Goal: Task Accomplishment & Management: Complete application form

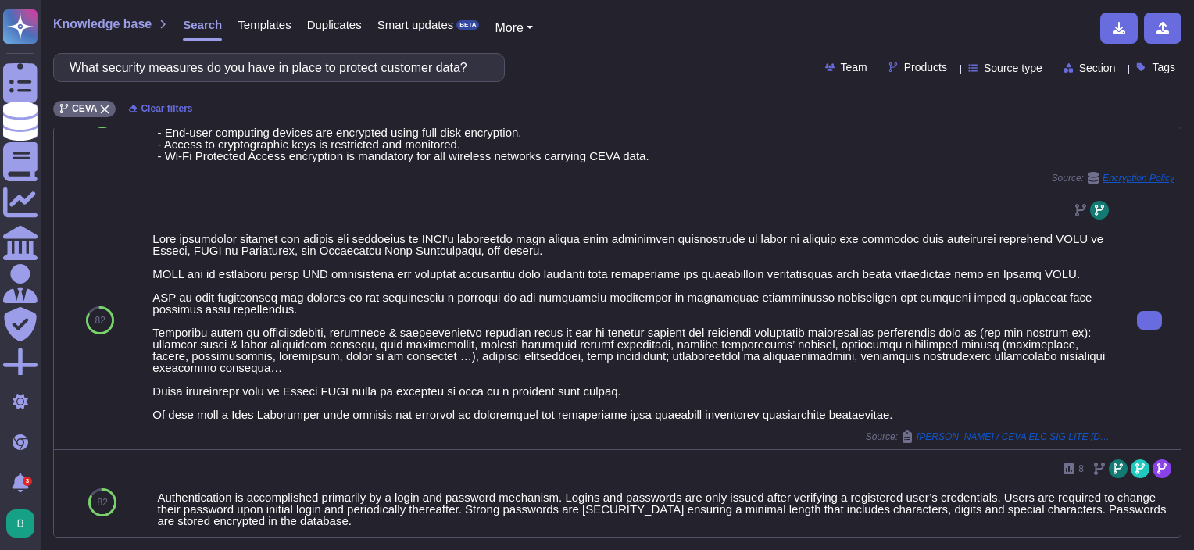
scroll to position [1237, 0]
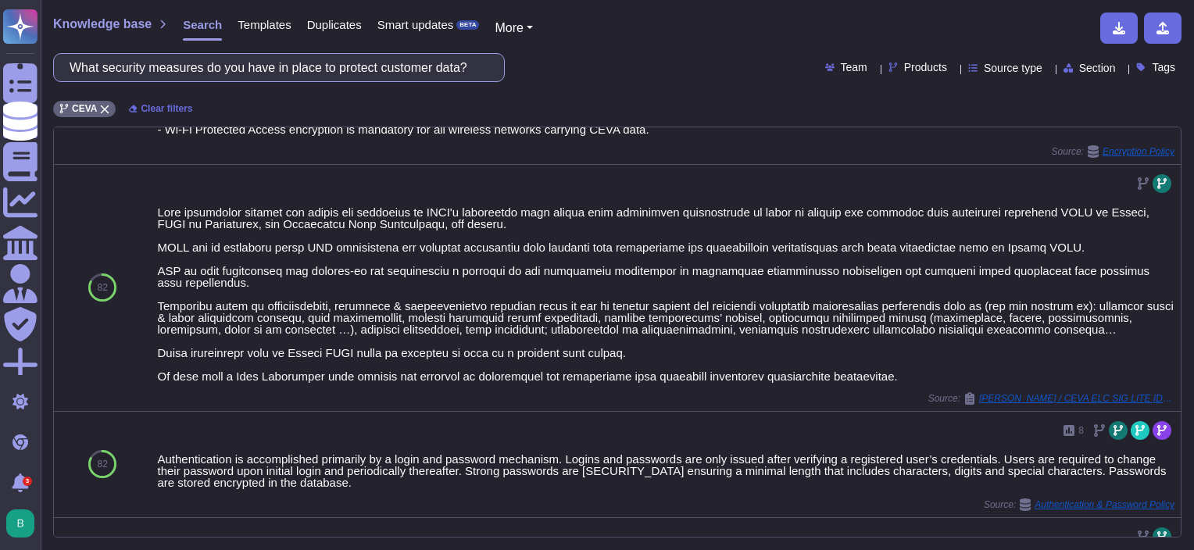
click at [375, 77] on input "What security measures do you have in place to protect customer data?" at bounding box center [275, 67] width 426 height 27
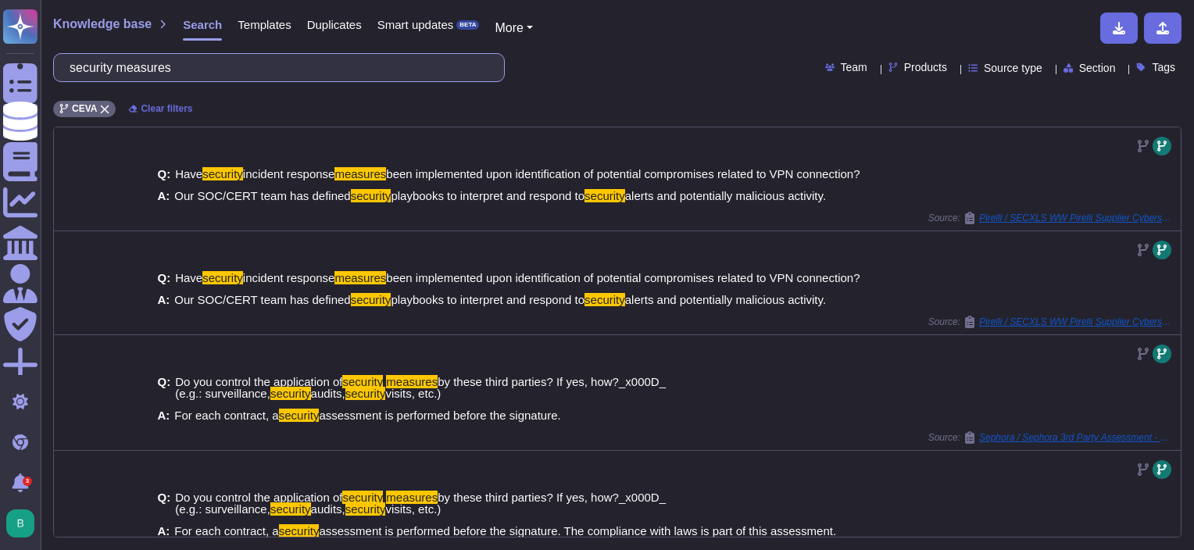
click at [252, 72] on input "security measures" at bounding box center [275, 67] width 426 height 27
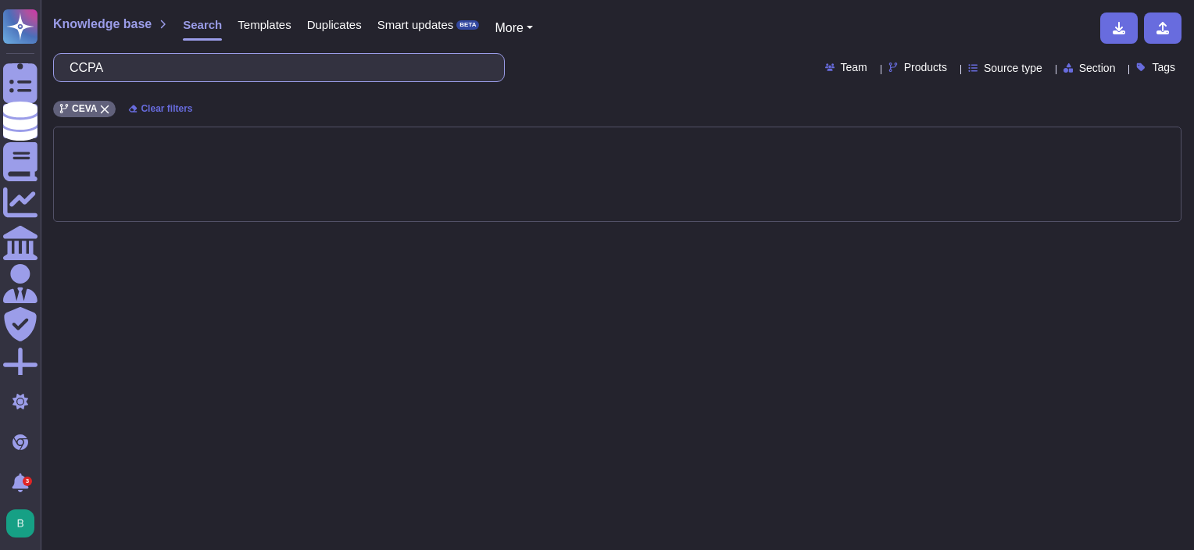
type input "CCPA"
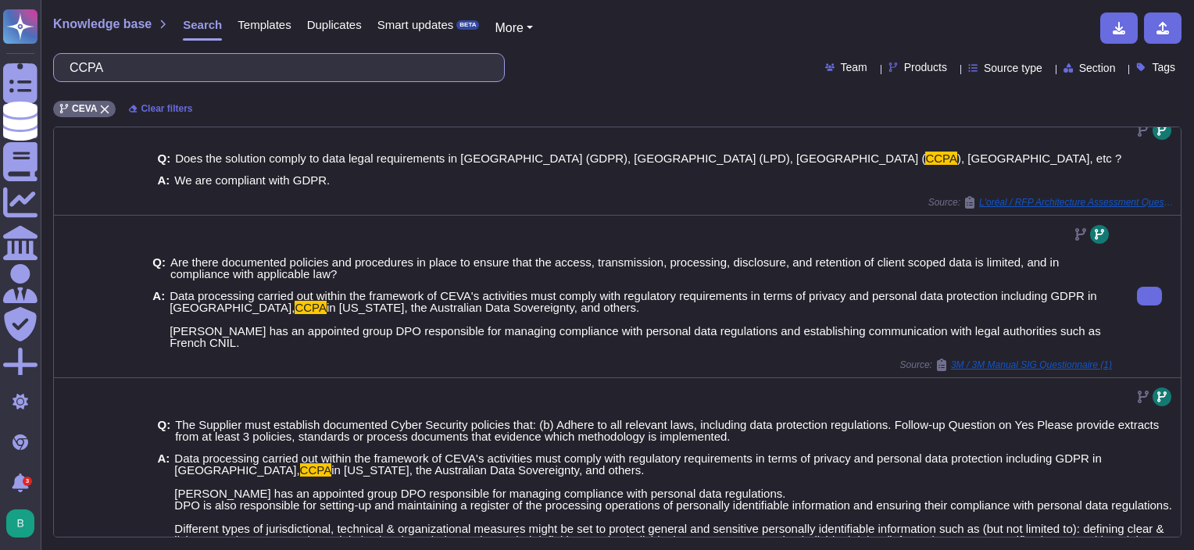
scroll to position [156, 0]
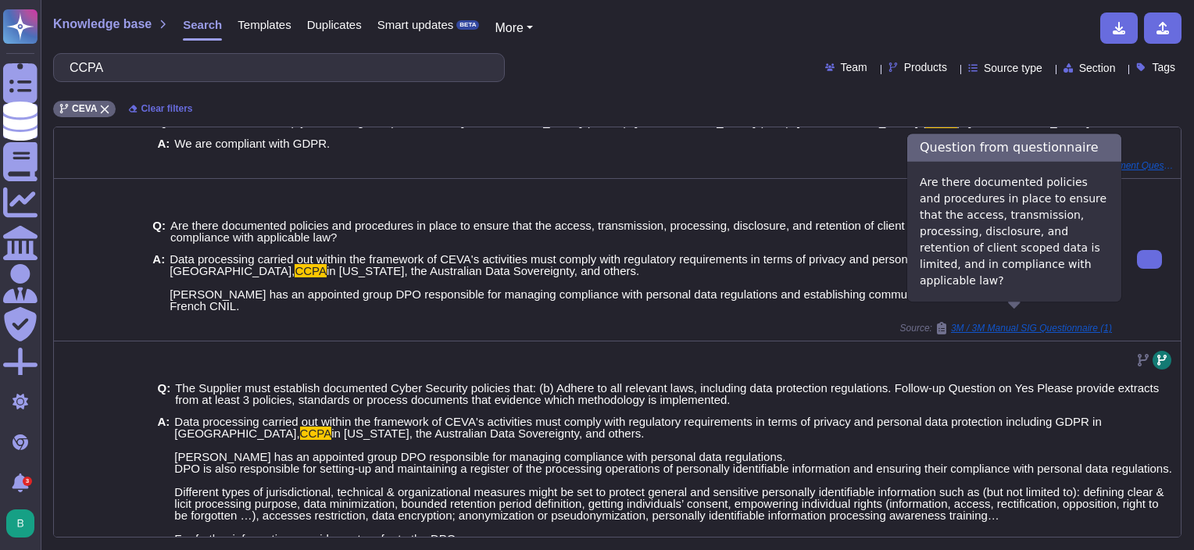
click at [1033, 323] on span "3M / 3M Manual SIG Questionnaire (1)" at bounding box center [1031, 327] width 161 height 9
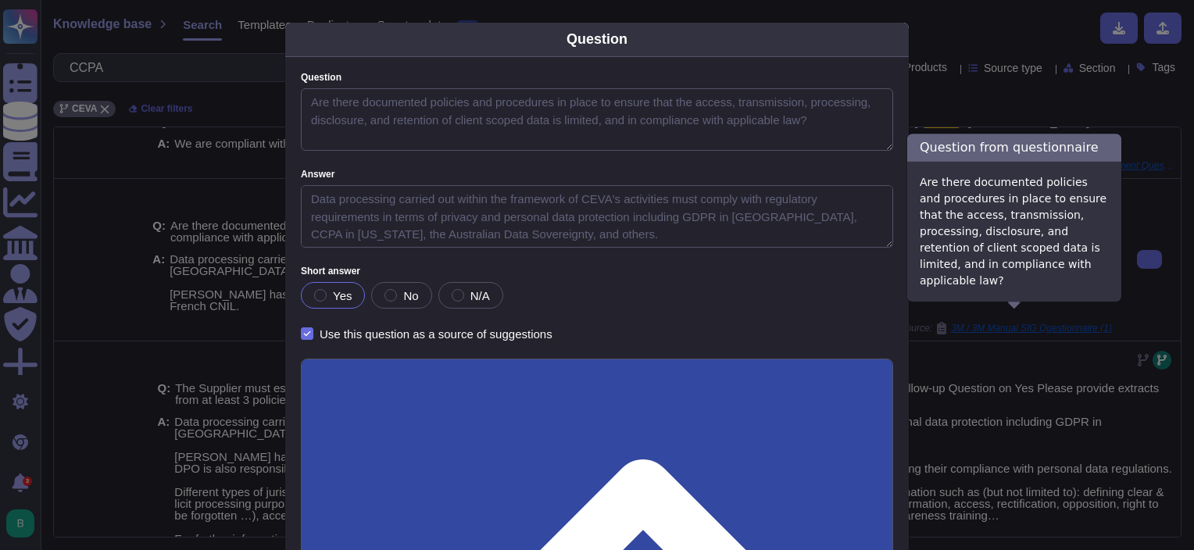
type textarea "Are there documented policies and procedures in place to ensure that the access…"
type textarea "Data processing carried out within the framework of CEVA's activities must comp…"
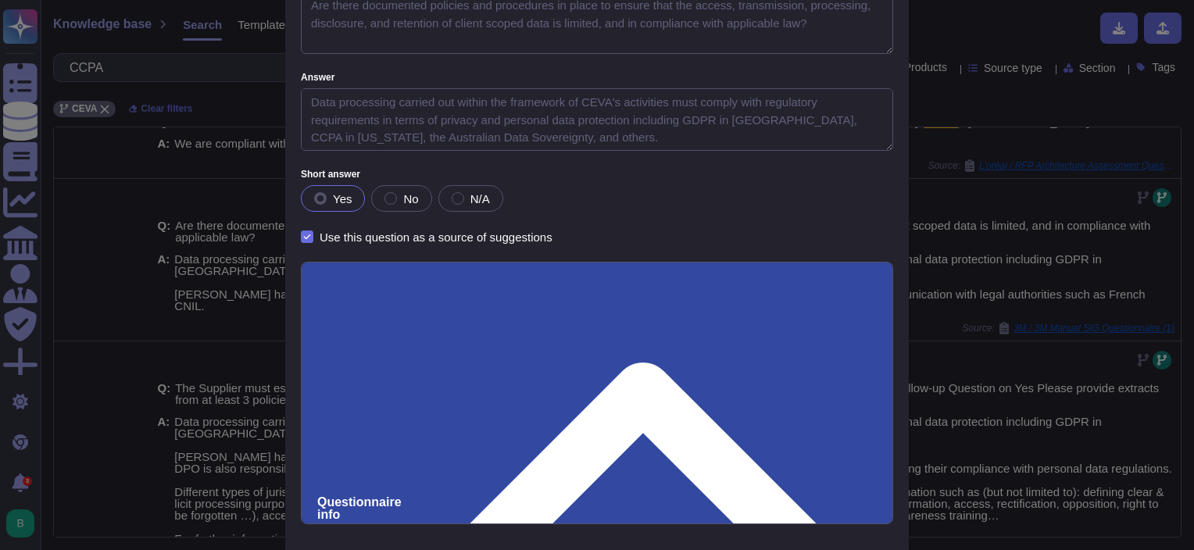
scroll to position [0, 0]
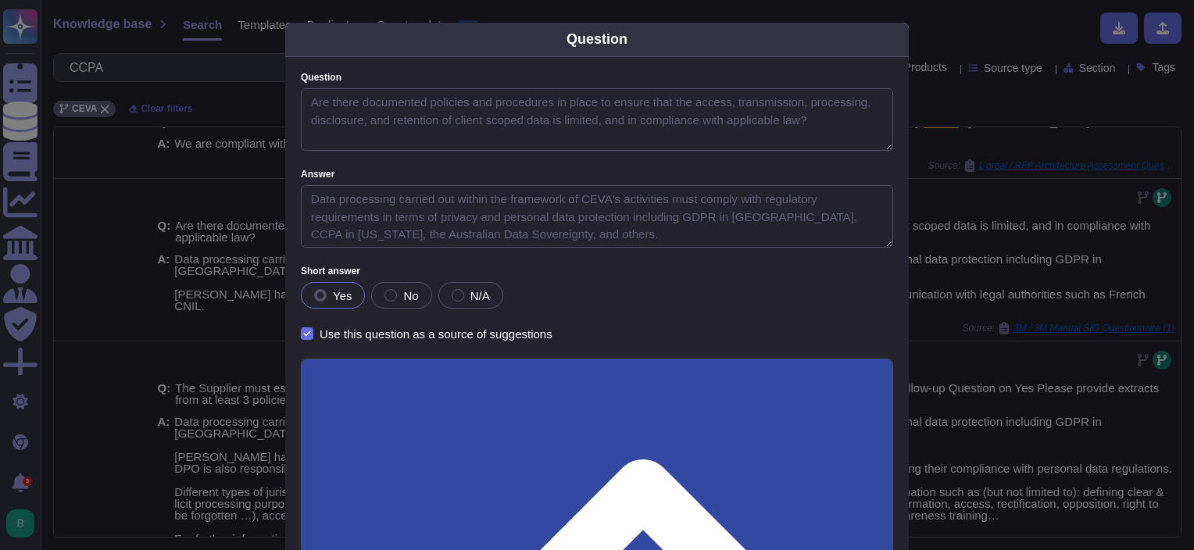
click at [975, 75] on div "Question Question Are there documented policies and procedures in place to ensu…" at bounding box center [597, 275] width 1194 height 550
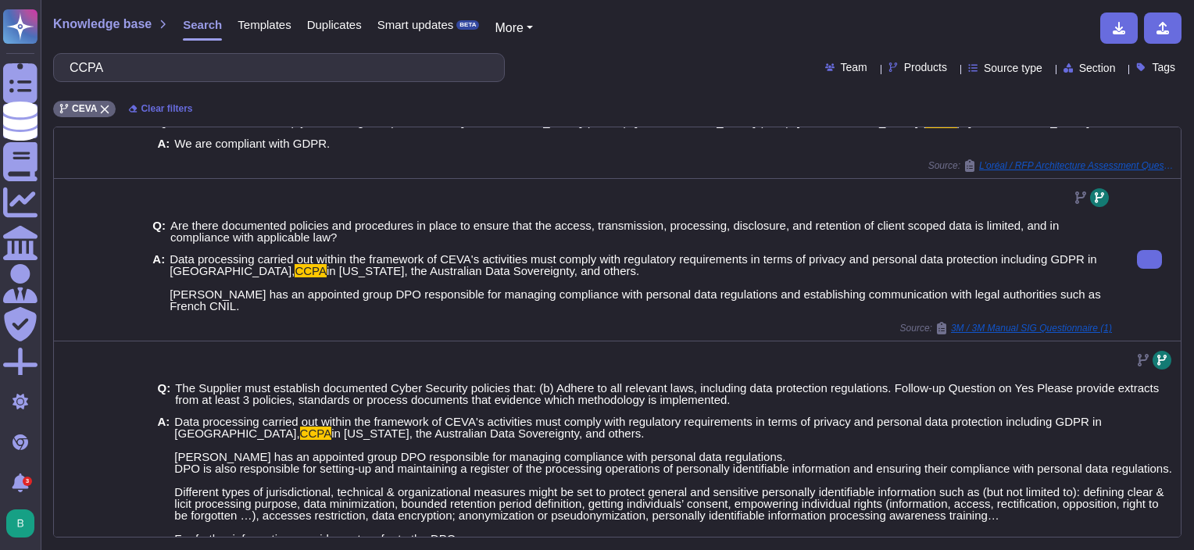
click at [476, 270] on span "in [US_STATE], the Australian Data Sovereignty, and others. [PERSON_NAME] has a…" at bounding box center [635, 288] width 931 height 48
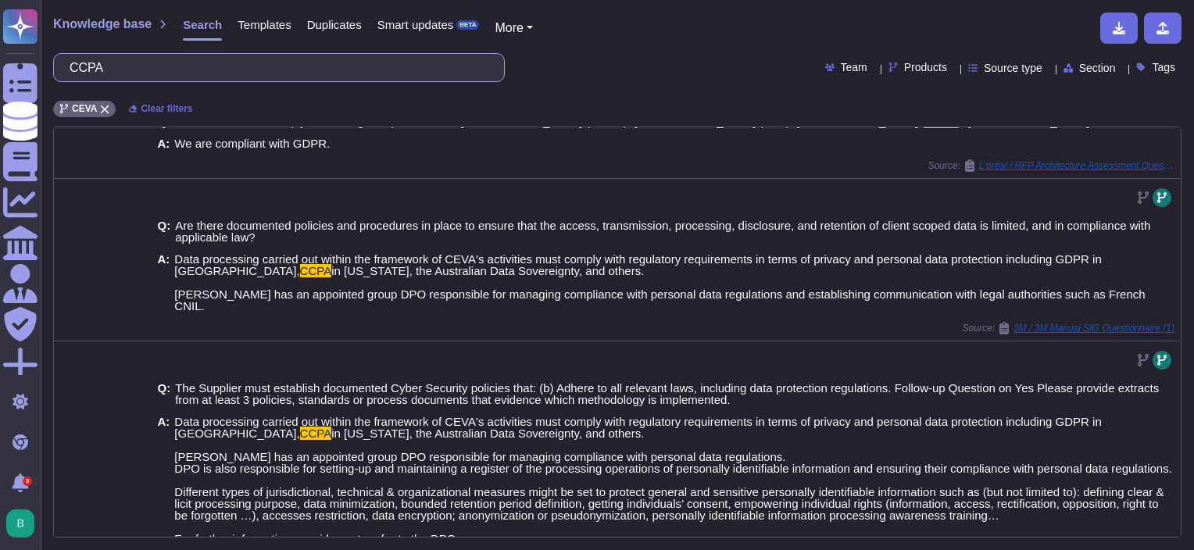
click at [166, 67] on input "CCPA" at bounding box center [275, 67] width 426 height 27
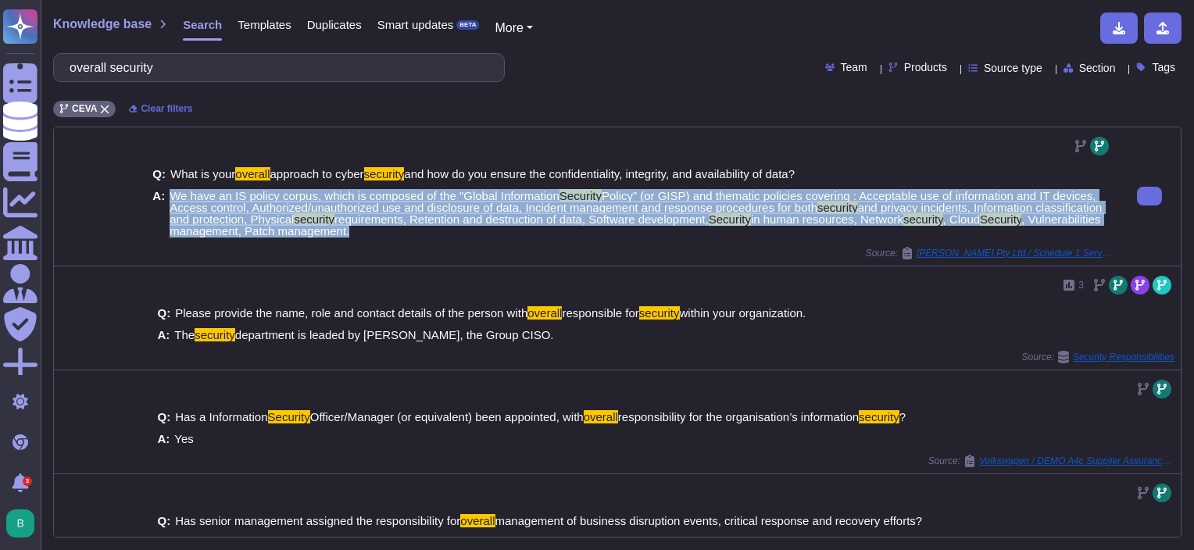
drag, startPoint x: 169, startPoint y: 191, endPoint x: 481, endPoint y: 233, distance: 315.3
click at [481, 233] on span "We have an IS policy corpus, which is composed of the "Global Information Secur…" at bounding box center [641, 213] width 942 height 47
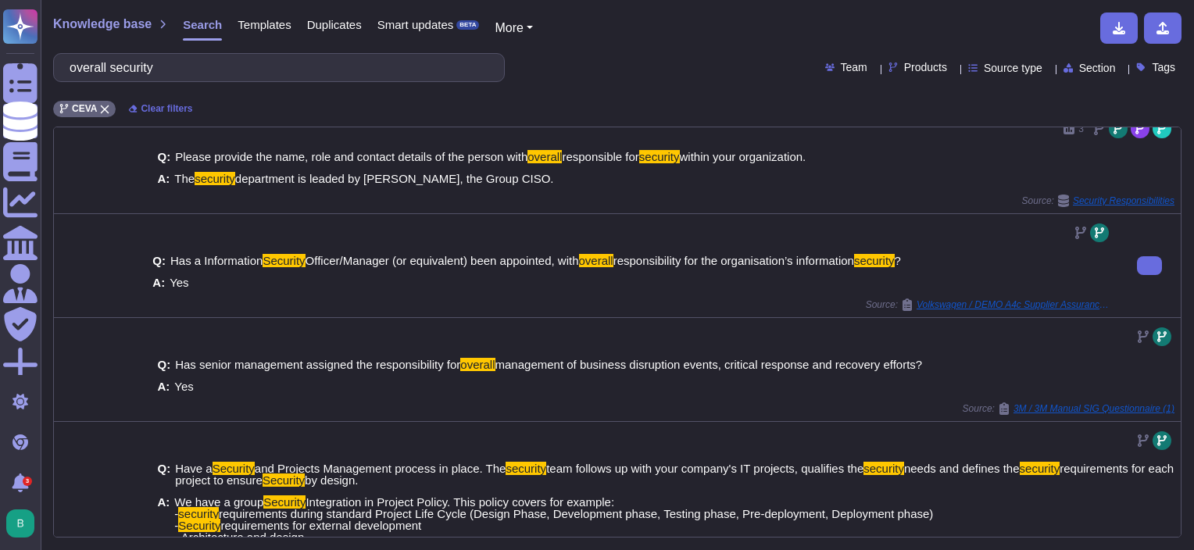
copy span "We have an IS policy corpus, which is composed of the "Global Information Secur…"
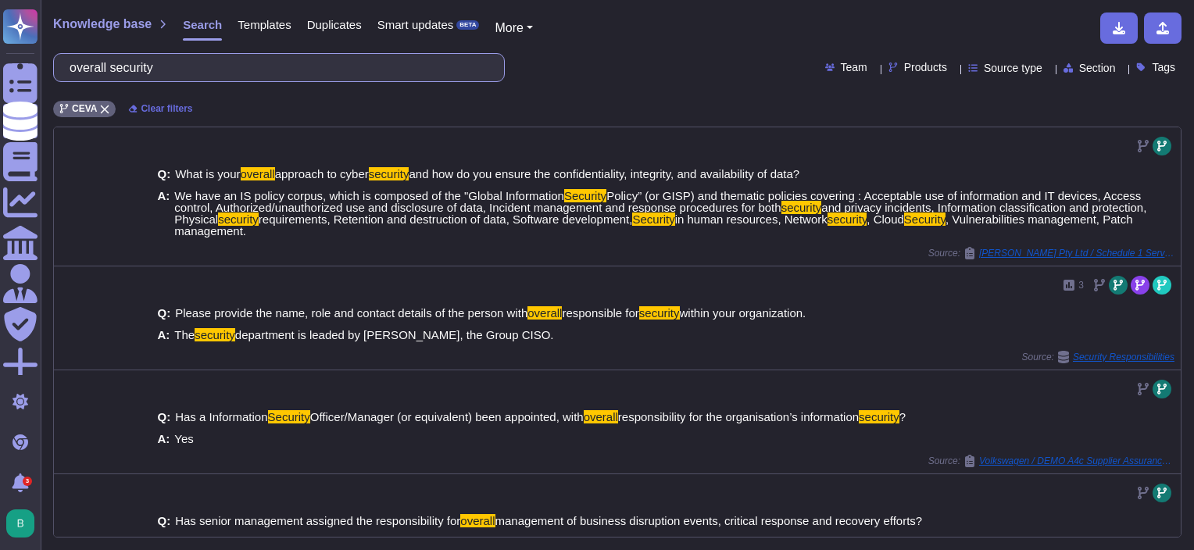
click at [188, 74] on input "overall security" at bounding box center [275, 67] width 426 height 27
paste input "Do you have a dedicated security team?"
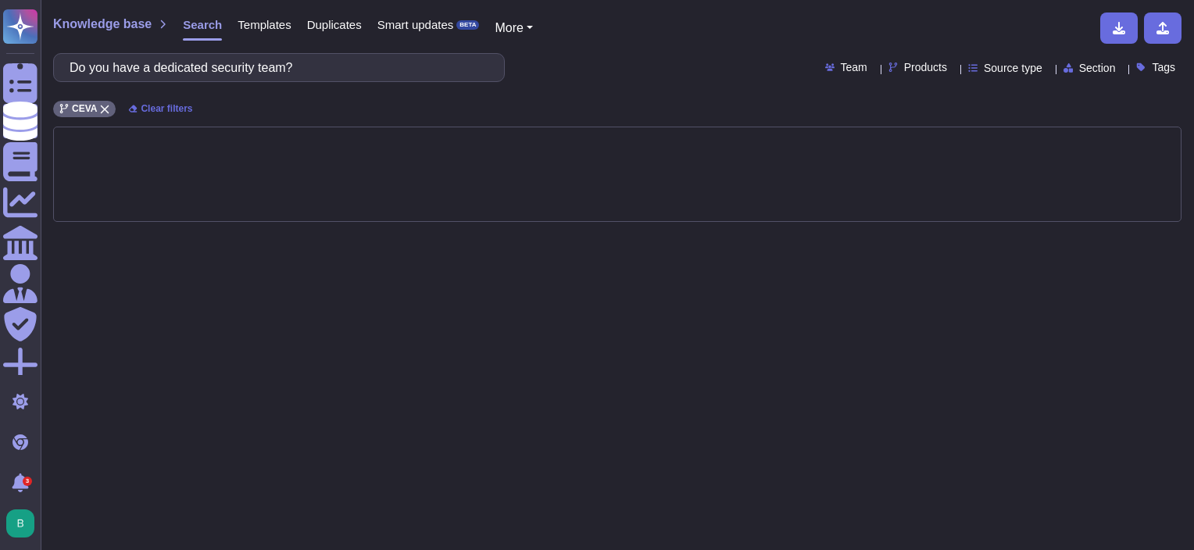
click at [600, 62] on div "Do you have a dedicated security team? Team Products Source type Section Tags" at bounding box center [617, 67] width 1128 height 29
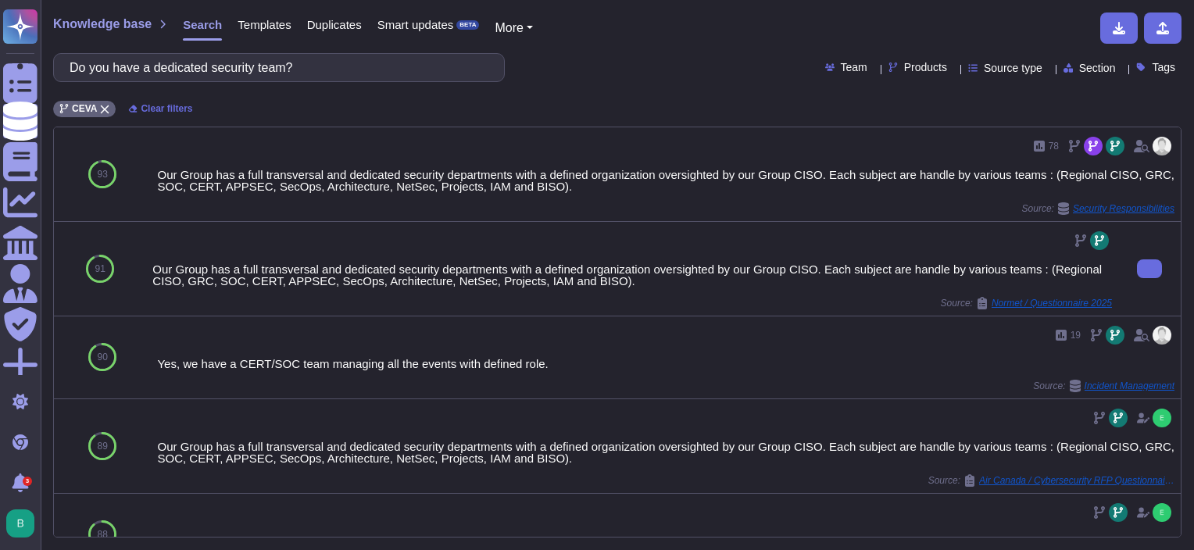
click at [683, 314] on div "Our Group has a full transversal and dedicated security departments with a defi…" at bounding box center [632, 269] width 972 height 94
click at [323, 59] on input "Do you have a dedicated security team?" at bounding box center [275, 67] width 426 height 27
paste input "How often do you conduct security audits"
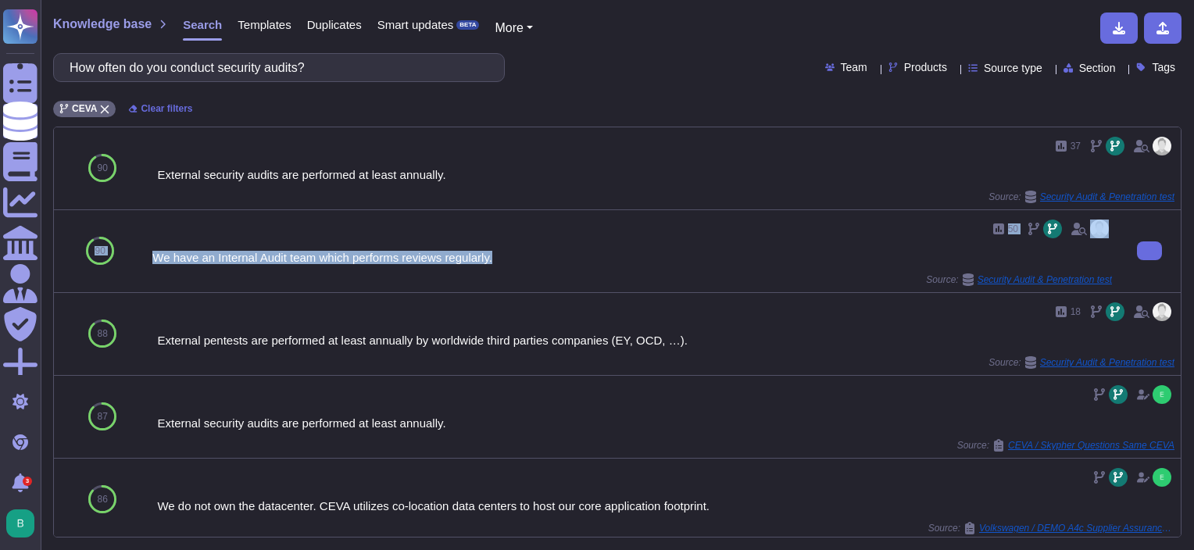
drag, startPoint x: 160, startPoint y: 255, endPoint x: 490, endPoint y: 253, distance: 329.6
click at [489, 255] on div "90 50 We have an Internal Audit team which performs reviews regularly. Source: …" at bounding box center [617, 251] width 1126 height 83
drag, startPoint x: 490, startPoint y: 253, endPoint x: 599, endPoint y: 227, distance: 112.4
click at [601, 229] on div "50" at bounding box center [631, 228] width 959 height 25
click at [648, 255] on div "We have an Internal Audit team which performs reviews regularly." at bounding box center [631, 258] width 959 height 12
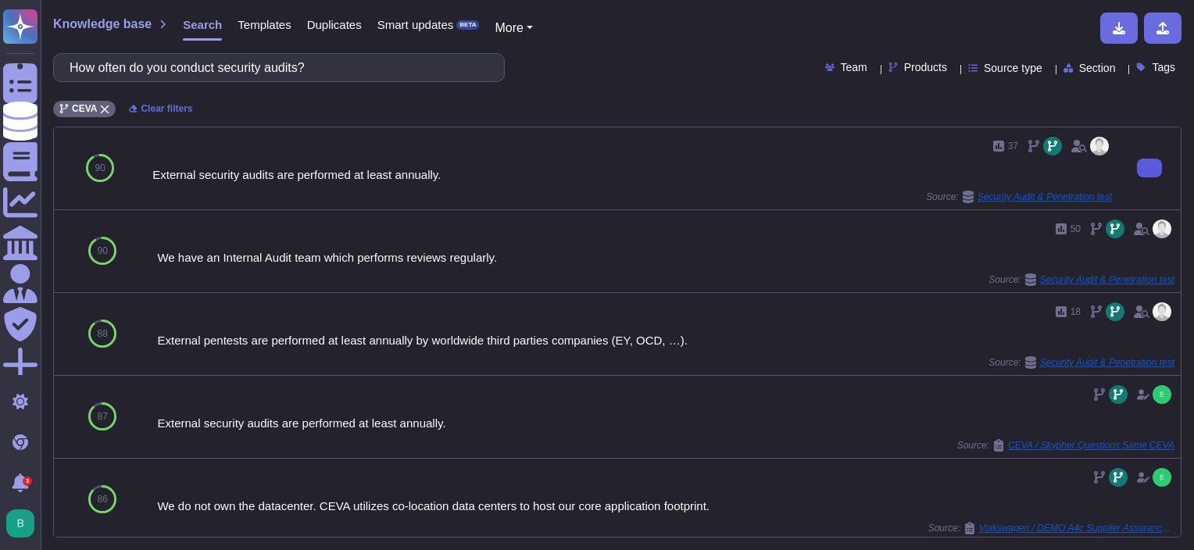
click at [1147, 165] on button at bounding box center [1149, 168] width 25 height 19
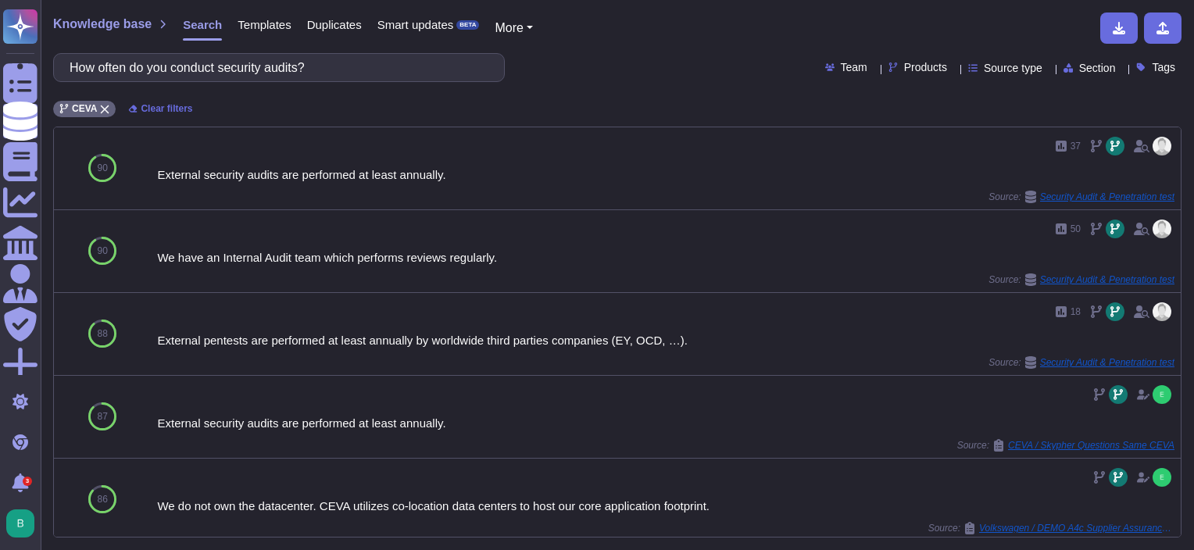
click at [241, 48] on div "Knowledge base Search Templates Duplicates Smart updates BETA More How often do…" at bounding box center [617, 275] width 1153 height 550
click at [256, 62] on input "How often do you conduct security audits?" at bounding box center [275, 67] width 426 height 27
paste input "What encryption methods do you use for data at rest and in transit"
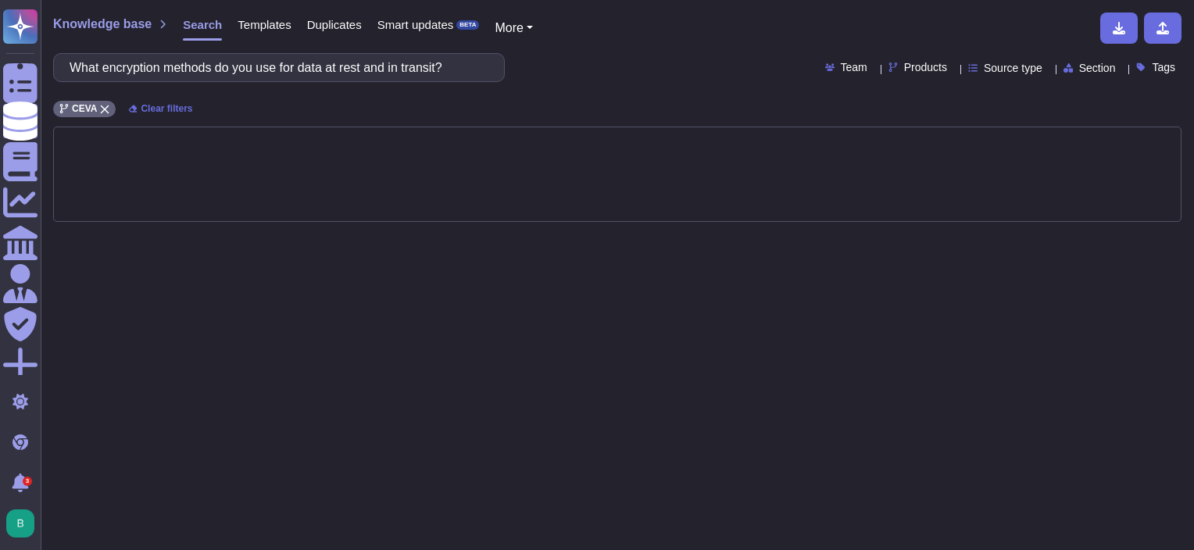
click at [607, 84] on div "Knowledge base Search Templates Duplicates Smart updates BETA More What encrypt…" at bounding box center [617, 275] width 1153 height 550
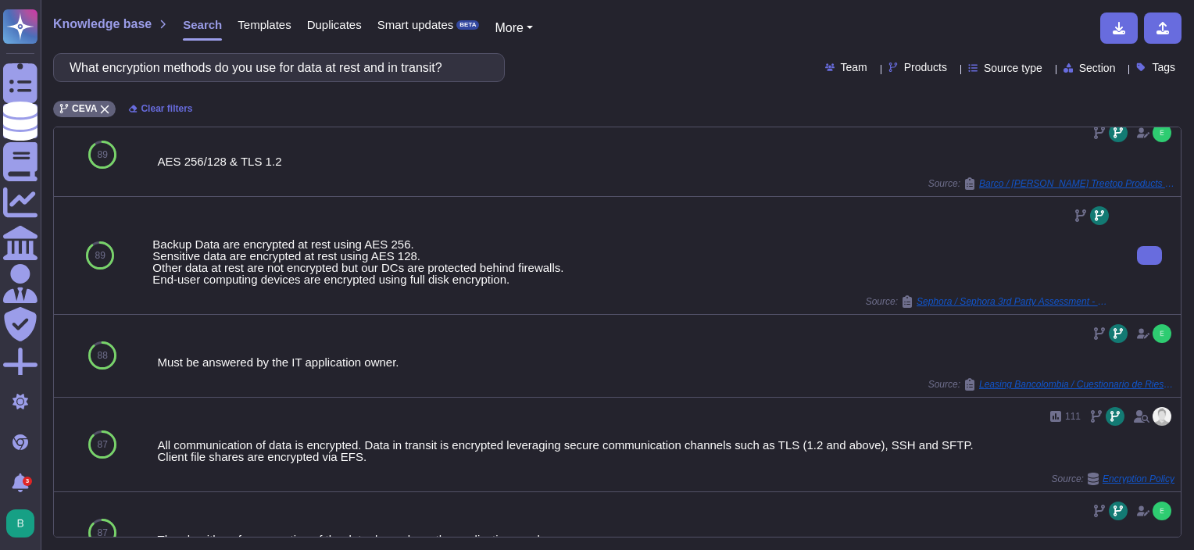
scroll to position [391, 0]
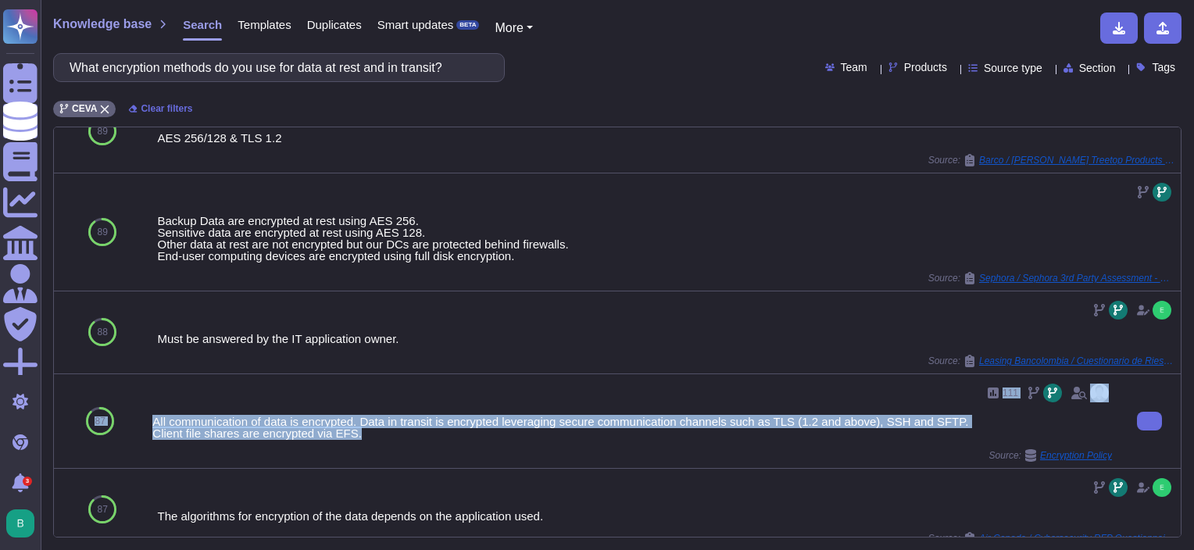
drag, startPoint x: 148, startPoint y: 419, endPoint x: 373, endPoint y: 439, distance: 225.8
click at [373, 439] on div "87 111 All communication of data is encrypted. Data in transit is encrypted lev…" at bounding box center [617, 421] width 1126 height 95
copy div "87 111 All communication of data is encrypted. Data in transit is encrypted lev…"
drag, startPoint x: 653, startPoint y: 431, endPoint x: 726, endPoint y: 406, distance: 76.8
click at [653, 429] on div "All communication of data is encrypted. Data in transit is encrypted leveraging…" at bounding box center [631, 427] width 959 height 23
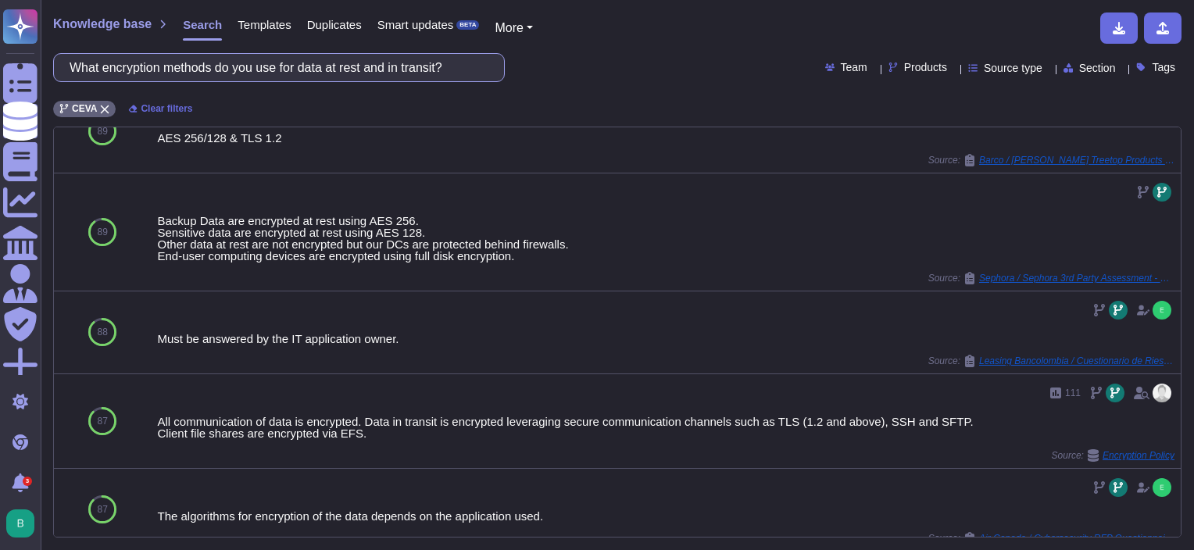
click at [327, 70] on input "What encryption methods do you use for data at rest and in transit?" at bounding box center [275, 67] width 426 height 27
paste input "Have you experienced any security breaches in the past five years? If so, what …"
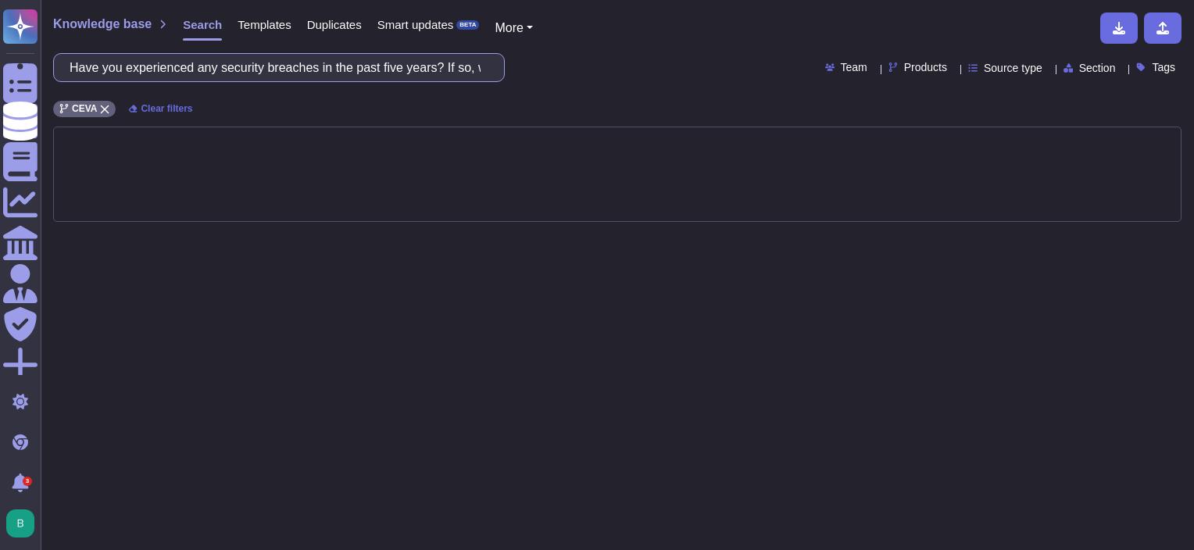
scroll to position [0, 0]
click at [953, 69] on icon at bounding box center [953, 69] width 0 height 0
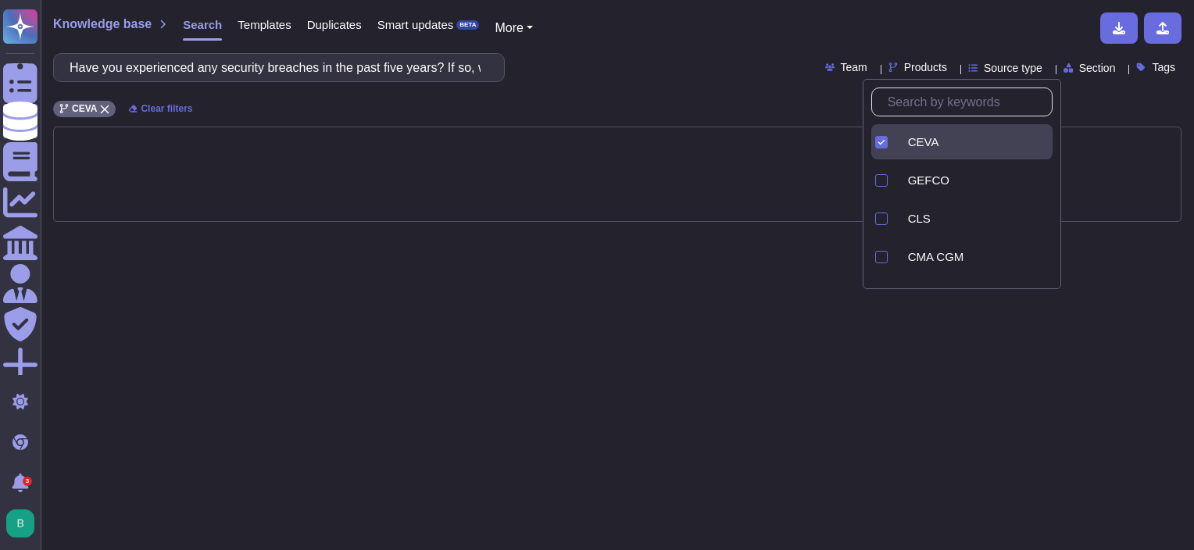
click at [713, 67] on div "Have you experienced any security breaches in the past five years? If so, what …" at bounding box center [617, 67] width 1128 height 29
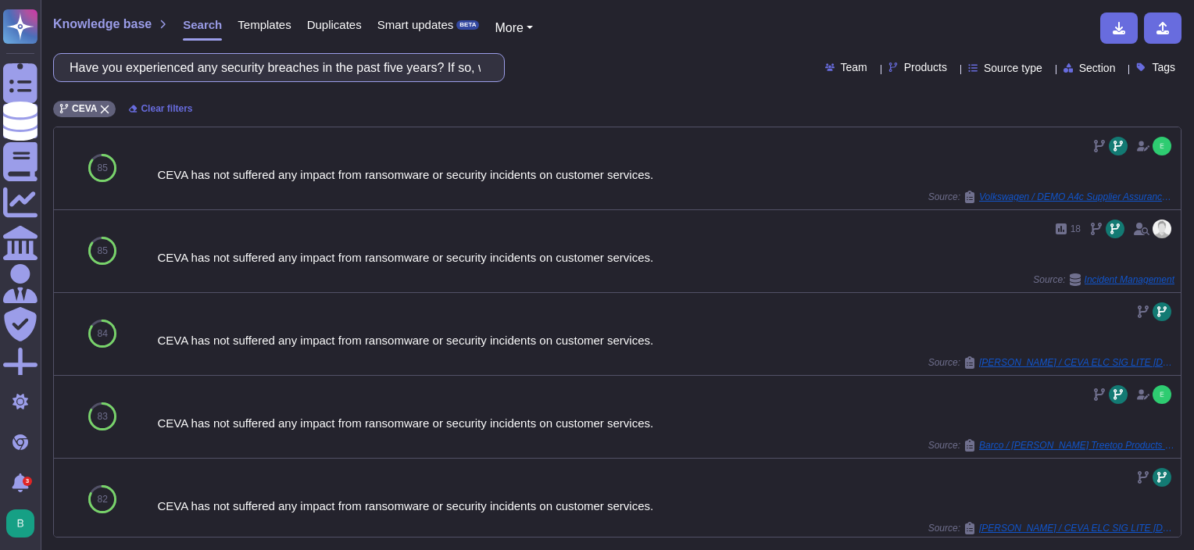
click at [291, 57] on input "Have you experienced any security breaches in the past five years? If so, what …" at bounding box center [275, 67] width 426 height 27
paste input "ow do you ensure the security of your cloud infrastructure"
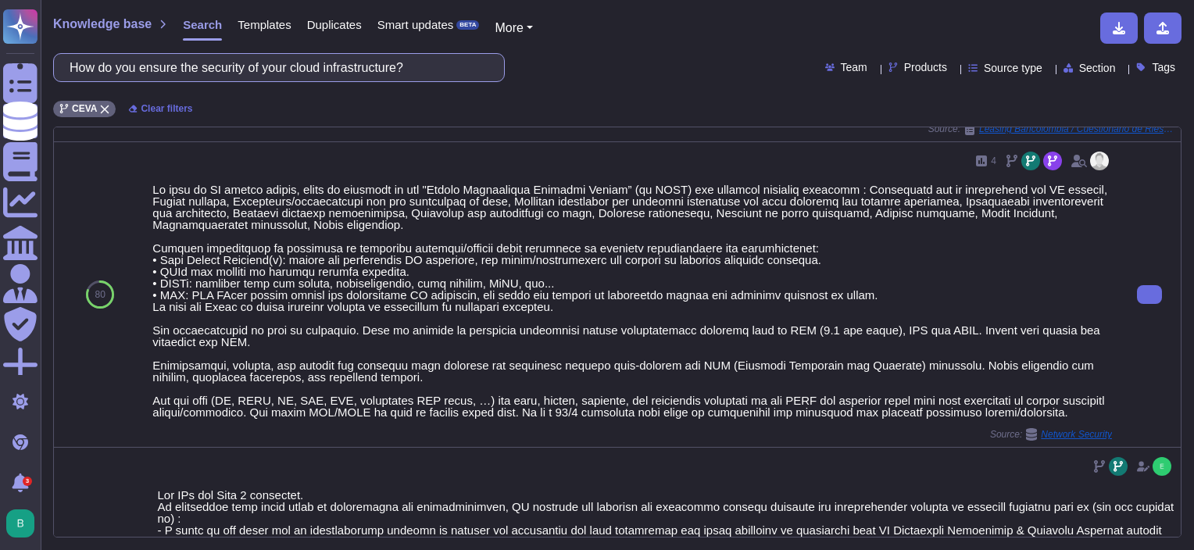
scroll to position [547, 0]
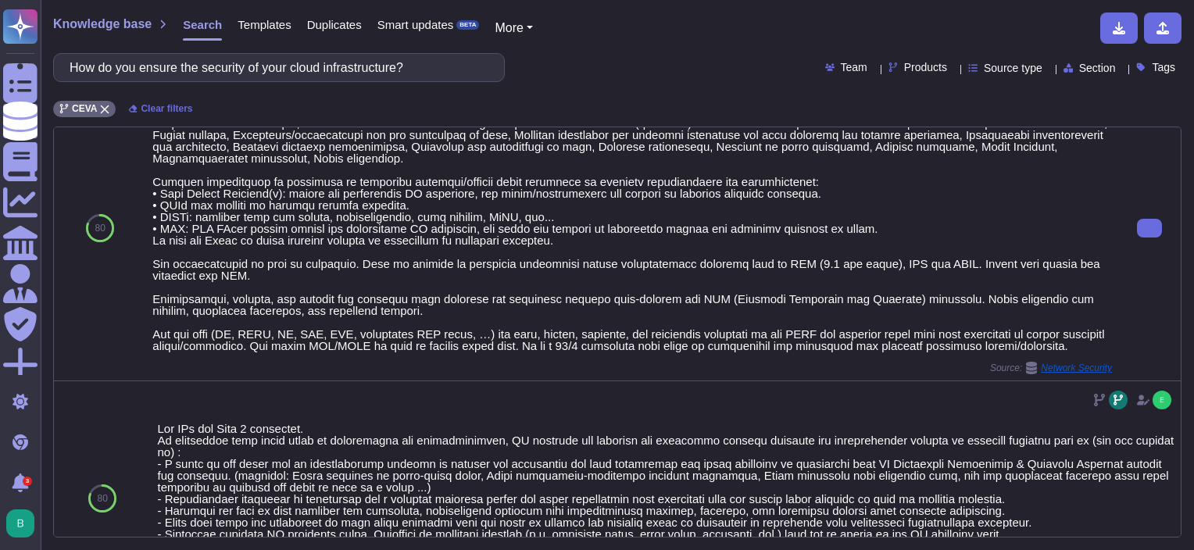
type input "How do you ensure the security of your cloud infrastructure?"
click at [936, 237] on div at bounding box center [631, 234] width 959 height 234
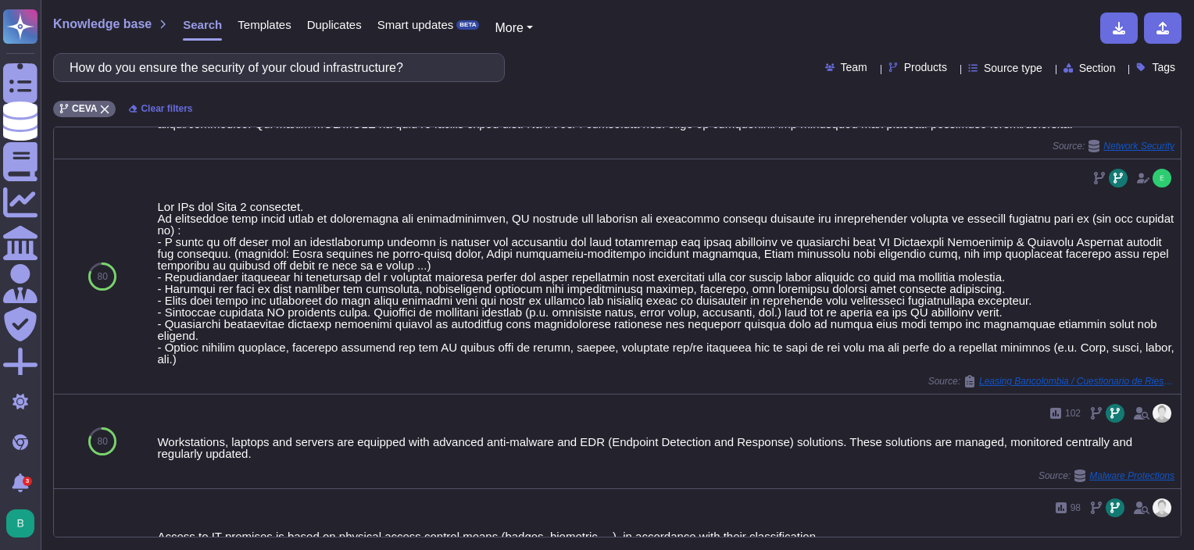
scroll to position [769, 0]
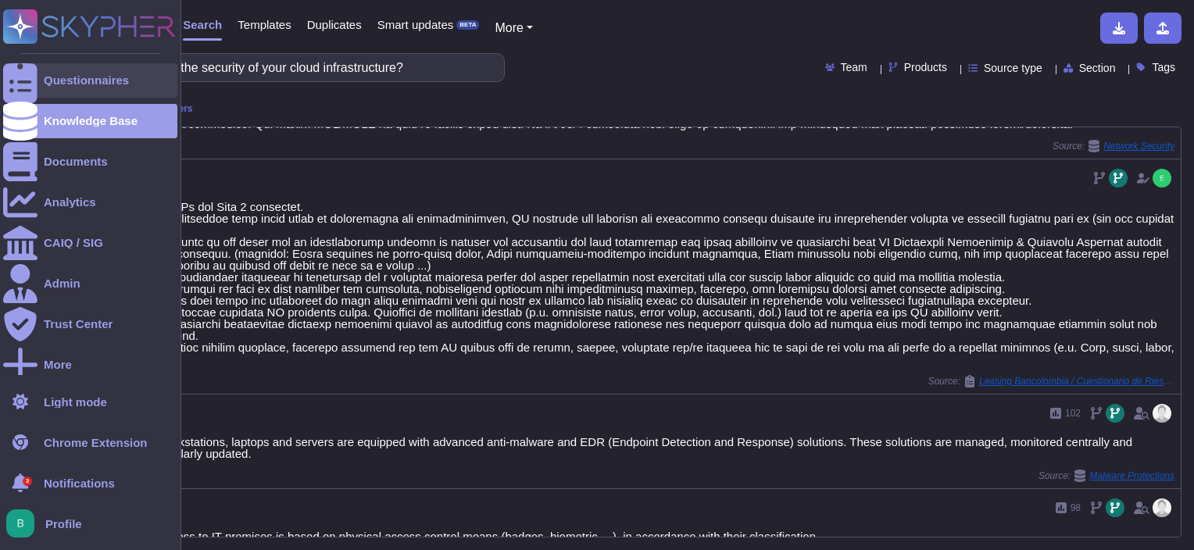
click at [29, 72] on div at bounding box center [20, 80] width 34 height 34
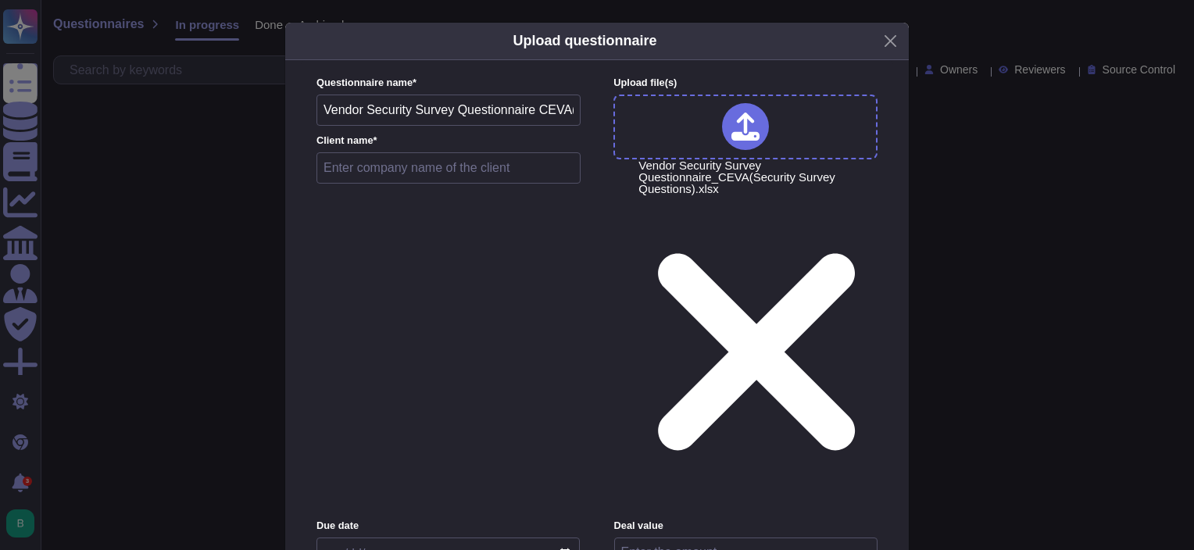
click at [394, 184] on input "text" at bounding box center [448, 167] width 264 height 31
type input "NORTAM"
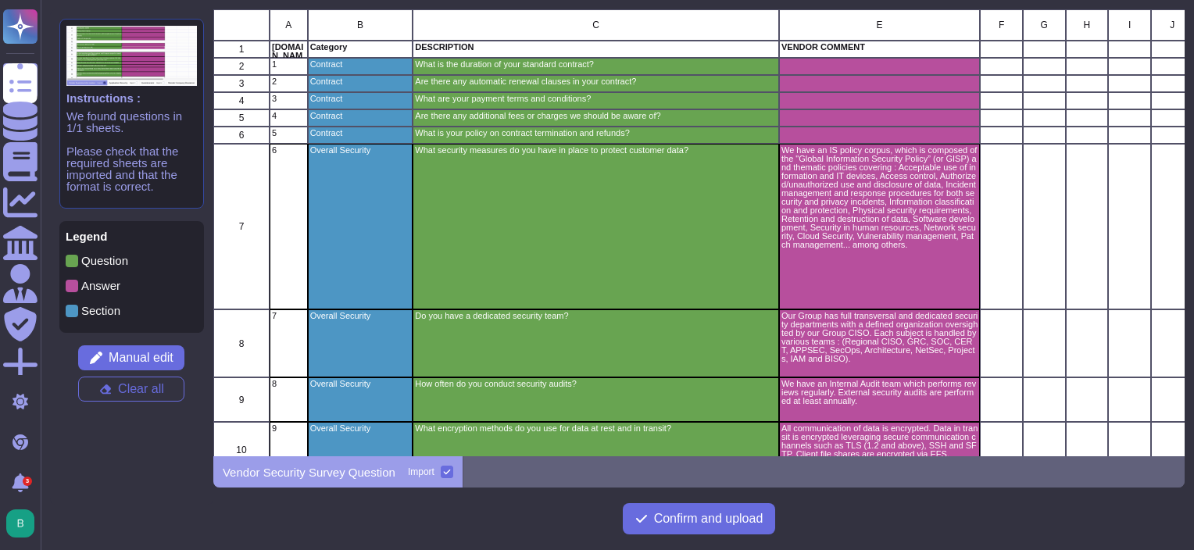
scroll to position [434, 959]
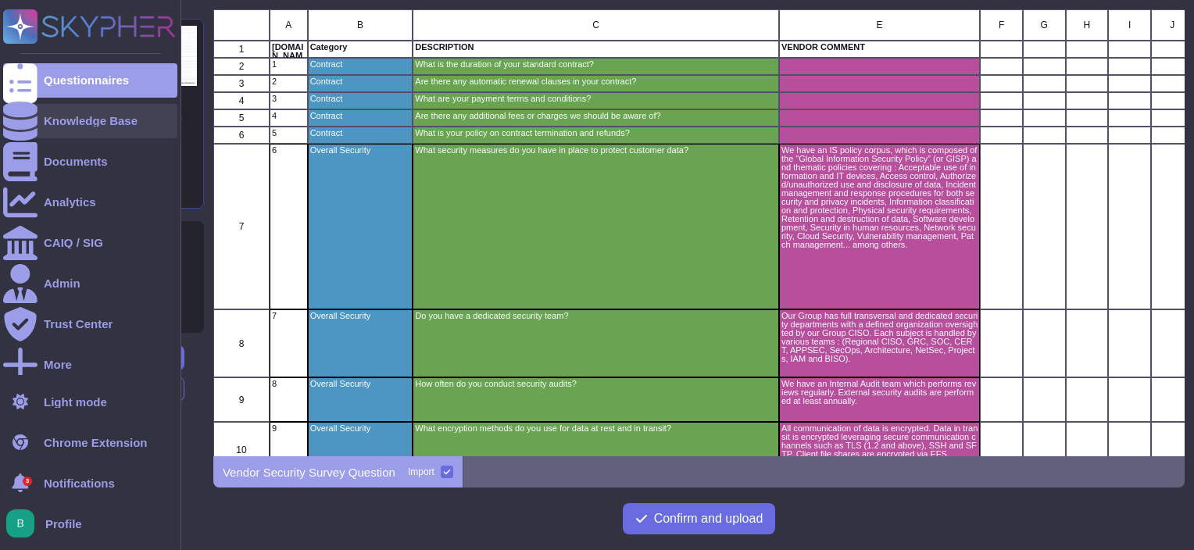
click at [35, 127] on div at bounding box center [20, 121] width 34 height 34
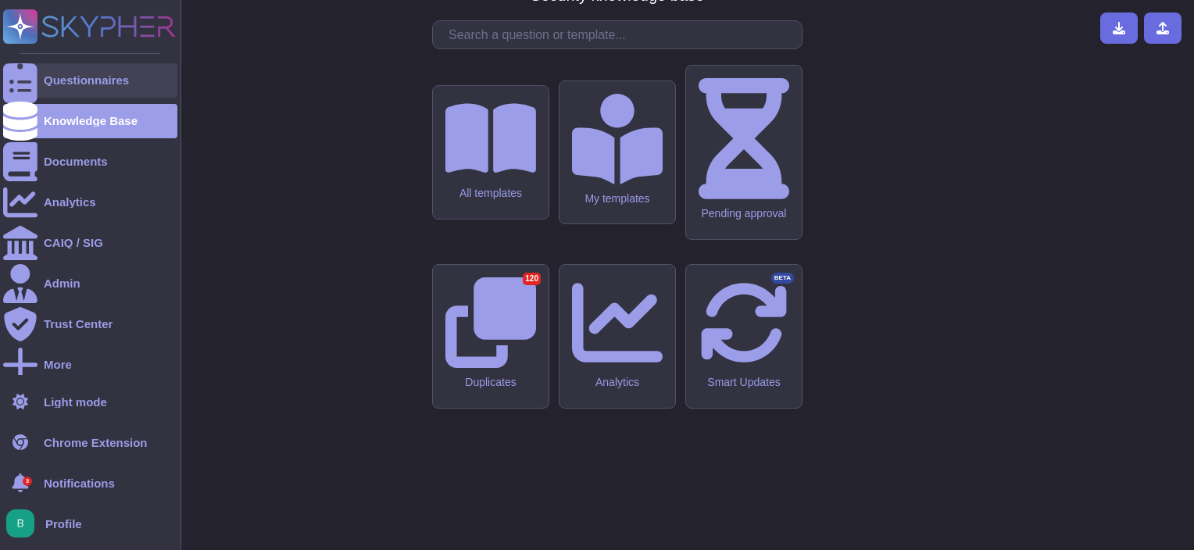
click at [31, 88] on div at bounding box center [20, 80] width 34 height 34
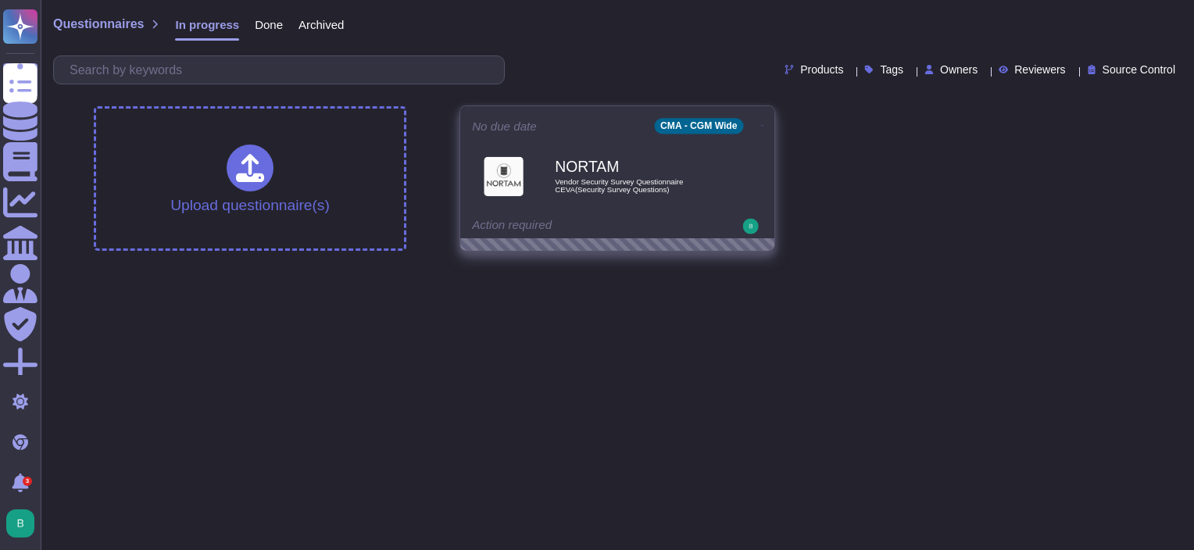
click at [761, 123] on icon at bounding box center [762, 125] width 3 height 4
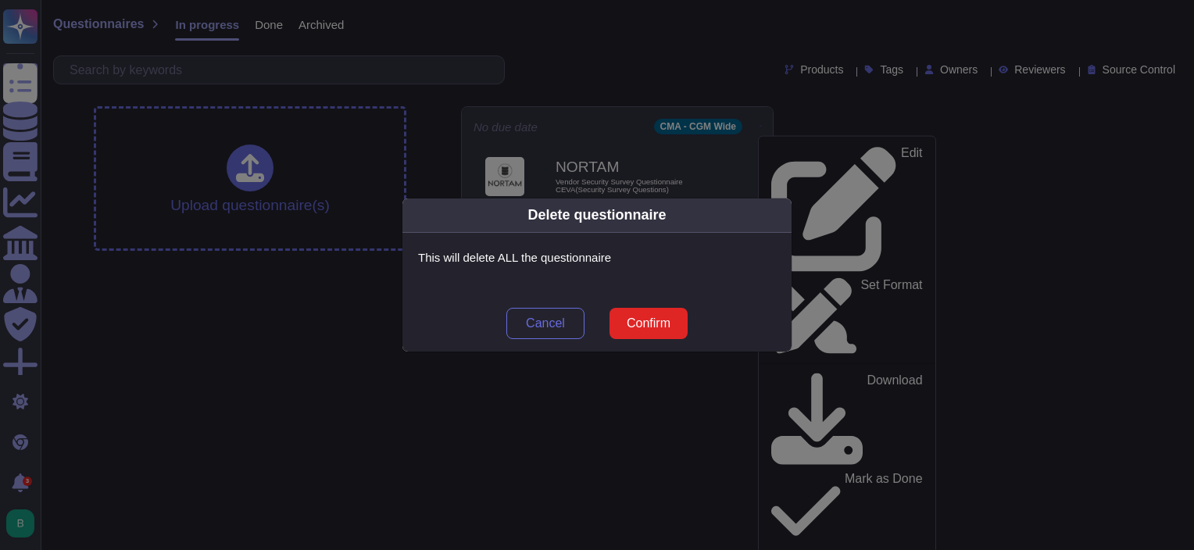
click at [653, 317] on span "Confirm" at bounding box center [648, 323] width 44 height 12
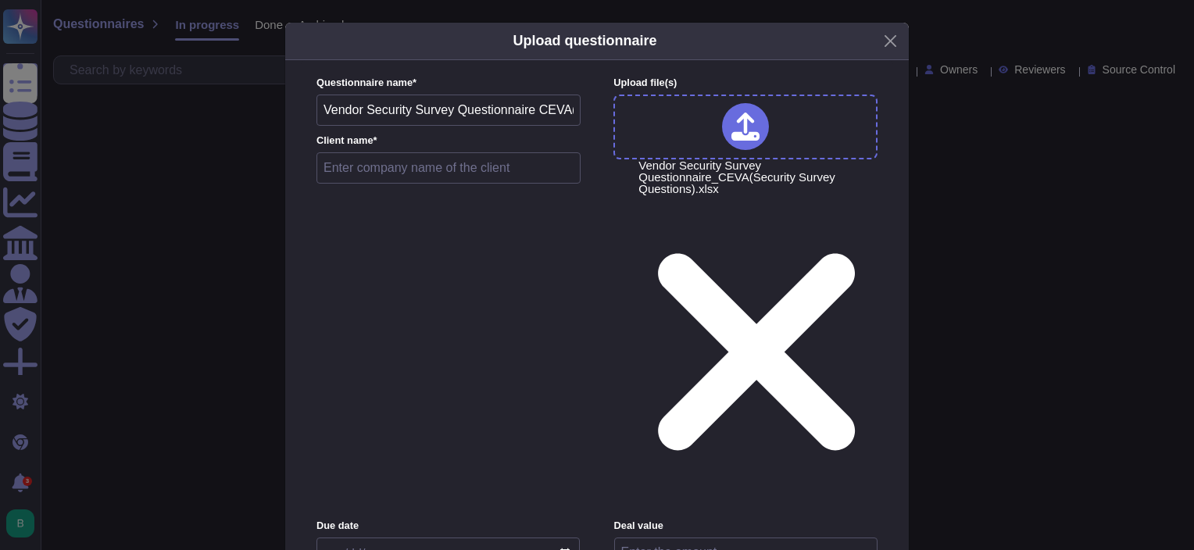
click at [495, 173] on input "text" at bounding box center [448, 167] width 264 height 31
type input "NORTAM"
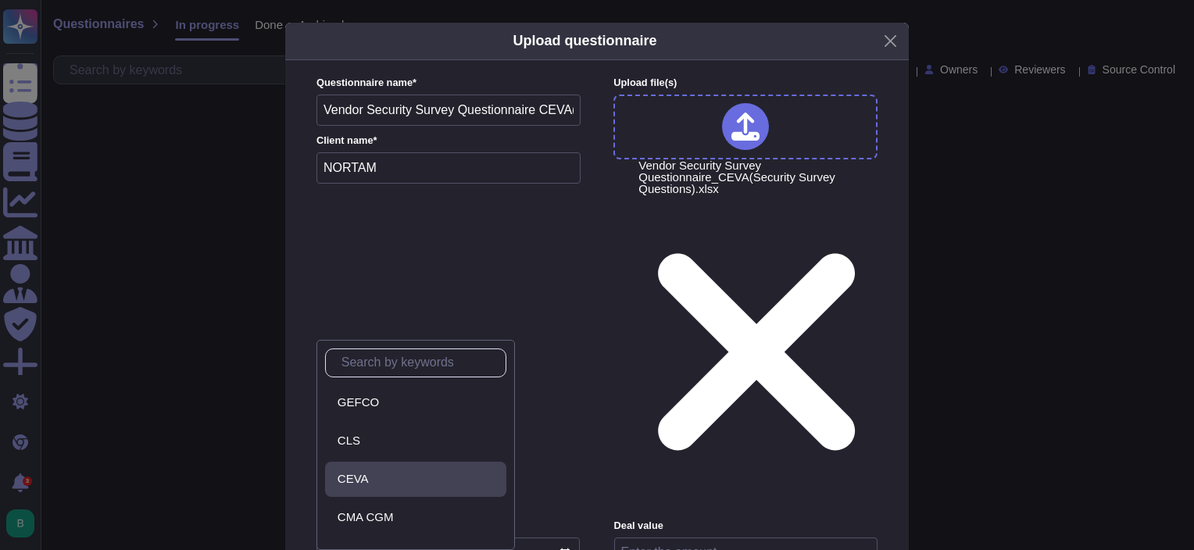
click at [378, 477] on div "CEVA" at bounding box center [418, 479] width 162 height 14
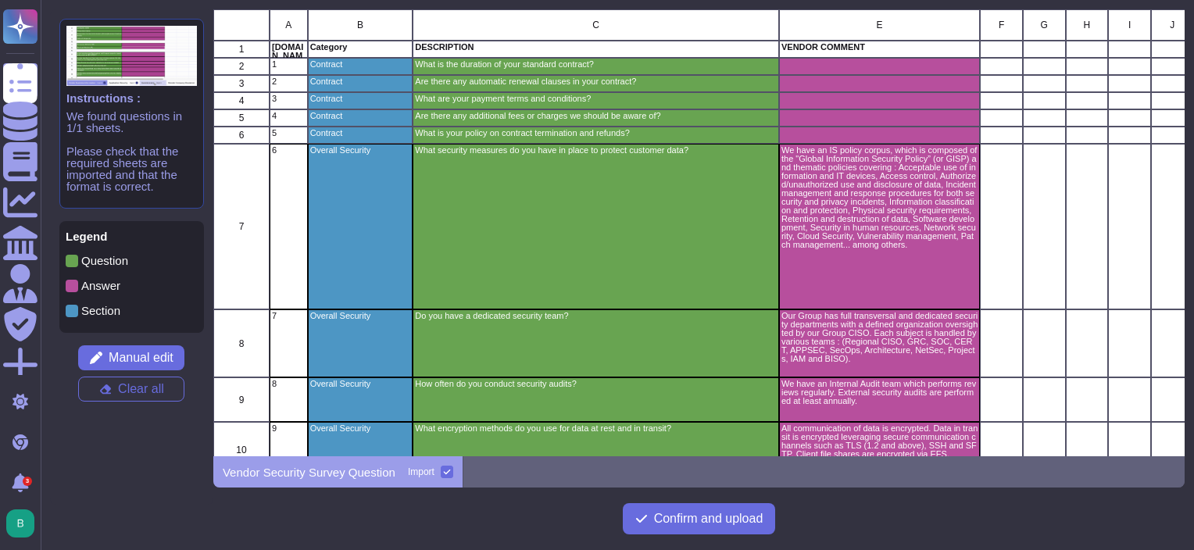
scroll to position [434, 959]
click at [151, 361] on span "Manual edit" at bounding box center [141, 358] width 65 height 12
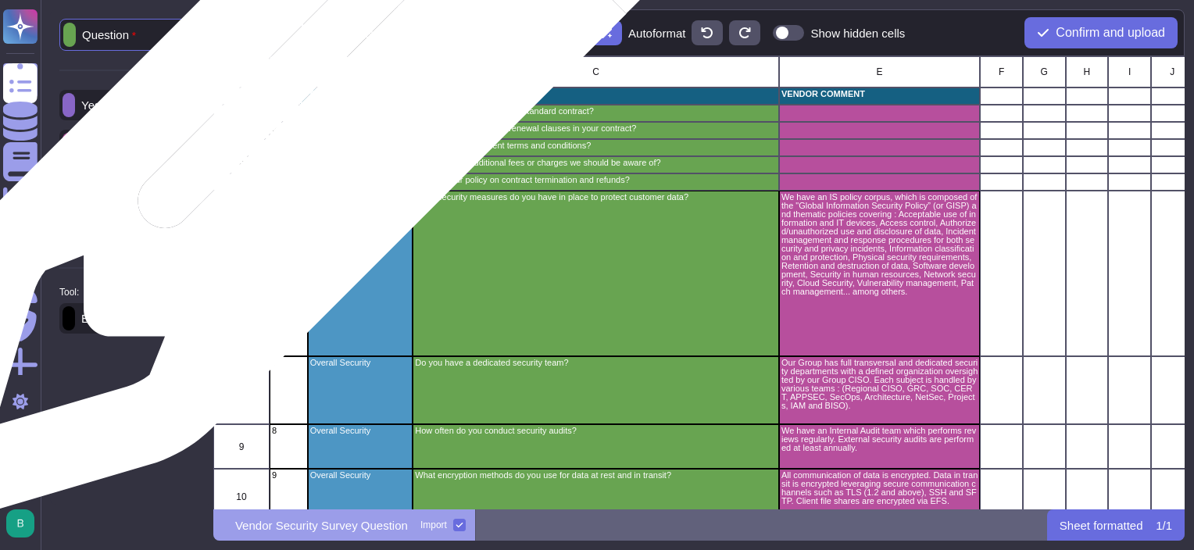
scroll to position [441, 959]
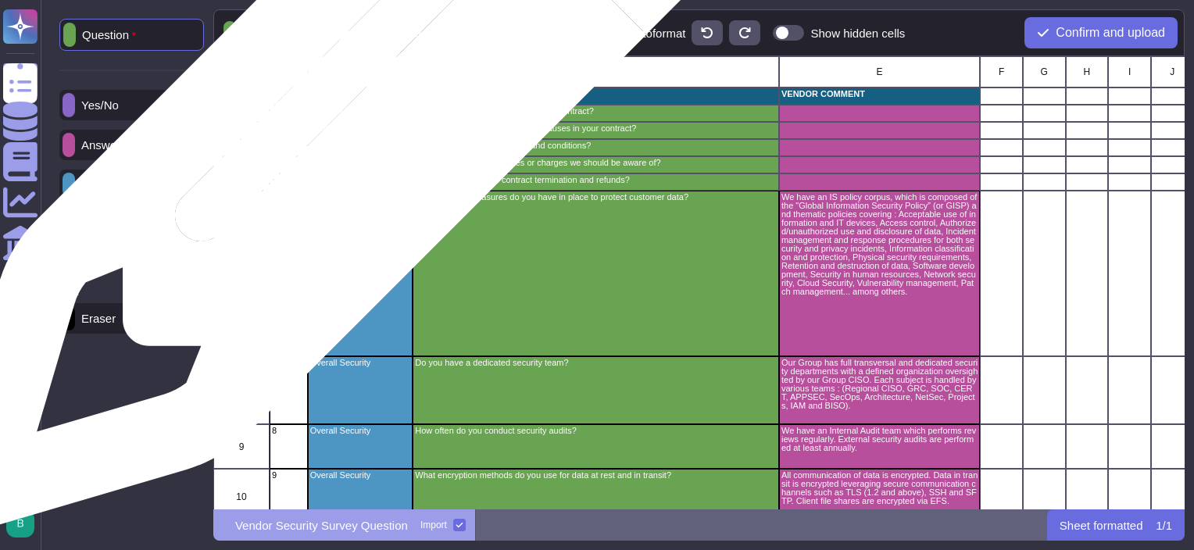
click at [352, 119] on div "Contract" at bounding box center [360, 113] width 105 height 17
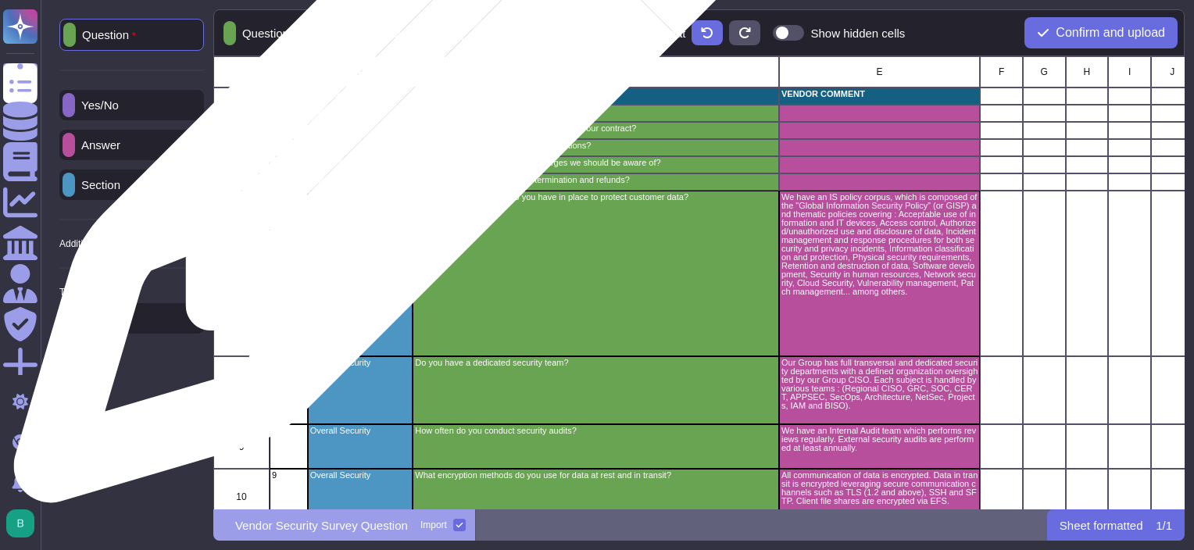
click at [401, 118] on div "Contract" at bounding box center [360, 113] width 105 height 17
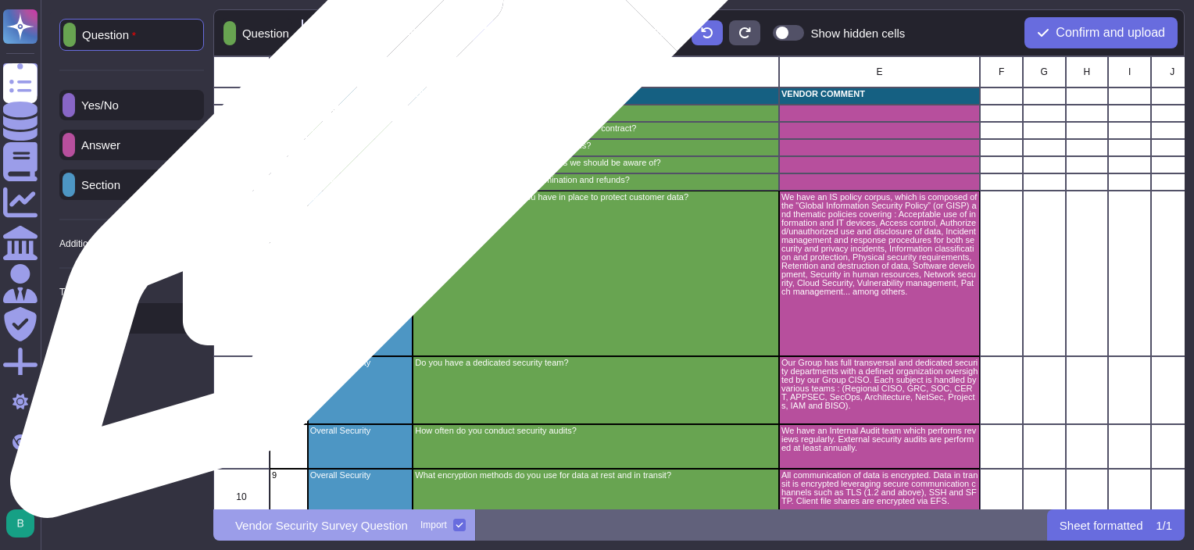
click at [398, 132] on p "Contract" at bounding box center [360, 128] width 101 height 9
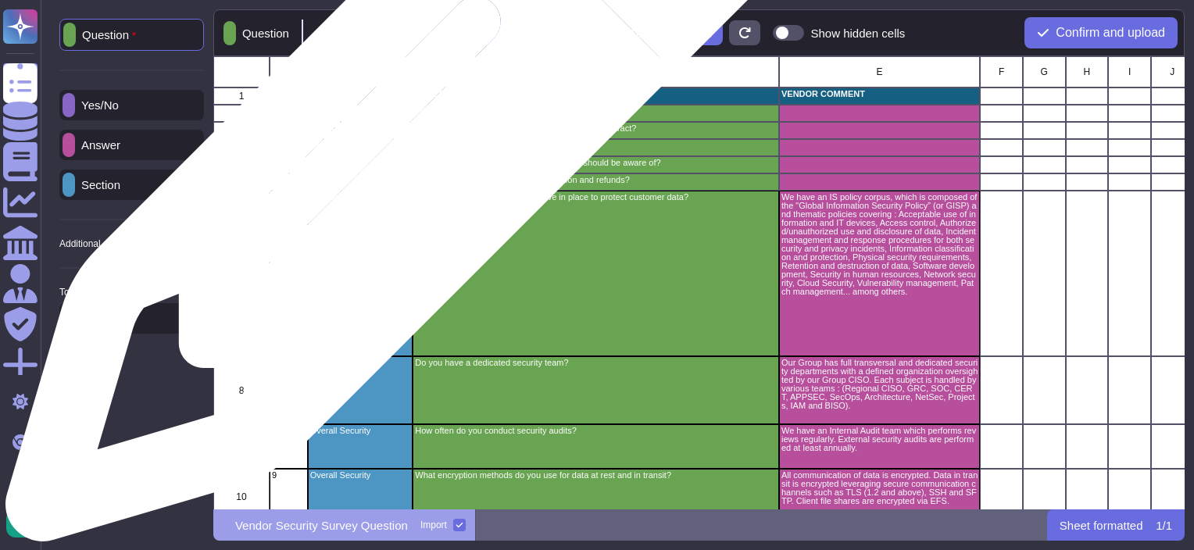
click at [397, 153] on div "Contract" at bounding box center [360, 147] width 105 height 17
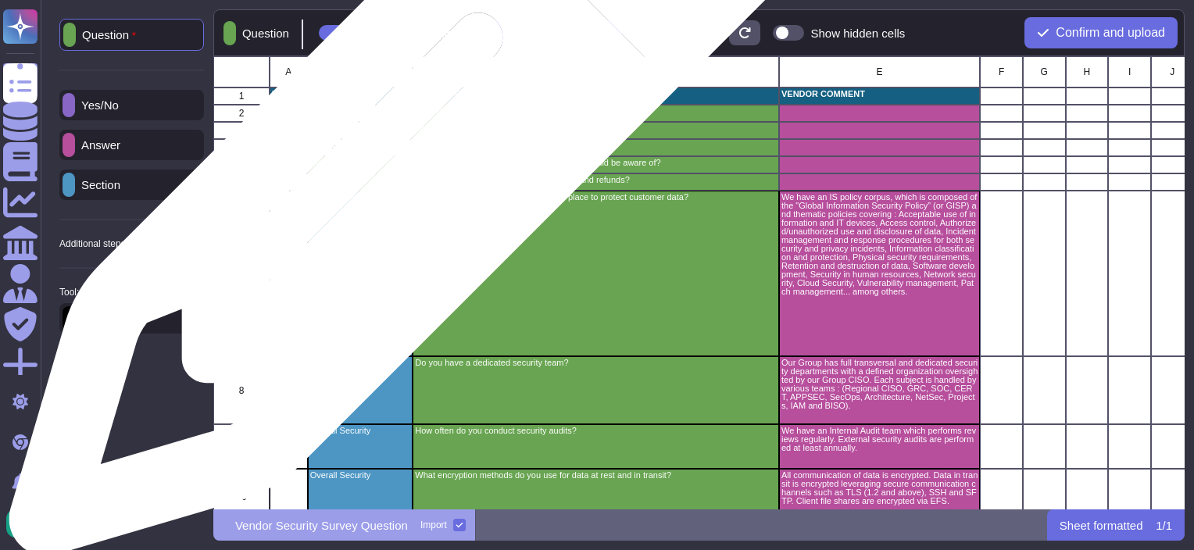
click at [399, 170] on div "Contract" at bounding box center [360, 164] width 105 height 17
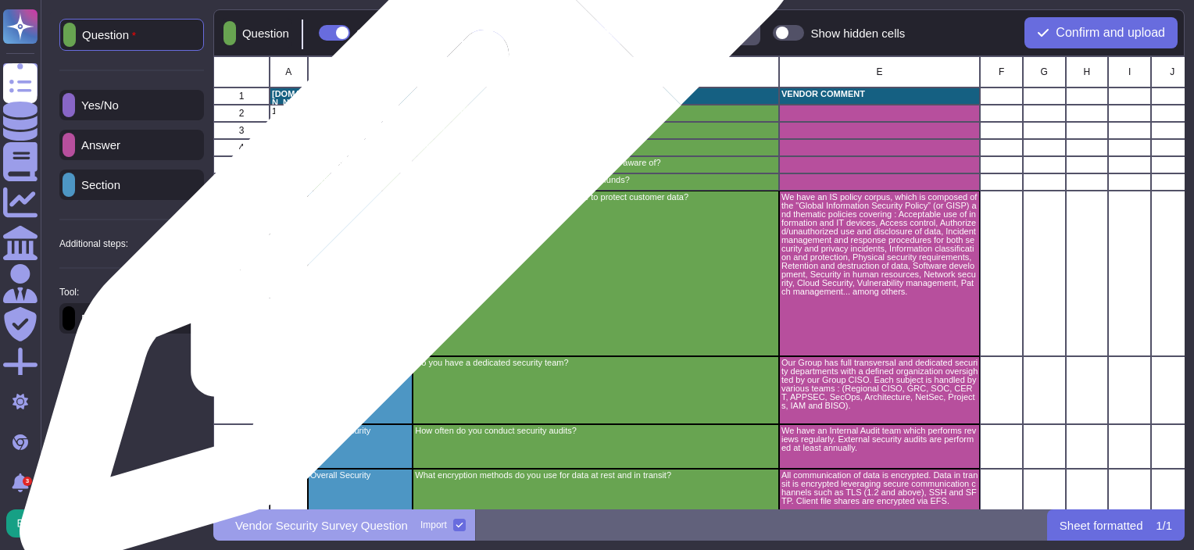
click at [405, 184] on div "Contract" at bounding box center [360, 181] width 105 height 17
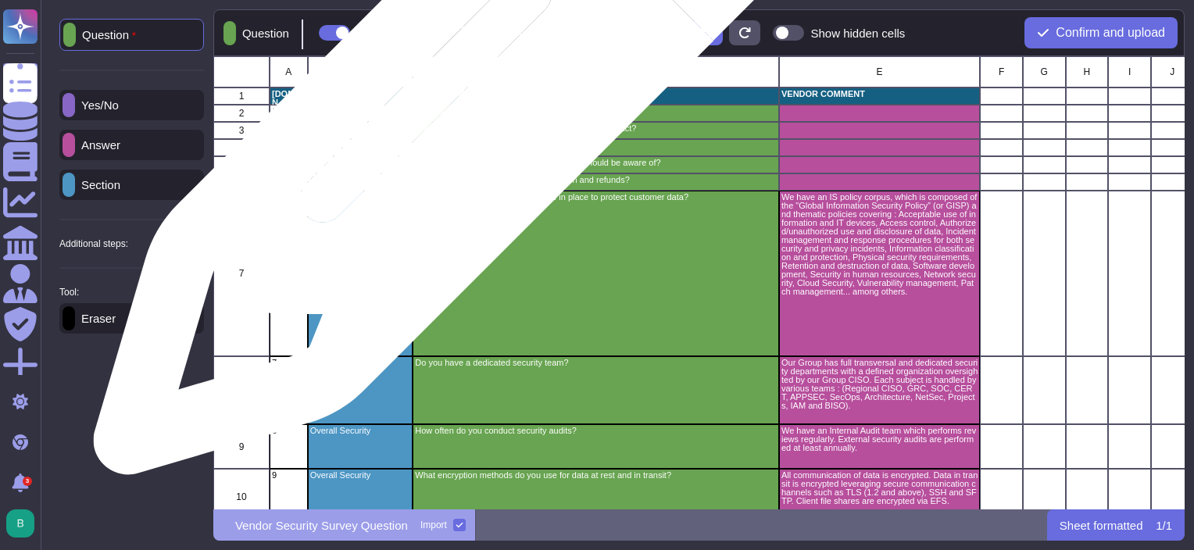
click at [451, 109] on p "What is the duration of your standard contract?" at bounding box center [596, 111] width 362 height 9
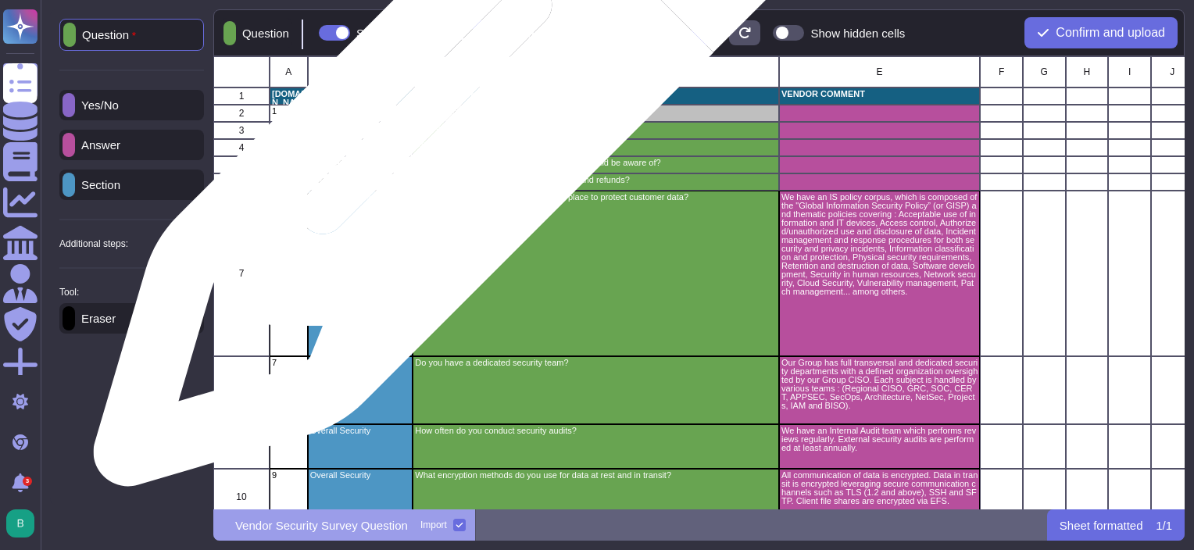
click at [455, 129] on p "Are there any automatic renewal clauses in your contract?" at bounding box center [596, 128] width 362 height 9
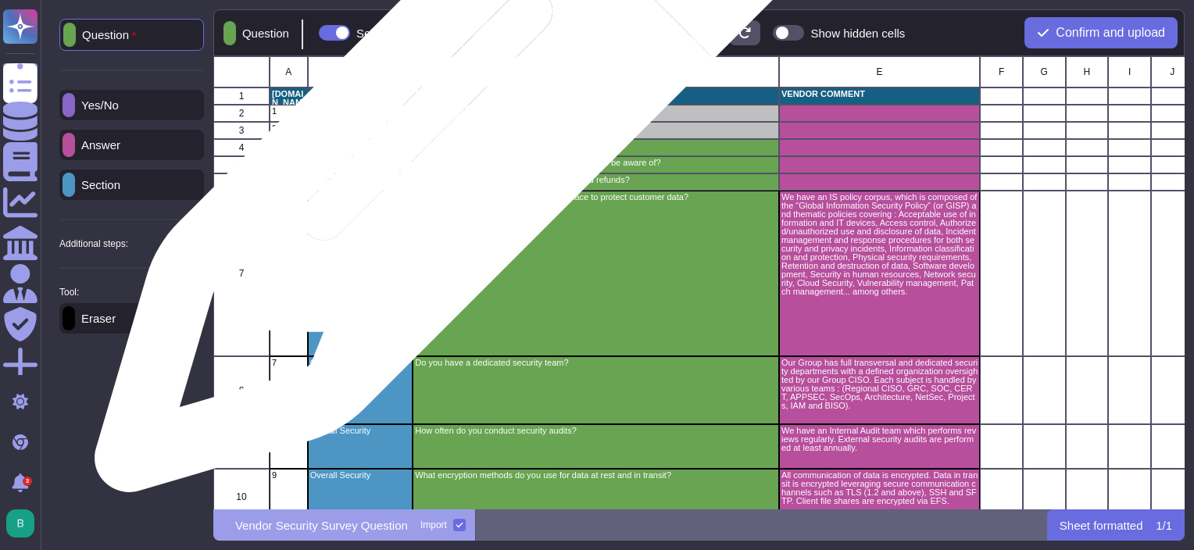
drag, startPoint x: 455, startPoint y: 134, endPoint x: 449, endPoint y: 110, distance: 24.8
click at [449, 110] on p "What is the duration of your standard contract?" at bounding box center [596, 111] width 362 height 9
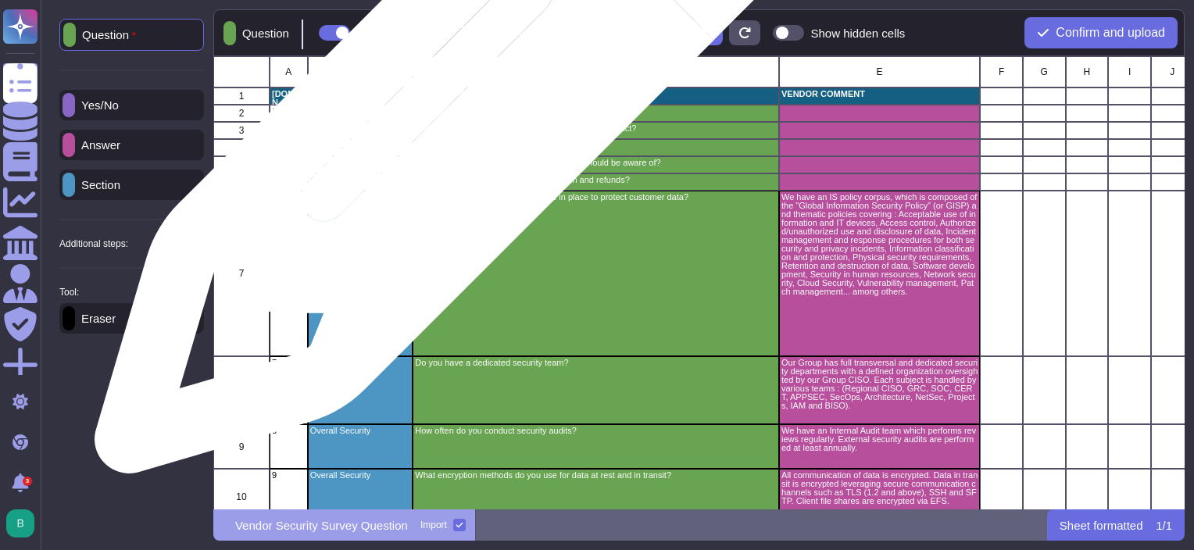
click at [455, 116] on p "What is the duration of your standard contract?" at bounding box center [596, 111] width 362 height 9
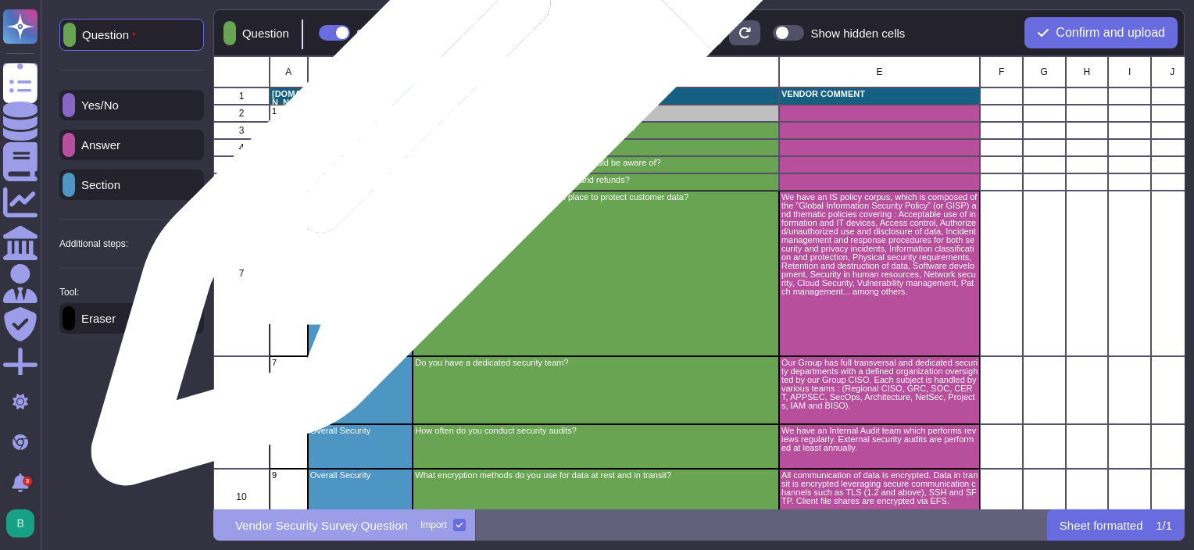
click at [452, 128] on p "Are there any automatic renewal clauses in your contract?" at bounding box center [596, 128] width 362 height 9
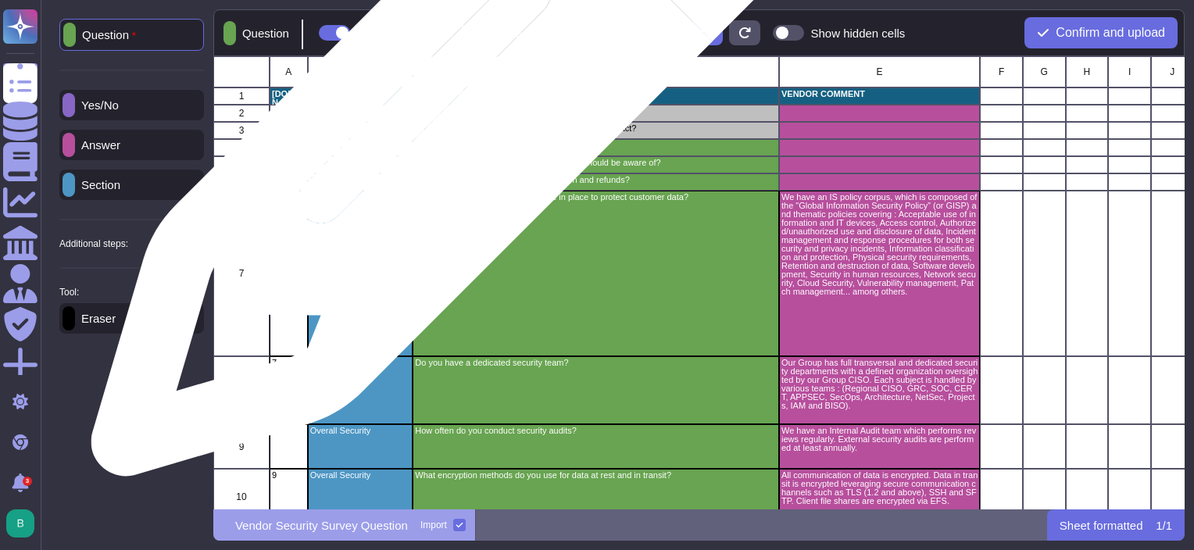
click at [452, 117] on div "What is the duration of your standard contract?" at bounding box center [595, 113] width 366 height 17
drag, startPoint x: 452, startPoint y: 117, endPoint x: 641, endPoint y: 112, distance: 189.1
click at [643, 112] on p "What is the duration of your standard contract?" at bounding box center [596, 111] width 362 height 9
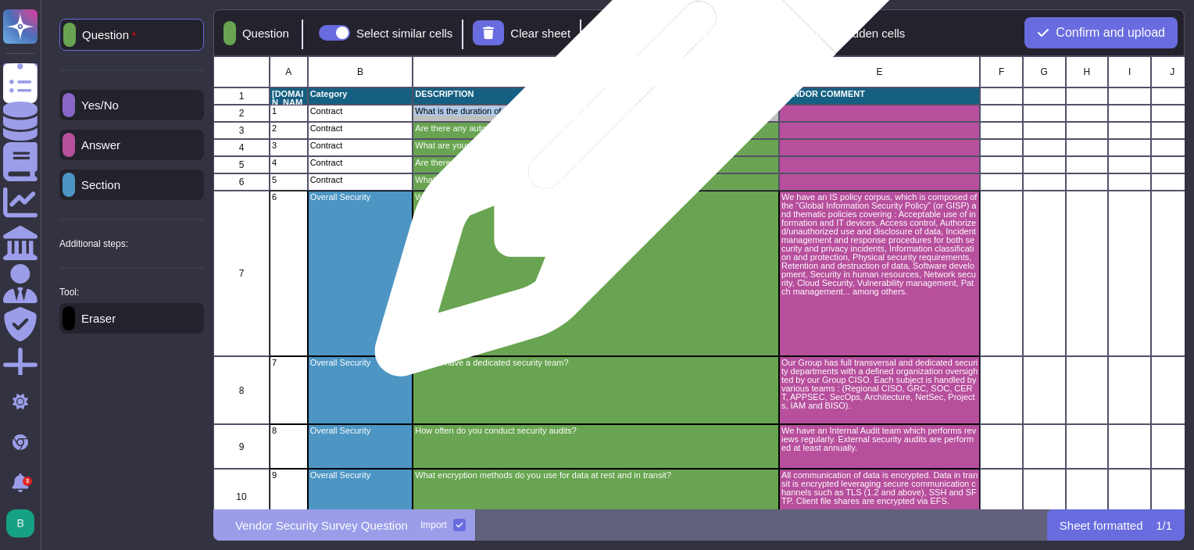
click at [641, 112] on p "What is the duration of your standard contract?" at bounding box center [596, 111] width 362 height 9
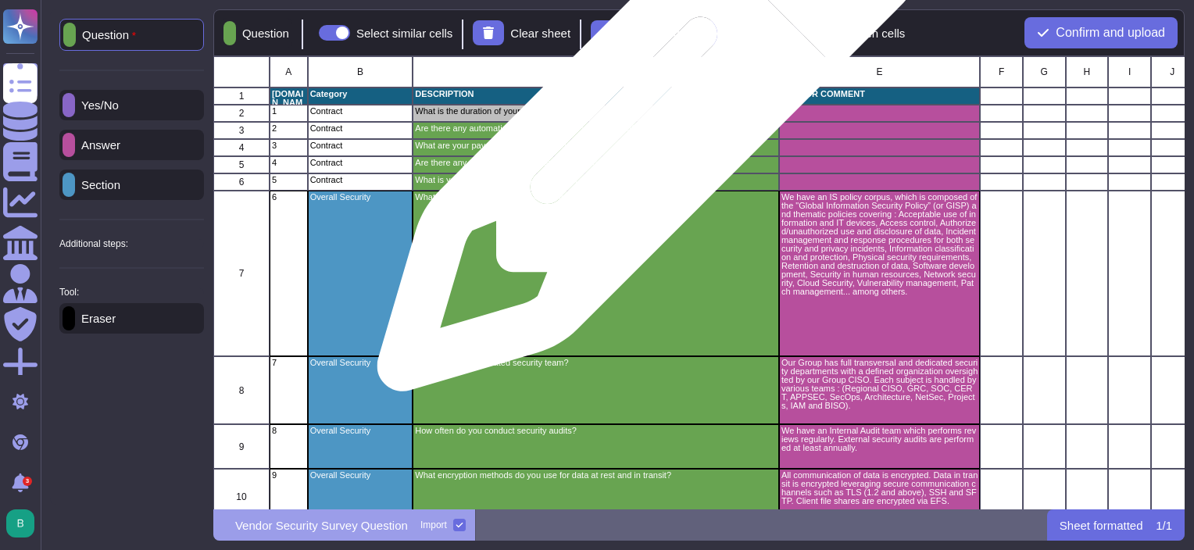
click at [651, 130] on p "Are there any automatic renewal clauses in your contract?" at bounding box center [596, 128] width 362 height 9
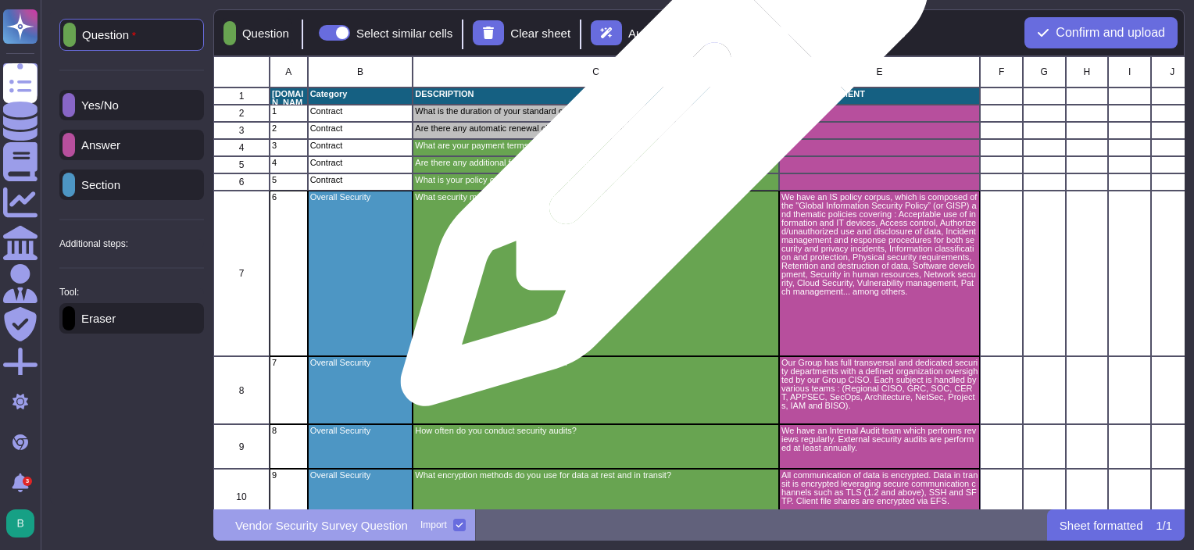
click at [658, 150] on div "What are your payment terms and conditions?" at bounding box center [595, 147] width 366 height 17
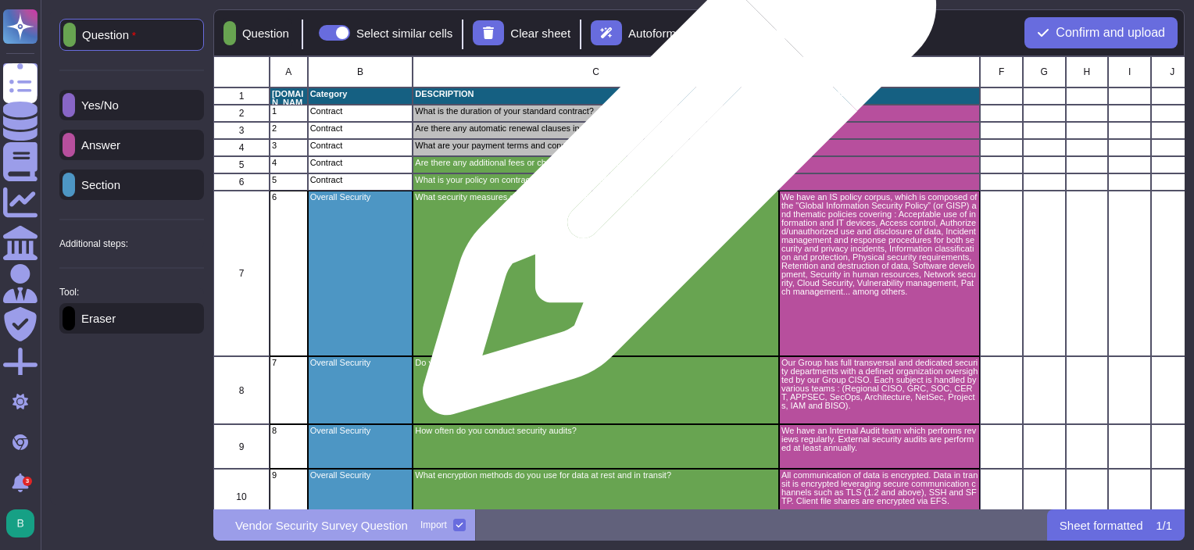
click at [681, 170] on div "Are there any additional fees or charges we should be aware of?" at bounding box center [595, 164] width 366 height 17
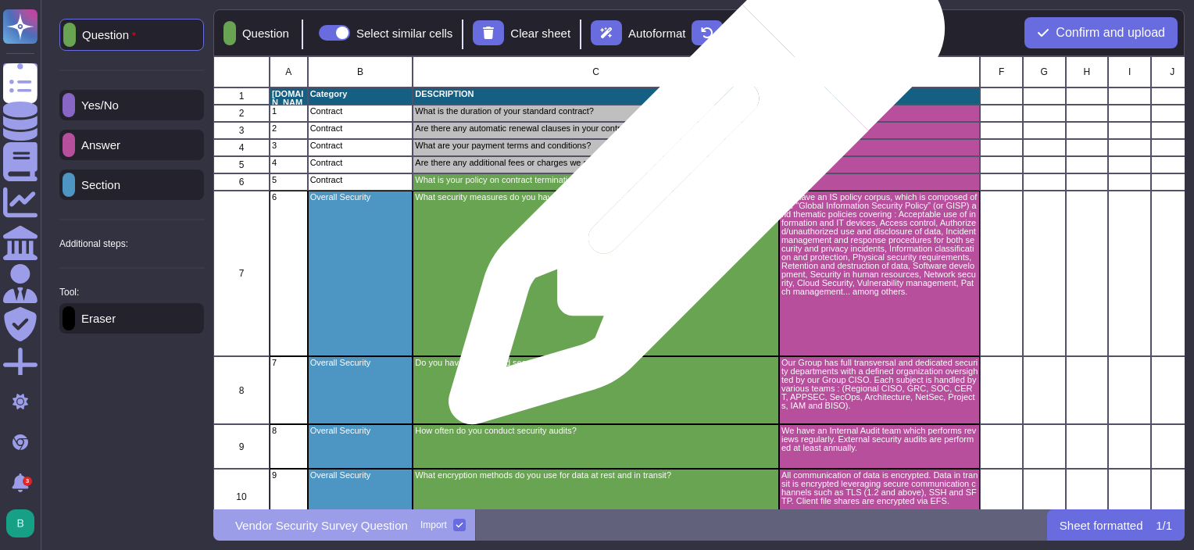
click at [691, 184] on div "What is your policy on contract termination and refunds?" at bounding box center [595, 181] width 366 height 17
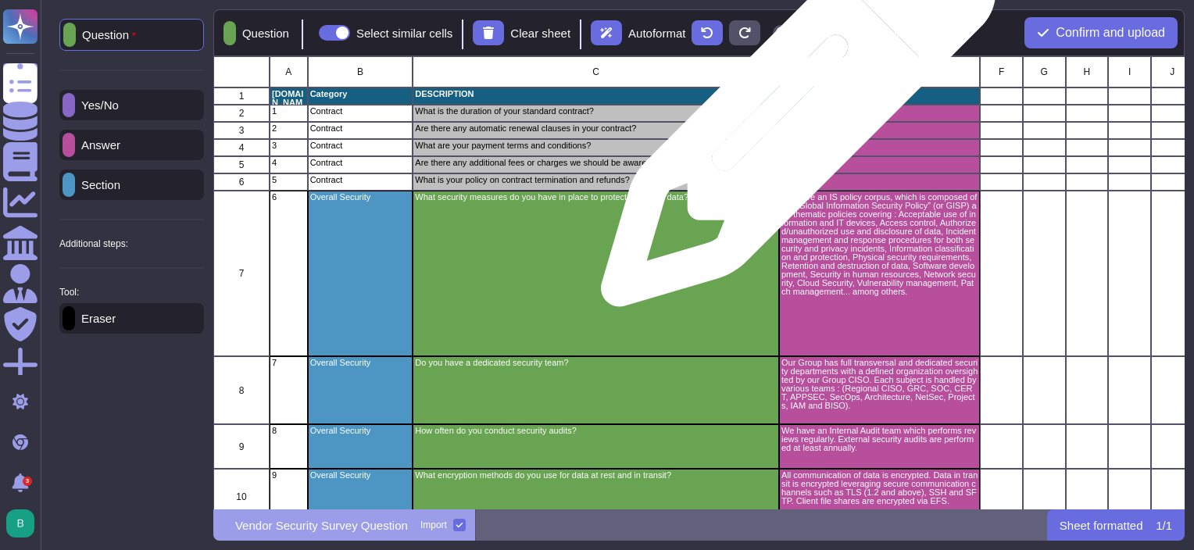
click at [792, 117] on div "grid" at bounding box center [879, 113] width 201 height 17
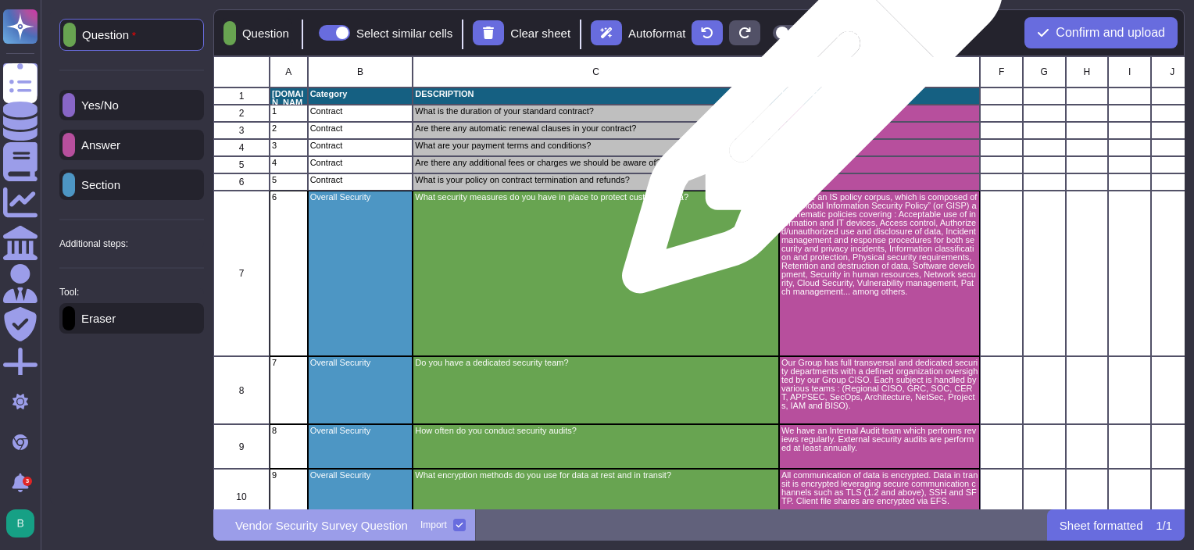
click at [806, 111] on div "grid" at bounding box center [879, 113] width 201 height 17
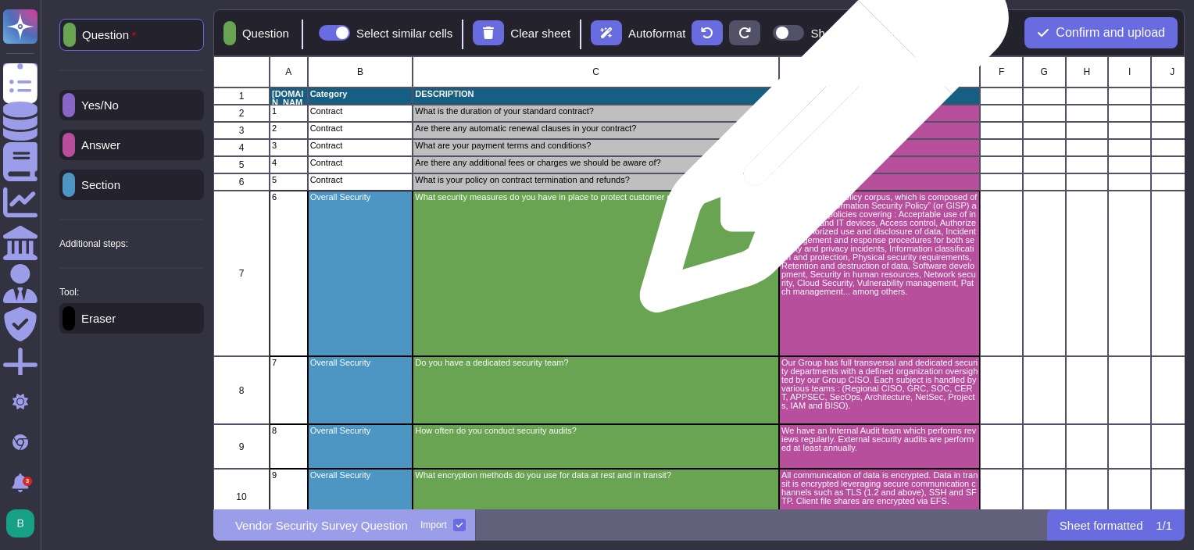
click at [819, 136] on div "grid" at bounding box center [879, 130] width 201 height 17
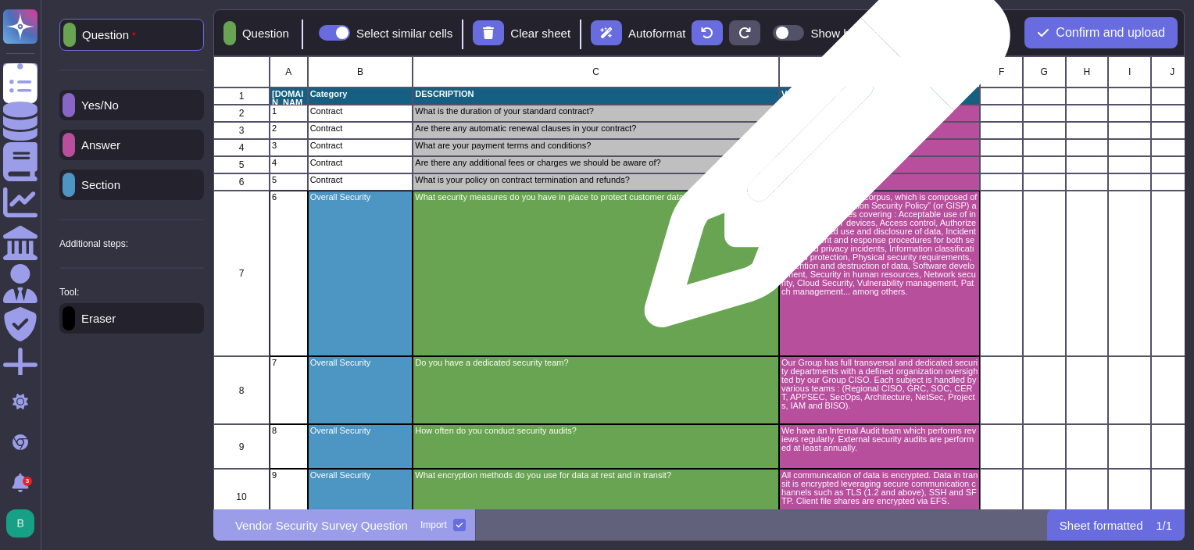
click at [821, 152] on div "grid" at bounding box center [879, 147] width 201 height 17
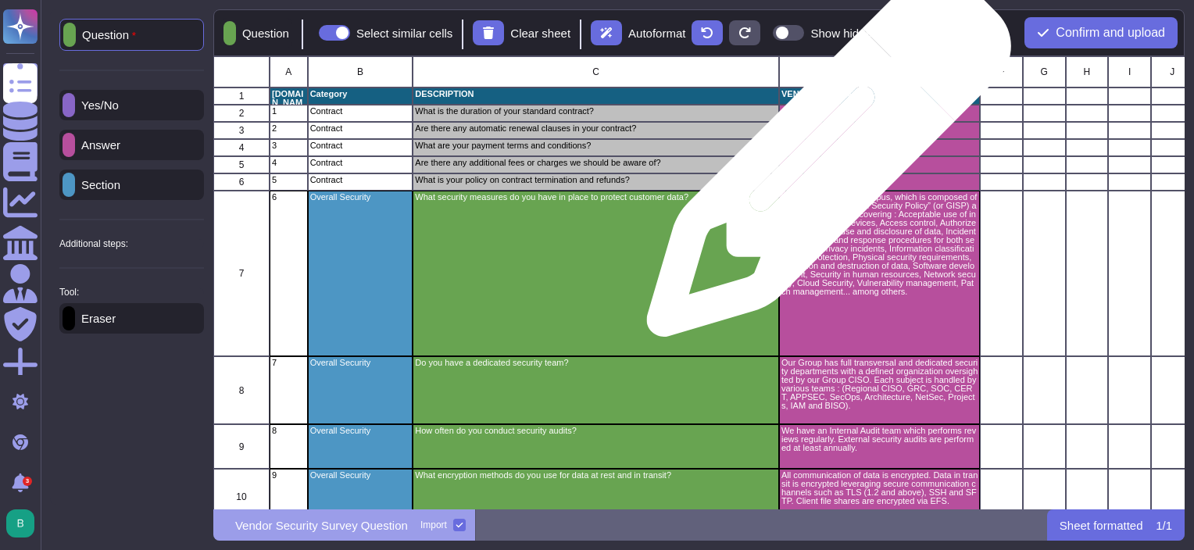
click at [823, 164] on div "grid" at bounding box center [879, 164] width 201 height 17
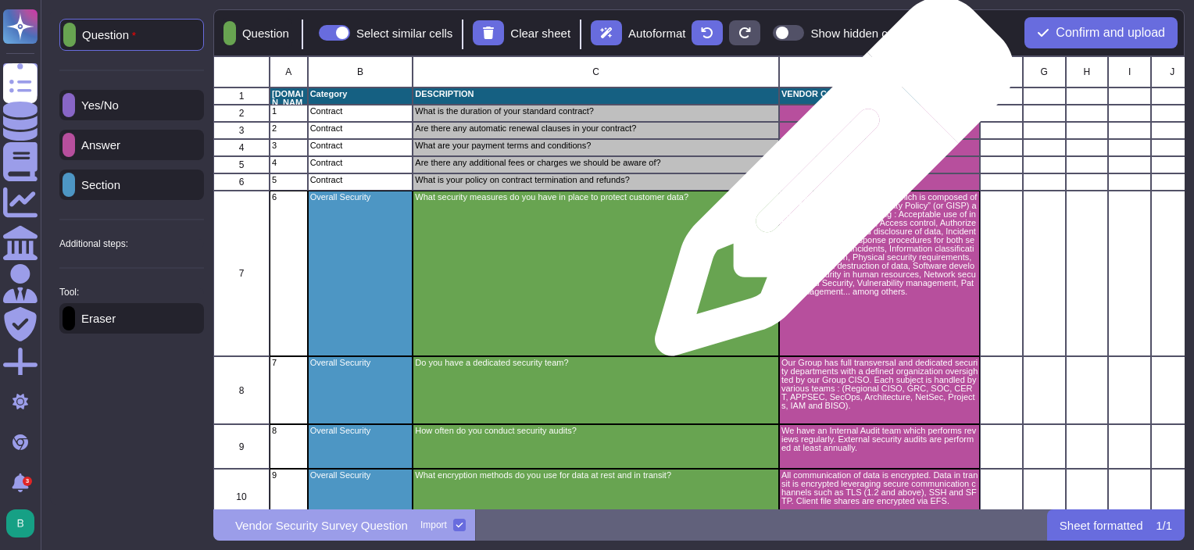
click at [828, 184] on div "grid" at bounding box center [879, 181] width 201 height 17
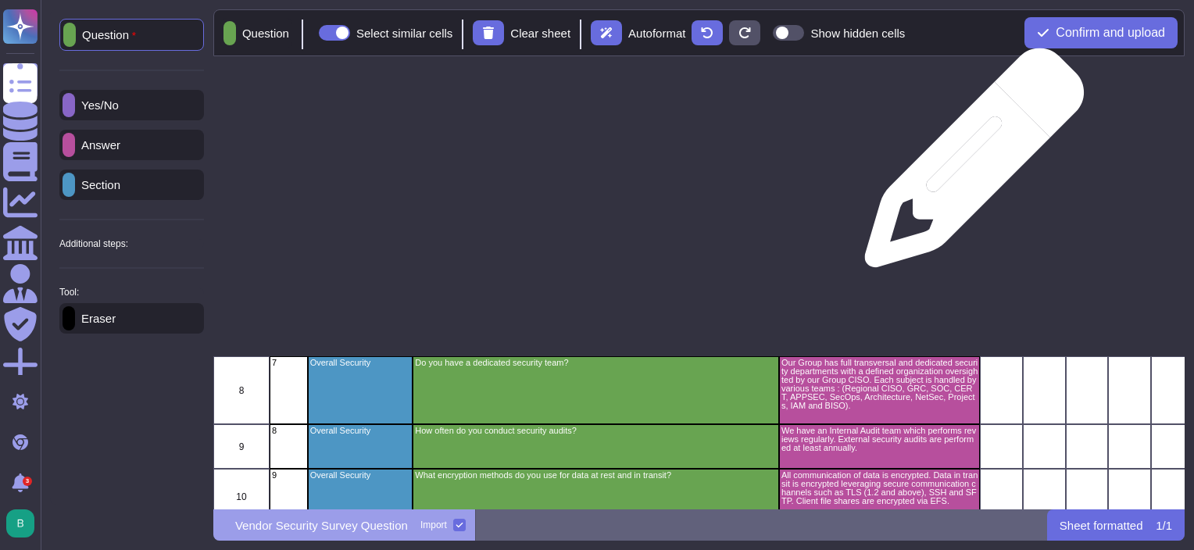
scroll to position [78, 0]
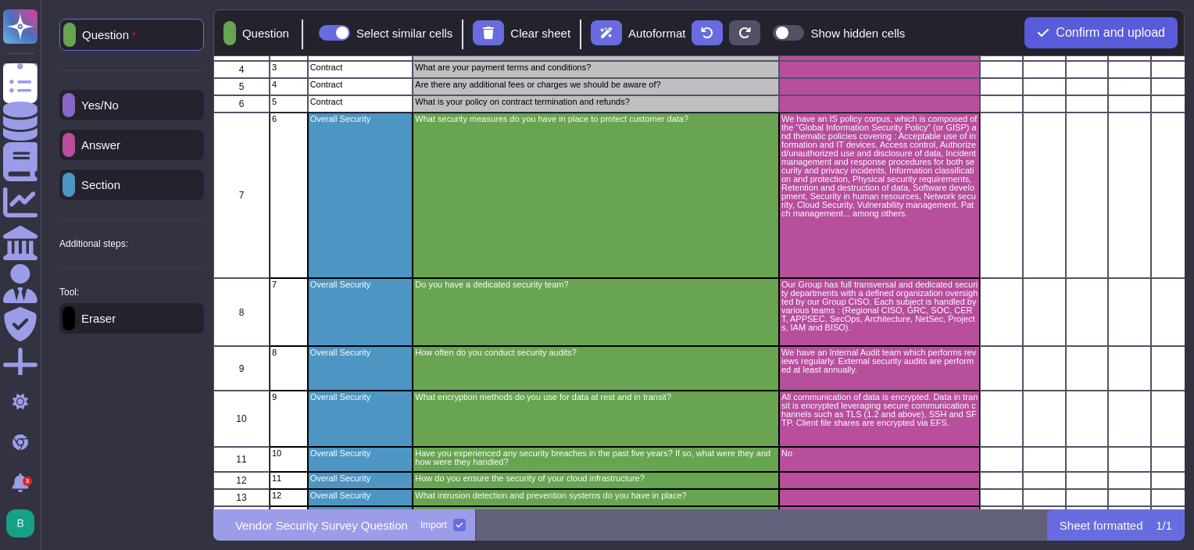
click at [1094, 34] on span "Confirm and upload" at bounding box center [1109, 33] width 109 height 12
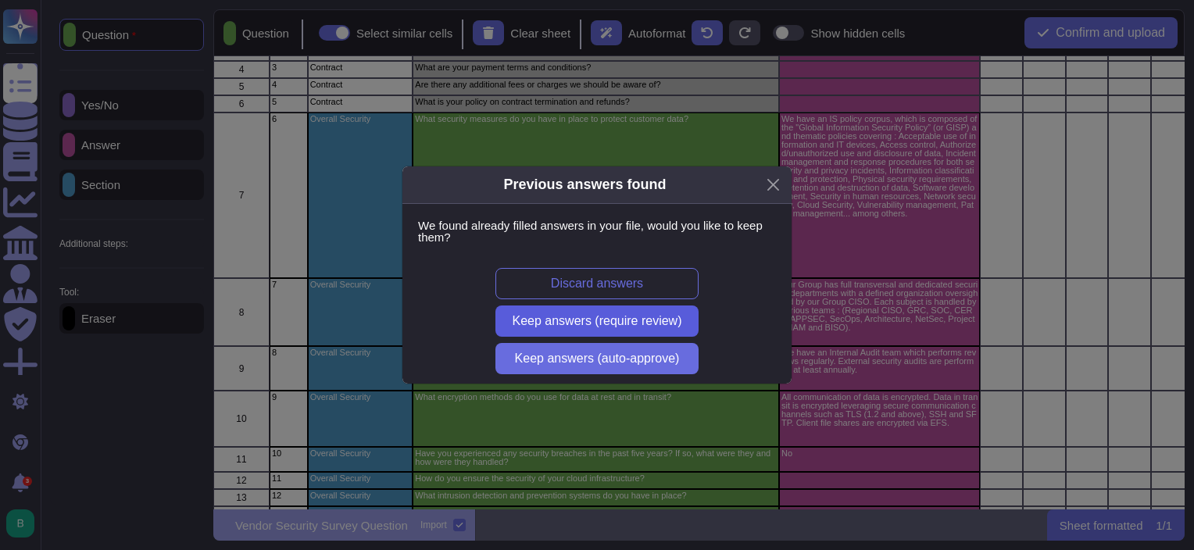
click at [580, 319] on span "Keep answers (require review)" at bounding box center [597, 321] width 170 height 12
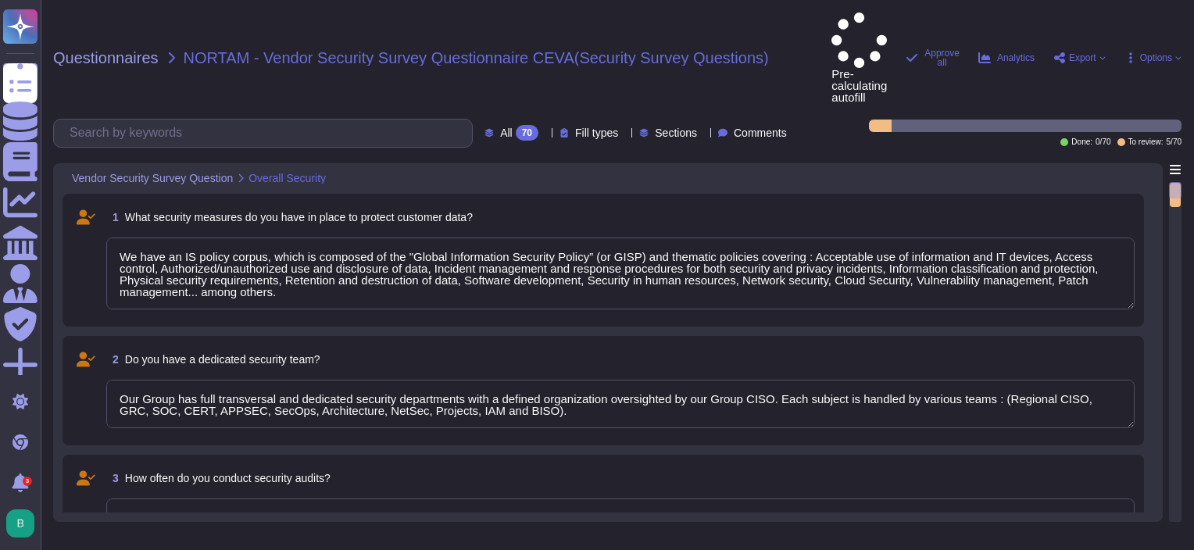
type textarea "We have an IS policy corpus, which is composed of the "Global Information Secur…"
type textarea "Our Group has full transversal and dedicated security departments with a define…"
type textarea "We have an Internal Audit team which performs reviews regularly. External secur…"
type textarea "All communication of data is encrypted. Data in transit is encrypted leveraging…"
type textarea "No"
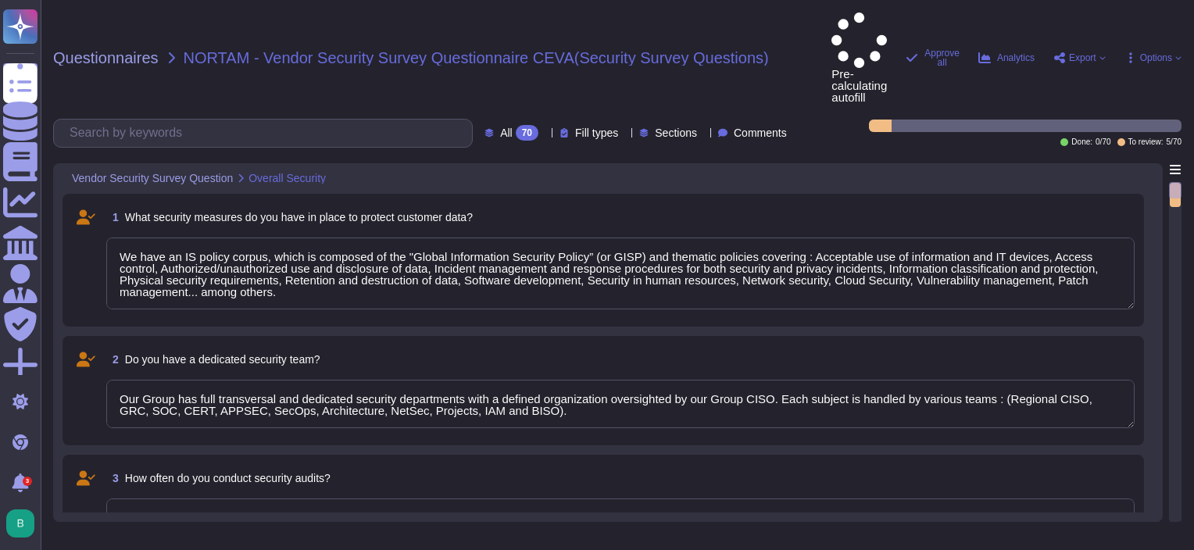
click at [567, 237] on textarea "We have an IS policy corpus, which is composed of the "Global Information Secur…" at bounding box center [620, 273] width 1028 height 72
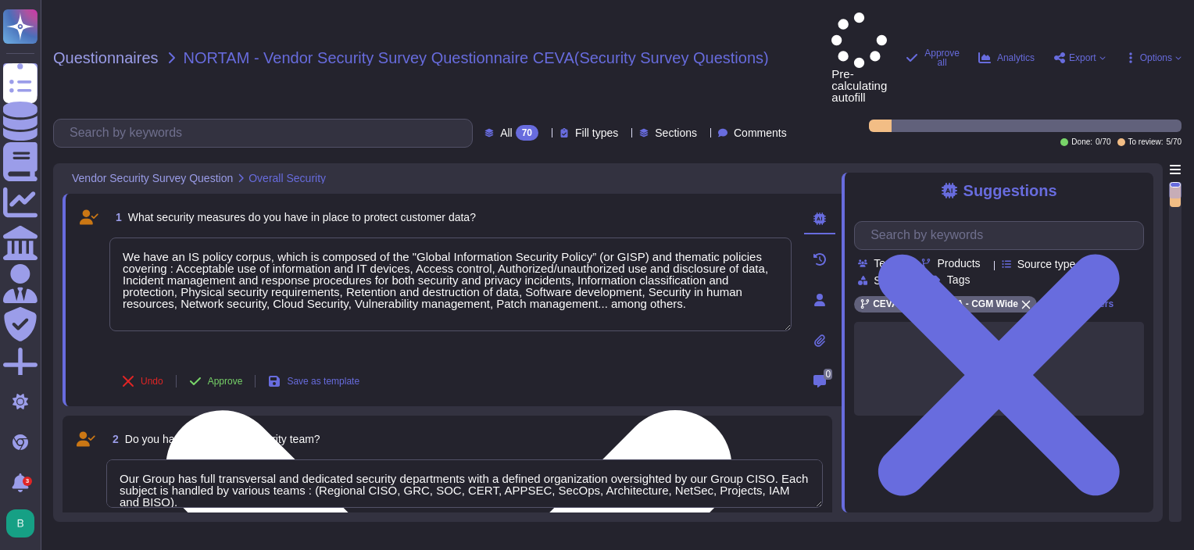
type textarea "We have an Internal Audit team which performs reviews regularly. External secur…"
type textarea "All communication of data is encrypted. Data in transit is encrypted leveraging…"
type textarea "We have an Internal Audit team which performs reviews regularly. External secur…"
type textarea "All communication of data is encrypted. Data in transit is encrypted leveraging…"
type textarea "We have an Internal Audit team which performs reviews regularly. External secur…"
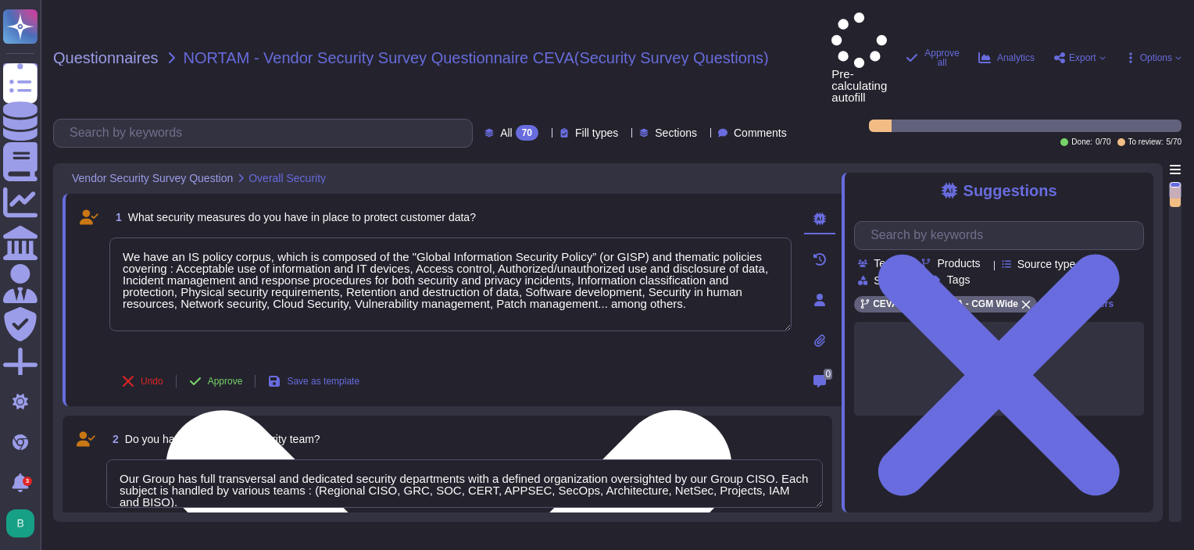
type textarea "All communication of data is encrypted. Data in transit is encrypted leveraging…"
type textarea "We have an Internal Audit team which performs reviews regularly. External secur…"
type textarea "All communication of data is encrypted. Data in transit is encrypted leveraging…"
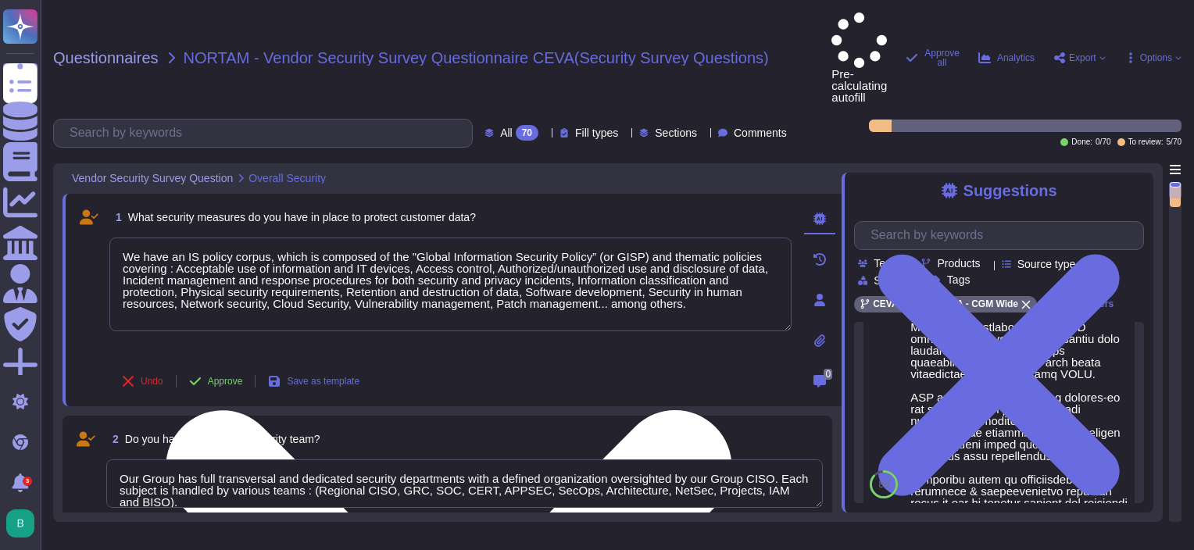
scroll to position [391, 0]
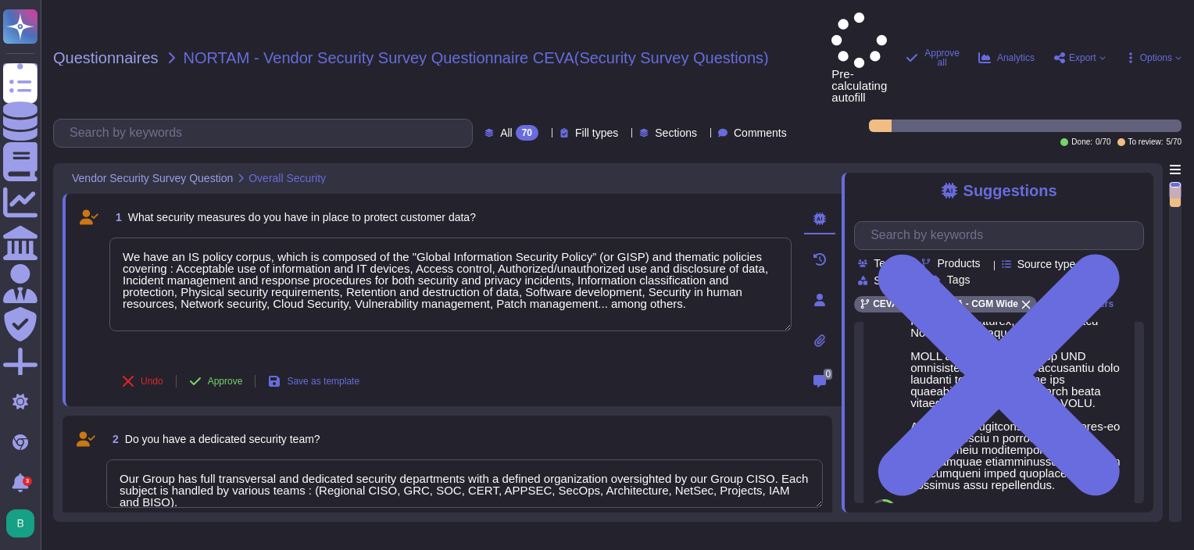
click at [534, 306] on div "1 What security measures do you have in place to protect customer data? We have…" at bounding box center [433, 300] width 716 height 194
click at [218, 377] on span "Approve" at bounding box center [225, 381] width 35 height 9
type textarea "We have an Internal Audit team which performs reviews regularly. External secur…"
type textarea "All communication of data is encrypted. Data in transit is encrypted leveraging…"
type textarea "We have an Internal Audit team which performs reviews regularly. External secur…"
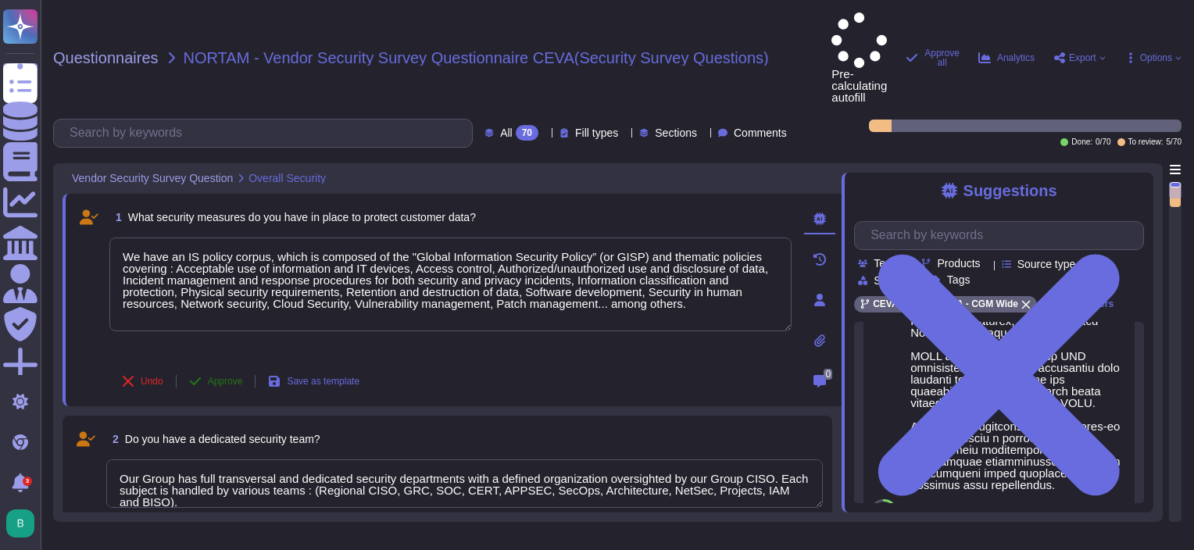
type textarea "All communication of data is encrypted. Data in transit is encrypted leveraging…"
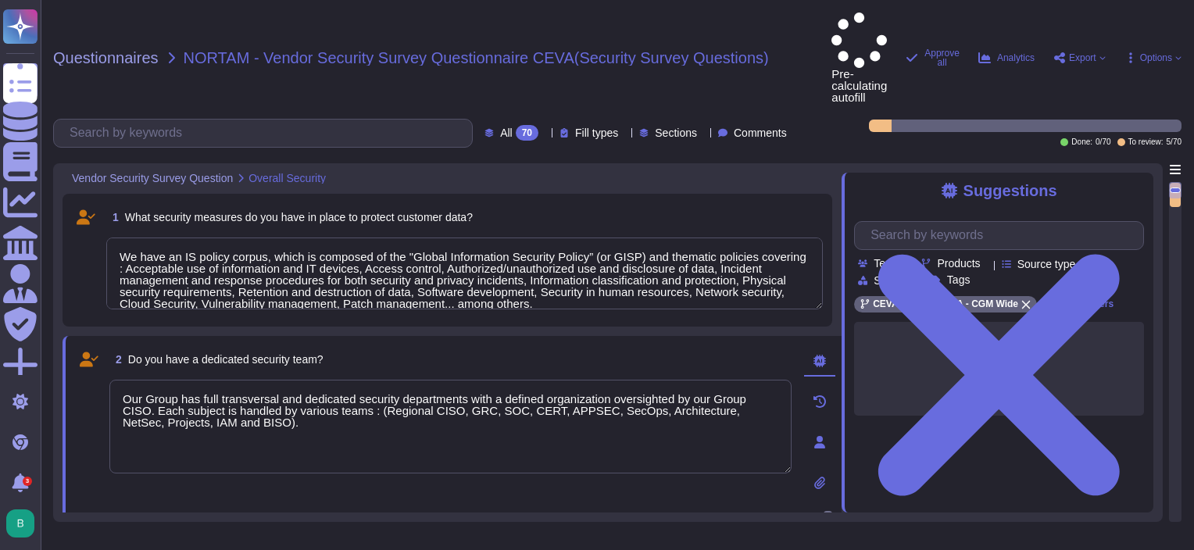
type textarea "We have an Internal Audit team which performs reviews regularly. External secur…"
type textarea "All communication of data is encrypted. Data in transit is encrypted leveraging…"
type textarea "We have an Internal Audit team which performs reviews regularly. External secur…"
type textarea "All communication of data is encrypted. Data in transit is encrypted leveraging…"
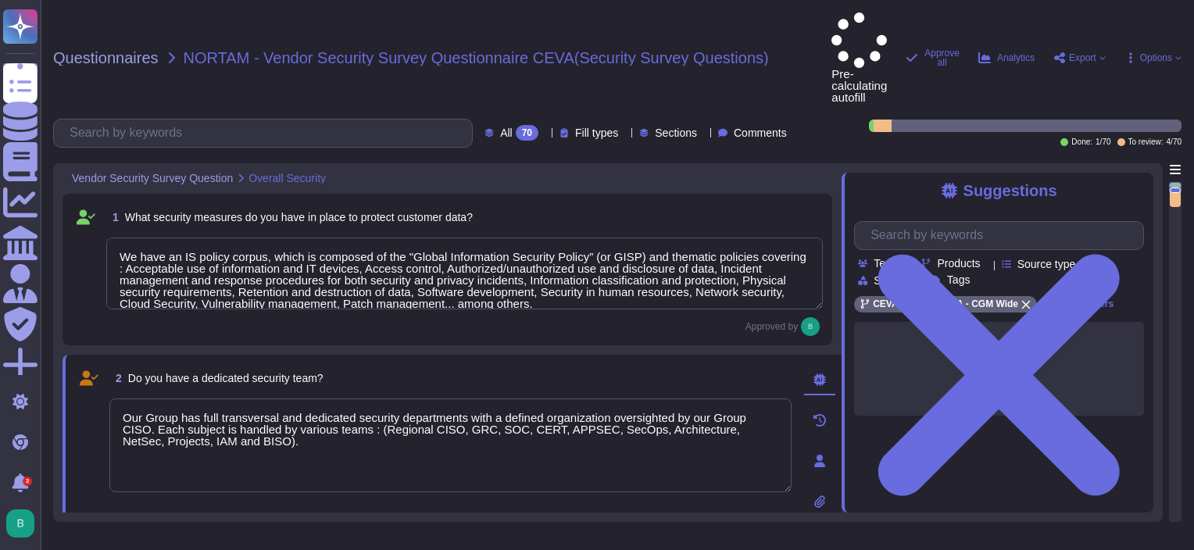
scroll to position [12, 0]
type textarea "We have an Internal Audit team which performs reviews regularly. External secur…"
type textarea "All communication of data is encrypted. Data in transit is encrypted leveraging…"
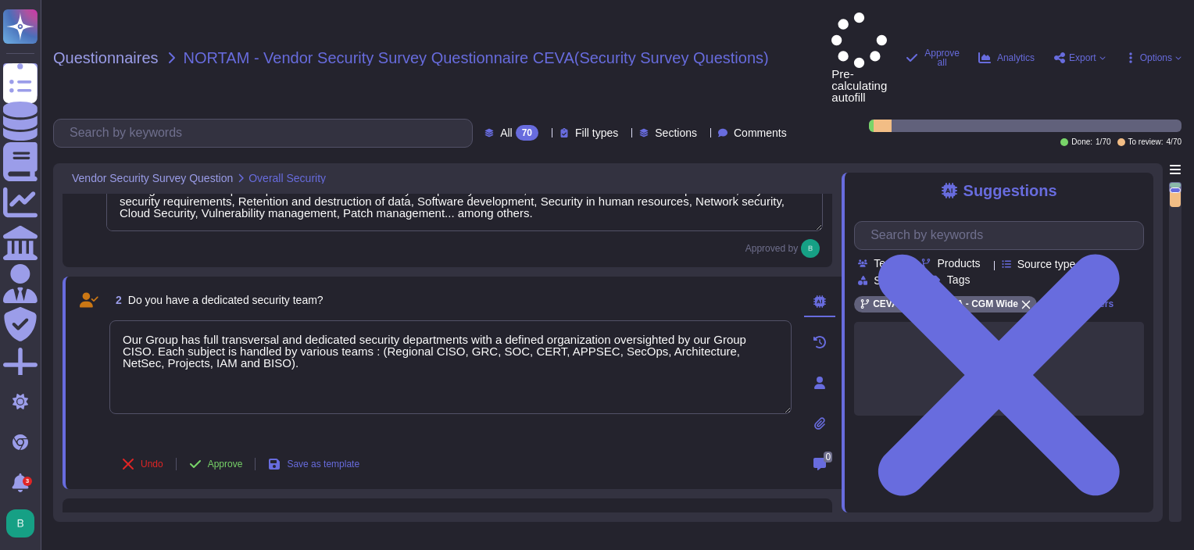
type textarea "We have an Internal Audit team which performs reviews regularly. External secur…"
type textarea "All communication of data is encrypted. Data in transit is encrypted leveraging…"
type textarea "We have an Internal Audit team which performs reviews regularly. External secur…"
type textarea "All communication of data is encrypted. Data in transit is encrypted leveraging…"
type textarea "We have an Internal Audit team which performs reviews regularly. External secur…"
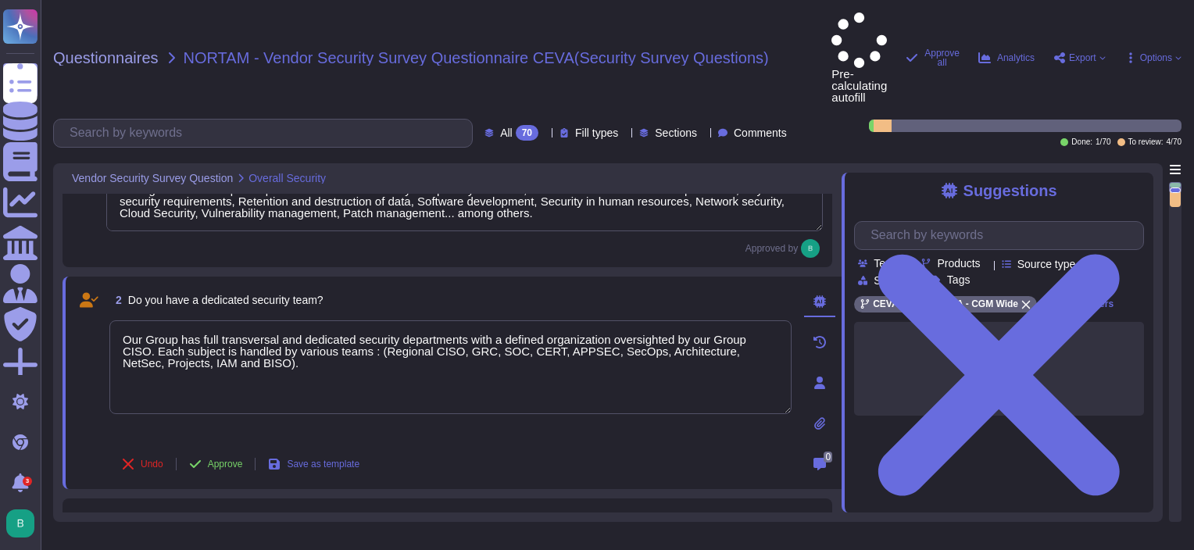
type textarea "All communication of data is encrypted. Data in transit is encrypted leveraging…"
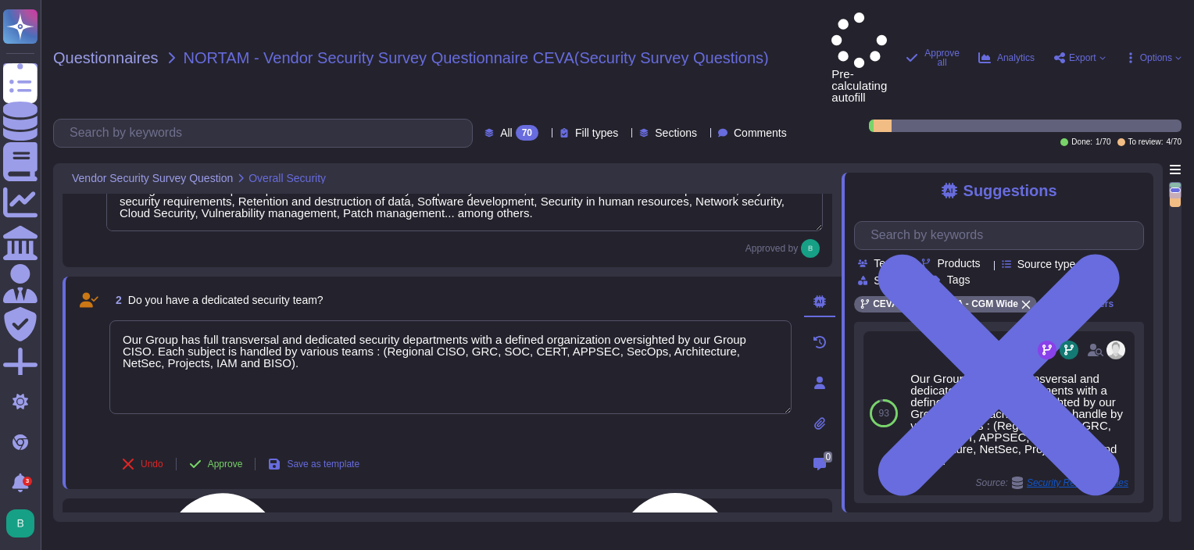
type textarea "We have an Internal Audit team which performs reviews regularly. External secur…"
type textarea "All communication of data is encrypted. Data in transit is encrypted leveraging…"
type textarea "We have an Internal Audit team which performs reviews regularly. External secur…"
type textarea "All communication of data is encrypted. Data in transit is encrypted leveraging…"
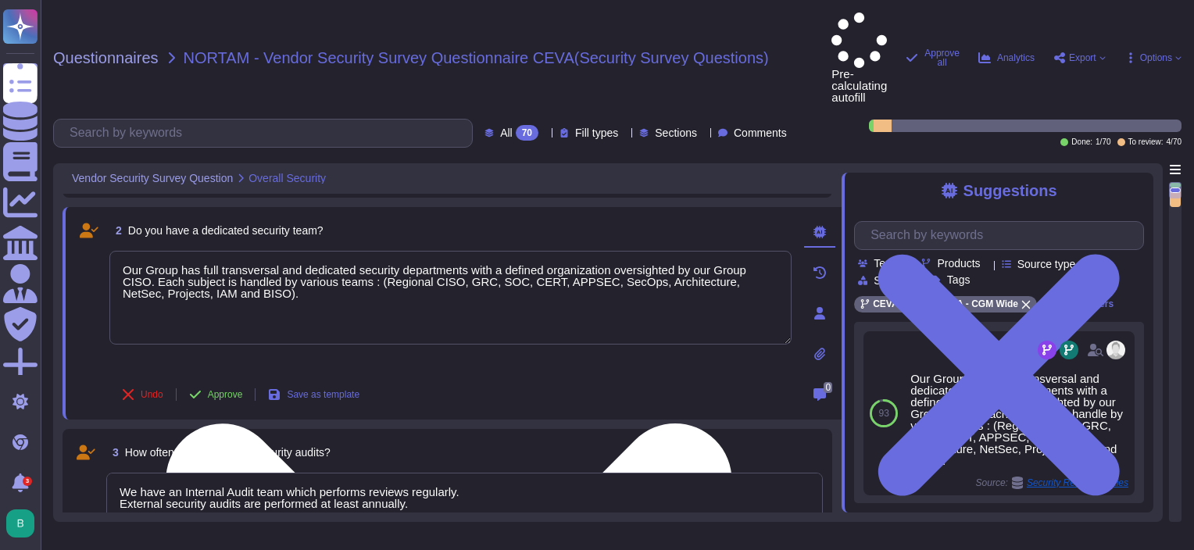
type textarea "We have an Internal Audit team which performs reviews regularly. External secur…"
type textarea "All communication of data is encrypted. Data in transit is encrypted leveraging…"
type textarea "We have an Internal Audit team which performs reviews regularly. External secur…"
type textarea "All communication of data is encrypted. Data in transit is encrypted leveraging…"
type textarea "We have an Internal Audit team which performs reviews regularly. External secur…"
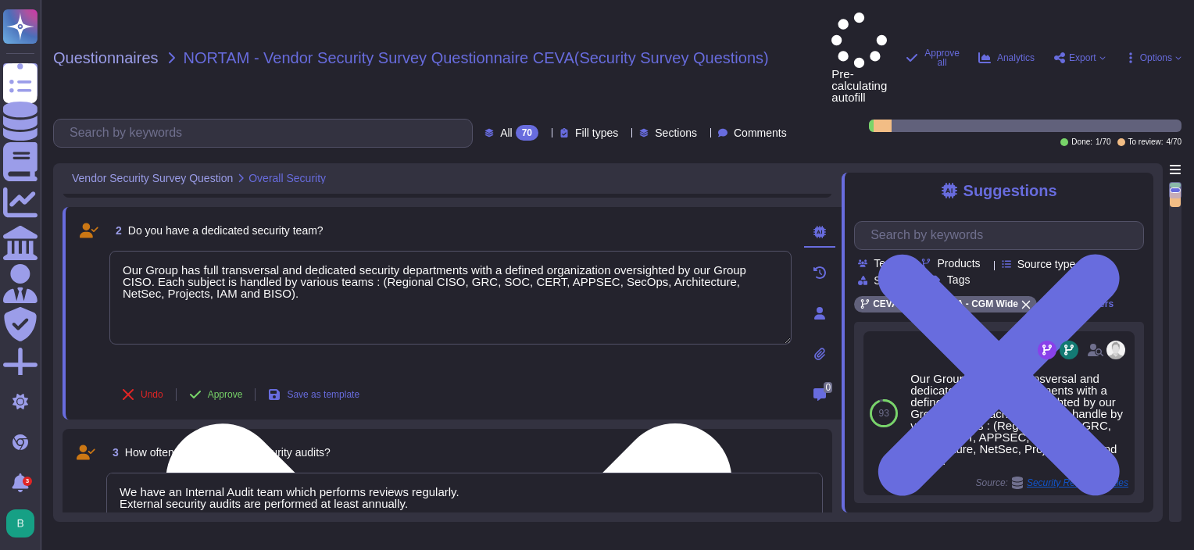
type textarea "All communication of data is encrypted. Data in transit is encrypted leveraging…"
type textarea "We have an Internal Audit team which performs reviews regularly. External secur…"
type textarea "All communication of data is encrypted. Data in transit is encrypted leveraging…"
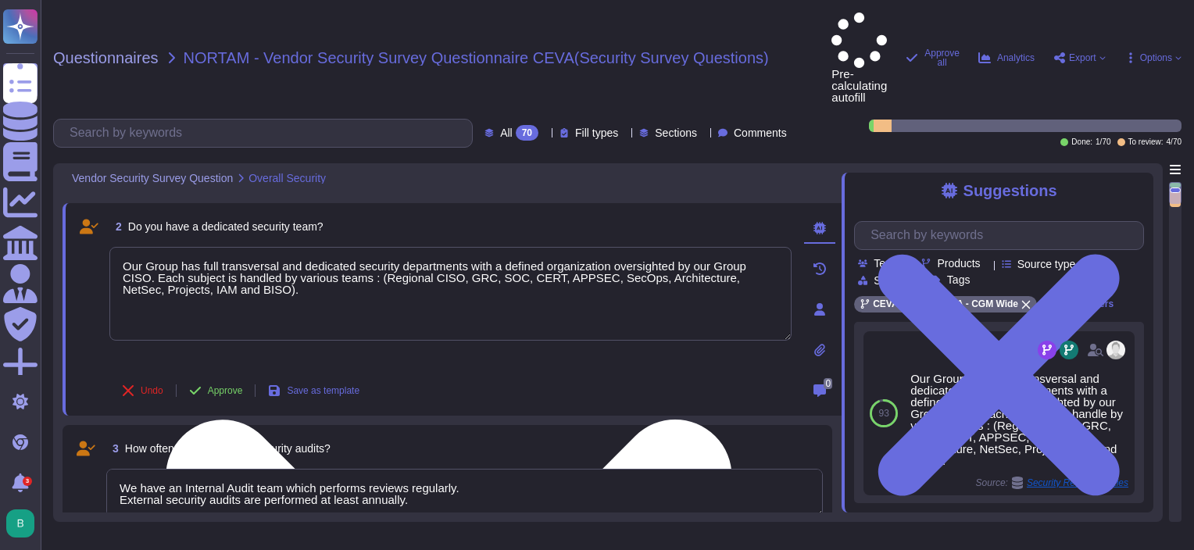
type textarea "We have an Internal Audit team which performs reviews regularly. External secur…"
type textarea "All communication of data is encrypted. Data in transit is encrypted leveraging…"
type textarea "We have an Internal Audit team which performs reviews regularly. External secur…"
type textarea "All communication of data is encrypted. Data in transit is encrypted leveraging…"
type textarea "We have an Internal Audit team which performs reviews regularly. External secur…"
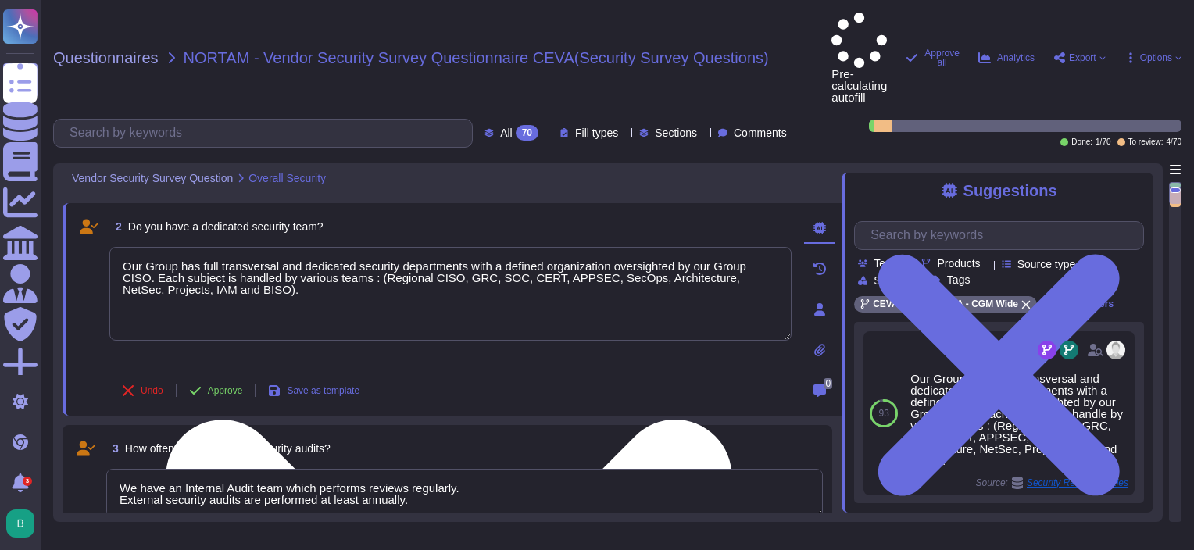
type textarea "All communication of data is encrypted. Data in transit is encrypted leveraging…"
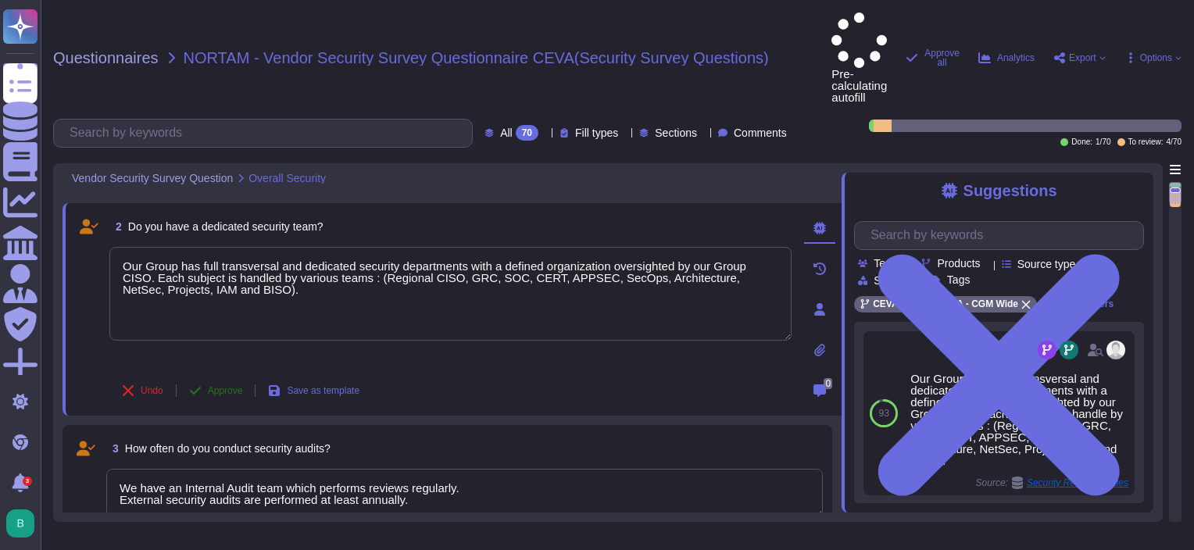
click at [224, 386] on span "Approve" at bounding box center [225, 390] width 35 height 9
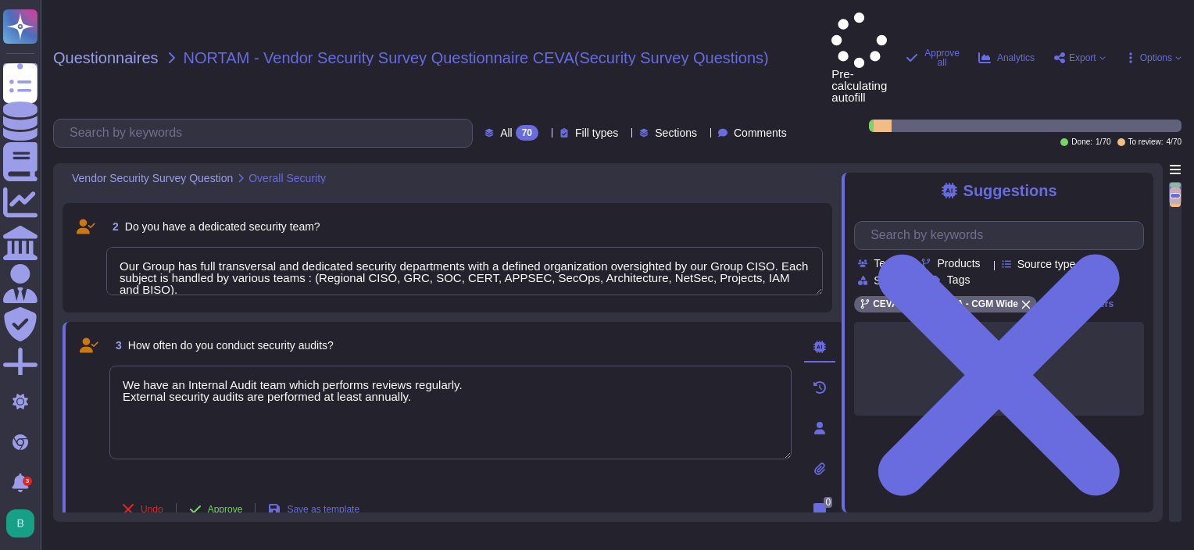
type textarea "We have an Internal Audit team which performs reviews regularly. External secur…"
type textarea "All communication of data is encrypted. Data in transit is encrypted leveraging…"
type textarea "We have an Internal Audit team which performs reviews regularly. External secur…"
type textarea "All communication of data is encrypted. Data in transit is encrypted leveraging…"
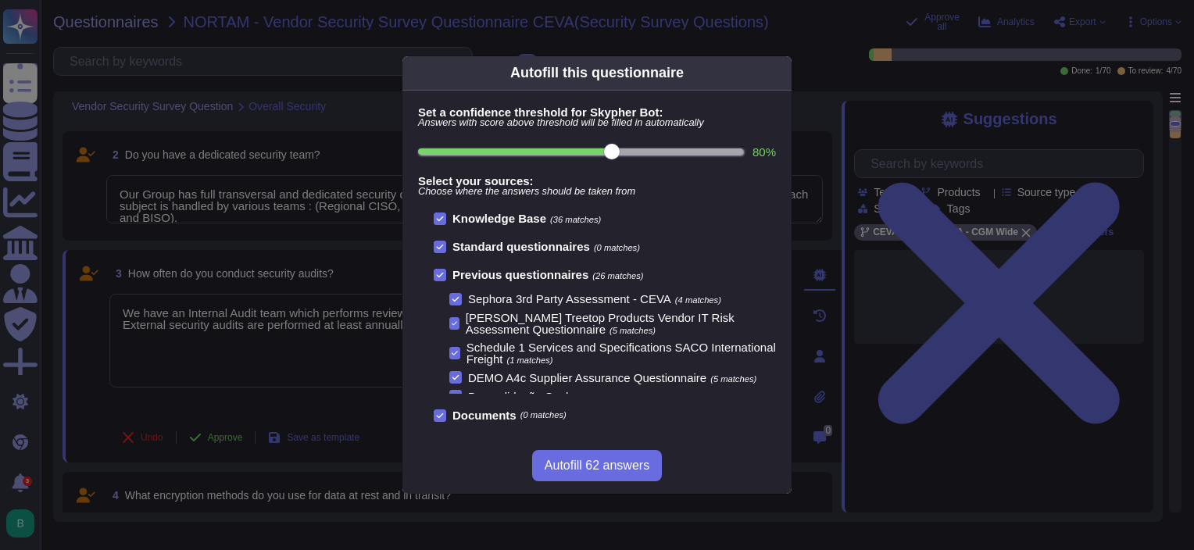
type textarea "We have an Internal Audit team which performs reviews regularly. External secur…"
type textarea "All communication of data is encrypted. Data in transit is encrypted leveraging…"
type textarea "We have an Internal Audit team which performs reviews regularly. External secur…"
type textarea "All communication of data is encrypted. Data in transit is encrypted leveraging…"
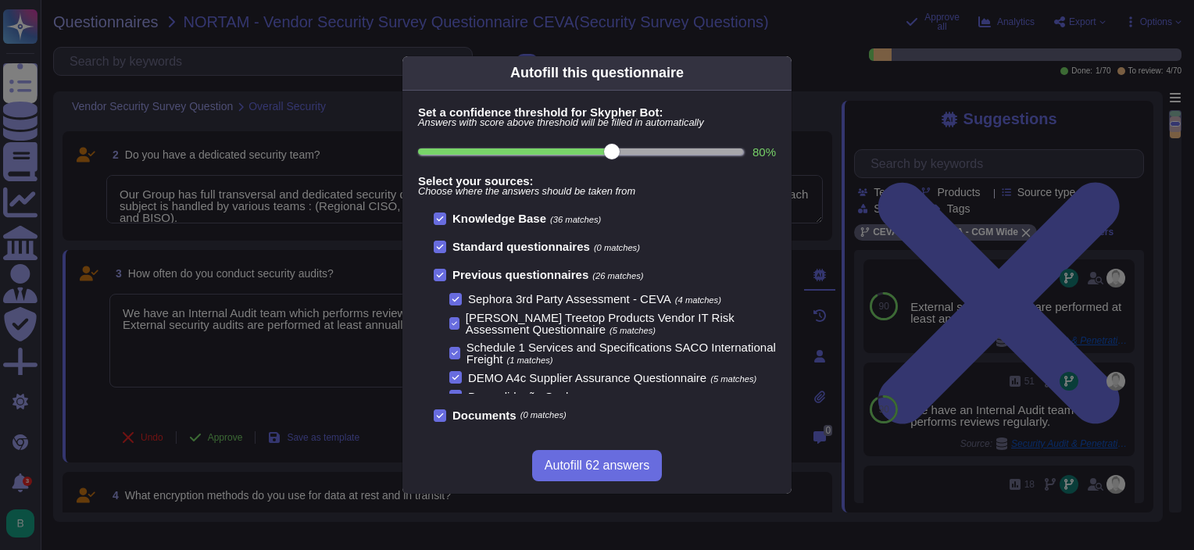
type textarea "We have an Internal Audit team which performs reviews regularly. External secur…"
type textarea "All communication of data is encrypted. Data in transit is encrypted leveraging…"
type textarea "We have an Internal Audit team which performs reviews regularly. External secur…"
type textarea "All communication of data is encrypted. Data in transit is encrypted leveraging…"
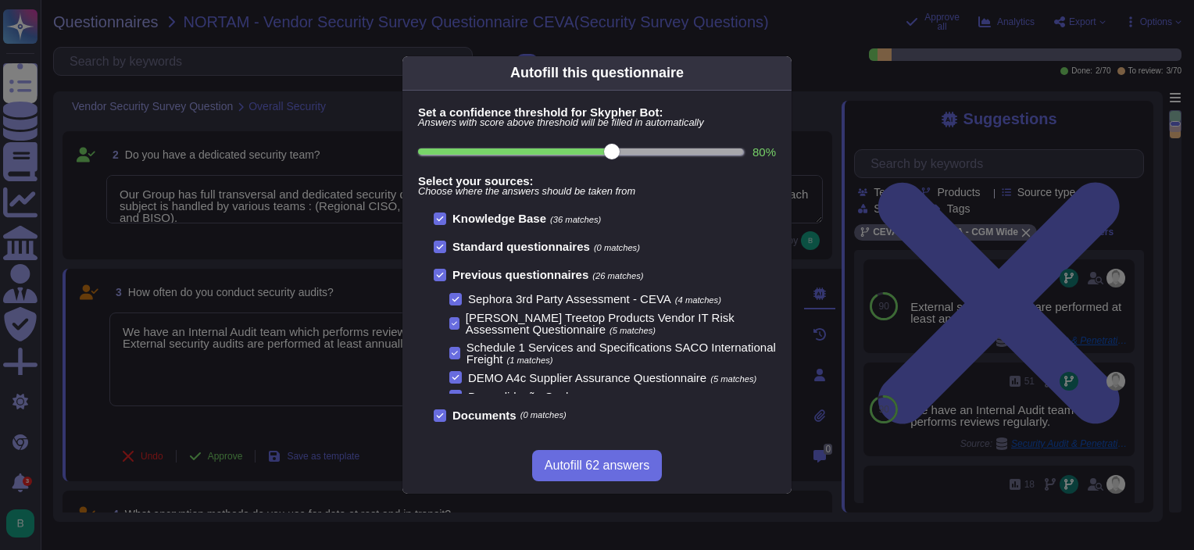
type textarea "We have an Internal Audit team which performs reviews regularly. External secur…"
type textarea "All communication of data is encrypted. Data in transit is encrypted leveraging…"
type textarea "We have an Internal Audit team which performs reviews regularly. External secur…"
type textarea "All communication of data is encrypted. Data in transit is encrypted leveraging…"
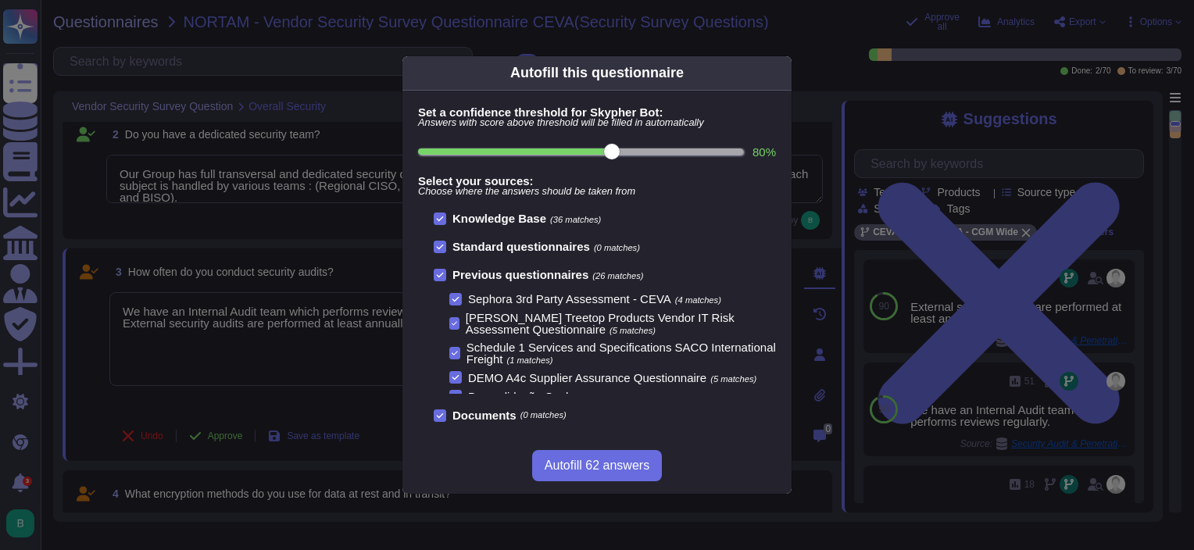
type textarea "We have an Internal Audit team which performs reviews regularly. External secur…"
type textarea "All communication of data is encrypted. Data in transit is encrypted leveraging…"
type textarea "We have an Internal Audit team which performs reviews regularly. External secur…"
type textarea "All communication of data is encrypted. Data in transit is encrypted leveraging…"
type textarea "We have an Internal Audit team which performs reviews regularly. External secur…"
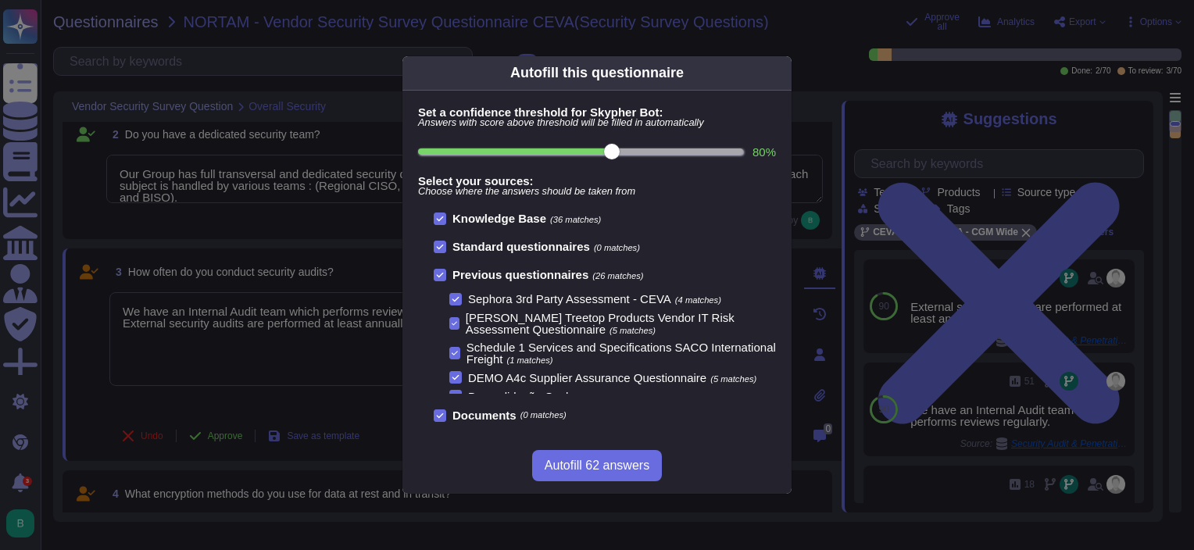
type textarea "All communication of data is encrypted. Data in transit is encrypted leveraging…"
type textarea "We have an Internal Audit team which performs reviews regularly. External secur…"
type textarea "All communication of data is encrypted. Data in transit is encrypted leveraging…"
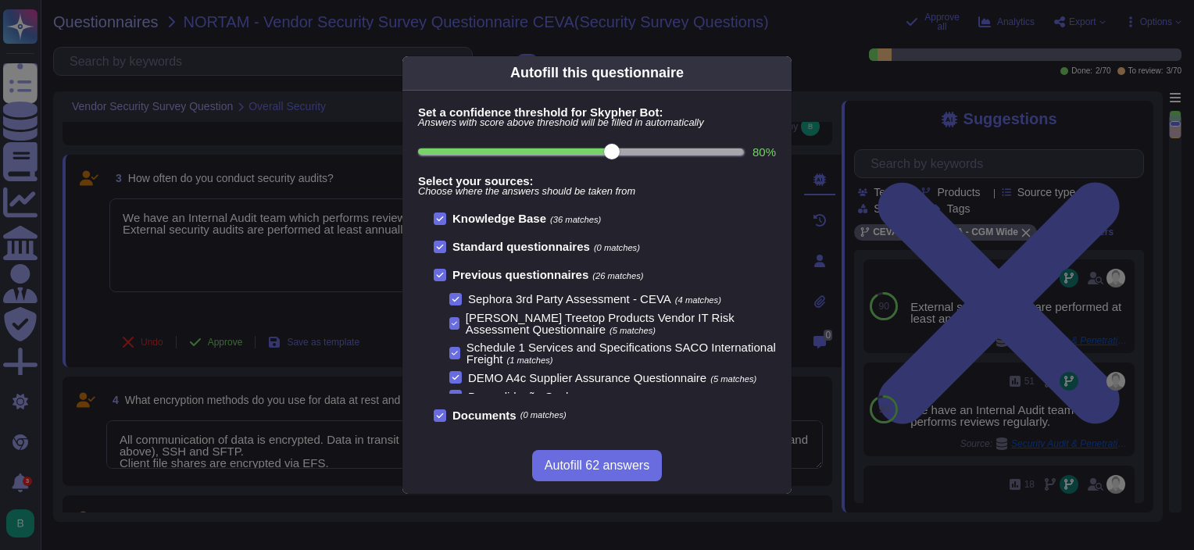
type textarea "We have an Internal Audit team which performs reviews regularly. External secur…"
type textarea "All communication of data is encrypted. Data in transit is encrypted leveraging…"
type textarea "We have an Internal Audit team which performs reviews regularly. External secur…"
type textarea "All communication of data is encrypted. Data in transit is encrypted leveraging…"
type textarea "We have an Internal Audit team which performs reviews regularly. External secur…"
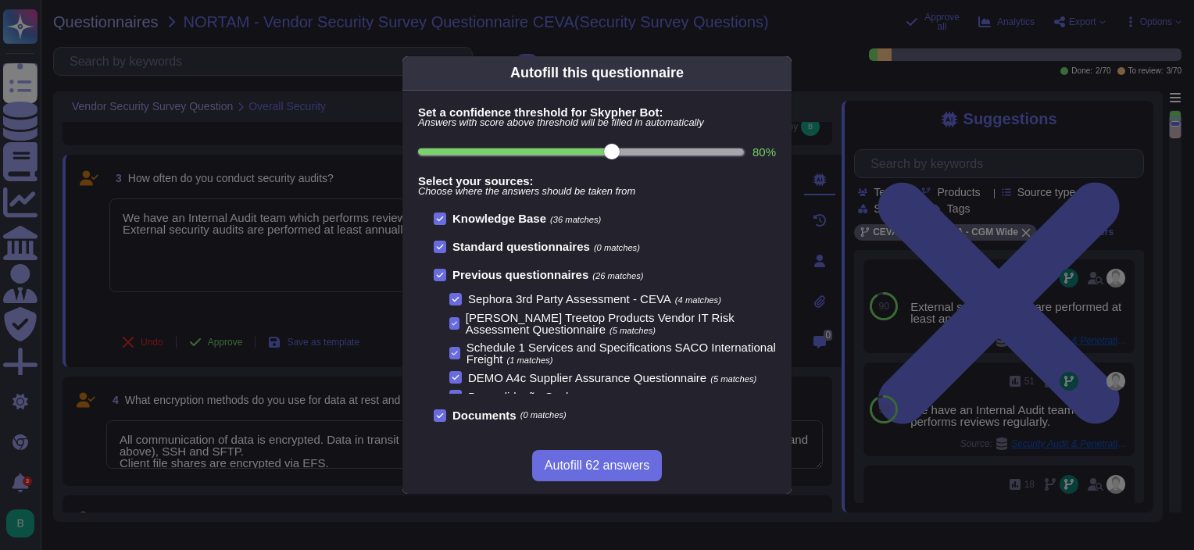
type textarea "All communication of data is encrypted. Data in transit is encrypted leveraging…"
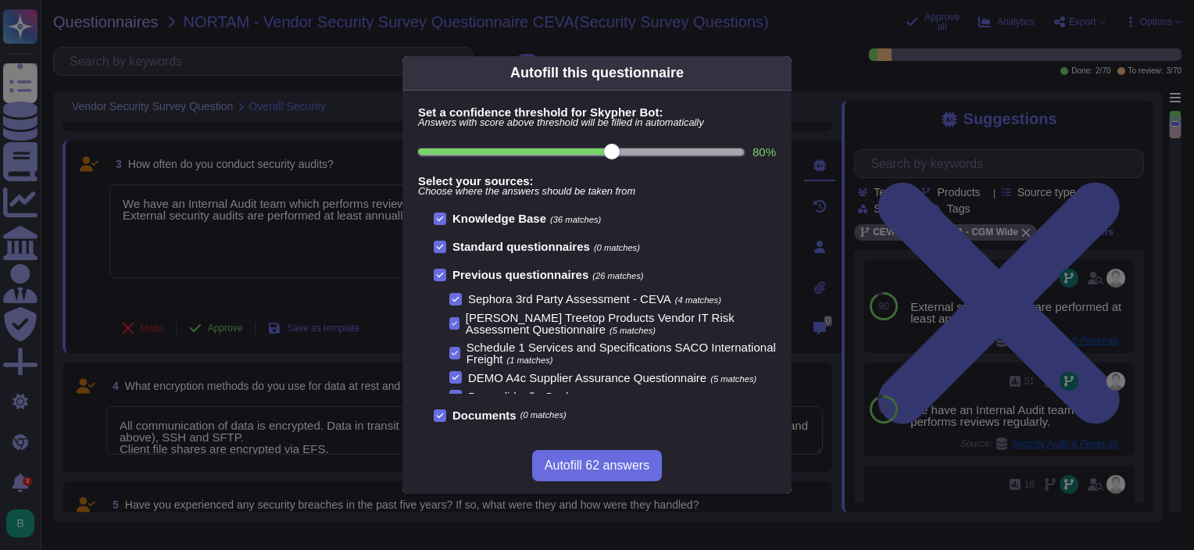
type textarea "We have an Internal Audit team which performs reviews regularly. External secur…"
type textarea "All communication of data is encrypted. Data in transit is encrypted leveraging…"
click at [601, 469] on span "Autofill 62 answers" at bounding box center [596, 465] width 105 height 12
type textarea "We have an Internal Audit team which performs reviews regularly. External secur…"
type textarea "All communication of data is encrypted. Data in transit is encrypted leveraging…"
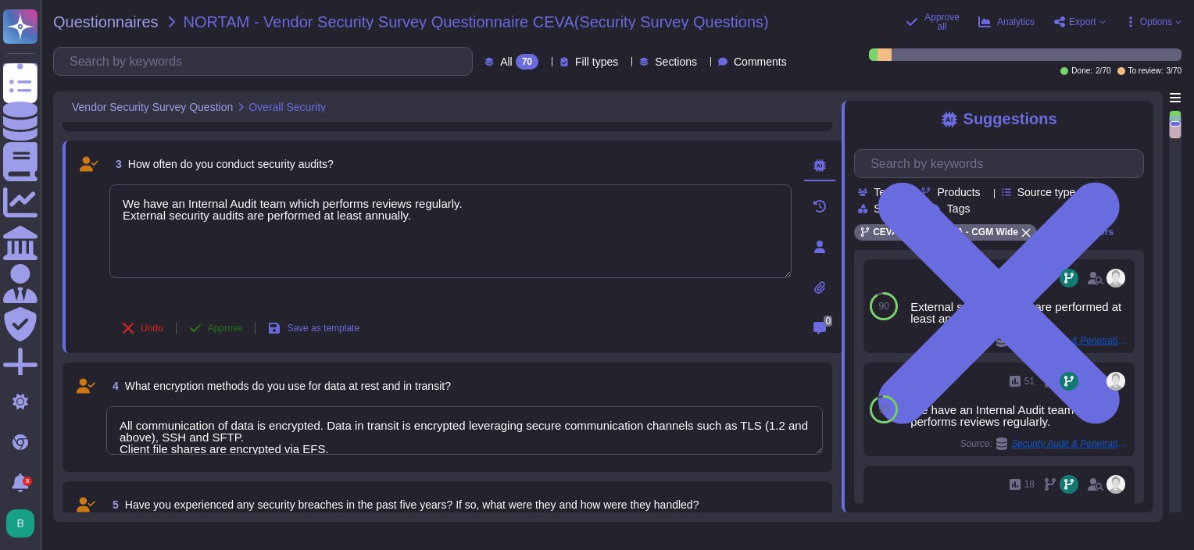
type textarea "We have an Internal Audit team which performs reviews regularly. External secur…"
type textarea "All communication of data is encrypted. Data in transit is encrypted leveraging…"
type textarea "• LOR - IPSU do sitametco 24a5 el s doei te incididu UTL: - Etd magnaal eni adm…"
type textarea "We have an Internal Audit team which performs reviews regularly. External secur…"
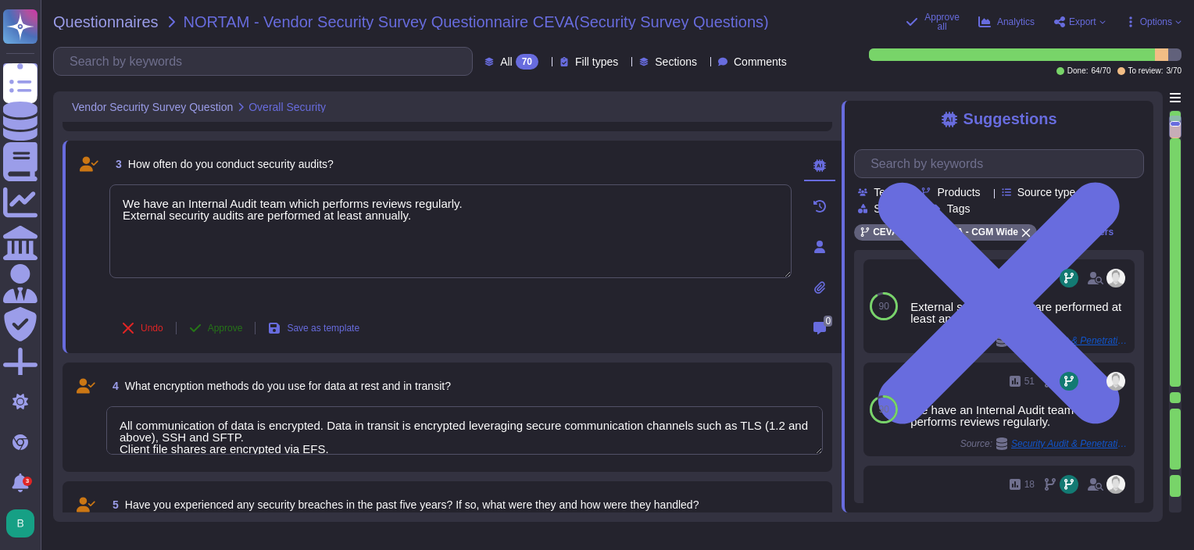
click at [216, 327] on span "Approve" at bounding box center [225, 327] width 35 height 9
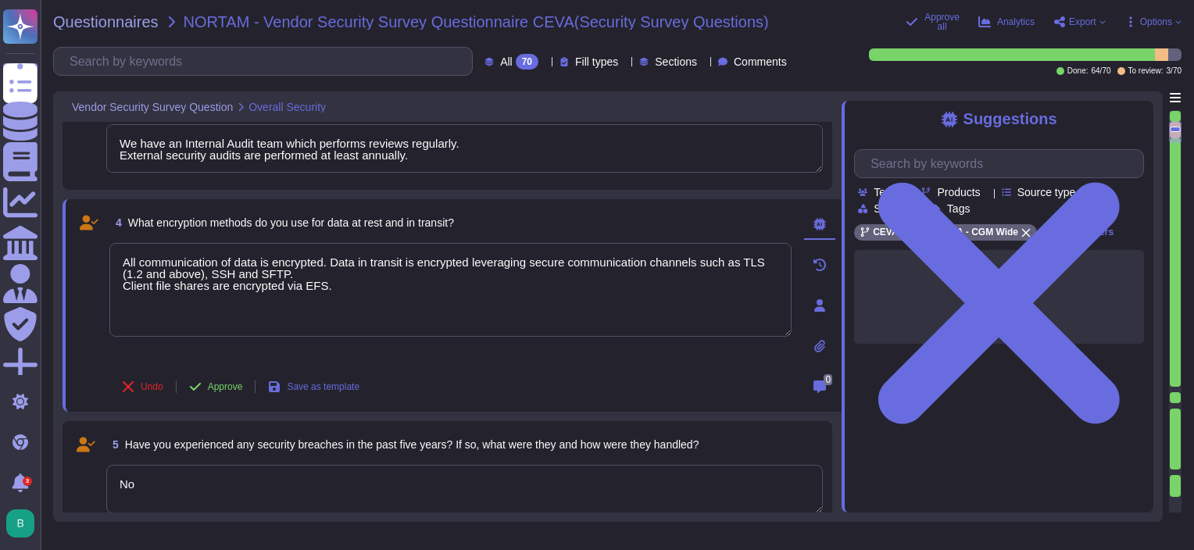
type textarea "All communication of data is encrypted. Data in transit is encrypted leveraging…"
type textarea "We have an anomaly-based IDS and IPS in place. Sensors are in place at strategi…"
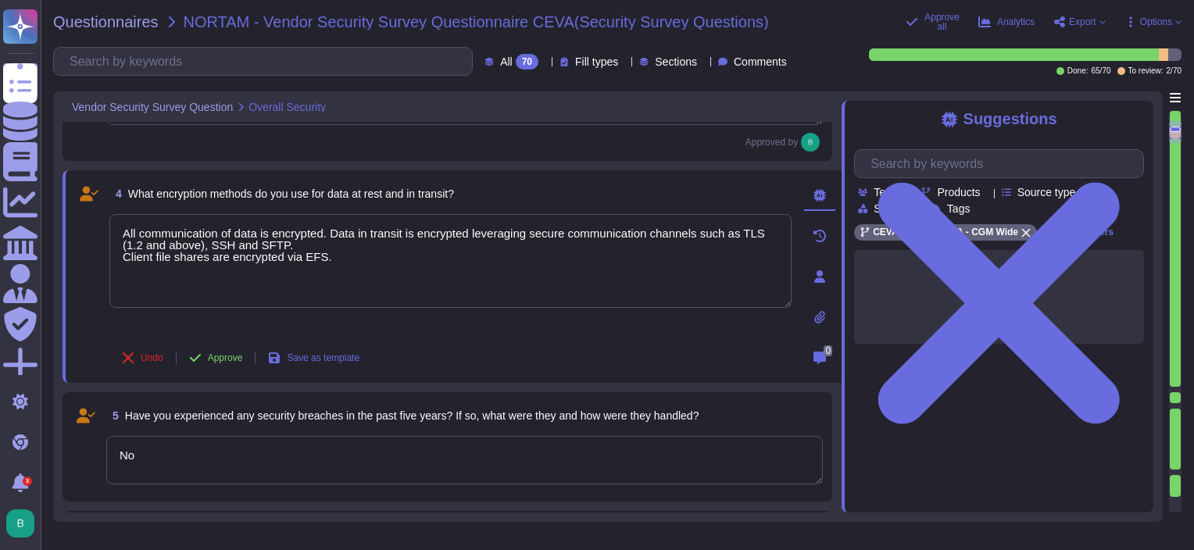
type textarea "All communication of data is encrypted. Data in transit is encrypted leveraging…"
type textarea "We have an Internal Audit team which performs reviews regularly. External secur…"
type textarea "All communication of data is encrypted. Data in transit is encrypted leveraging…"
type textarea "We have an Internal Audit team which performs reviews regularly. External secur…"
type textarea "All communication of data is encrypted. Data in transit is encrypted leveraging…"
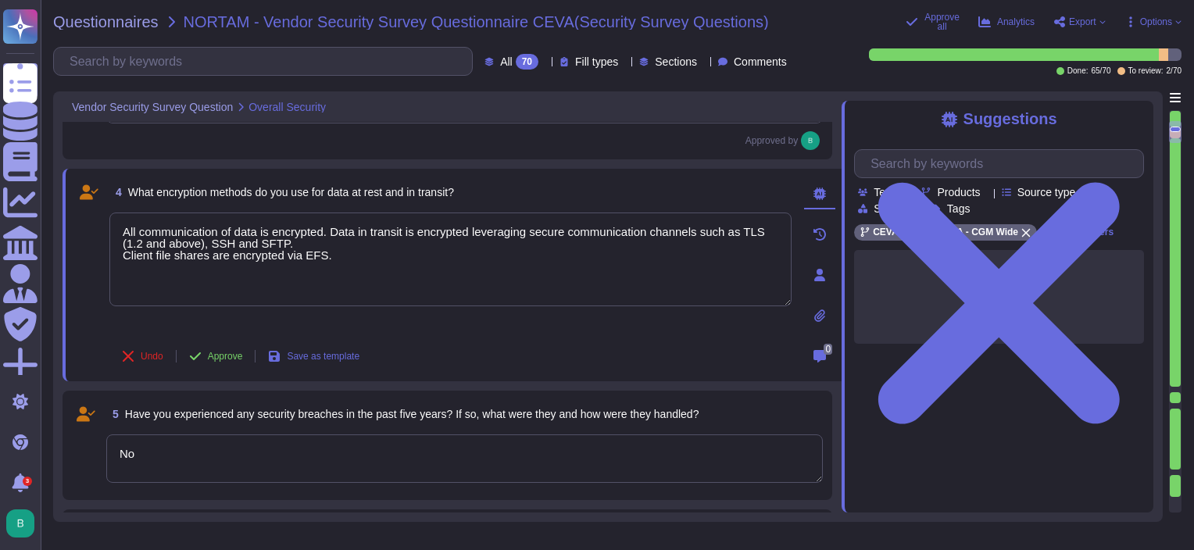
type textarea "We have an Internal Audit team which performs reviews regularly. External secur…"
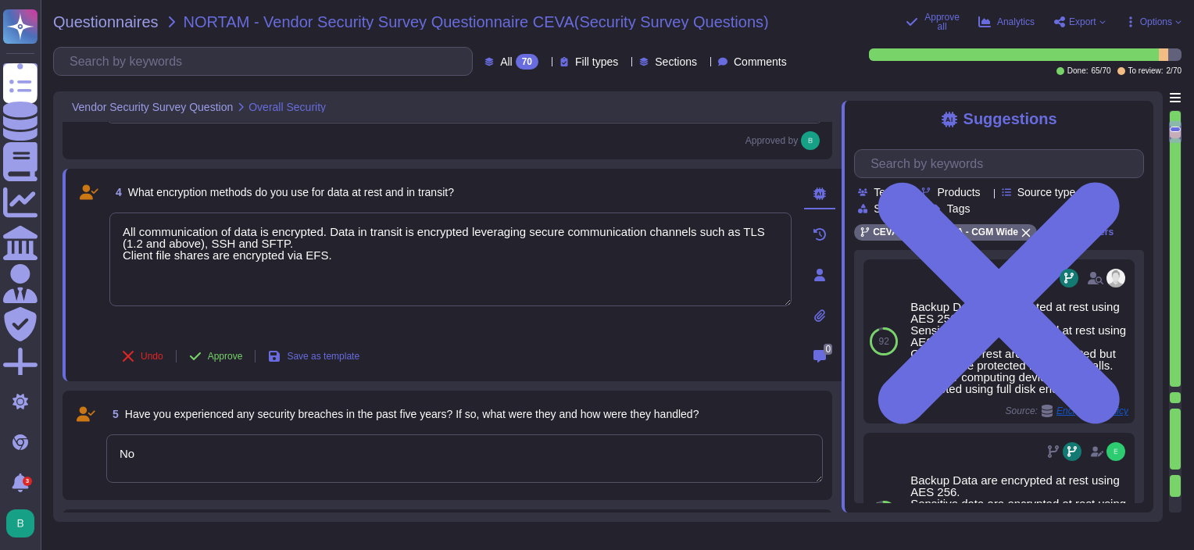
type textarea "All communication of data is encrypted. Data in transit is encrypted leveraging…"
type textarea "We have an Internal Audit team which performs reviews regularly. External secur…"
type textarea "All communication of data is encrypted. Data in transit is encrypted leveraging…"
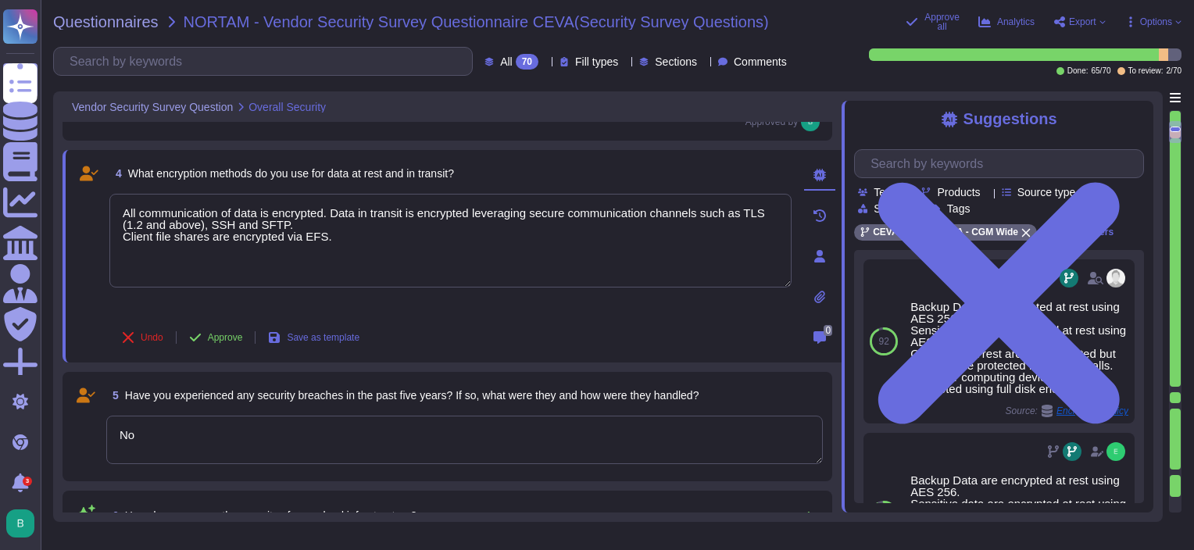
type textarea "We have an Internal Audit team which performs reviews regularly. External secur…"
type textarea "All communication of data is encrypted. Data in transit is encrypted leveraging…"
click at [222, 334] on span "Approve" at bounding box center [225, 337] width 35 height 9
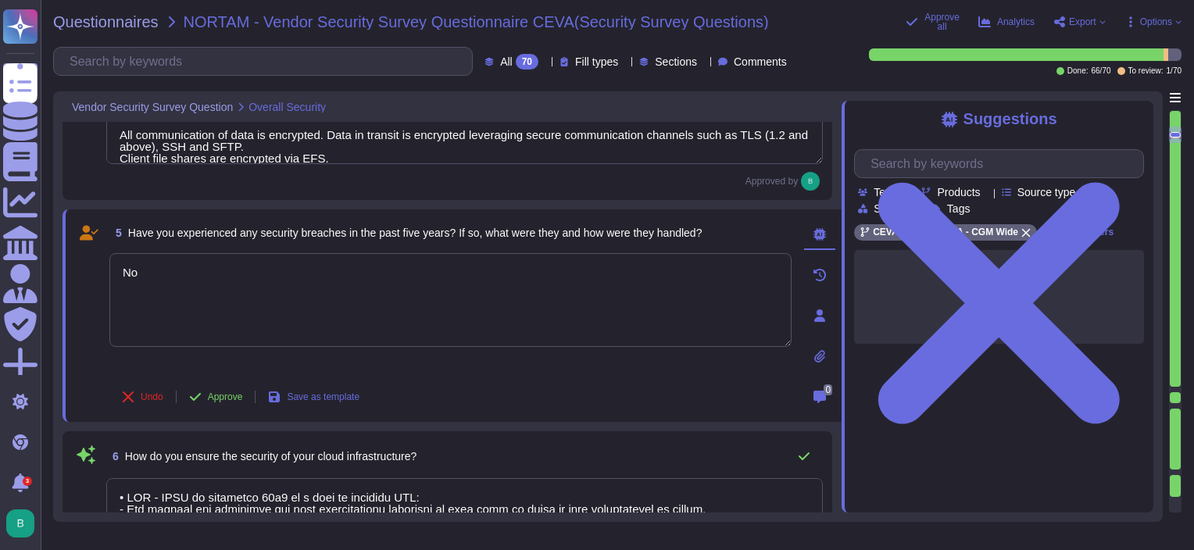
type textarea "We have an Internal Audit team which performs reviews regularly. External secur…"
type textarea "All communication of data is encrypted. Data in transit is encrypted leveraging…"
type textarea "We have an Internal Audit team which performs reviews regularly. External secur…"
type textarea "All communication of data is encrypted. Data in transit is encrypted leveraging…"
type textarea "We have an Internal Audit team which performs reviews regularly. External secur…"
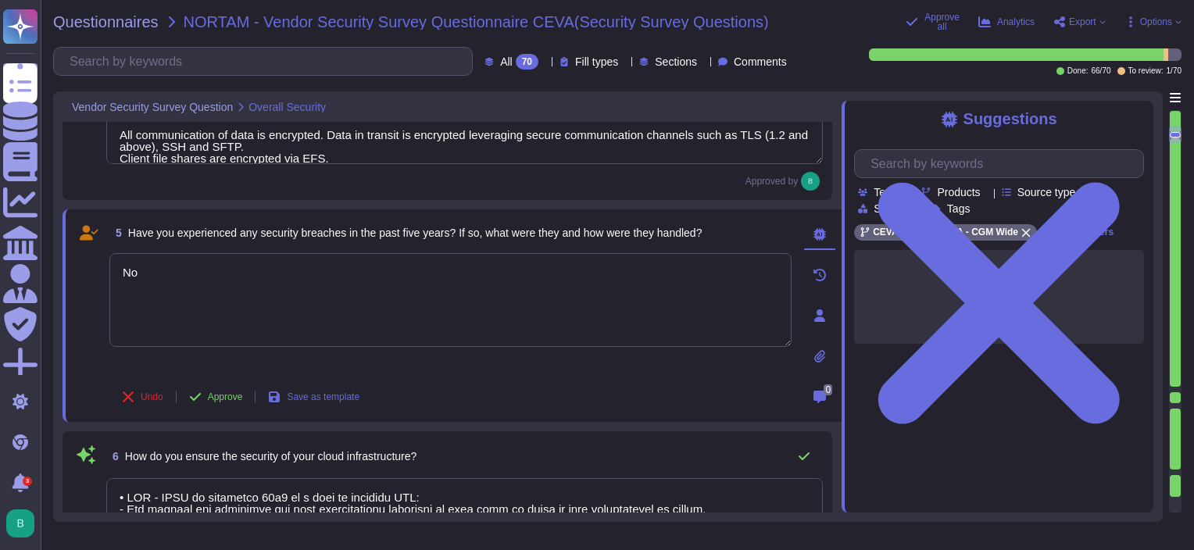
type textarea "All communication of data is encrypted. Data in transit is encrypted leveraging…"
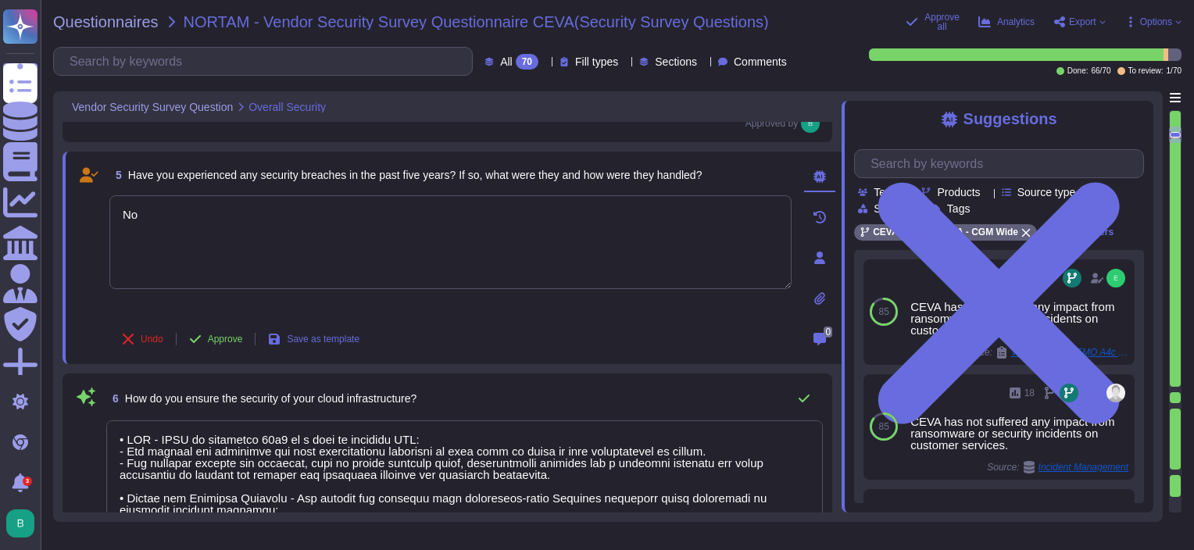
type textarea "All our systems and networks are protected by firewall. Every inbound and outbo…"
type textarea "We have an Internal Audit team which performs reviews regularly. External secur…"
click at [219, 336] on span "Approve" at bounding box center [225, 337] width 35 height 9
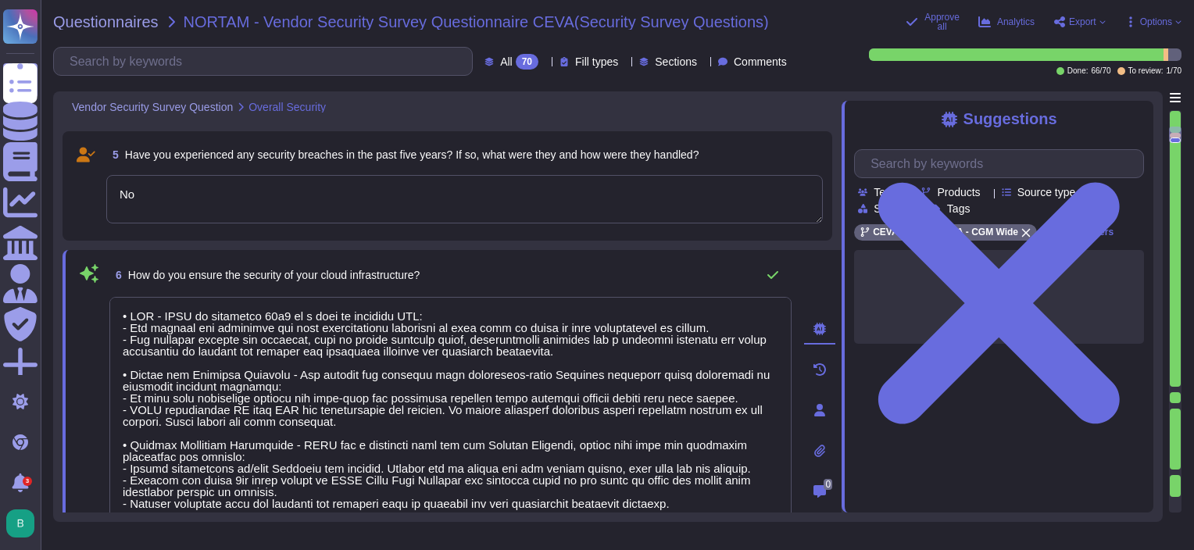
type textarea "All communication of data is encrypted. Data in transit is encrypted leveraging…"
type textarea "We have an ISP, which addresses all the DDOS requirements. We also have black l…"
type textarea "Our CTI (center threats intelligence) and our CERT Teams monitor all privacy br…"
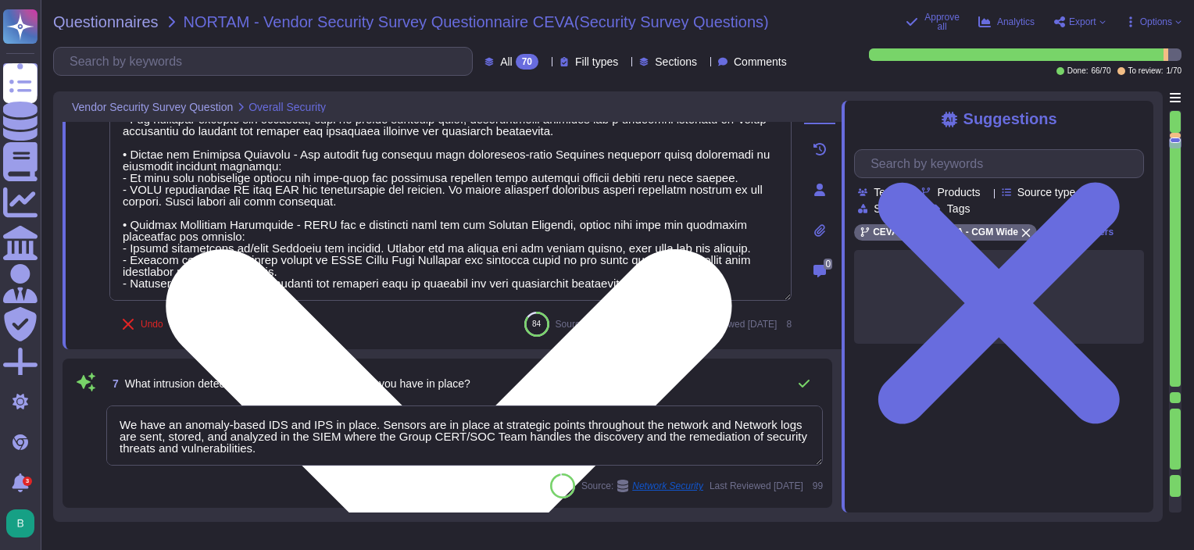
type textarea "All communication of data is encrypted. Data in transit is encrypted leveraging…"
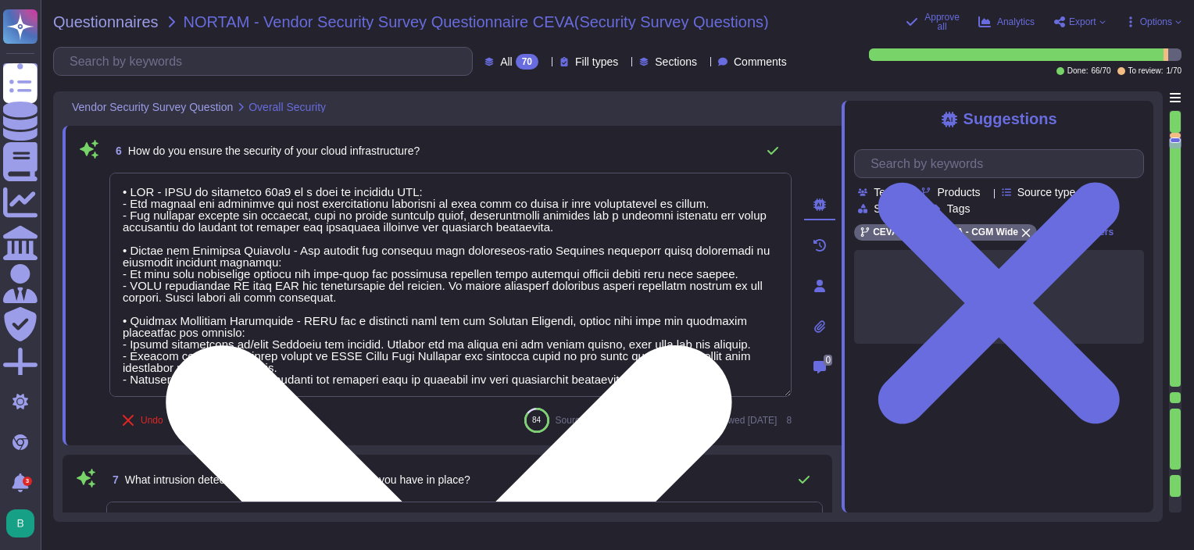
type textarea "We have an Internal Audit team which performs reviews regularly. External secur…"
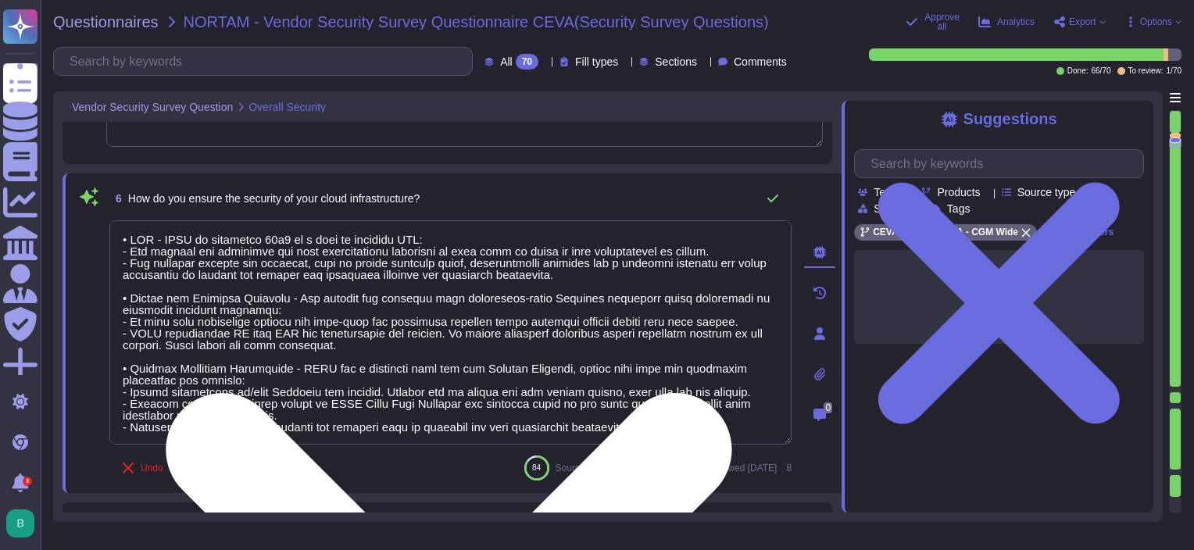
type textarea "All communication of data is encrypted. Data in transit is encrypted leveraging…"
type textarea "We have an Internal Audit team which performs reviews regularly. External secur…"
type textarea "All communication of data is encrypted. Data in transit is encrypted leveraging…"
type textarea "We have an Internal Audit team which performs reviews regularly. External secur…"
type textarea "All communication of data is encrypted. Data in transit is encrypted leveraging…"
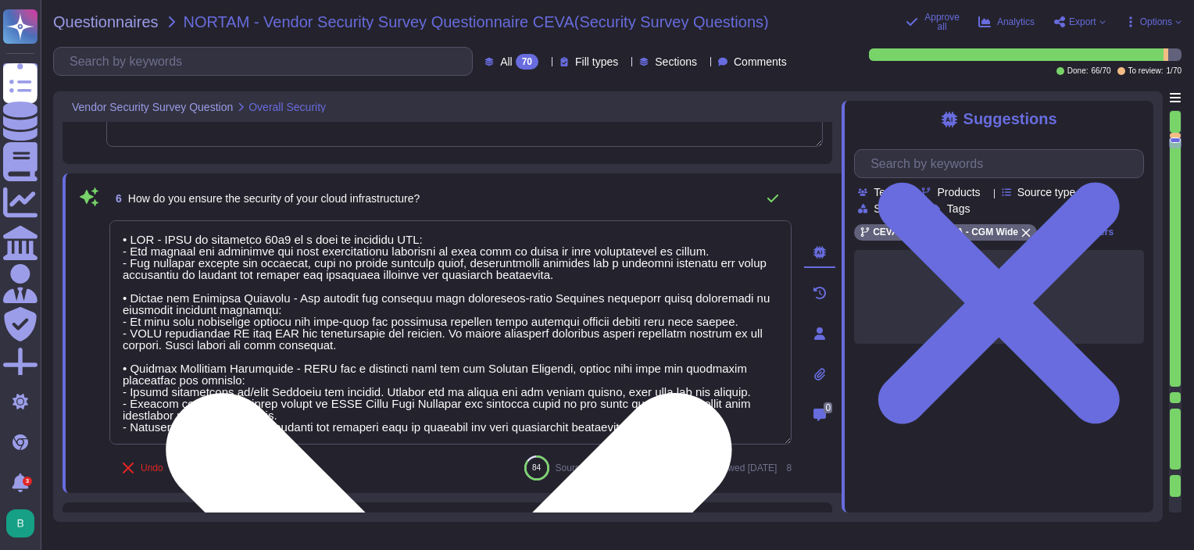
type textarea "We have an Internal Audit team which performs reviews regularly. External secur…"
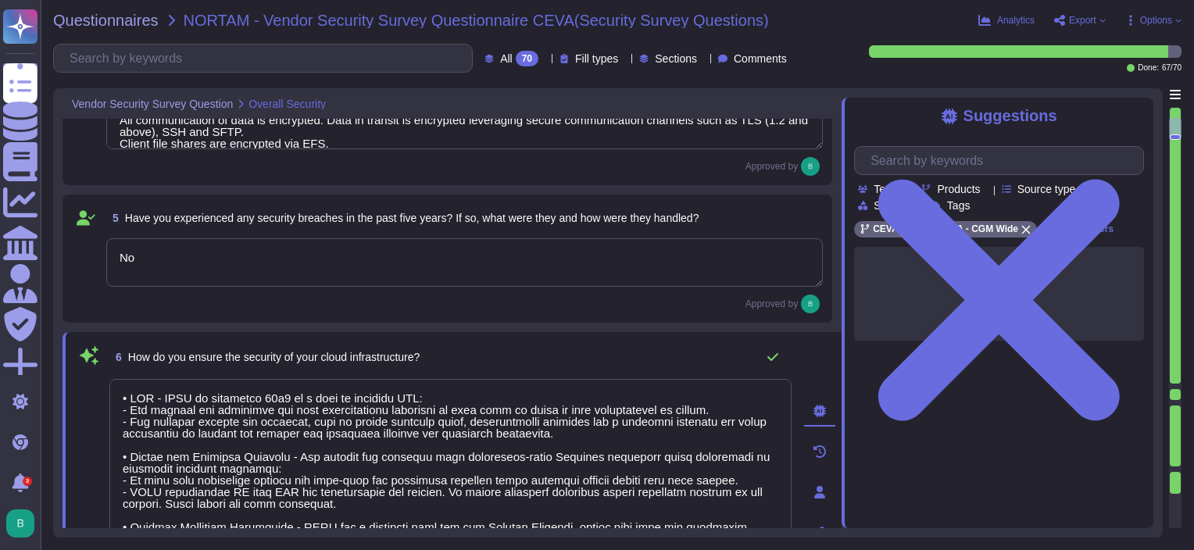
type textarea "All communication of data is encrypted. Data in transit is encrypted leveraging…"
type textarea "We have an Internal Audit team which performs reviews regularly. External secur…"
type textarea "We have an IS policy corpus, which is composed of the "Global Information Secur…"
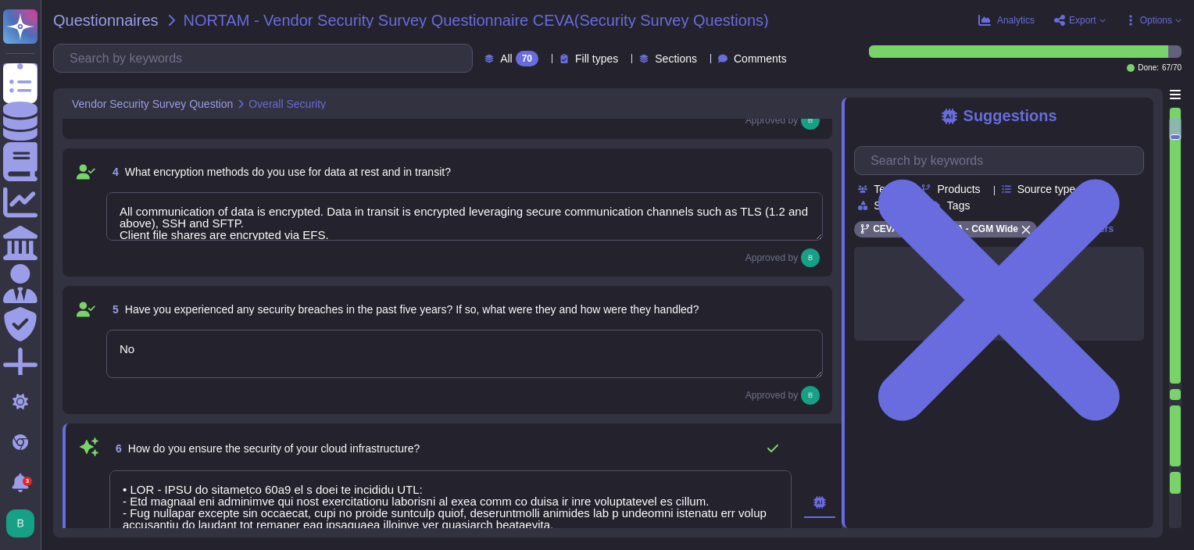
type textarea "Our Group has full transversal and dedicated security departments with a define…"
type textarea "All communication of data is encrypted. Data in transit is encrypted leveraging…"
type textarea "We have an Internal Audit team which performs reviews regularly. External secur…"
type textarea "All communication of data is encrypted. Data in transit is encrypted leveraging…"
type textarea "We have an Internal Audit team which performs reviews regularly. External secur…"
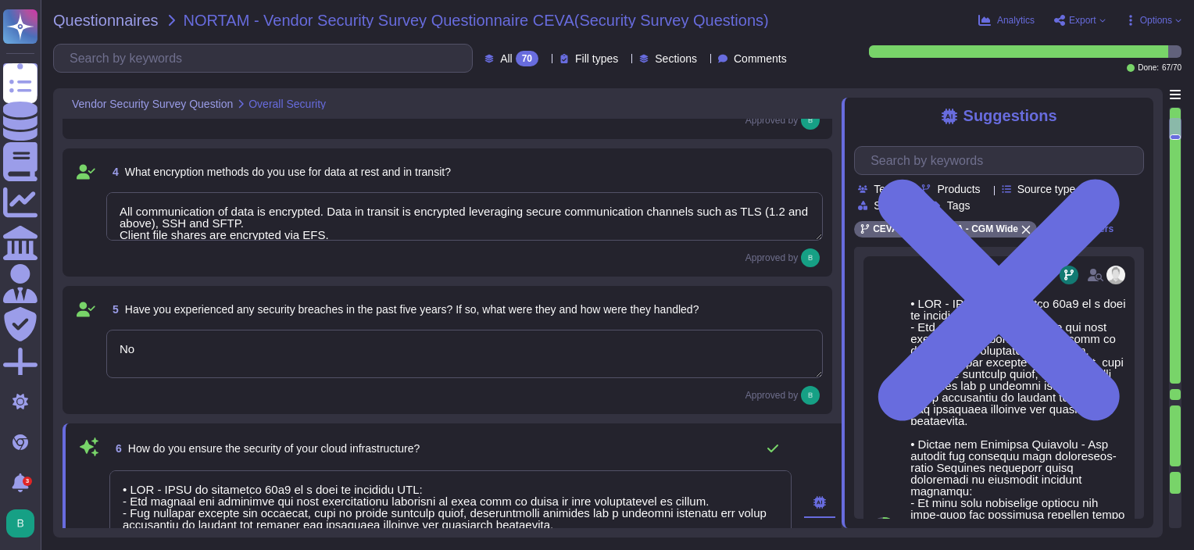
type textarea "All communication of data is encrypted. Data in transit is encrypted leveraging…"
type textarea "We have an Internal Audit team which performs reviews regularly. External secur…"
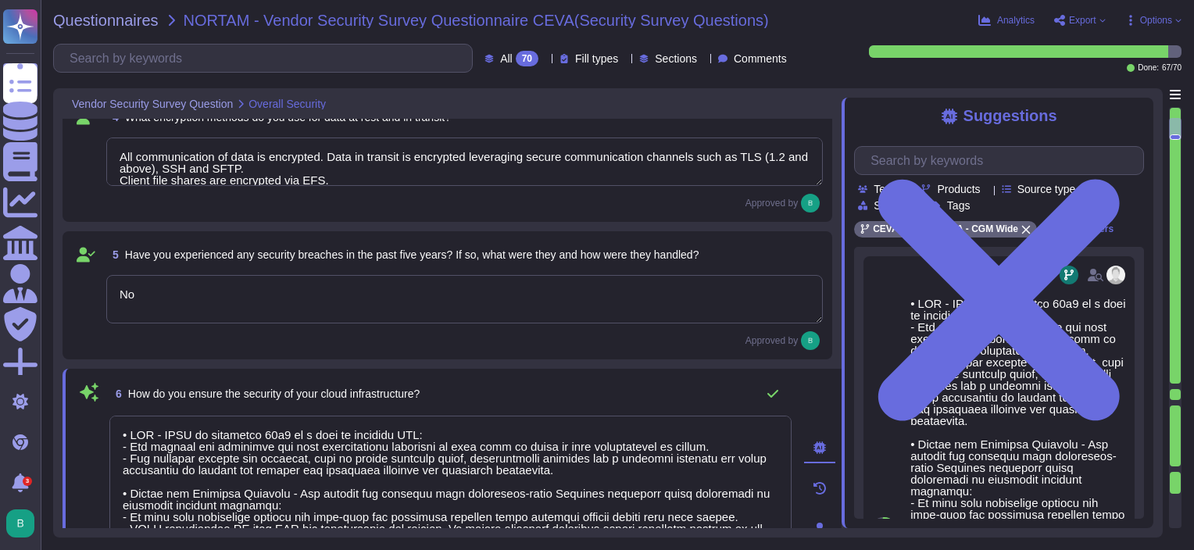
type textarea "All communication of data is encrypted. Data in transit is encrypted leveraging…"
type textarea "We have an Internal Audit team which performs reviews regularly. External secur…"
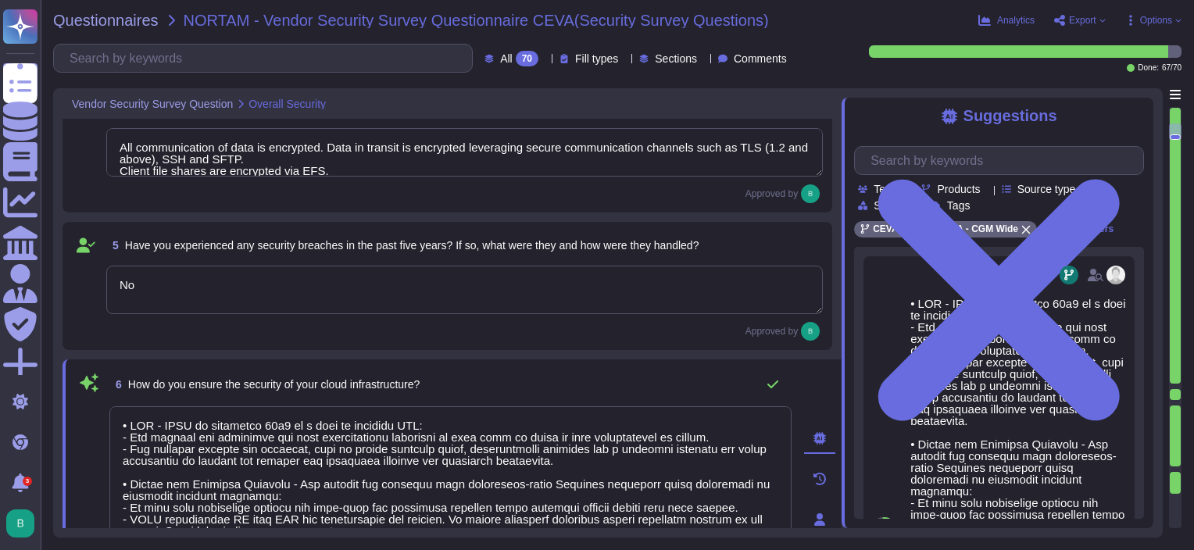
type textarea "All communication of data is encrypted. Data in transit is encrypted leveraging…"
type textarea "We have an Internal Audit team which performs reviews regularly. External secur…"
type textarea "We have an ISP, which addresses all the DDOS requirements. We also have black l…"
type textarea "All communication of data is encrypted. Data in transit is encrypted leveraging…"
type textarea "We have an Internal Audit team which performs reviews regularly. External secur…"
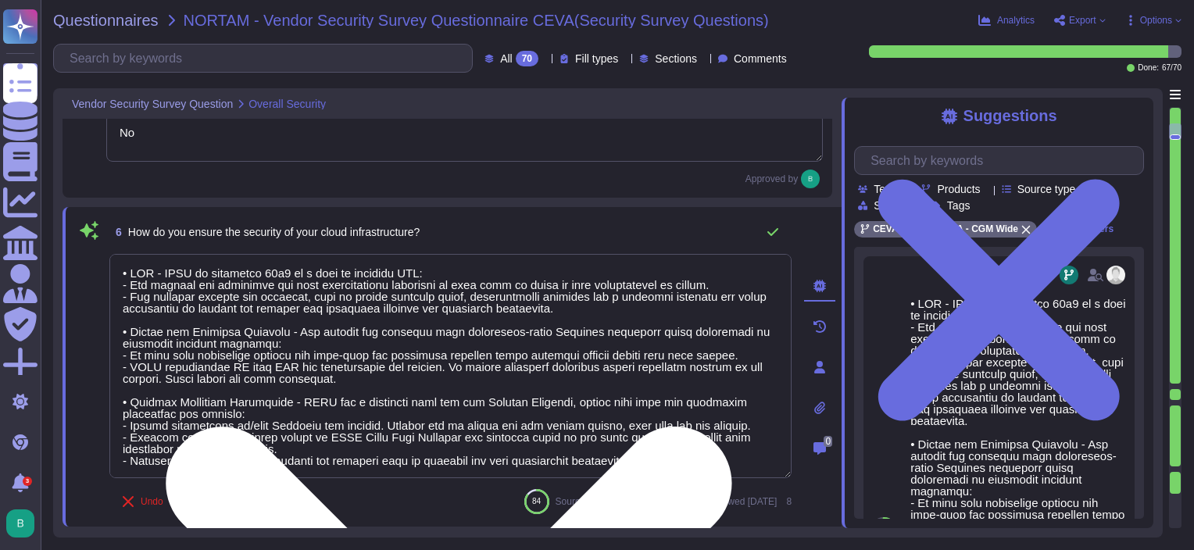
type textarea "All communication of data is encrypted. Data in transit is encrypted leveraging…"
type textarea "We have an Internal Audit team which performs reviews regularly. External secur…"
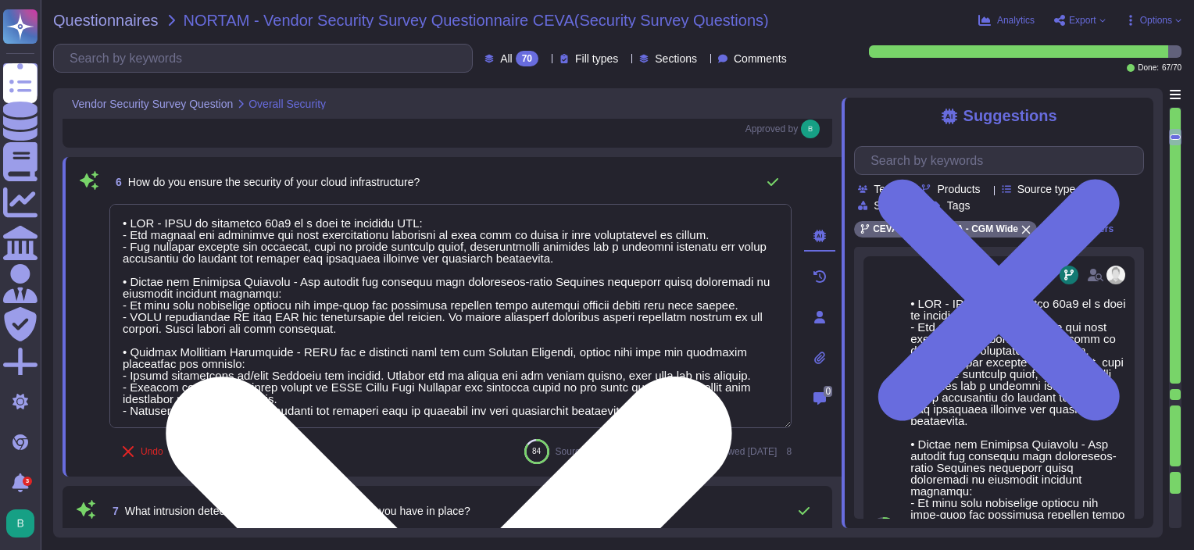
type textarea "All communication of data is encrypted. Data in transit is encrypted leveraging…"
type textarea "We have an Internal Audit team which performs reviews regularly. External secur…"
type textarea "All communication of data is encrypted. Data in transit is encrypted leveraging…"
type textarea "We have an Internal Audit team which performs reviews regularly. External secur…"
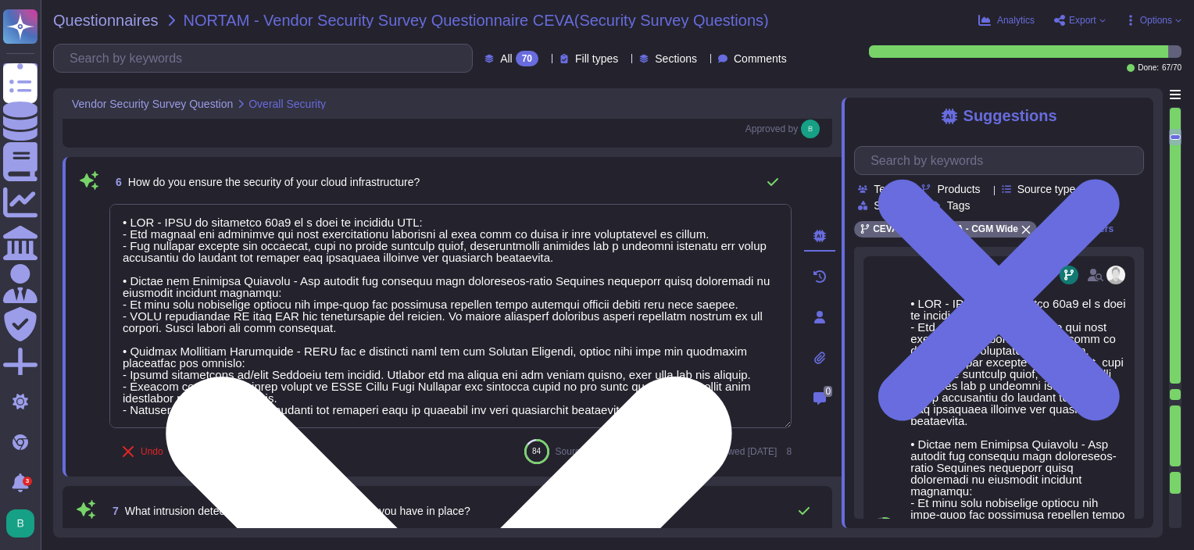
type textarea "All communication of data is encrypted. Data in transit is encrypted leveraging…"
type textarea "We have an Internal Audit team which performs reviews regularly. External secur…"
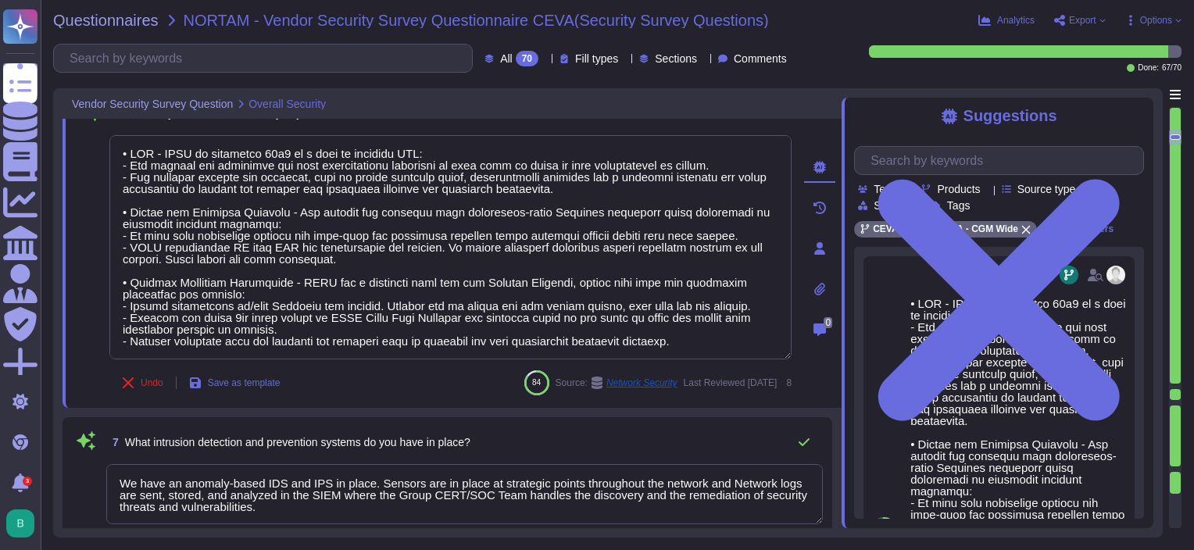
type textarea "Our CTI (center threats intelligence) and our CERT Teams monitor all privacy br…"
type textarea "All communication of data is encrypted. Data in transit is encrypted leveraging…"
type textarea "We have an Internal Audit team which performs reviews regularly. External secur…"
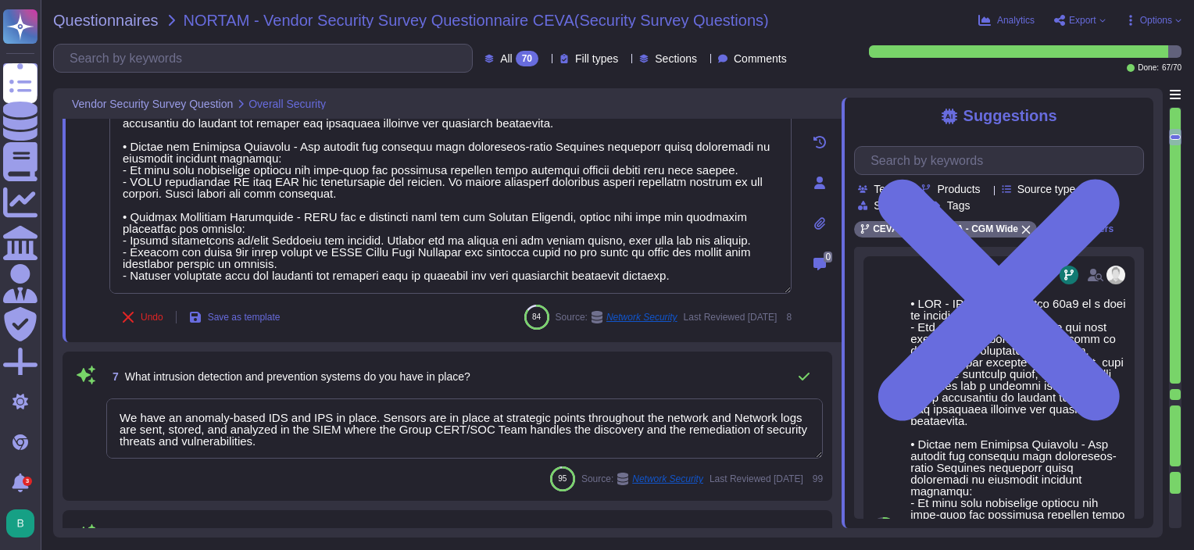
type textarea "All communication of data is encrypted. Data in transit is encrypted leveraging…"
type textarea "We have an Internal Audit team which performs reviews regularly. External secur…"
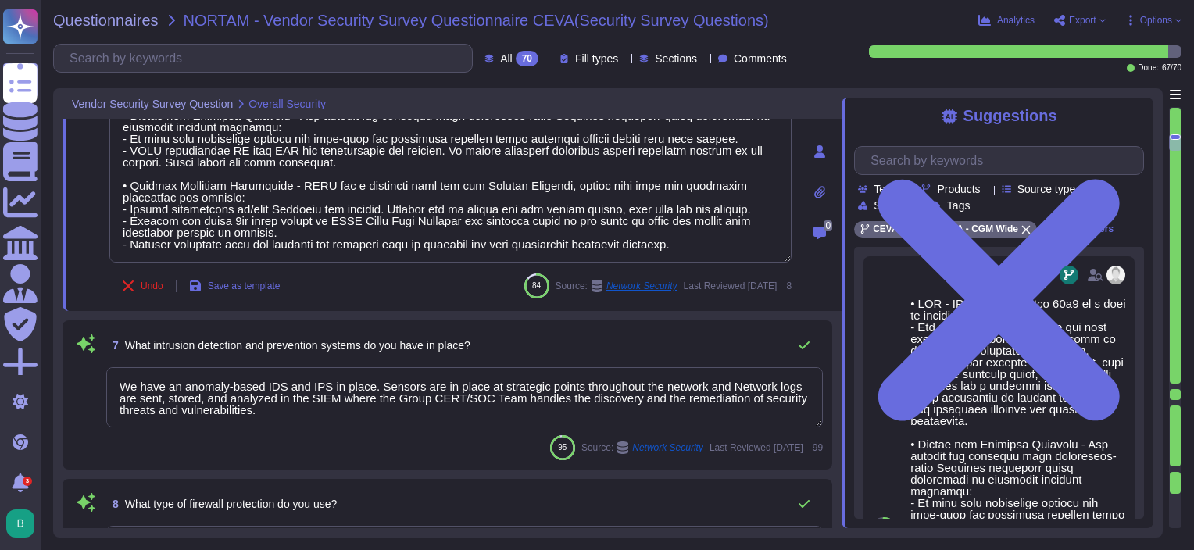
type textarea "All communication of data is encrypted. Data in transit is encrypted leveraging…"
type textarea "We have an Internal Audit team which performs reviews regularly. External secur…"
type textarea "All communication of data is encrypted. Data in transit is encrypted leveraging…"
type textarea "We have an Internal Audit team which performs reviews regularly. External secur…"
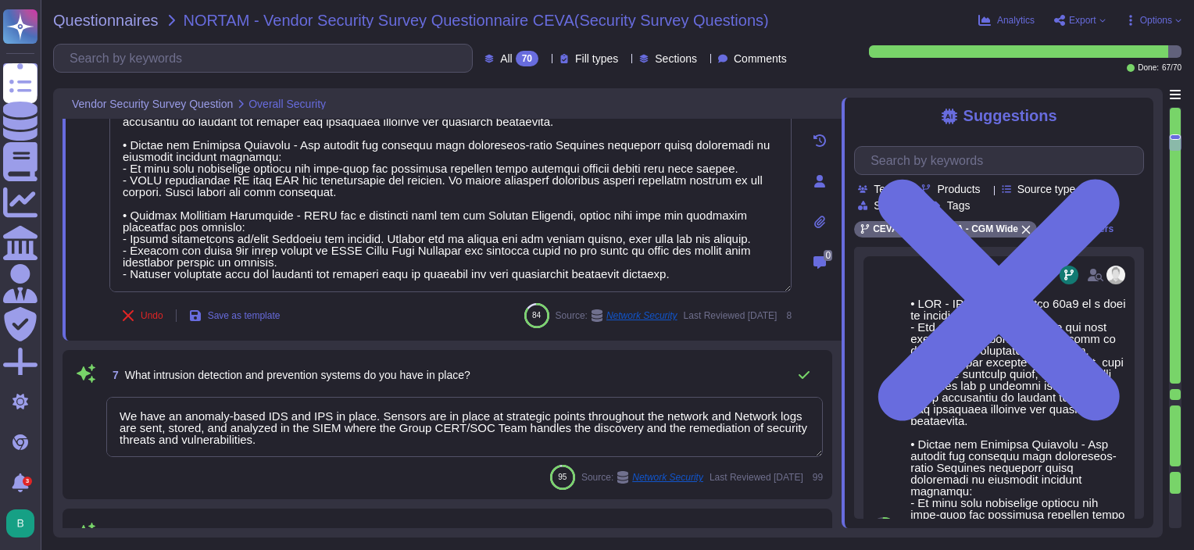
type textarea "All communication of data is encrypted. Data in transit is encrypted leveraging…"
type textarea "We have an Internal Audit team which performs reviews regularly. External secur…"
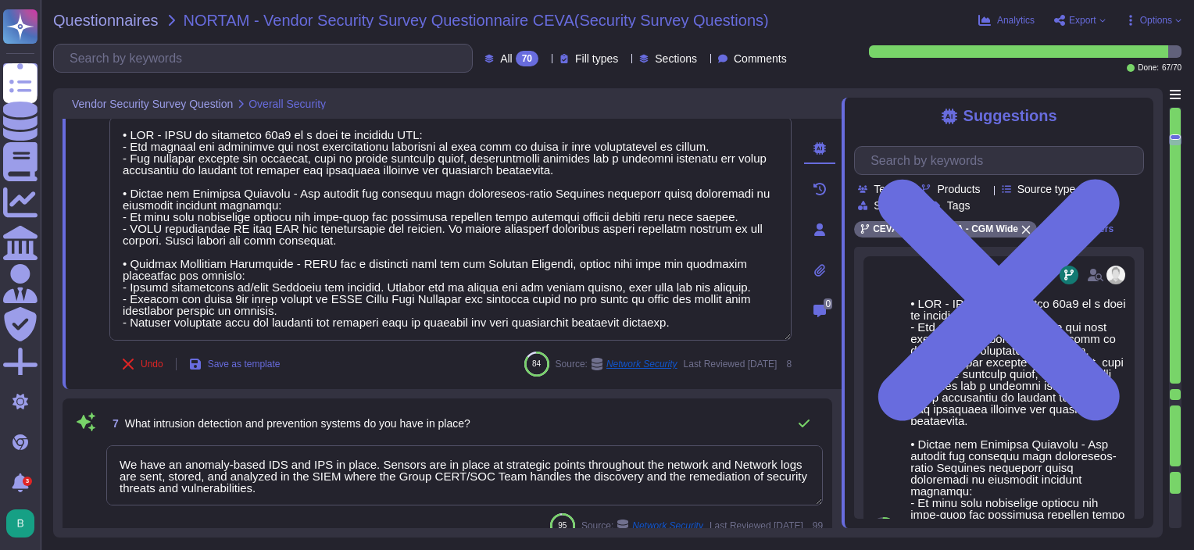
type textarea "All communication of data is encrypted. Data in transit is encrypted leveraging…"
type textarea "We have an Internal Audit team which performs reviews regularly. External secur…"
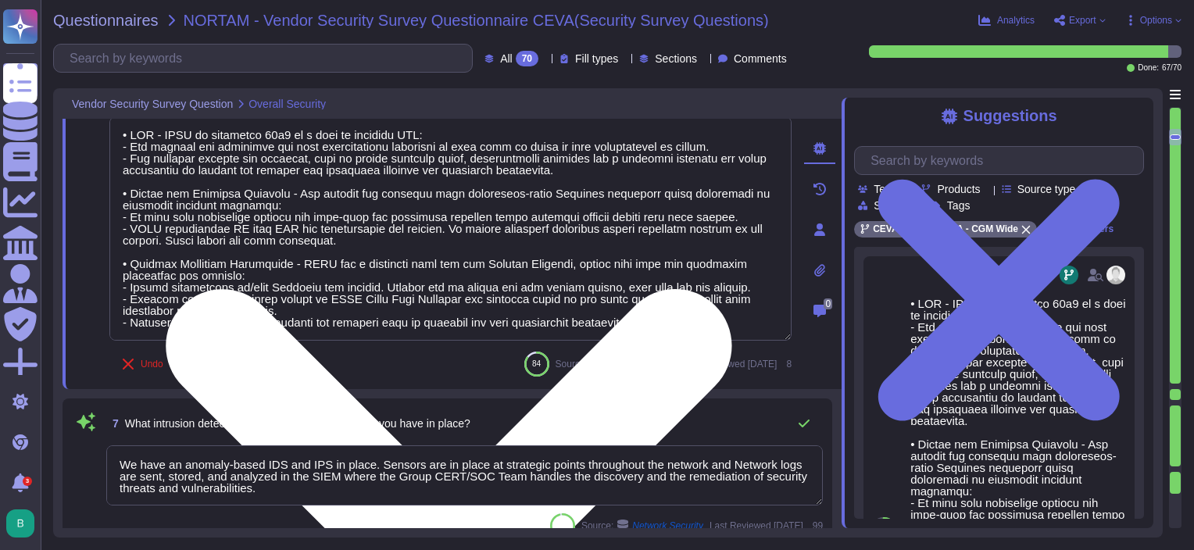
type textarea "All communication of data is encrypted. Data in transit is encrypted leveraging…"
type textarea "We have an Internal Audit team which performs reviews regularly. External secur…"
type textarea "All communication of data is encrypted. Data in transit is encrypted leveraging…"
type textarea "We have an Internal Audit team which performs reviews regularly. External secur…"
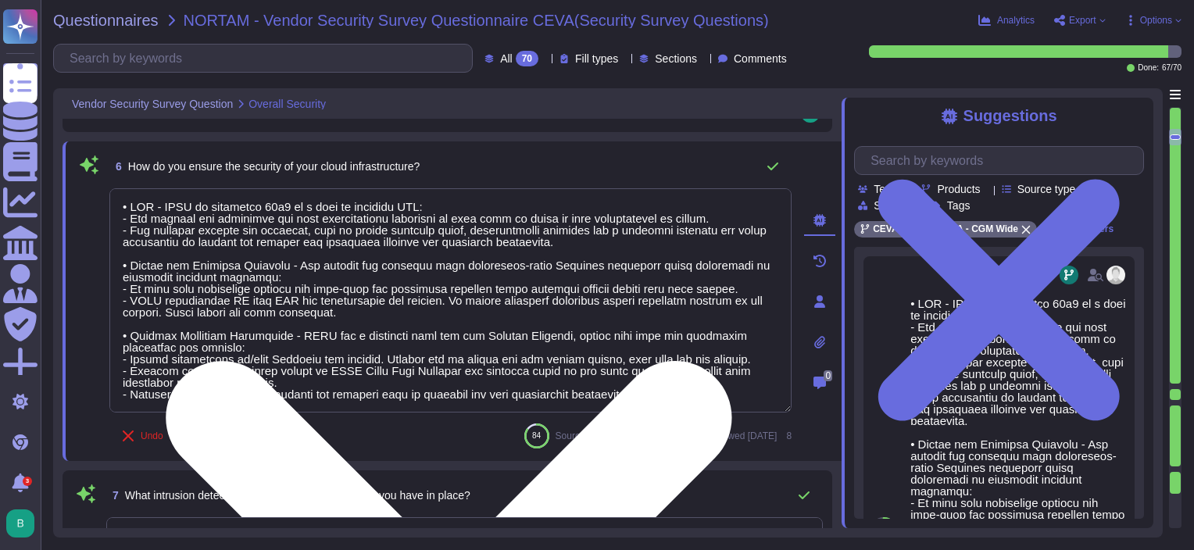
scroll to position [675, 0]
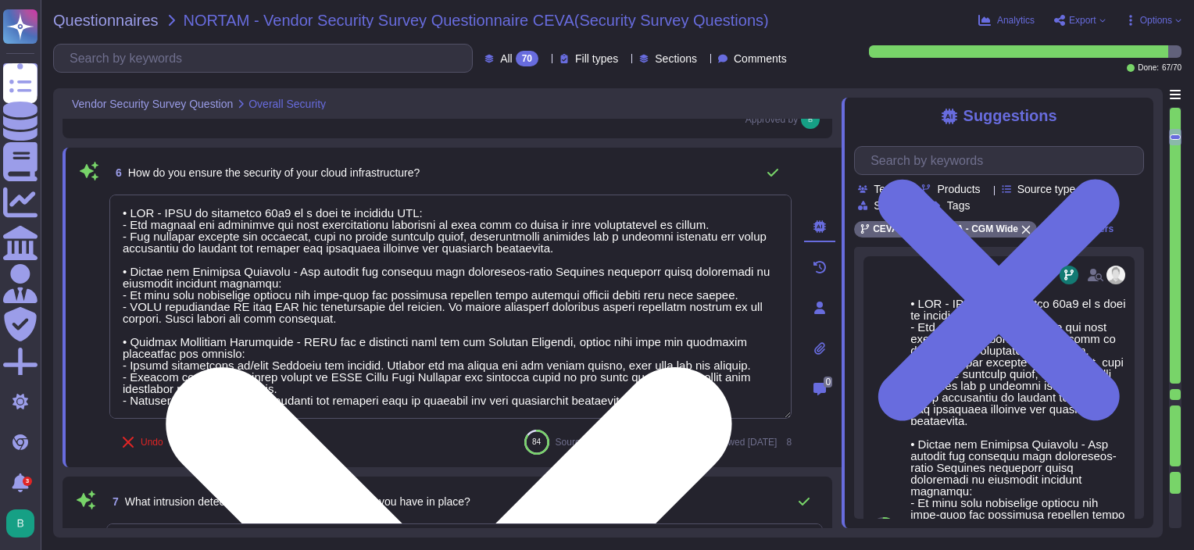
type textarea "All communication of data is encrypted. Data in transit is encrypted leveraging…"
type textarea "We have an Internal Audit team which performs reviews regularly. External secur…"
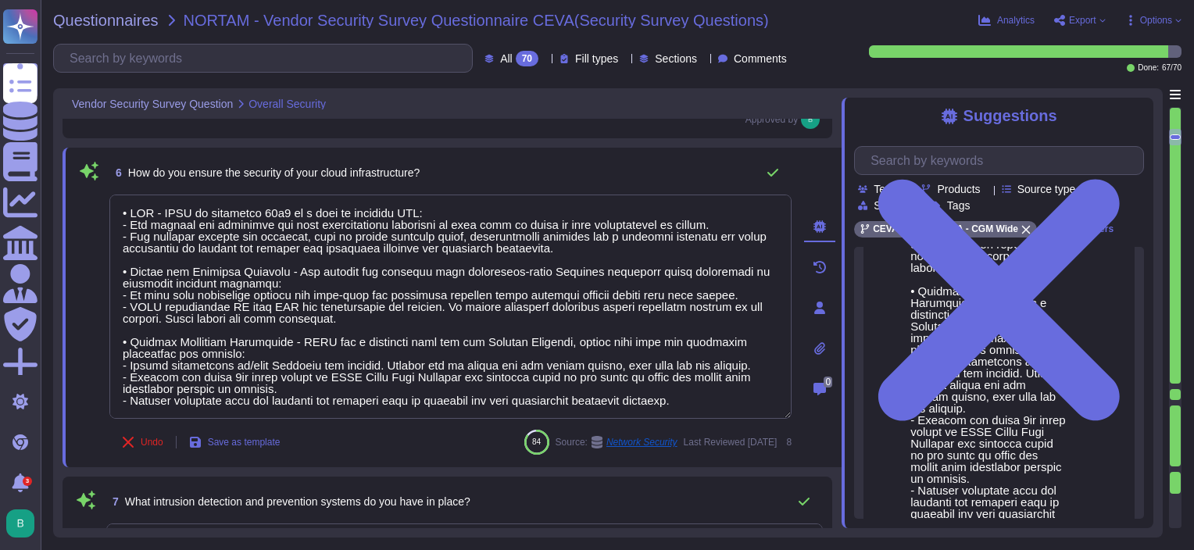
scroll to position [469, 0]
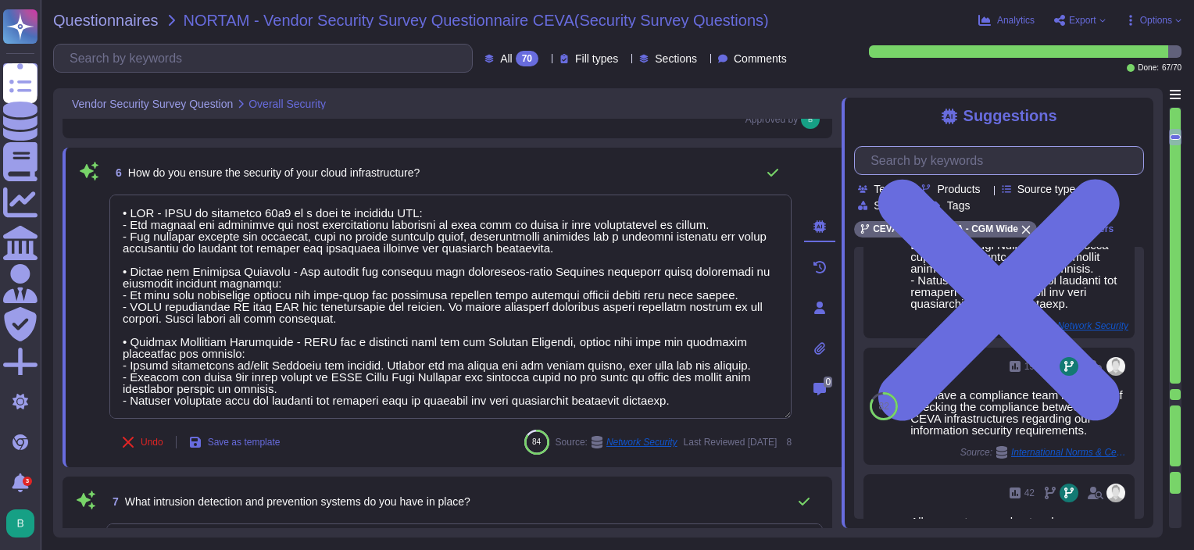
click at [937, 165] on input "text" at bounding box center [1002, 160] width 280 height 27
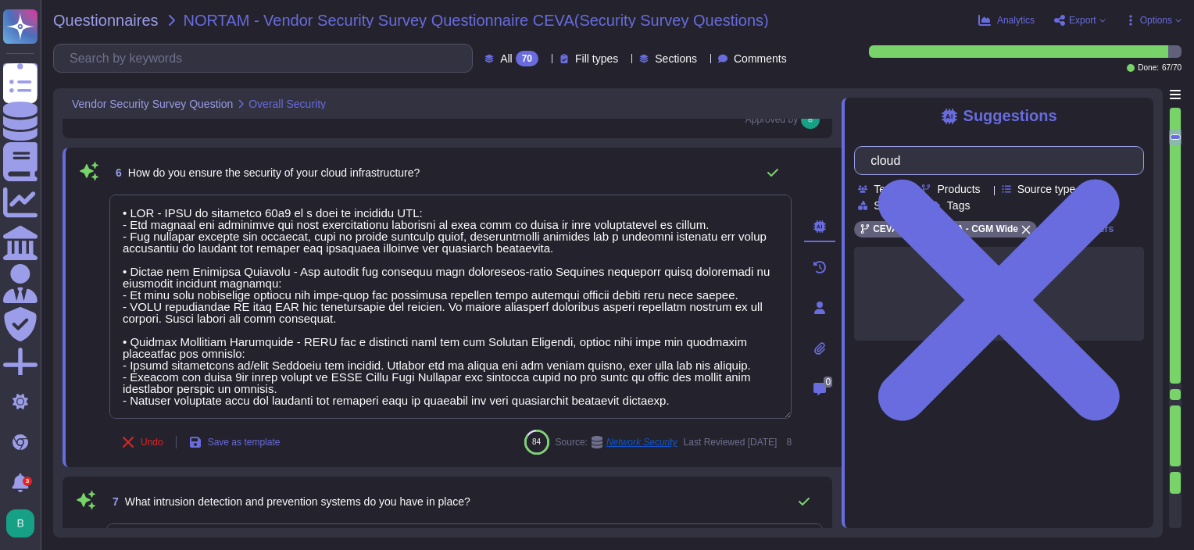
type input "cloud"
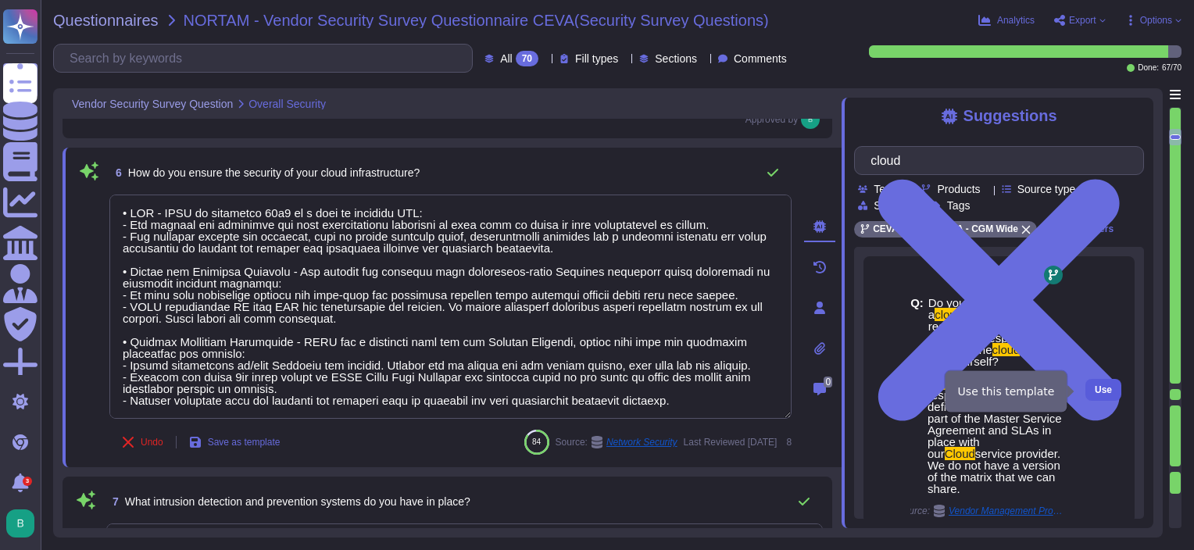
click at [1085, 391] on button "Use" at bounding box center [1103, 390] width 36 height 22
type textarea "All communication of data is encrypted. Data in transit is encrypted leveraging…"
type textarea "• LOR - IPSU do sitametco 24a5 el s doei te incididu UTL: - Etd magnaal eni adm…"
type textarea "We have an Internal Audit team which performs reviews regularly. External secur…"
type textarea "All communication of data is encrypted. Data in transit is encrypted leveraging…"
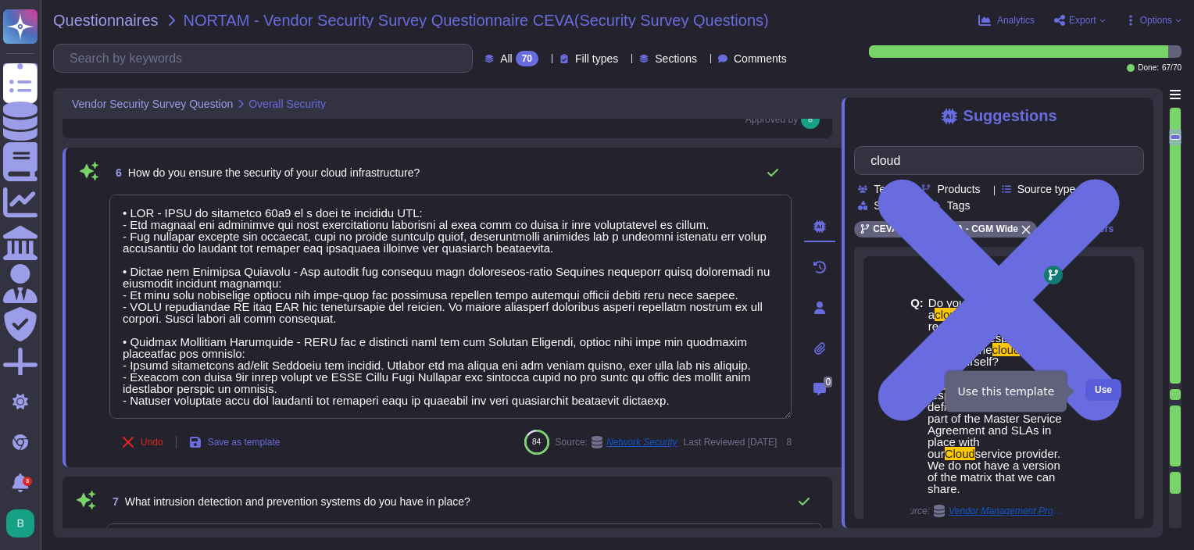
type textarea "We have an Internal Audit team which performs reviews regularly. External secur…"
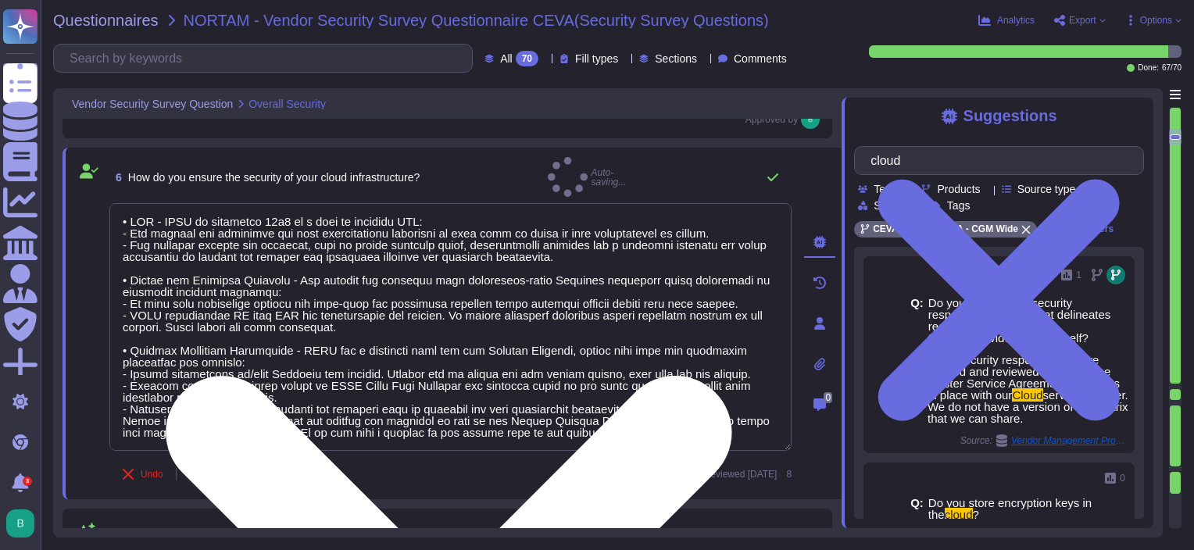
type textarea "All communication of data is encrypted. Data in transit is encrypted leveraging…"
type textarea "We have an Internal Audit team which performs reviews regularly. External secur…"
click at [447, 384] on textarea at bounding box center [450, 327] width 682 height 248
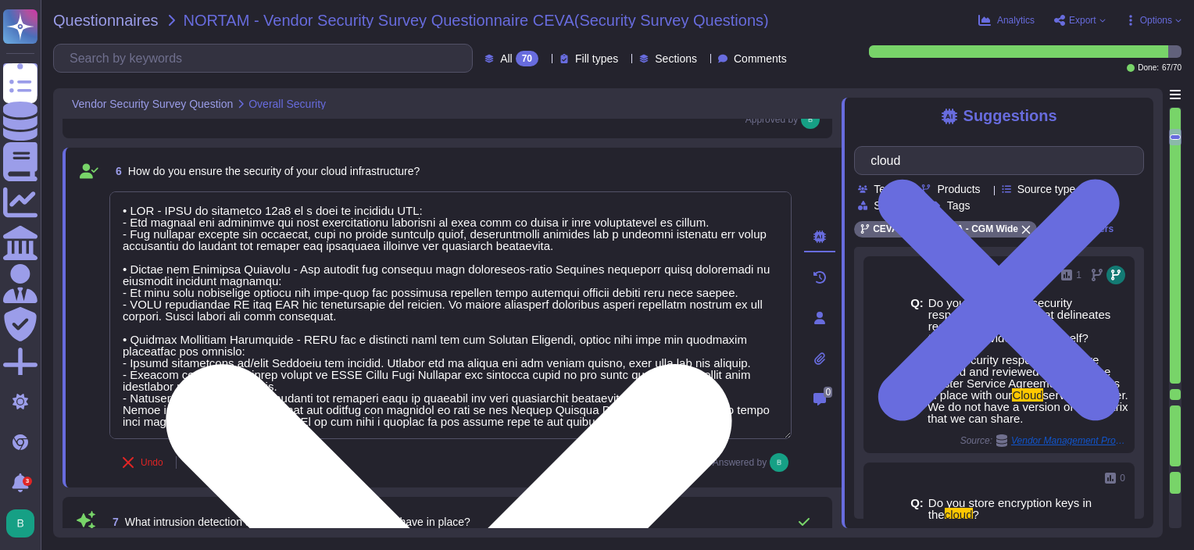
drag, startPoint x: 683, startPoint y: 392, endPoint x: 110, endPoint y: 198, distance: 604.5
click at [110, 198] on textarea at bounding box center [450, 315] width 682 height 248
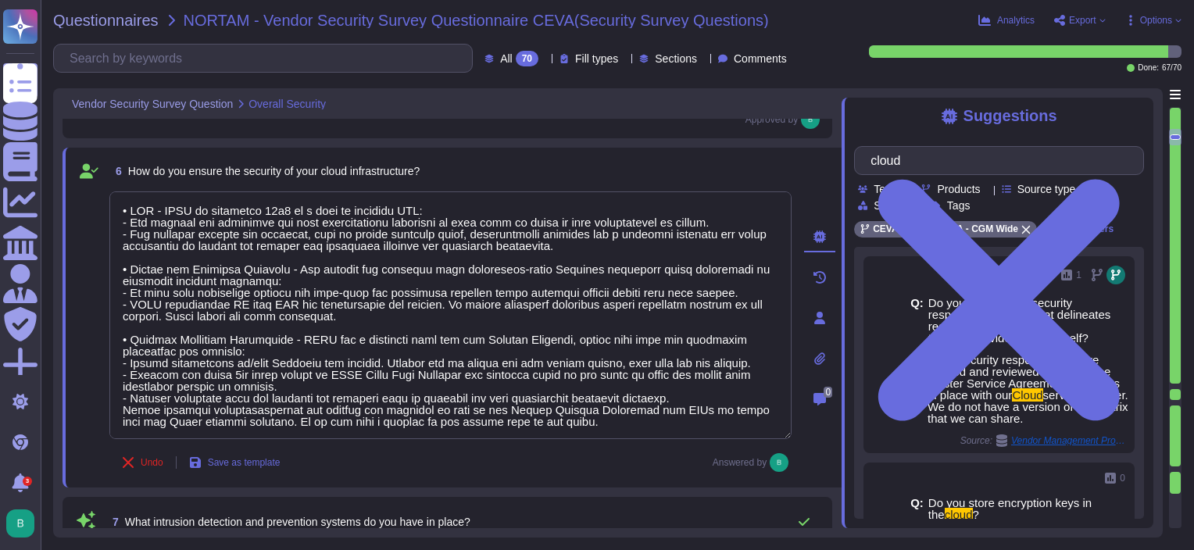
type textarea "All communication of data is encrypted. Data in transit is encrypted leveraging…"
type textarea "We have an Internal Audit team which performs reviews regularly. External secur…"
type textarea "Cloud security responsibilities are defined and reviewed as part of the Master …"
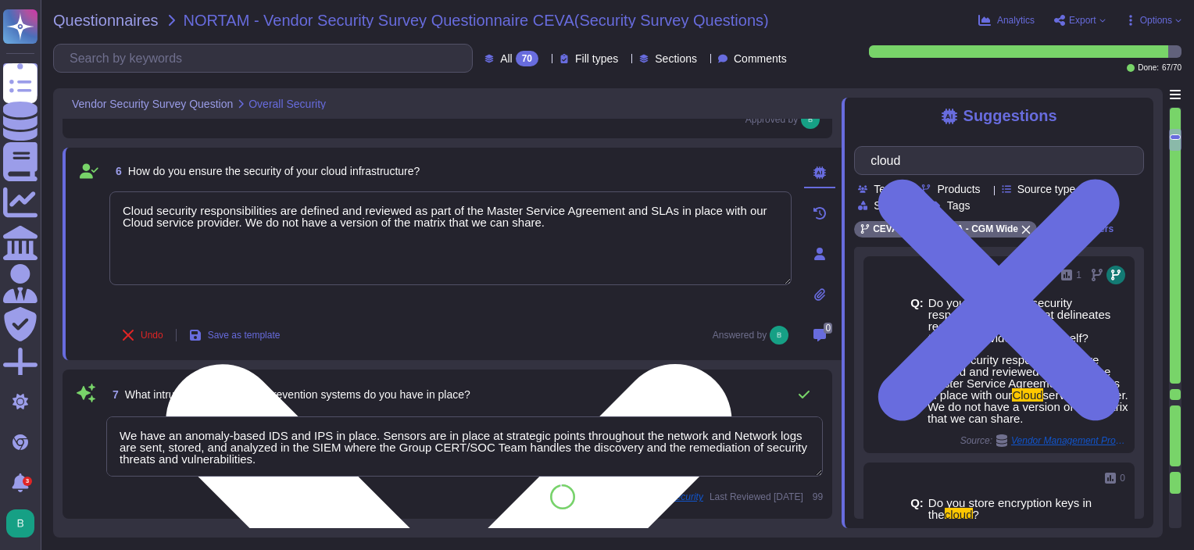
type textarea "Our CTI (center threats intelligence) and our CERT Teams monitor all privacy br…"
click at [122, 223] on textarea "Cloud security responsibilities are defined and reviewed as part of the Master …" at bounding box center [450, 238] width 682 height 94
click at [319, 235] on textarea "Cloud security responsibilities are defined and reviewed as part of the Master …" at bounding box center [450, 238] width 682 height 94
click at [541, 230] on textarea "Cloud security responsibilities are defined and reviewed as part of the Master …" at bounding box center [450, 238] width 682 height 94
drag, startPoint x: 564, startPoint y: 226, endPoint x: 245, endPoint y: 228, distance: 318.7
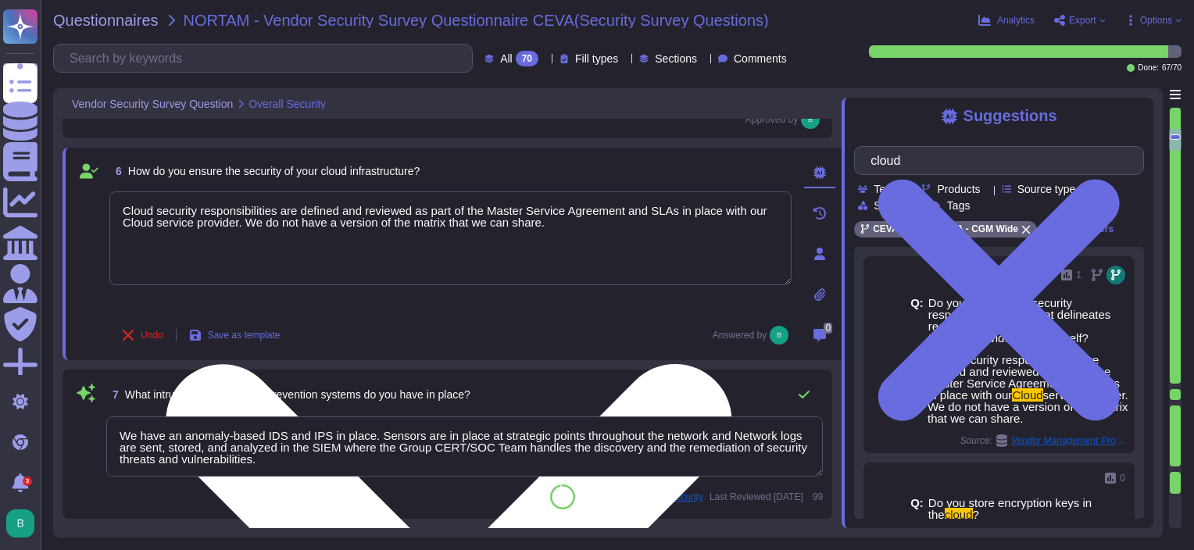
click at [245, 228] on textarea "Cloud security responsibilities are defined and reviewed as part of the Master …" at bounding box center [450, 238] width 682 height 94
click at [350, 298] on div "Cloud security responsibilities are defined and reviewed as part of the Master …" at bounding box center [450, 252] width 682 height 122
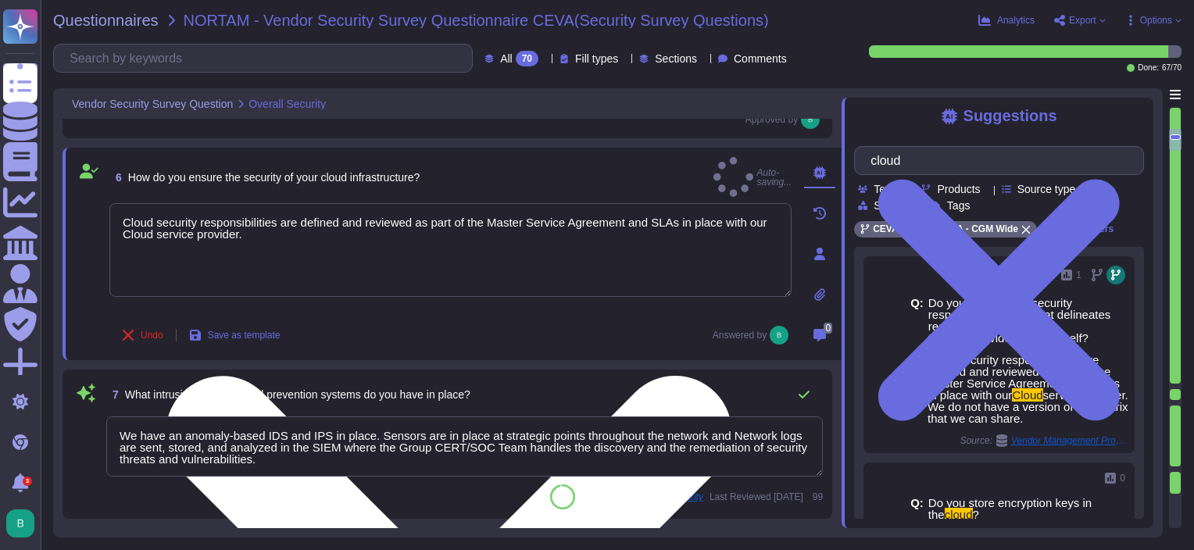
type textarea "Cloud security responsibilities are defined and reviewed as part of the Master …"
type textarea "All communication of data is encrypted. Data in transit is encrypted leveraging…"
type textarea "We have an Internal Audit team which performs reviews regularly. External secur…"
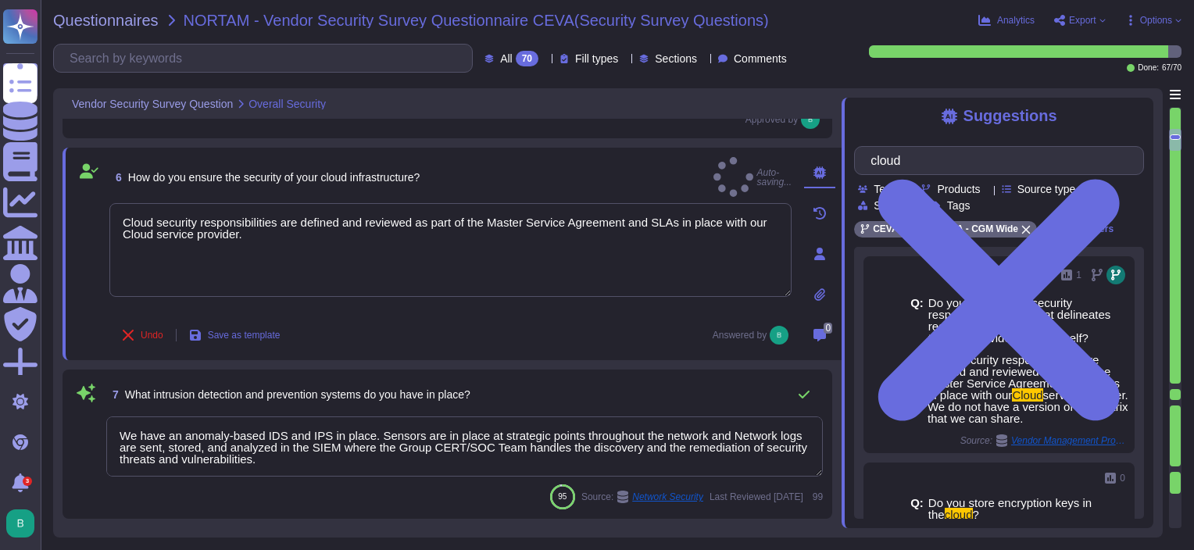
type textarea "All communication of data is encrypted. Data in transit is encrypted leveraging…"
type textarea "We have an Internal Audit team which performs reviews regularly. External secur…"
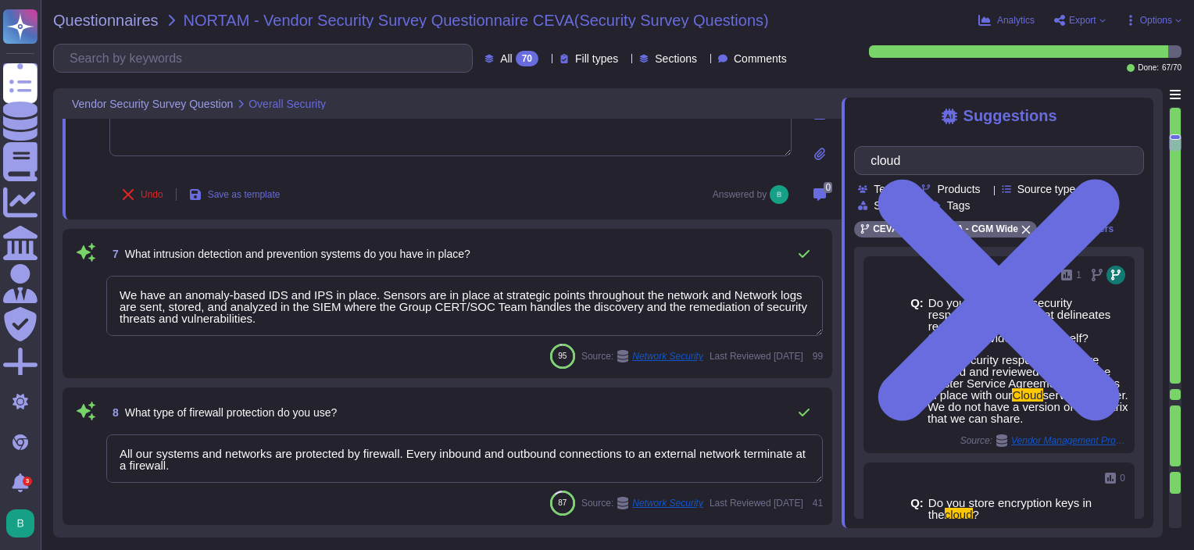
type textarea "All communication of data is encrypted. Data in transit is encrypted leveraging…"
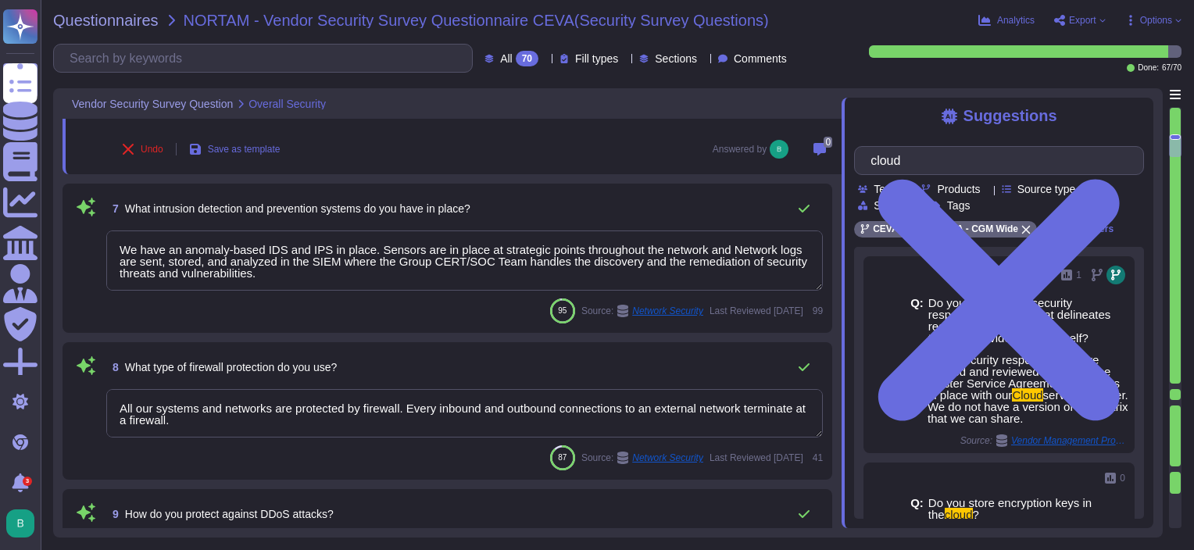
type textarea "Regular awareness programs for all employees are mandatory (at least annually).…"
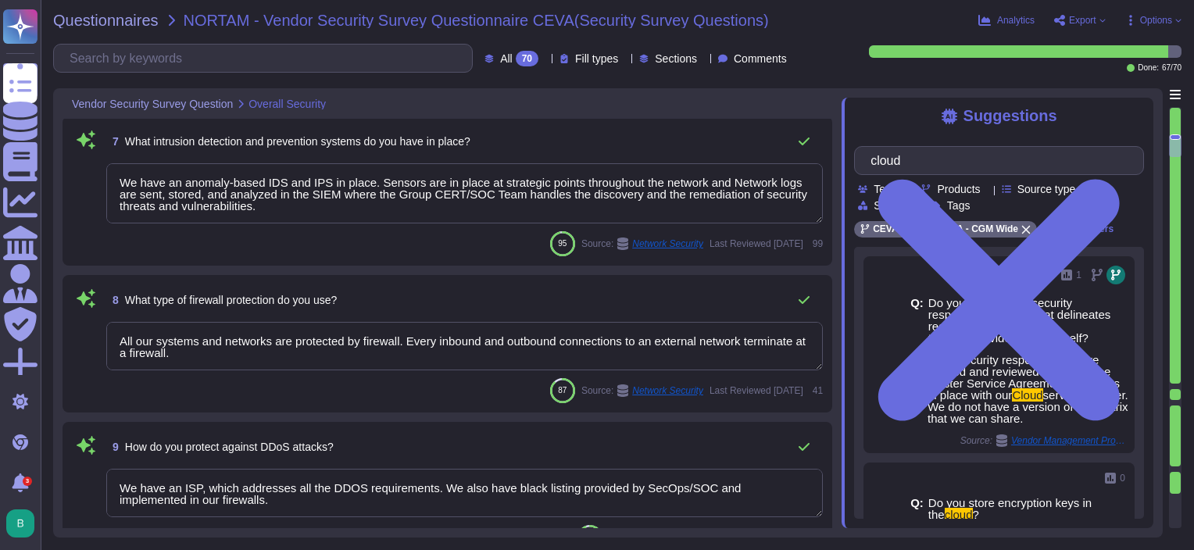
type textarea "We have an IRP in place, followed and updated regularly. We also have a CERT te…"
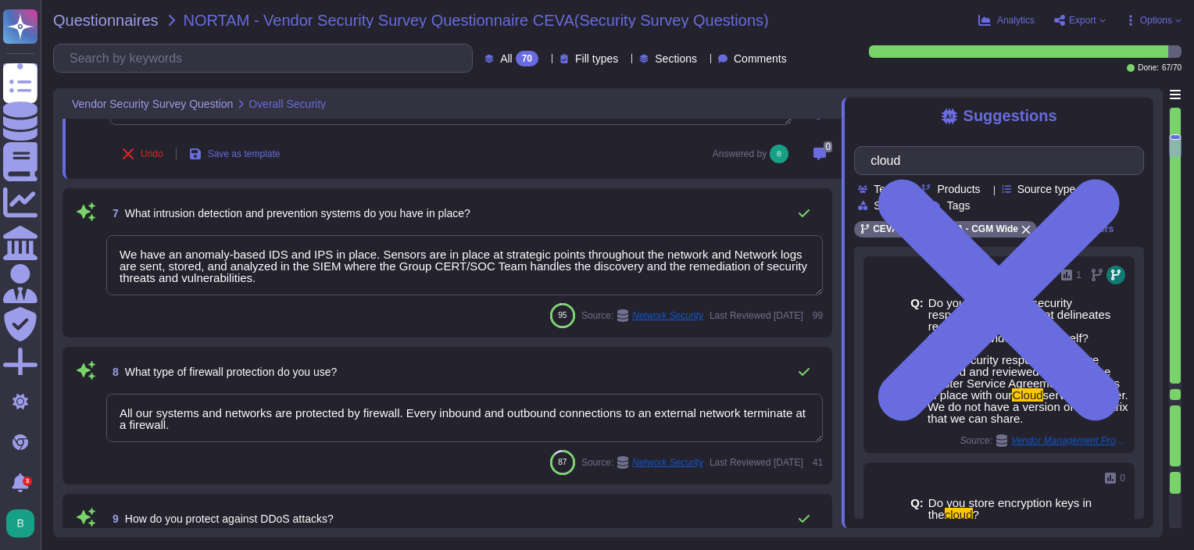
scroll to position [844, 0]
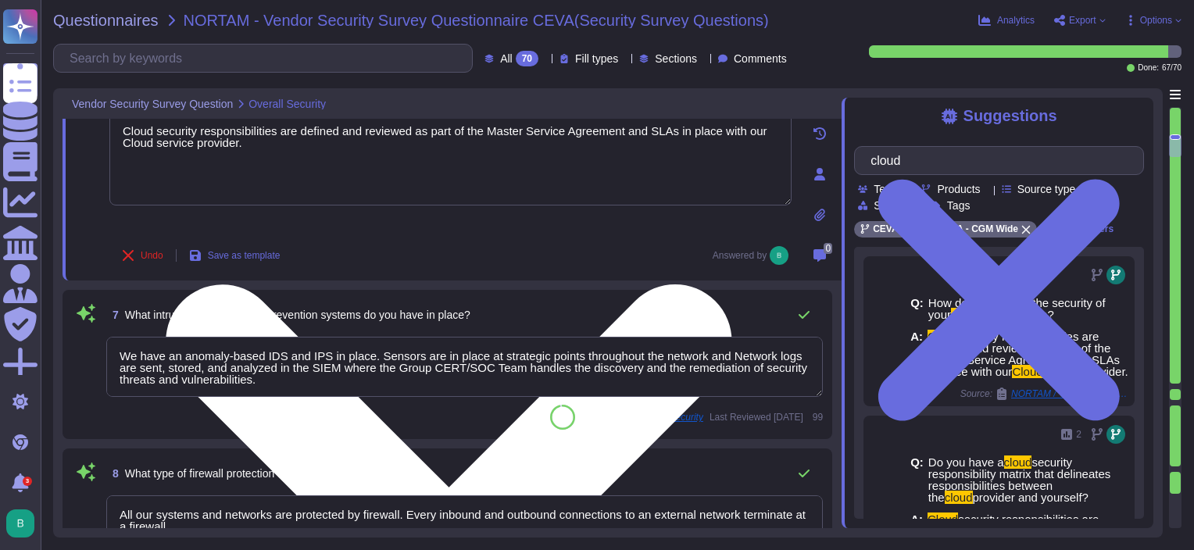
type textarea "All communication of data is encrypted. Data in transit is encrypted leveraging…"
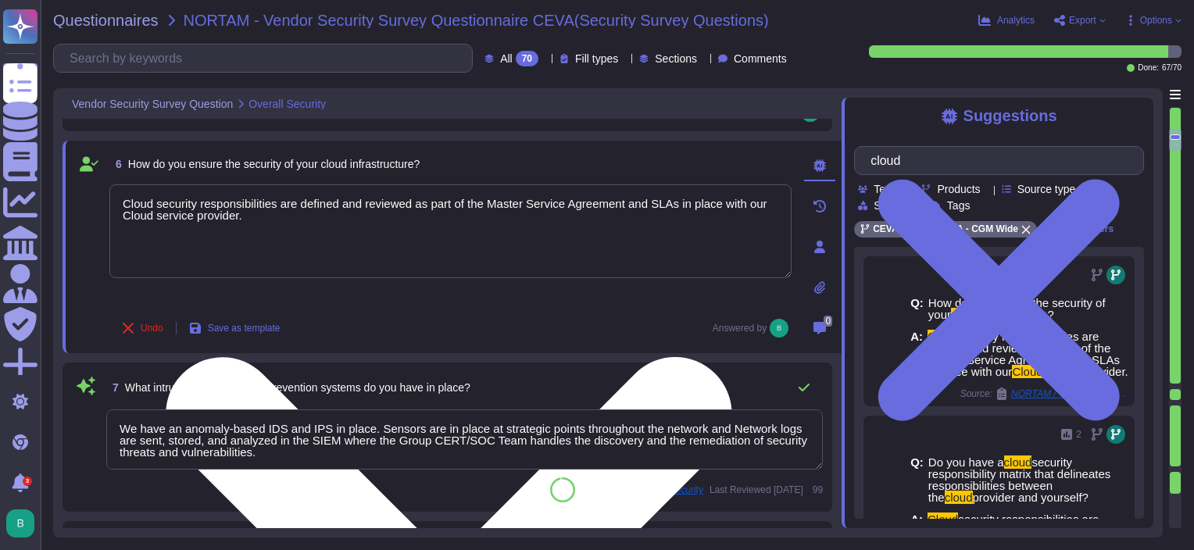
type textarea "We have an Internal Audit team which performs reviews regularly. External secur…"
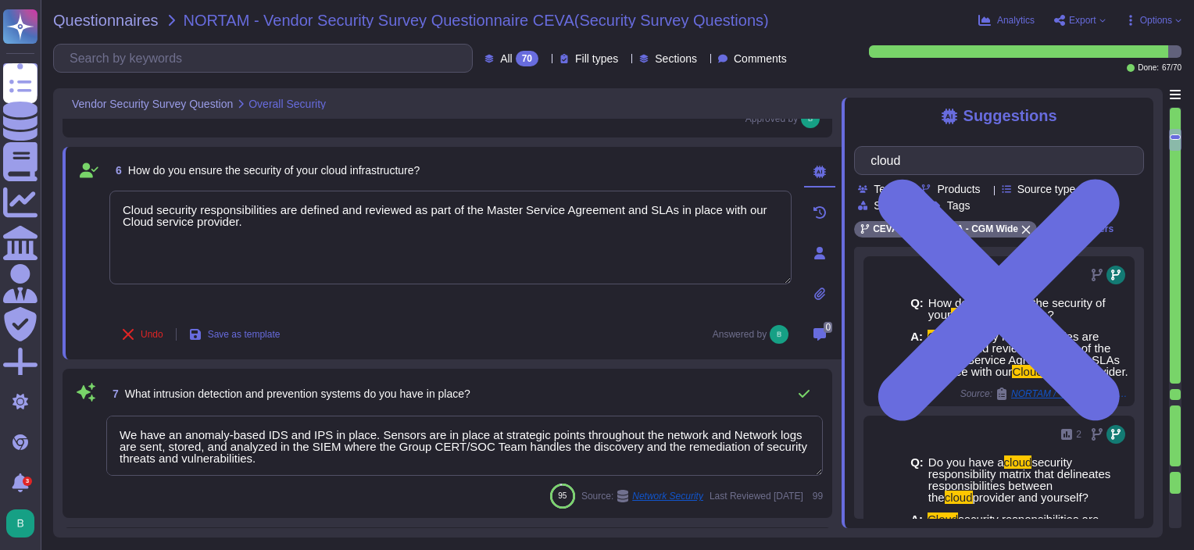
type textarea "All communication of data is encrypted. Data in transit is encrypted leveraging…"
type textarea "We have an Internal Audit team which performs reviews regularly. External secur…"
type textarea "All communication of data is encrypted. Data in transit is encrypted leveraging…"
type textarea "We have an Internal Audit team which performs reviews regularly. External secur…"
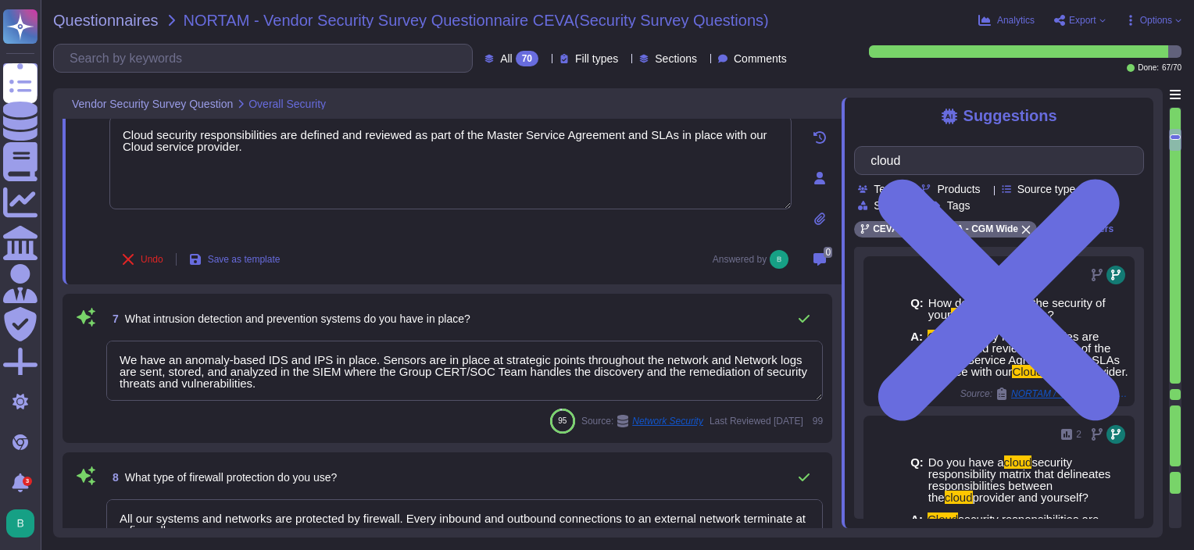
type textarea "All communication of data is encrypted. Data in transit is encrypted leveraging…"
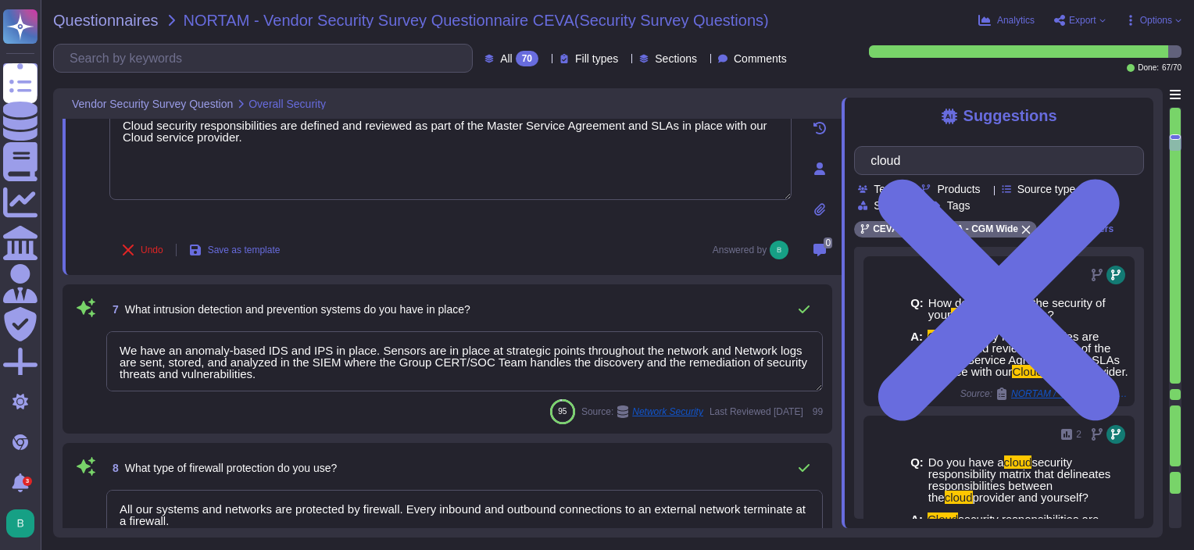
type textarea "Regular awareness programs for all employees are mandatory (at least annually).…"
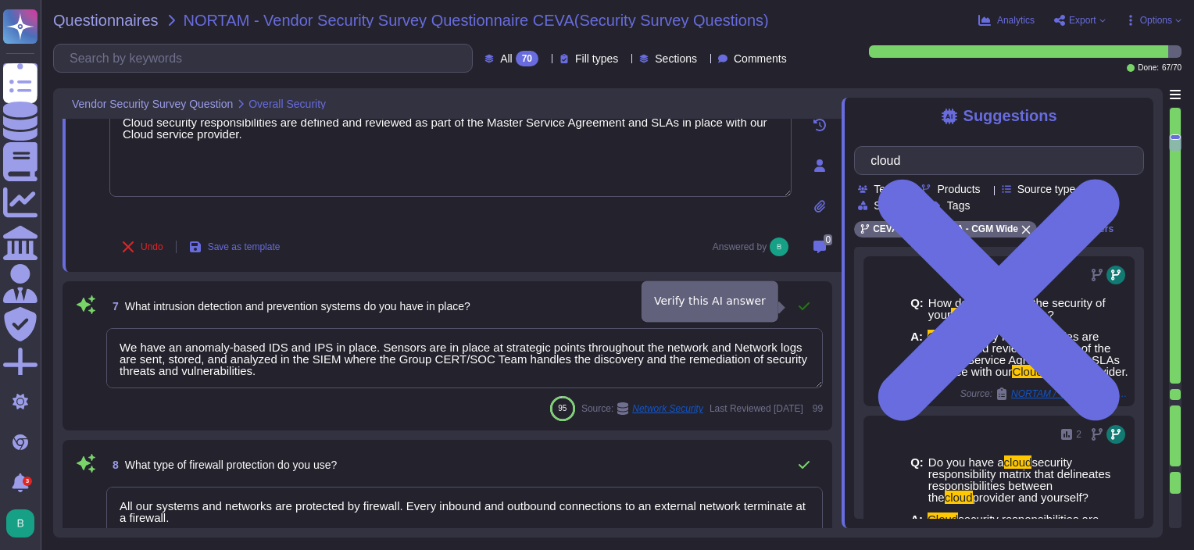
click at [803, 305] on icon at bounding box center [804, 306] width 12 height 12
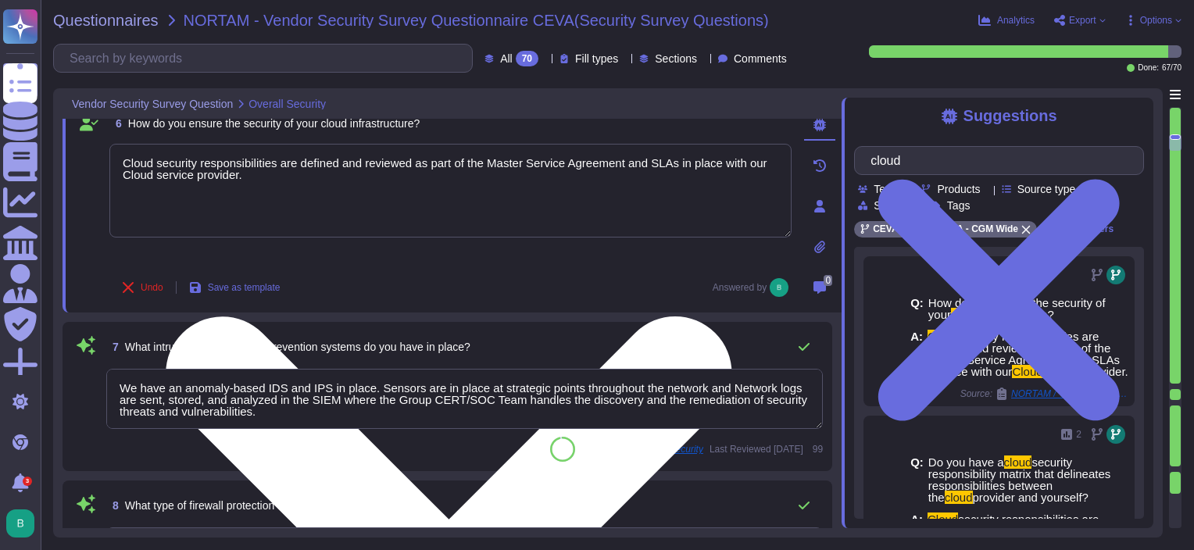
type textarea "All communication of data is encrypted. Data in transit is encrypted leveraging…"
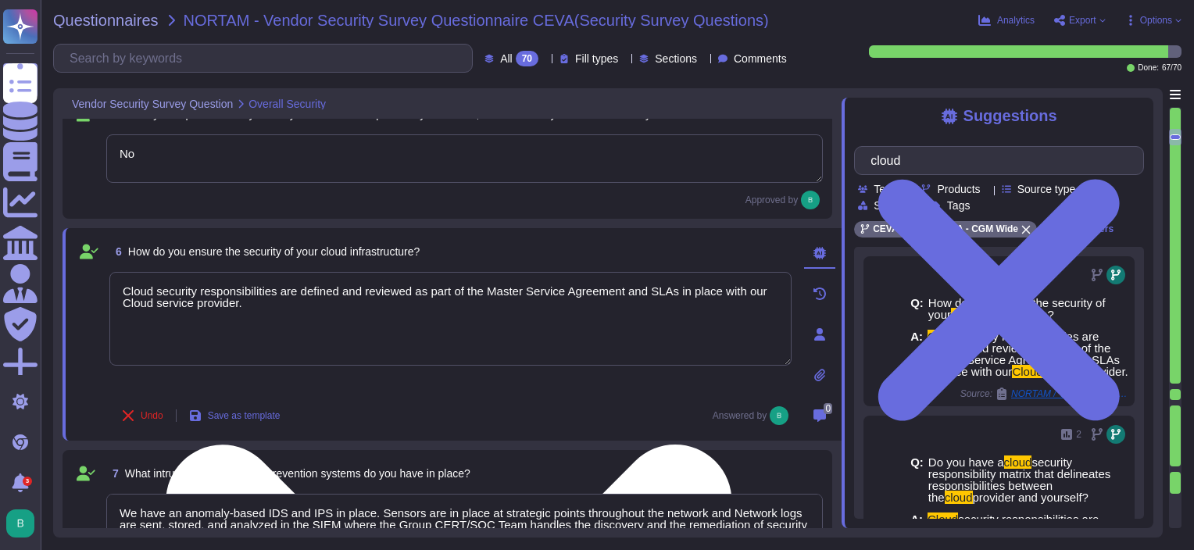
type textarea "We have an Internal Audit team which performs reviews regularly. External secur…"
type textarea "All communication of data is encrypted. Data in transit is encrypted leveraging…"
type textarea "We have an Internal Audit team which performs reviews regularly. External secur…"
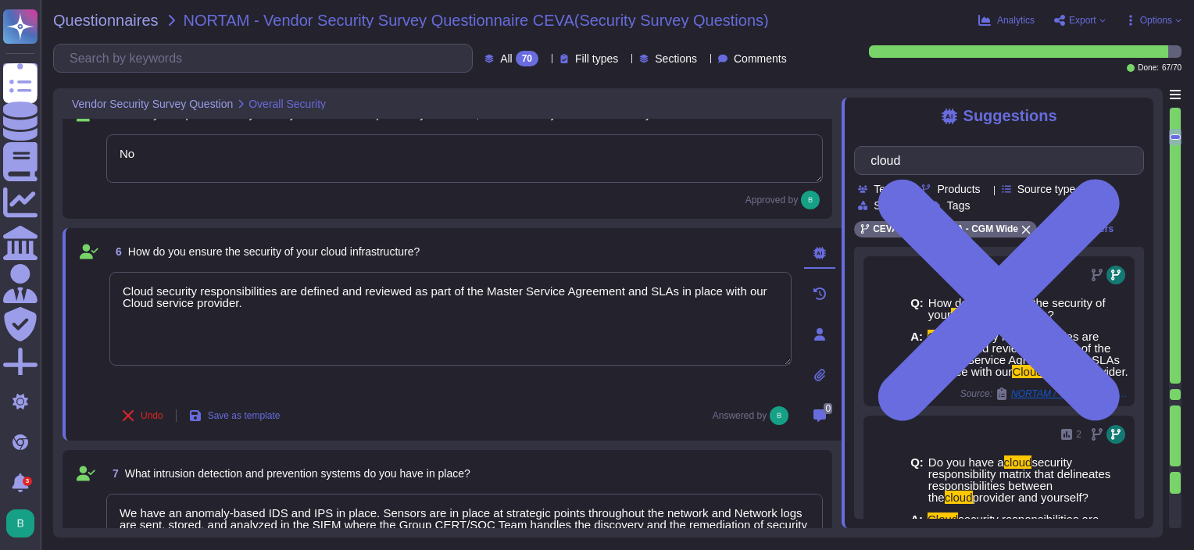
type textarea "All communication of data is encrypted. Data in transit is encrypted leveraging…"
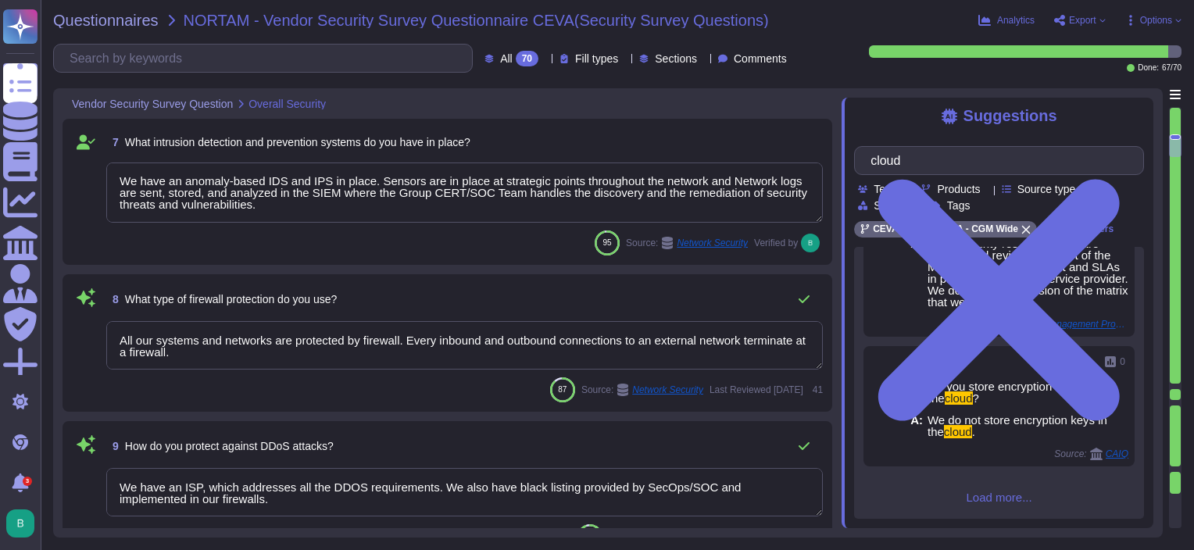
scroll to position [288, 0]
click at [579, 346] on textarea "All our systems and networks are protected by firewall. Every inbound and outbo…" at bounding box center [464, 345] width 716 height 48
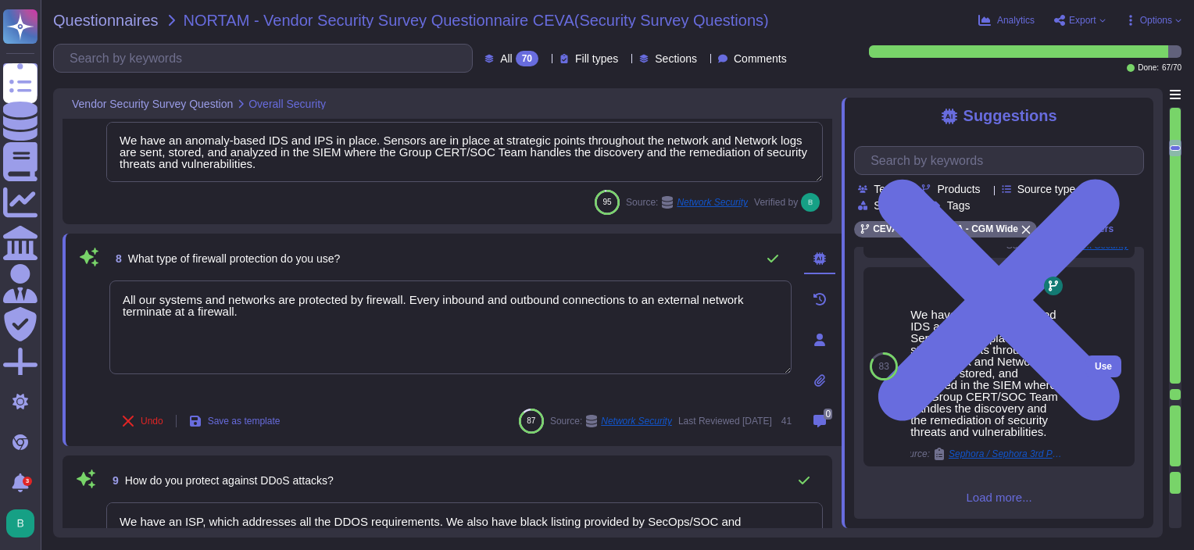
scroll to position [661, 0]
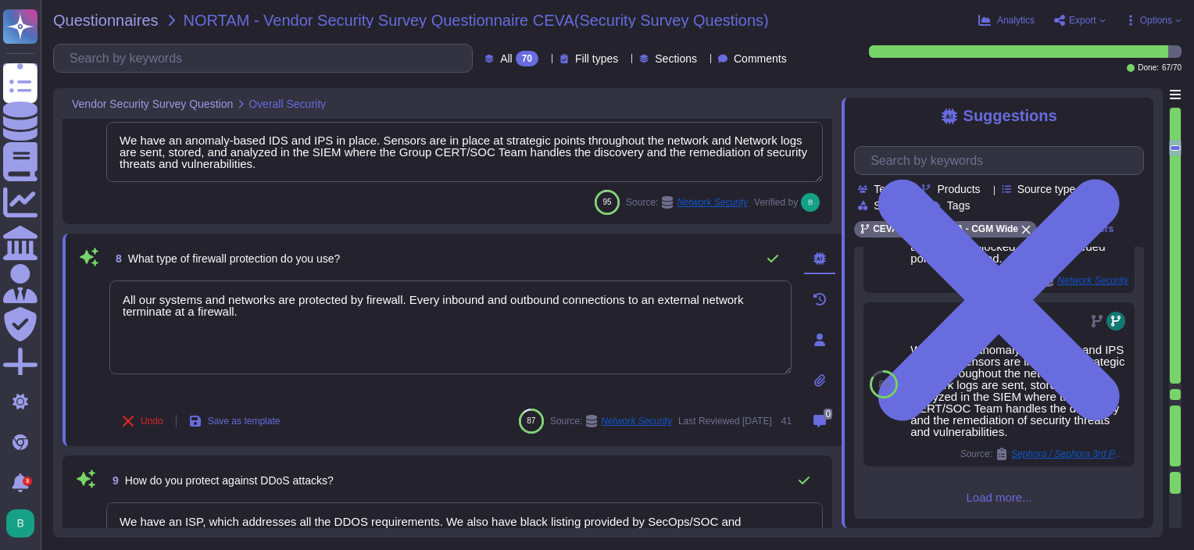
click at [980, 509] on div "87 42 All our systems and networks are protected by firewall. Every inbound and…" at bounding box center [999, 383] width 290 height 272
click at [980, 494] on span "Load more..." at bounding box center [999, 497] width 290 height 12
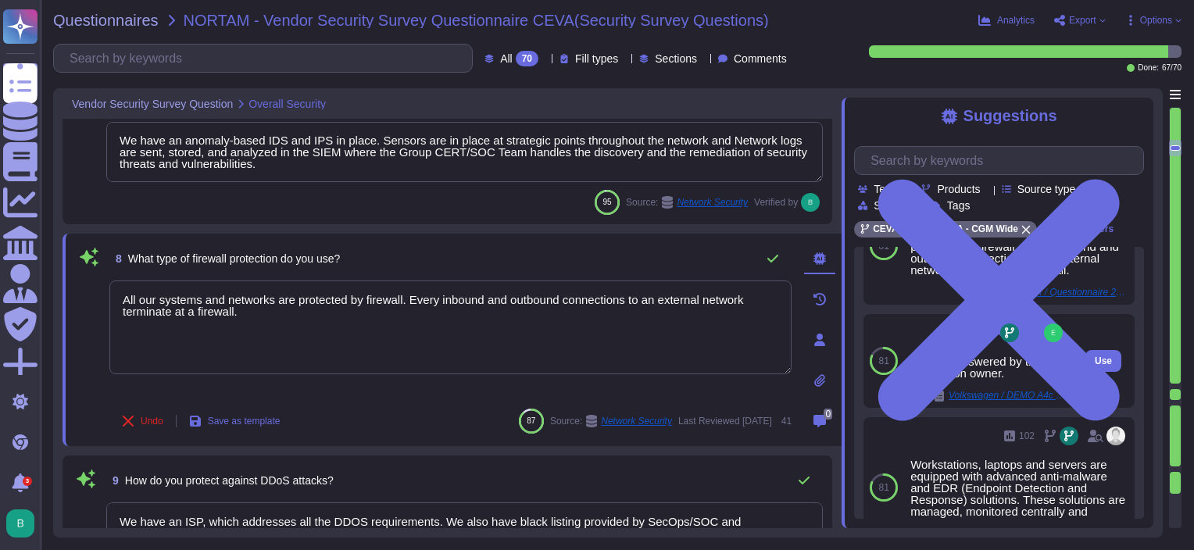
scroll to position [1920, 0]
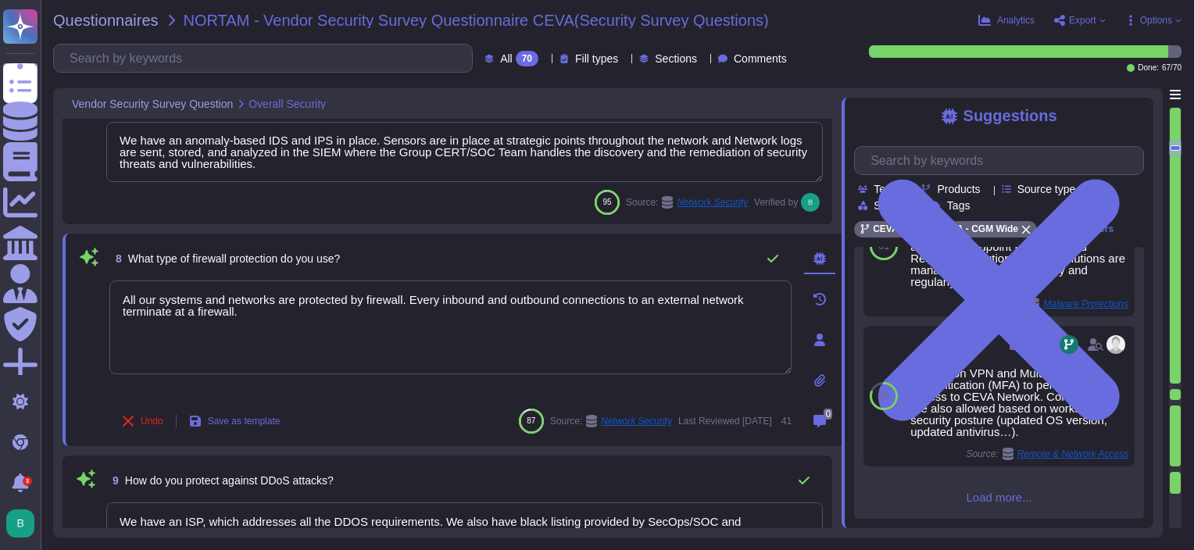
click at [994, 496] on span "Load more..." at bounding box center [999, 497] width 290 height 12
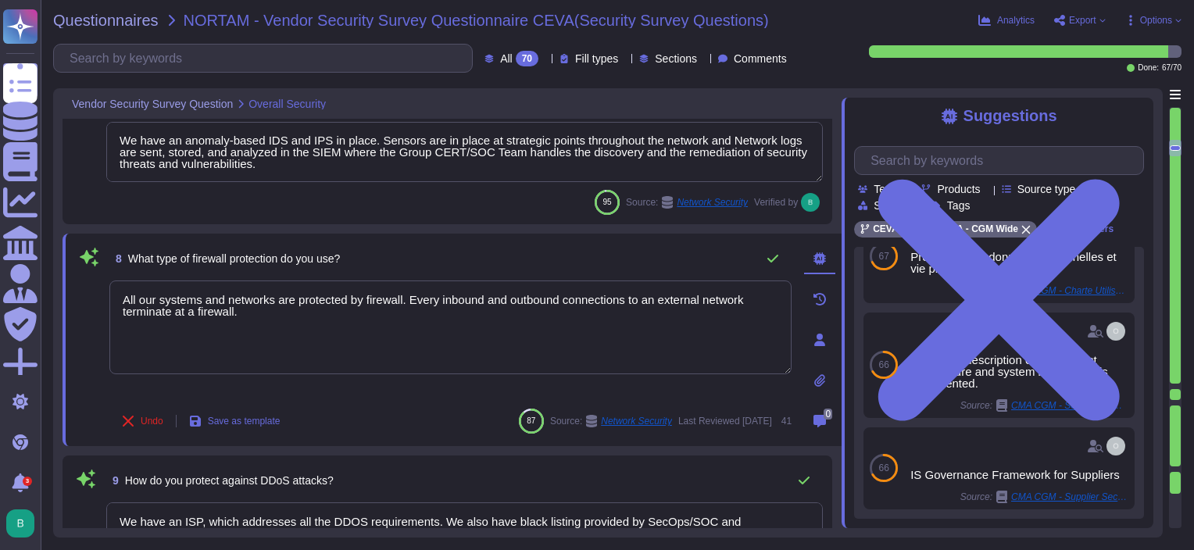
scroll to position [2703, 0]
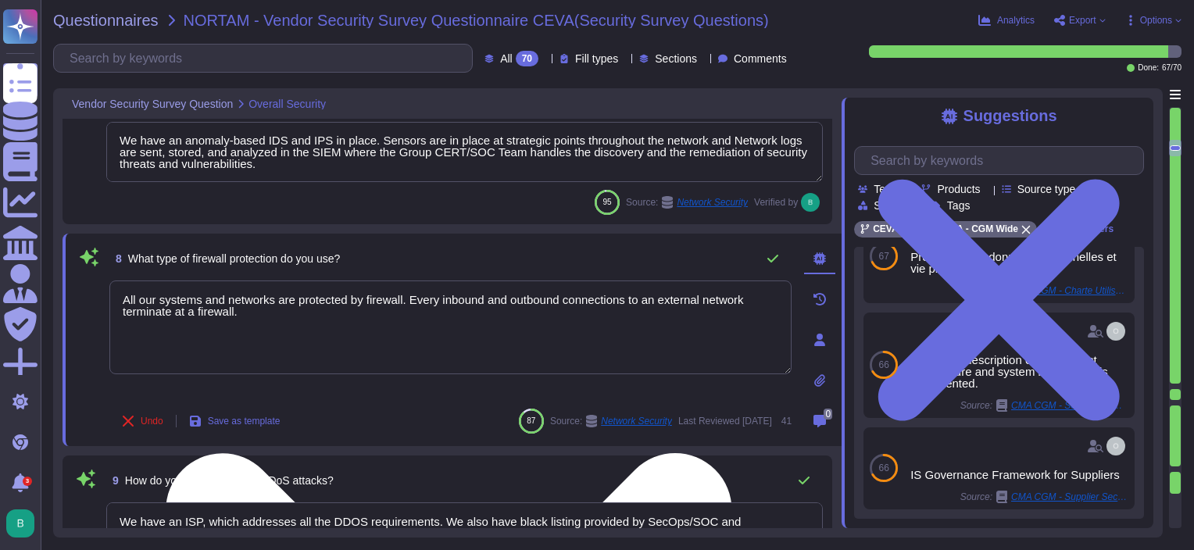
click at [254, 323] on textarea "All our systems and networks are protected by firewall. Every inbound and outbo…" at bounding box center [450, 327] width 682 height 94
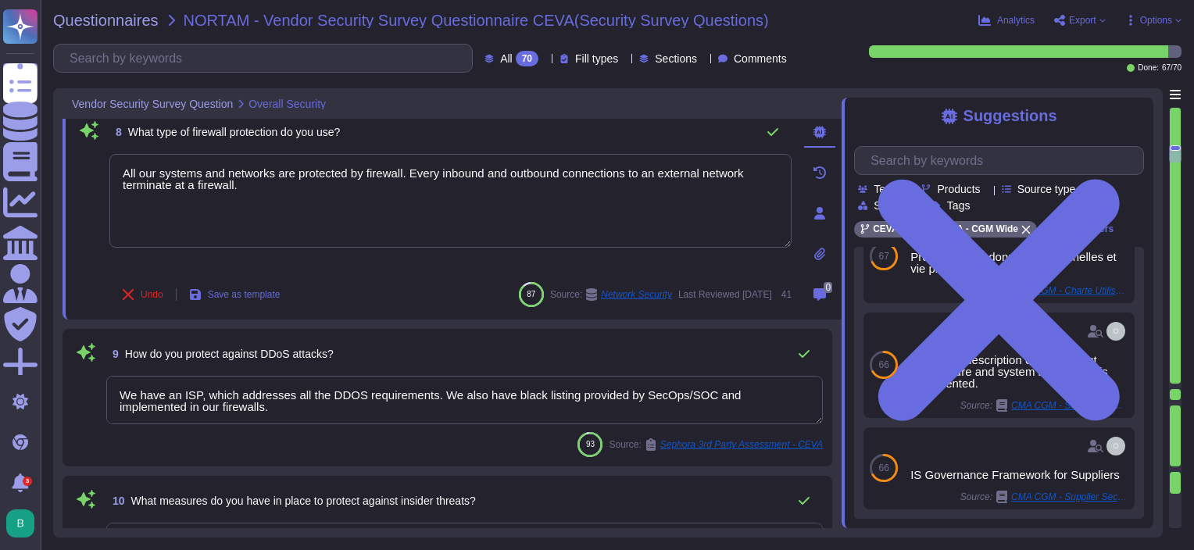
scroll to position [1075, 0]
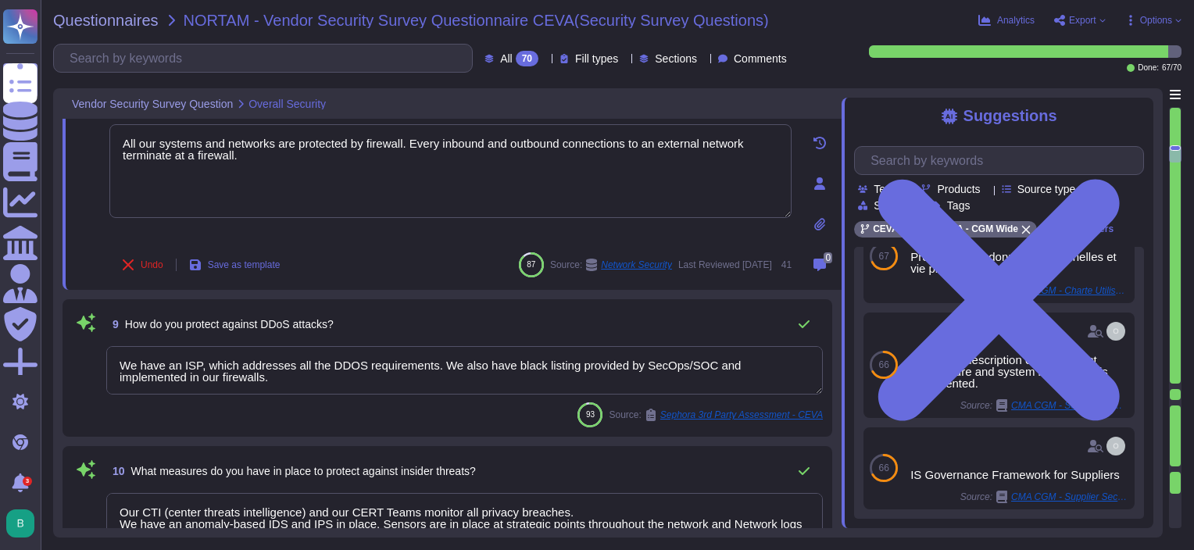
click at [228, 380] on textarea "We have an ISP, which addresses all the DDOS requirements. We also have black l…" at bounding box center [464, 370] width 716 height 48
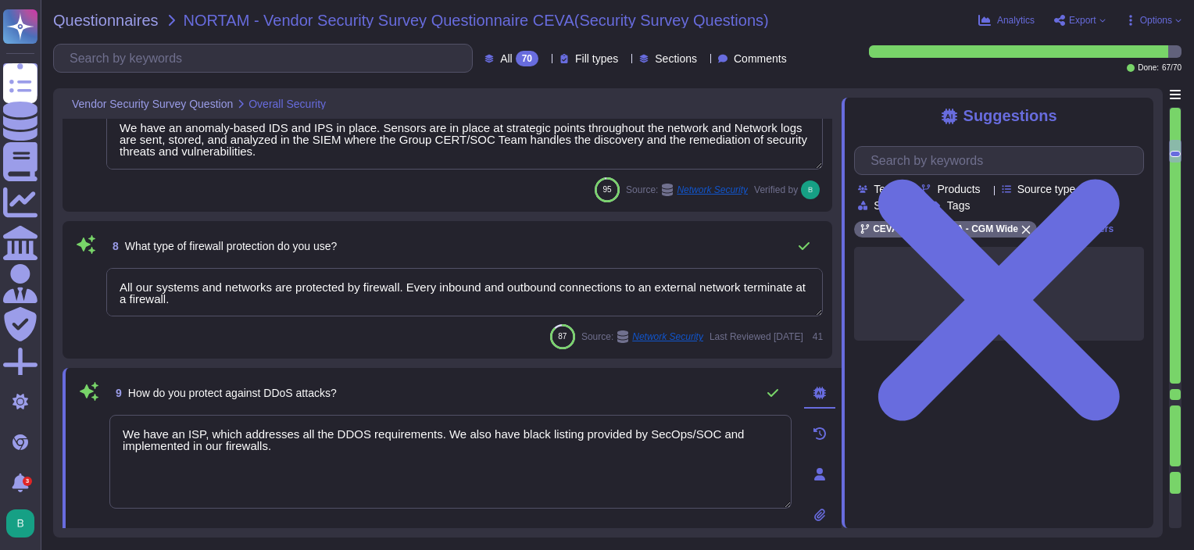
scroll to position [919, 0]
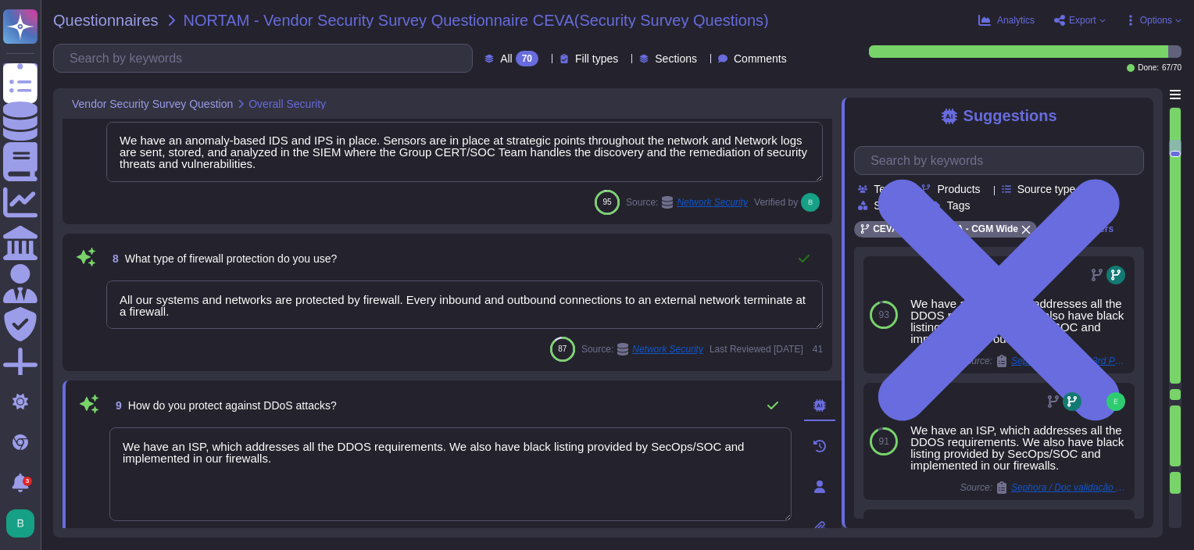
click at [799, 255] on icon at bounding box center [804, 258] width 12 height 12
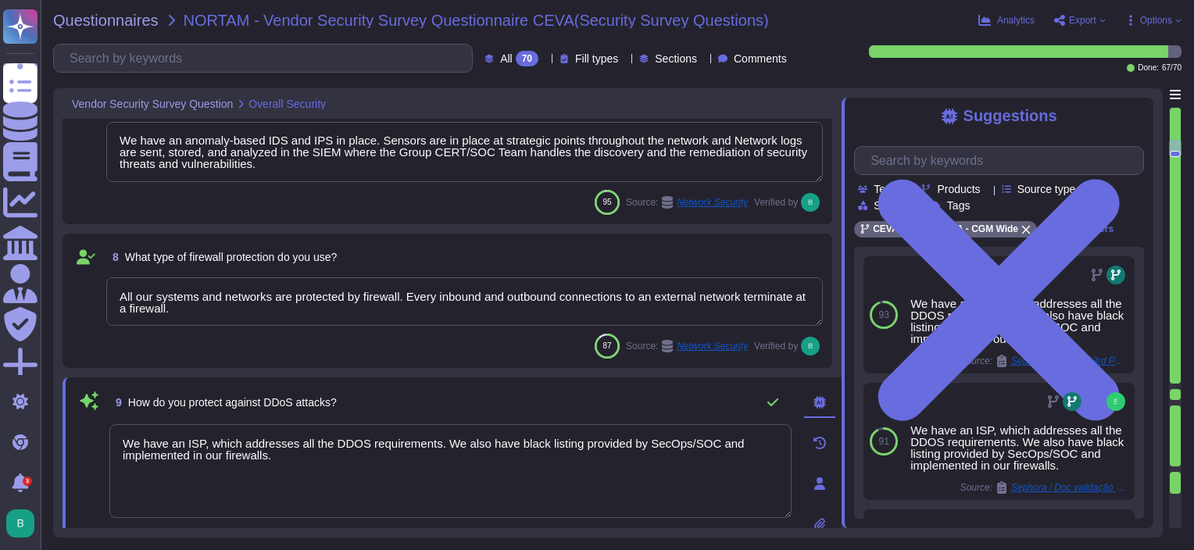
click at [635, 306] on textarea "All our systems and networks are protected by firewall. Every inbound and outbo…" at bounding box center [464, 301] width 716 height 48
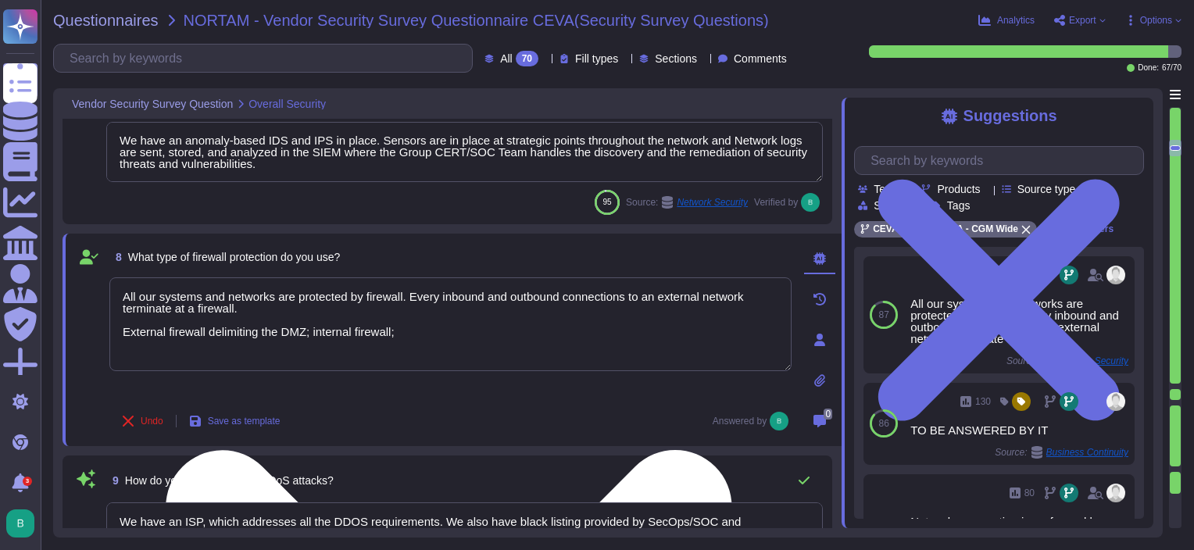
click at [464, 329] on textarea "All our systems and networks are protected by firewall. Every inbound and outbo…" at bounding box center [450, 324] width 682 height 94
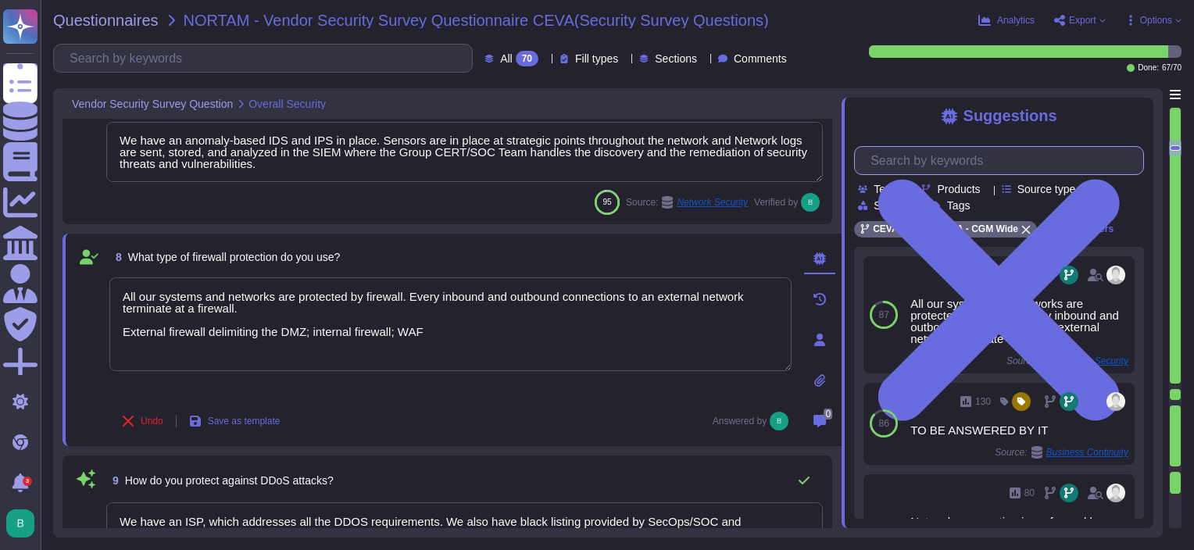
click at [959, 159] on input "text" at bounding box center [1002, 160] width 280 height 27
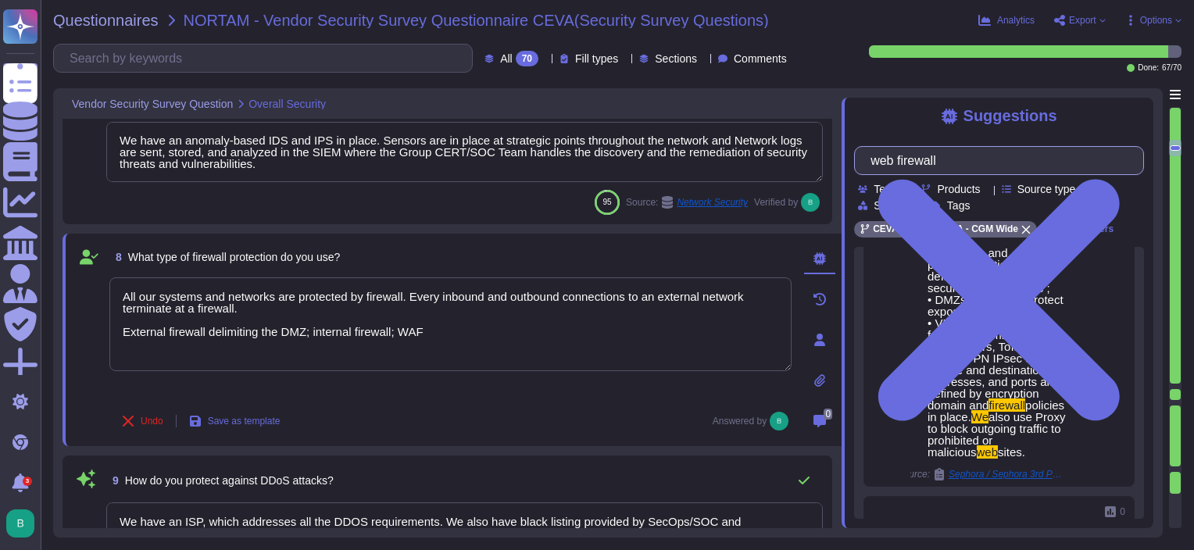
scroll to position [547, 0]
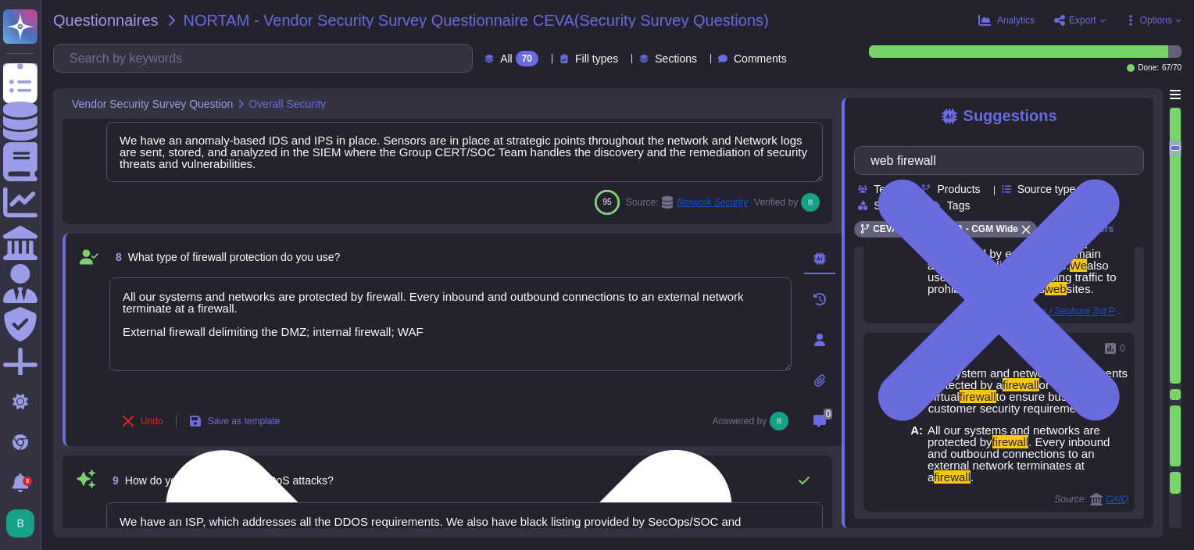
click at [431, 323] on textarea "All our systems and networks are protected by firewall. Every inbound and outbo…" at bounding box center [450, 324] width 682 height 94
click at [412, 330] on textarea "All our systems and networks are protected by firewall. Every inbound and outbo…" at bounding box center [450, 324] width 682 height 94
click at [412, 331] on textarea "All our systems and networks are protected by firewall. Every inbound and outbo…" at bounding box center [450, 324] width 682 height 94
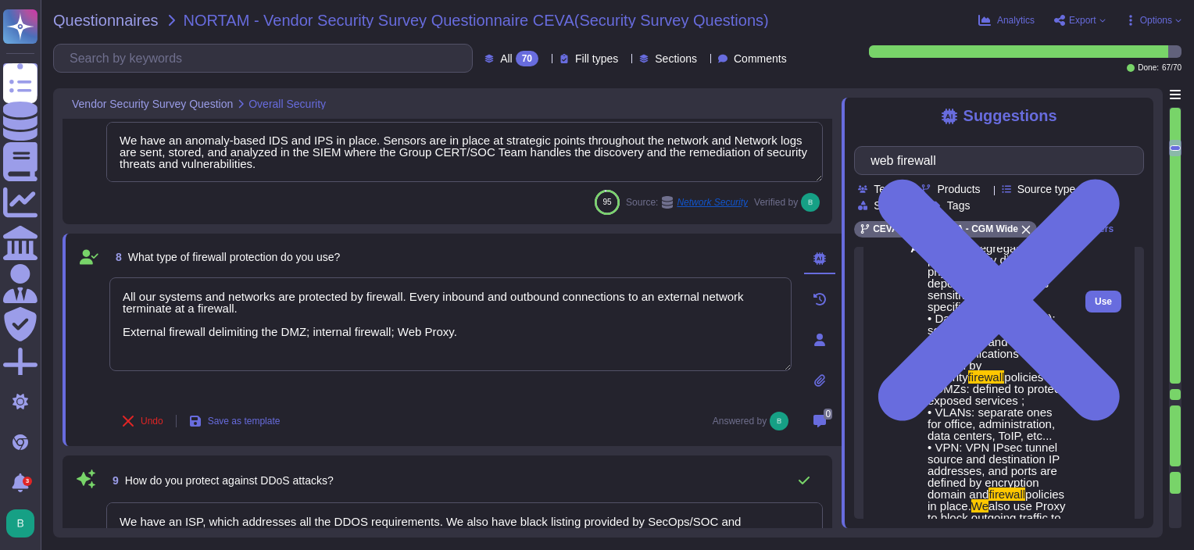
scroll to position [391, 0]
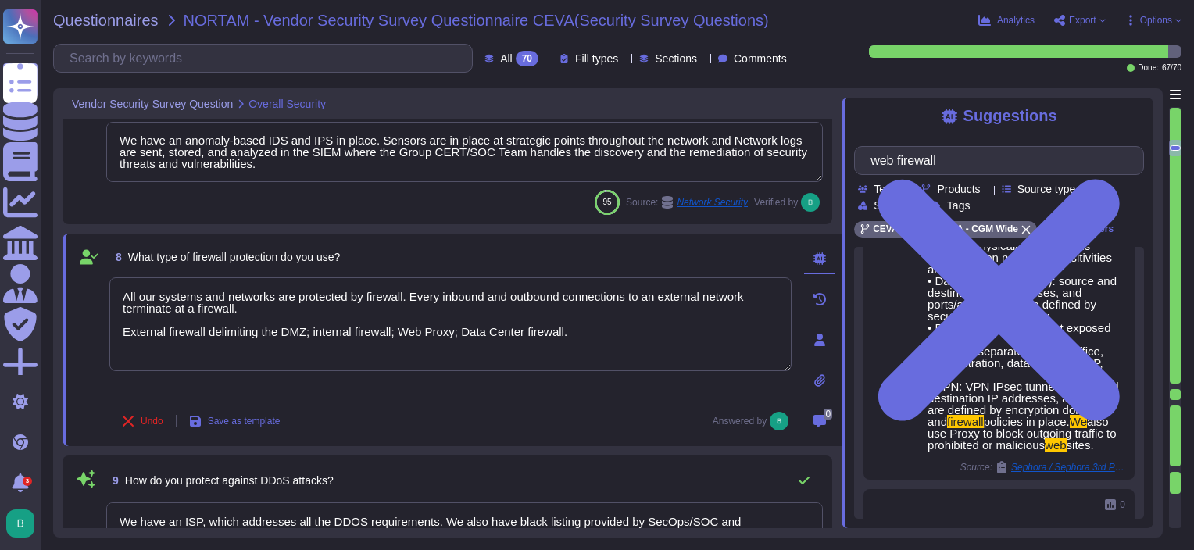
click at [512, 412] on div "Undo Save as template Answered by" at bounding box center [450, 420] width 682 height 31
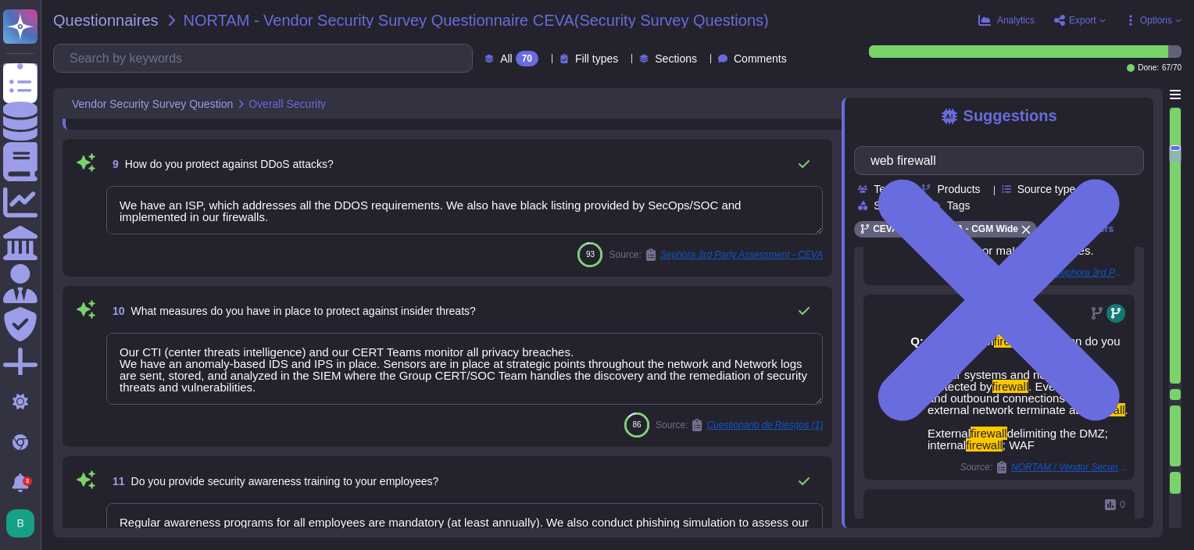
scroll to position [1231, 0]
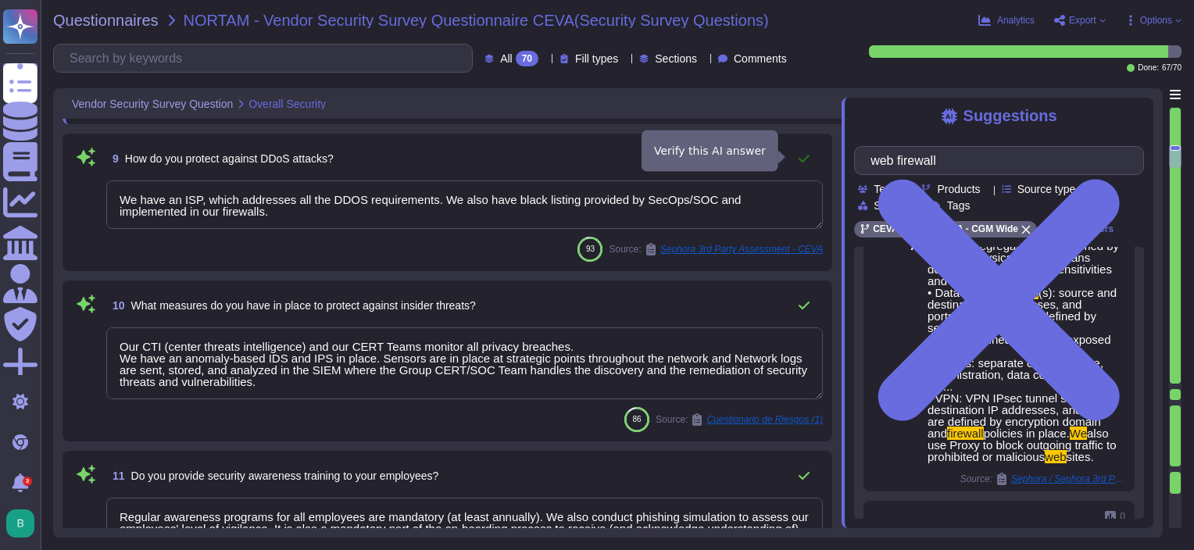
click at [806, 150] on button at bounding box center [803, 158] width 37 height 31
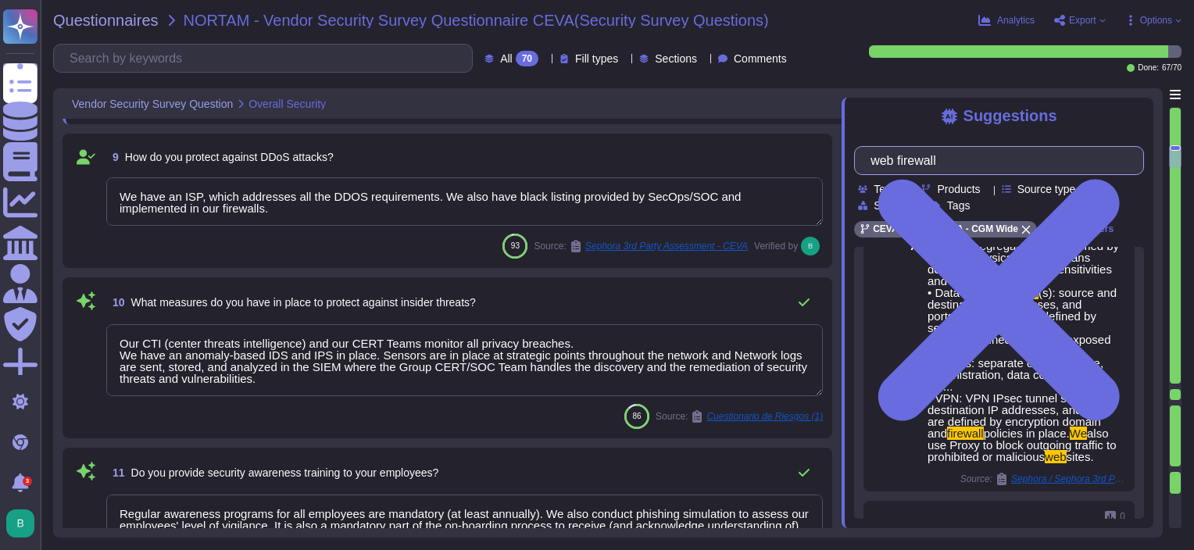
click at [969, 162] on input "web firewall" at bounding box center [994, 160] width 265 height 27
click at [968, 162] on input "web firewall" at bounding box center [994, 160] width 265 height 27
click at [968, 161] on input "web firewall" at bounding box center [994, 160] width 265 height 27
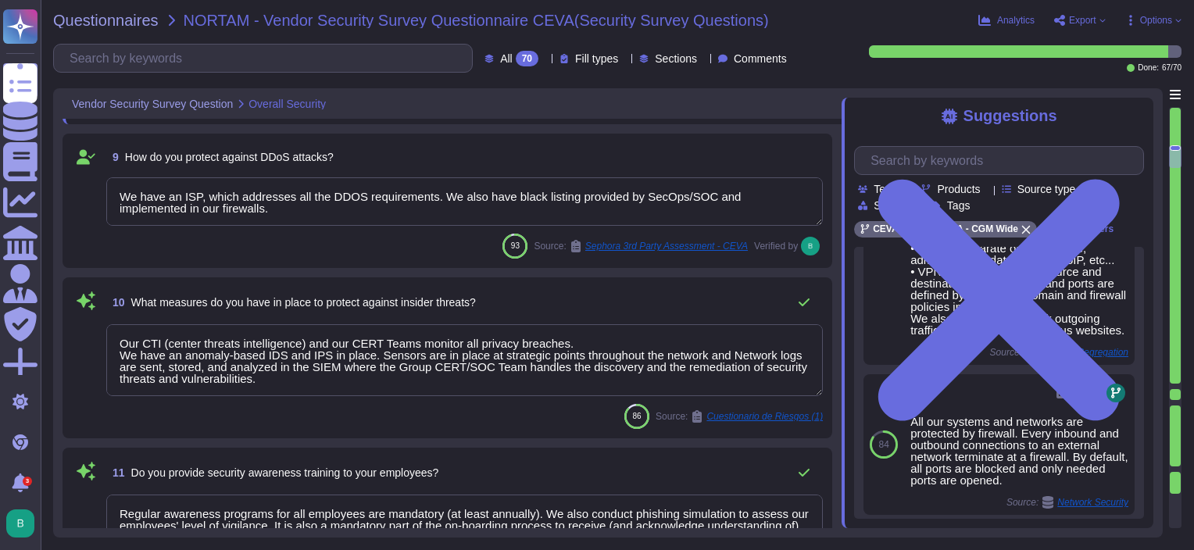
drag, startPoint x: 1140, startPoint y: 115, endPoint x: 1130, endPoint y: 120, distance: 12.2
click at [1141, 116] on icon at bounding box center [999, 300] width 290 height 386
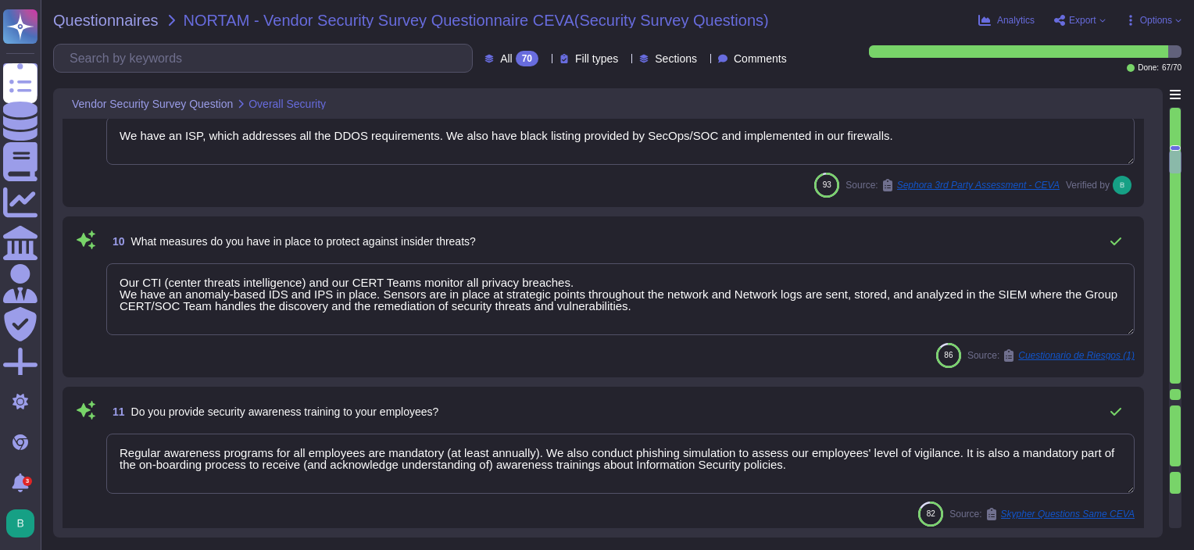
scroll to position [1309, 0]
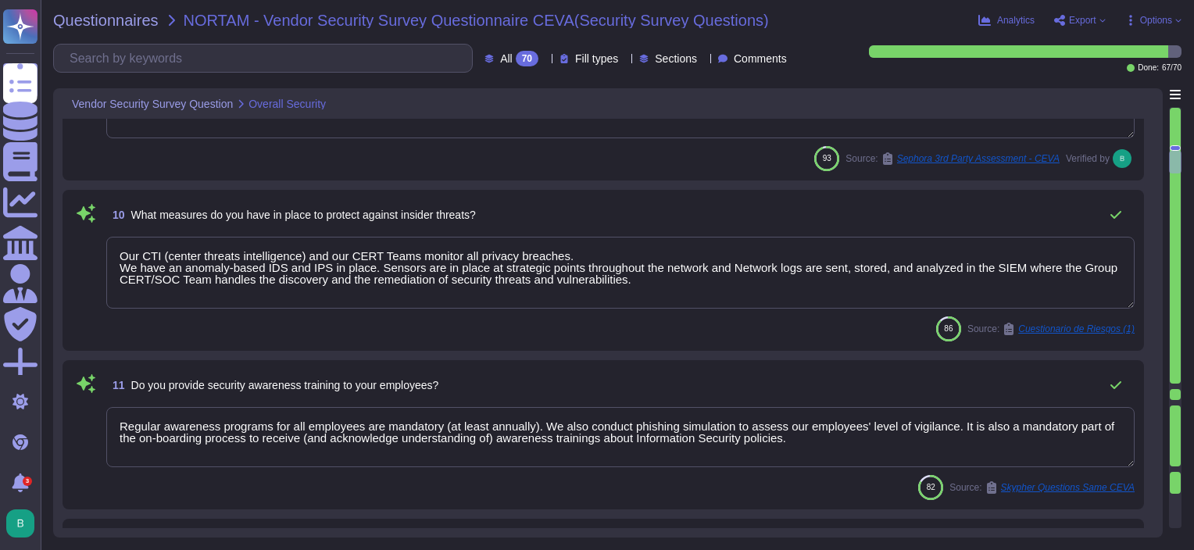
click at [493, 250] on textarea "Our CTI (center threats intelligence) and our CERT Teams monitor all privacy br…" at bounding box center [620, 273] width 1028 height 72
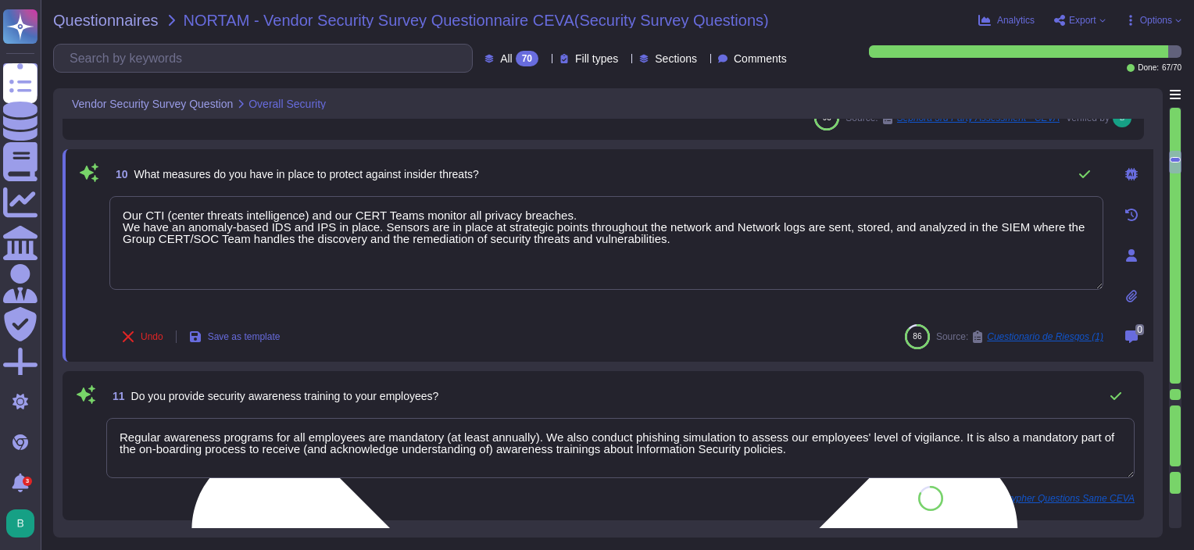
click at [493, 250] on textarea "Our CTI (center threats intelligence) and our CERT Teams monitor all privacy br…" at bounding box center [606, 243] width 994 height 94
click at [498, 209] on textarea "Our CTI (center threats intelligence) and our CERT Teams monitor all privacy br…" at bounding box center [606, 243] width 994 height 94
click at [497, 209] on textarea "Our CTI (center threats intelligence) and our CERT Teams monitor all privacy br…" at bounding box center [606, 243] width 994 height 94
click at [270, 253] on textarea "Our CTI (center threats intelligence) and our CERT Teams monitor all breaches. …" at bounding box center [606, 243] width 994 height 94
click at [668, 239] on textarea "Our CTI (center threats intelligence) and our CERT Teams monitor all breaches. …" at bounding box center [606, 243] width 994 height 94
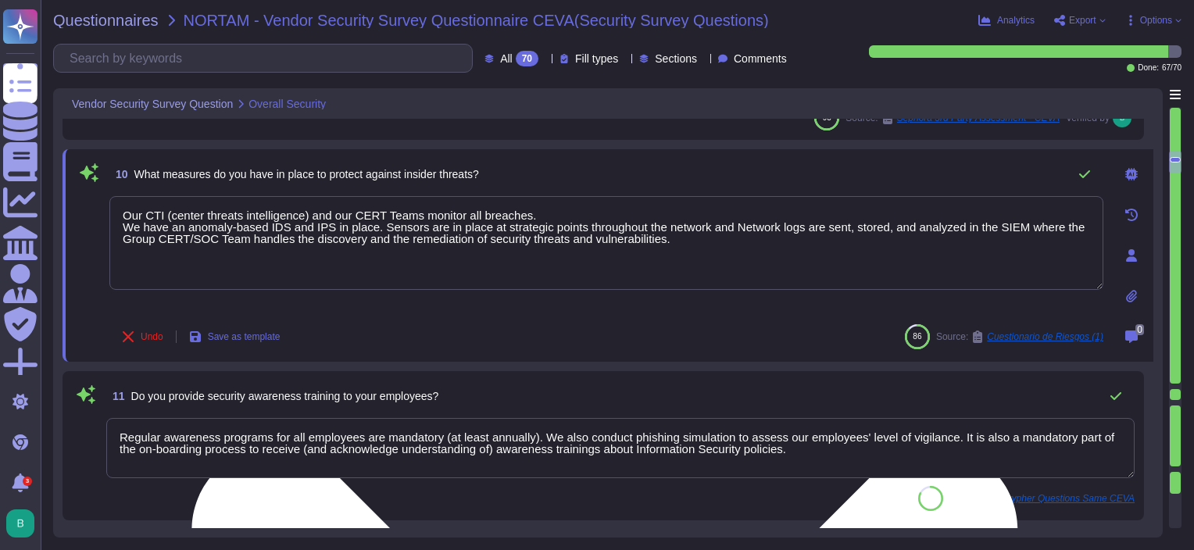
click at [684, 241] on textarea "Our CTI (center threats intelligence) and our CERT Teams monitor all breaches. …" at bounding box center [606, 243] width 994 height 94
click at [850, 252] on textarea "Our CTI (center threats intelligence) and our CERT Teams monitor all breaches. …" at bounding box center [606, 243] width 994 height 94
click at [878, 250] on textarea "Our CTI (center threats intelligence) and our CERT Teams monitor all breaches. …" at bounding box center [606, 243] width 994 height 94
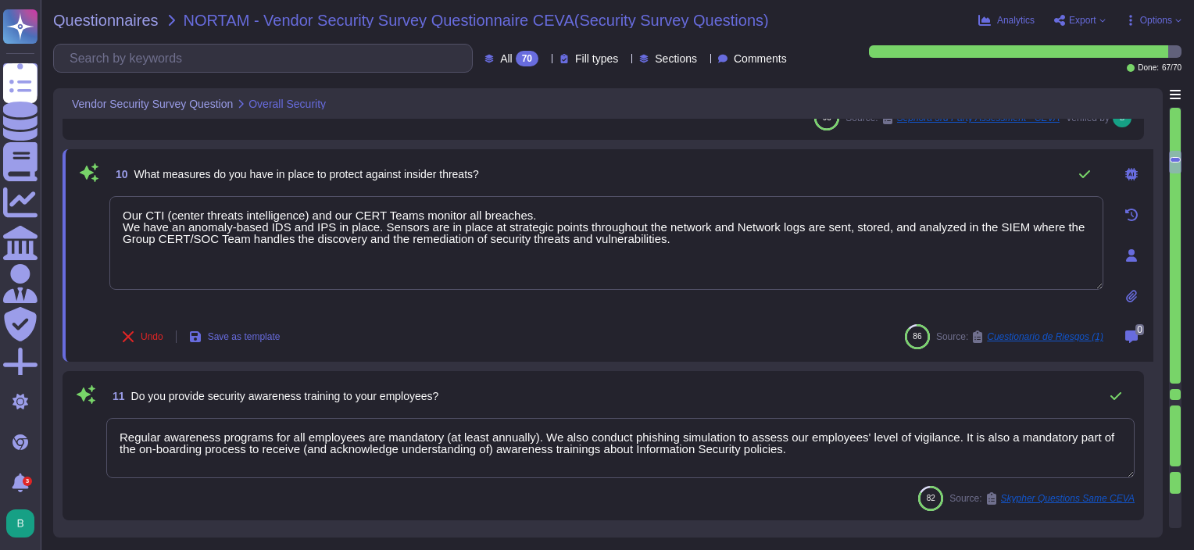
click at [1125, 173] on icon at bounding box center [1131, 174] width 12 height 12
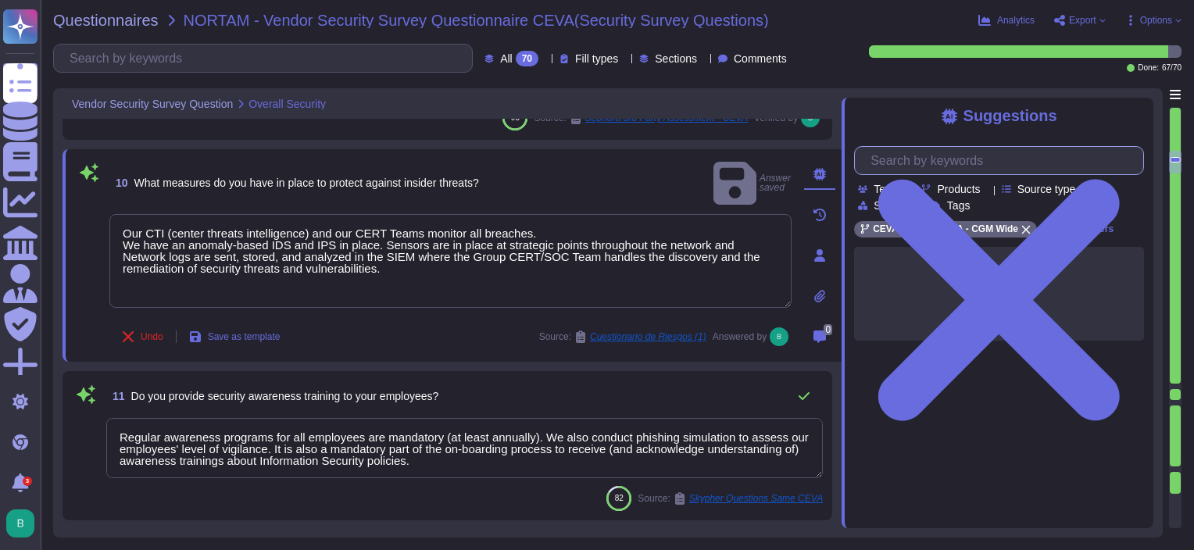
click at [1008, 166] on input "text" at bounding box center [1002, 160] width 280 height 27
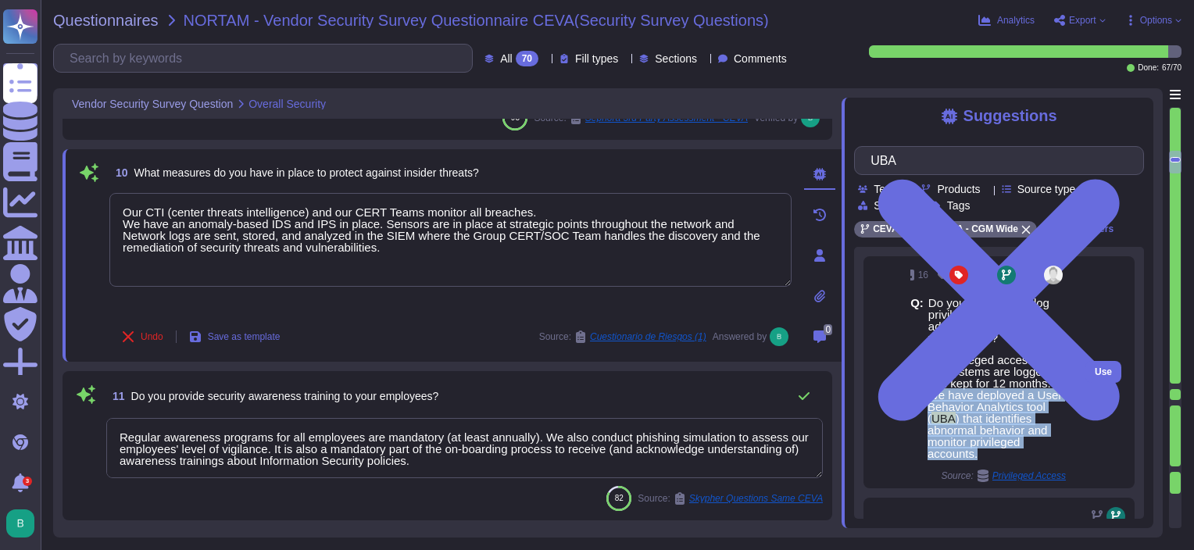
drag, startPoint x: 926, startPoint y: 407, endPoint x: 1007, endPoint y: 464, distance: 98.6
click at [1007, 459] on span "All privileged accesses to the systems are logged and kept for 12 months. We ha…" at bounding box center [996, 406] width 138 height 105
drag, startPoint x: 1007, startPoint y: 464, endPoint x: 980, endPoint y: 344, distance: 122.6
click at [979, 344] on span "Do you monitor and log privileged access (e.g., administrator level) to your sy…" at bounding box center [988, 320] width 121 height 48
drag, startPoint x: 994, startPoint y: 470, endPoint x: 927, endPoint y: 409, distance: 90.1
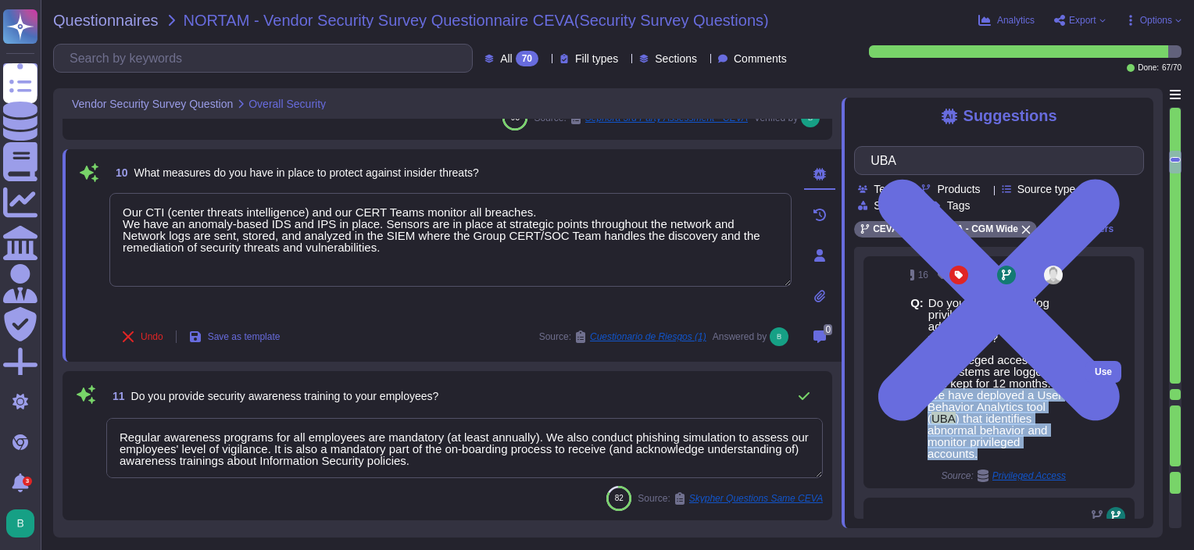
click at [927, 409] on span "All privileged accesses to the systems are logged and kept for 12 months. We ha…" at bounding box center [996, 406] width 138 height 105
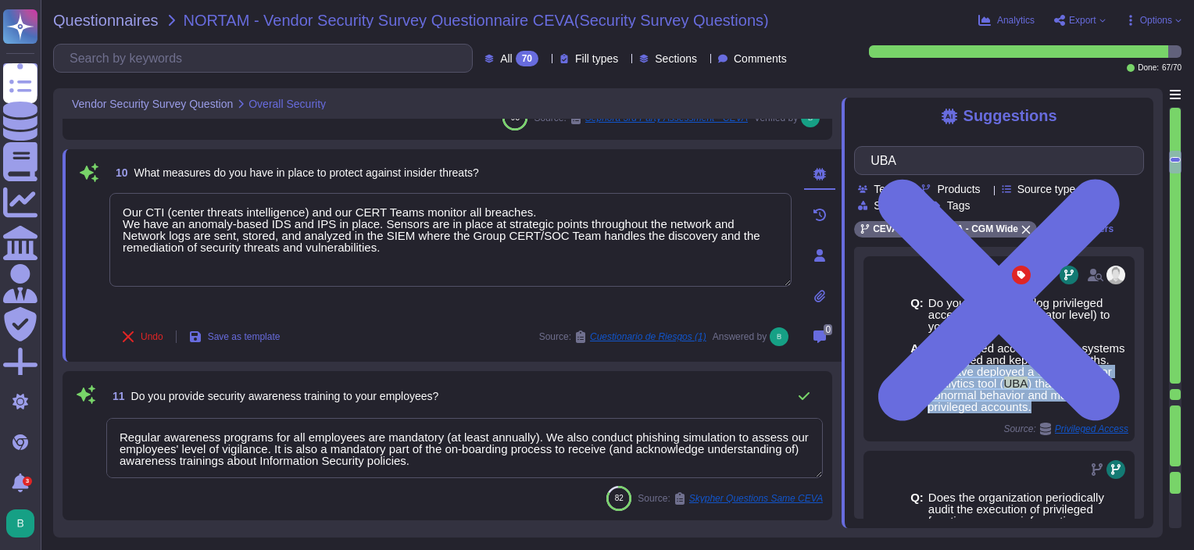
copy span "We have deployed a User Behavior Analytics tool ( UBA ) that identifies abnorma…"
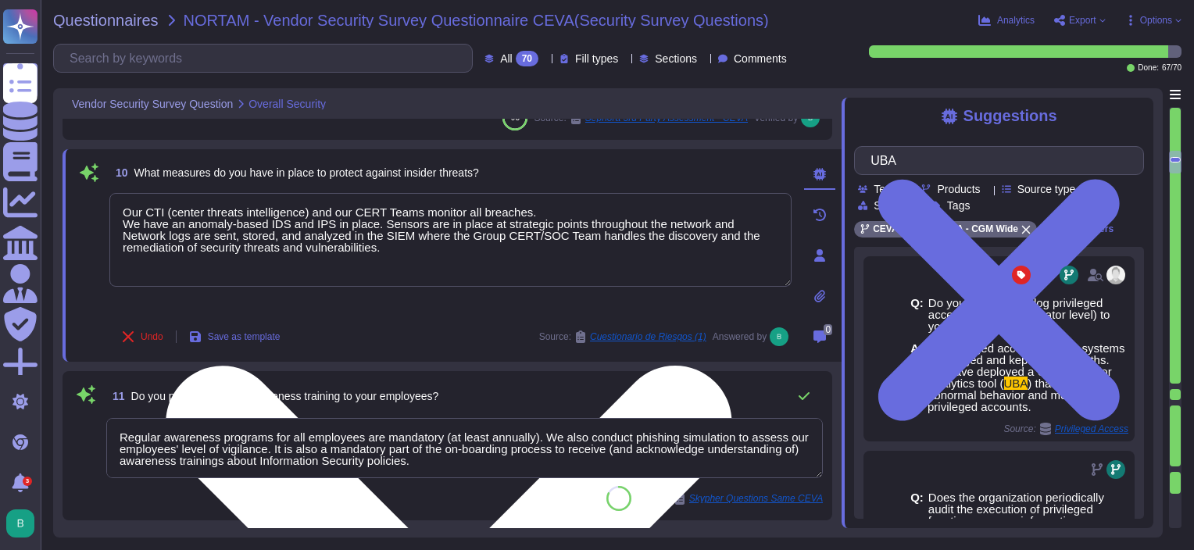
click at [437, 259] on textarea "Our CTI (center threats intelligence) and our CERT Teams monitor all breaches. …" at bounding box center [450, 240] width 682 height 94
paste textarea "We have deployed a User Behavior Analytics tool (UBA) that identifies abnormal …"
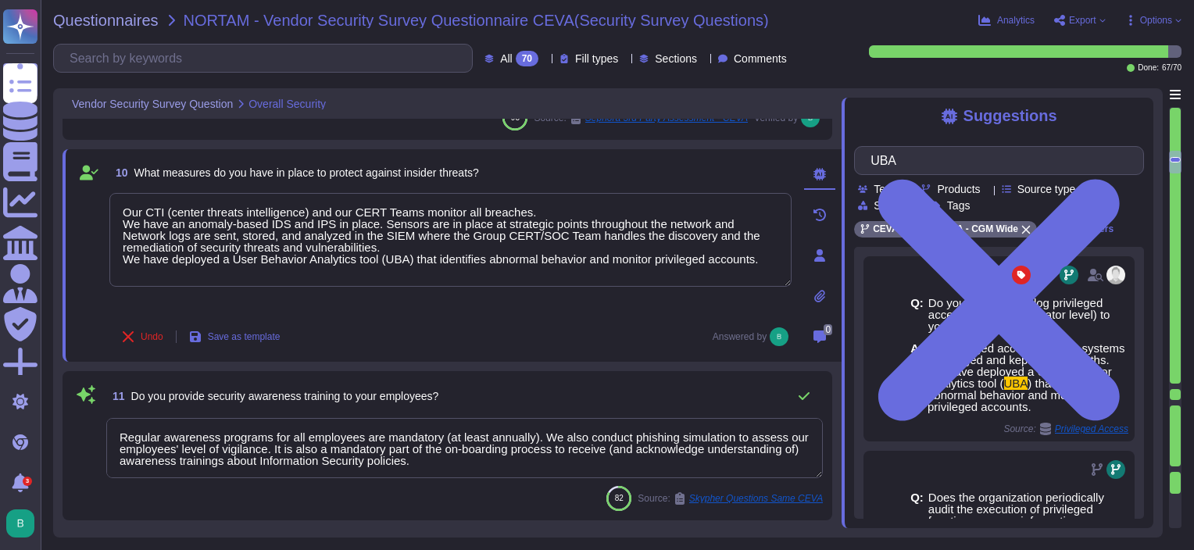
click at [406, 313] on div "10 What measures do you have in place to protect against insider threats? Our C…" at bounding box center [433, 256] width 716 height 194
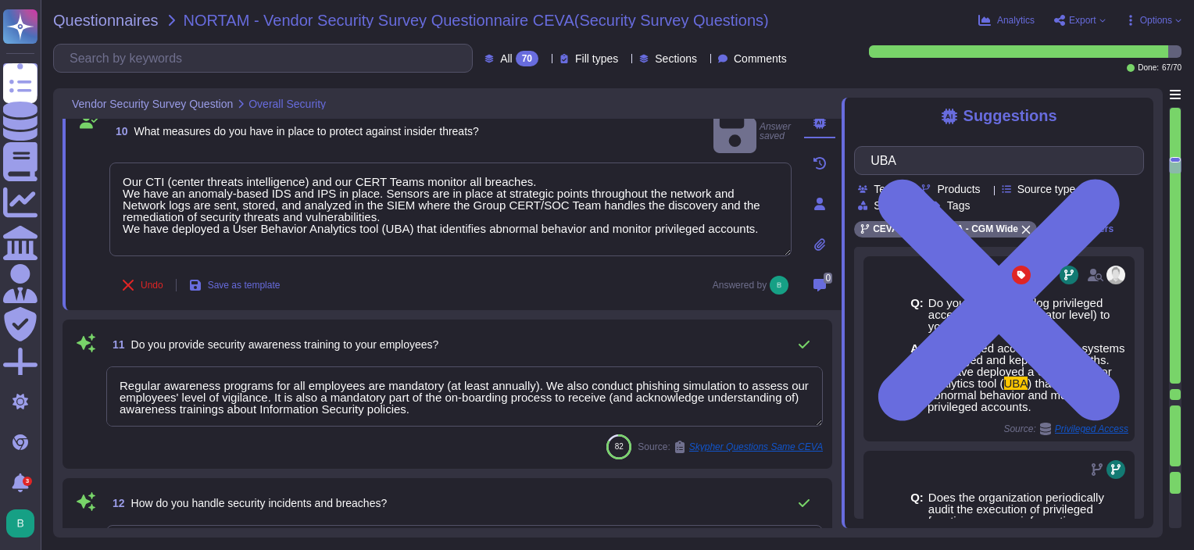
scroll to position [1387, 0]
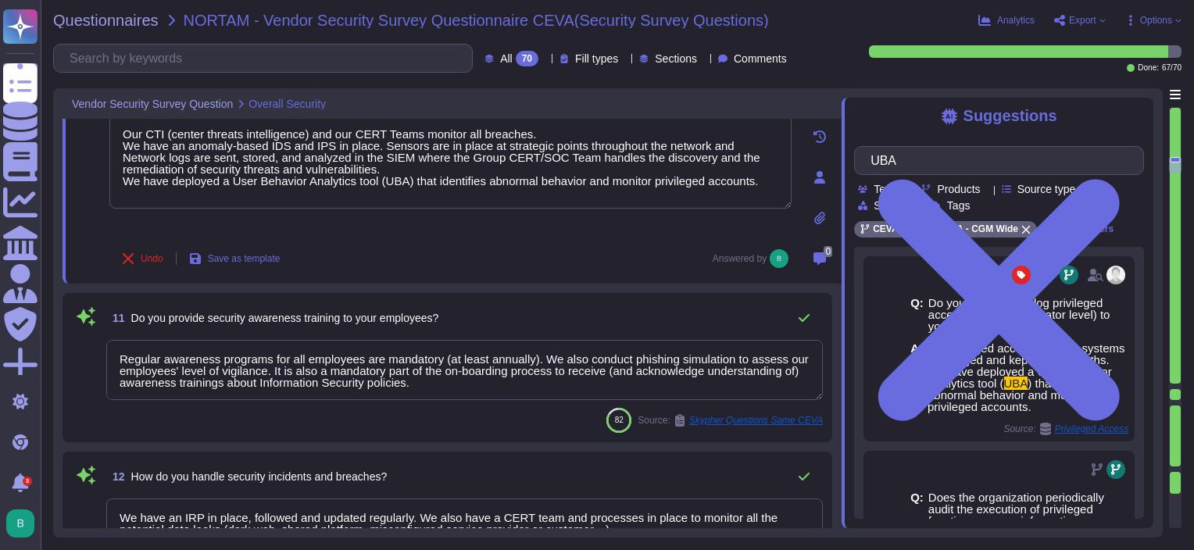
click at [551, 381] on textarea "Regular awareness programs for all employees are mandatory (at least annually).…" at bounding box center [464, 370] width 716 height 60
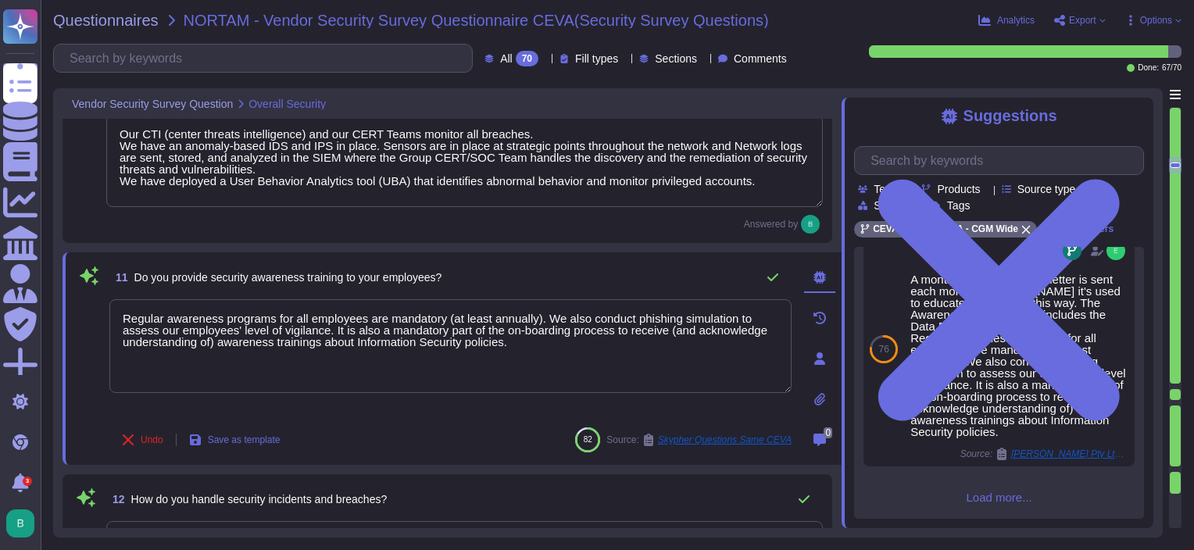
scroll to position [719, 0]
click at [914, 164] on input "text" at bounding box center [1002, 160] width 280 height 27
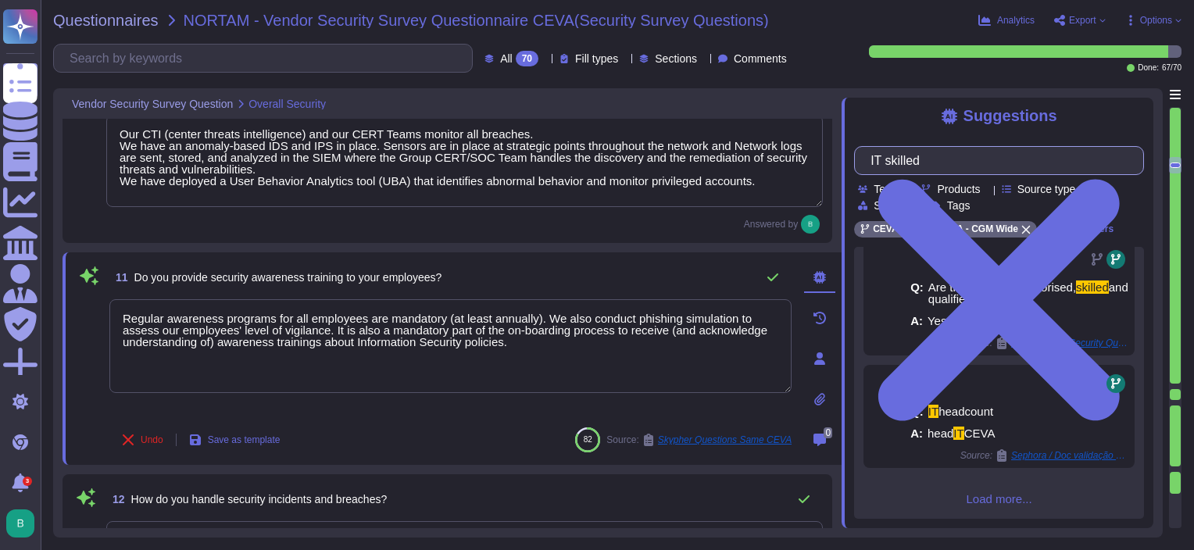
scroll to position [19, 0]
click at [975, 495] on span "Load more..." at bounding box center [999, 497] width 290 height 12
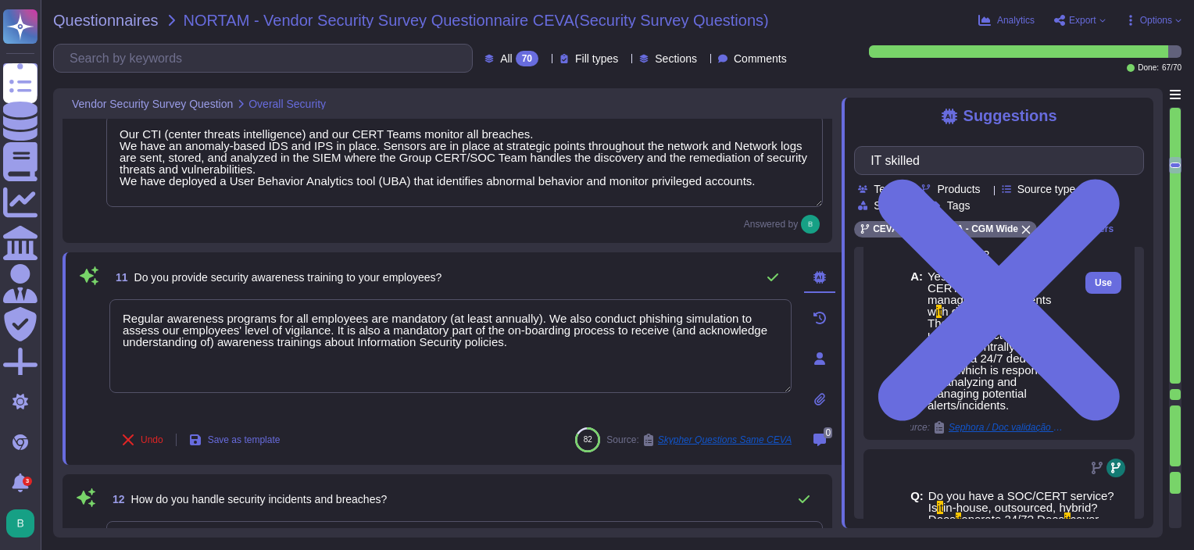
scroll to position [776, 0]
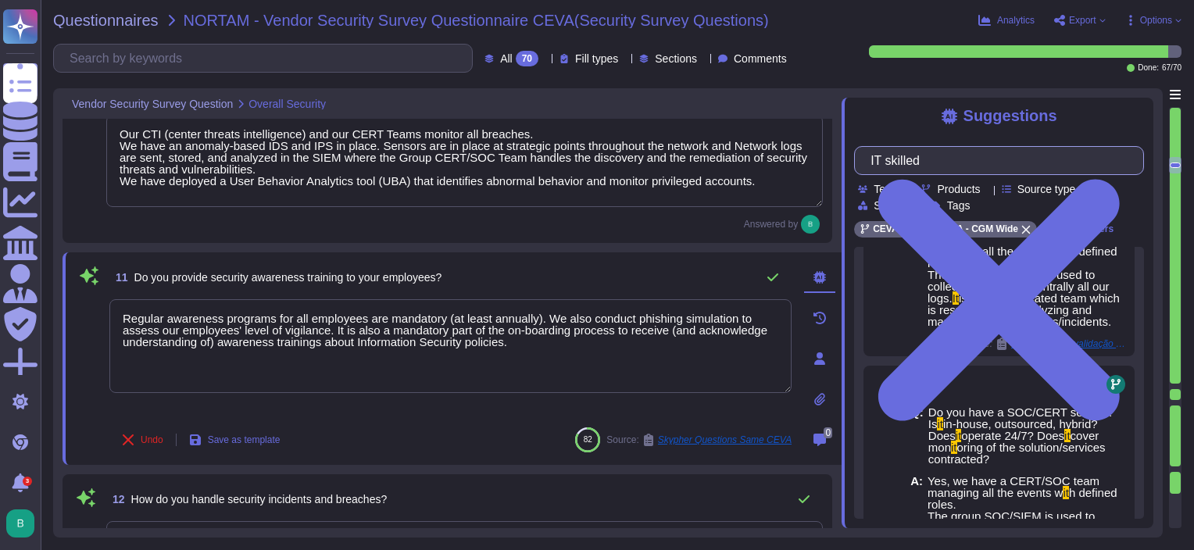
click at [951, 162] on input "IT skilled" at bounding box center [994, 160] width 265 height 27
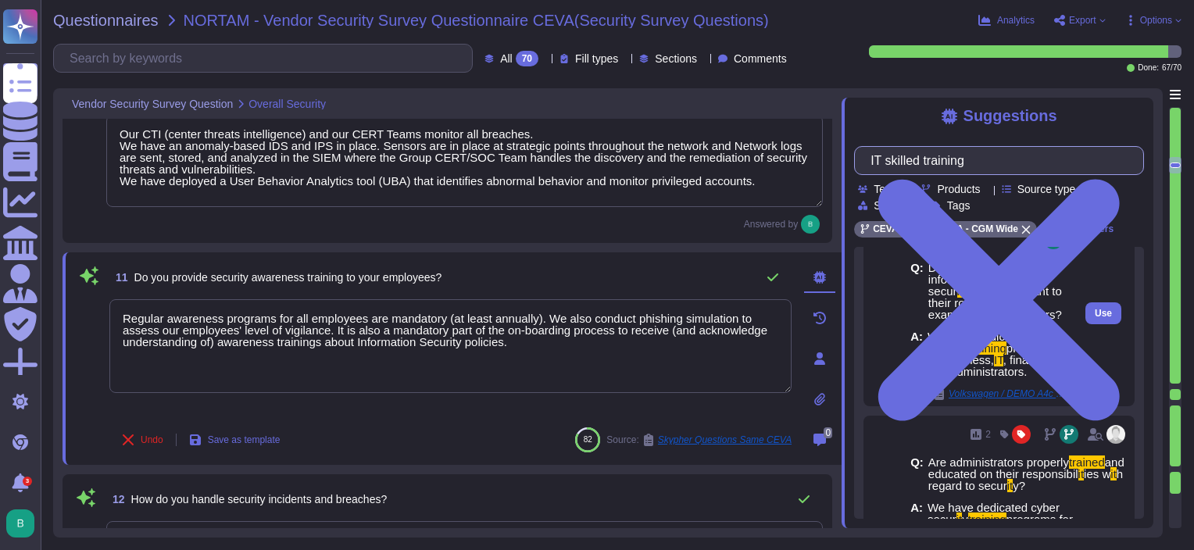
scroll to position [0, 0]
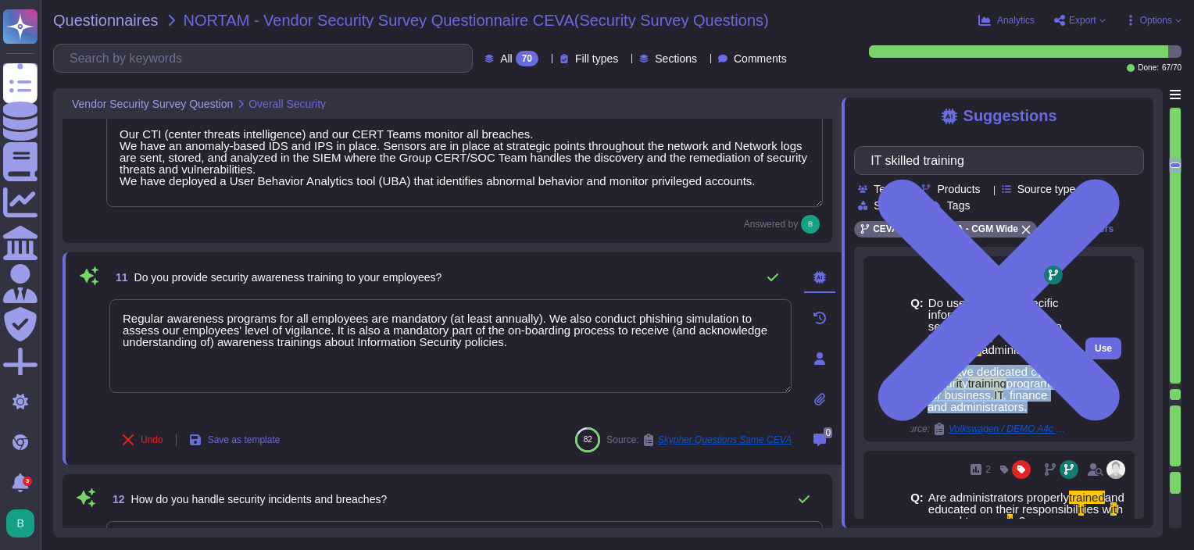
drag, startPoint x: 1006, startPoint y: 419, endPoint x: 927, endPoint y: 376, distance: 90.2
click at [927, 376] on span "We have dedicated cyber secur it y training programs for business, IT , finance…" at bounding box center [996, 389] width 138 height 47
copy span "We have dedicated cyber secur it y training programs for business, IT , finance…"
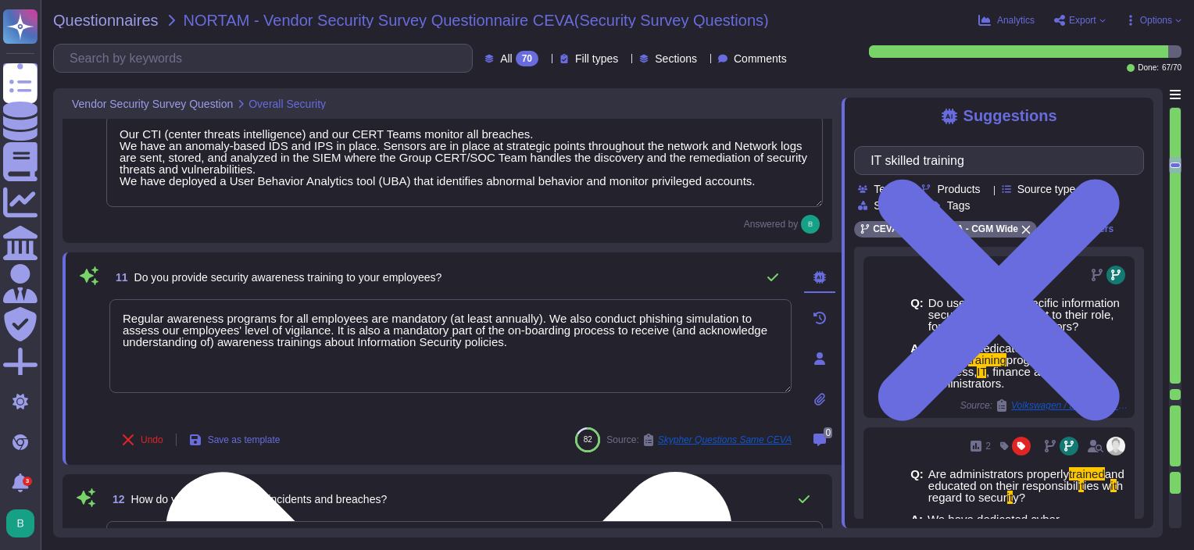
click at [620, 361] on textarea "Regular awareness programs for all employees are mandatory (at least annually).…" at bounding box center [450, 346] width 682 height 94
paste textarea "We have dedicated cyber security training programs for business, IT, finance an…"
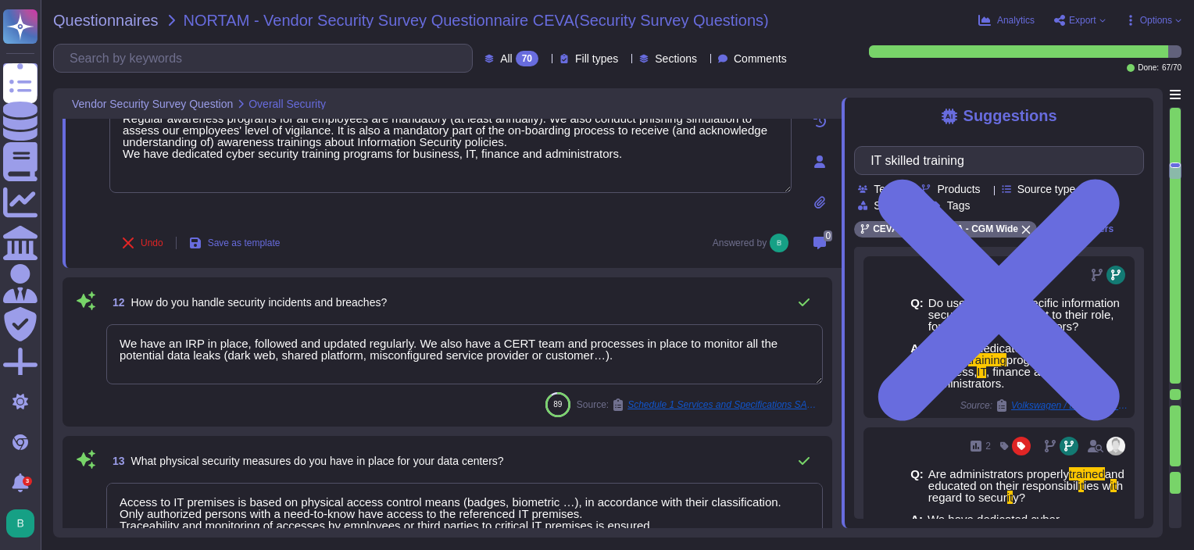
scroll to position [1622, 0]
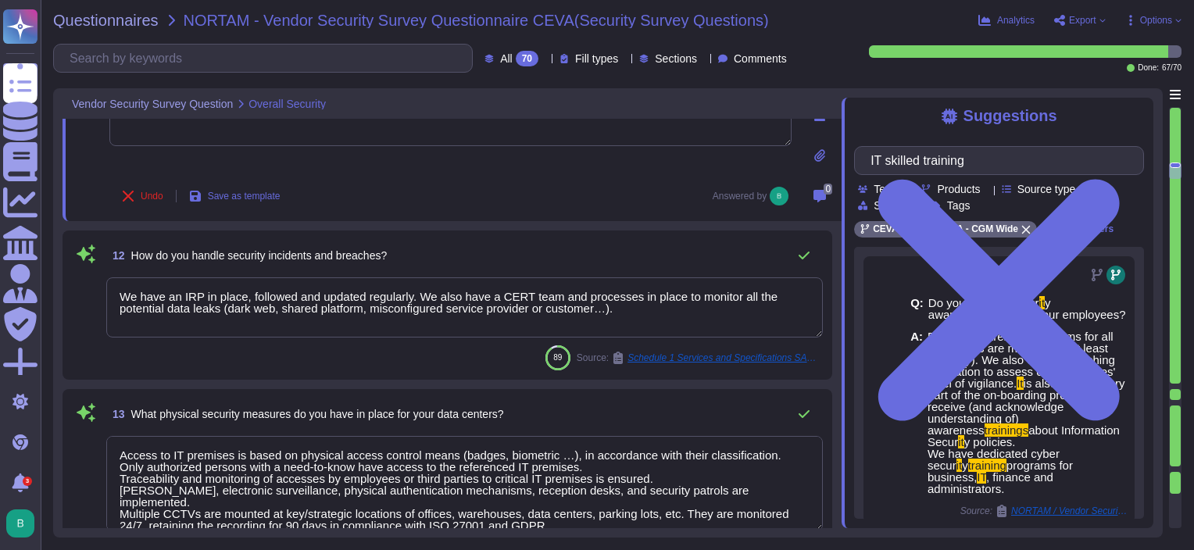
drag, startPoint x: 619, startPoint y: 308, endPoint x: 419, endPoint y: 291, distance: 200.7
click at [419, 291] on textarea "We have an IRP in place, followed and updated regularly. We also have a CERT te…" at bounding box center [464, 307] width 716 height 60
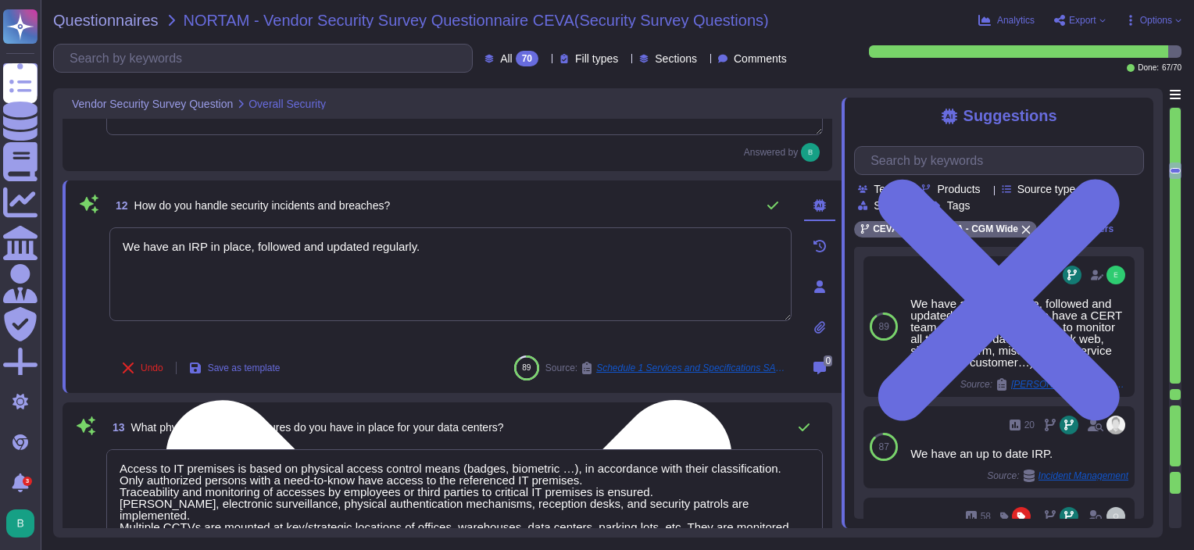
click at [656, 272] on textarea "We have an IRP in place, followed and updated regularly." at bounding box center [450, 274] width 682 height 94
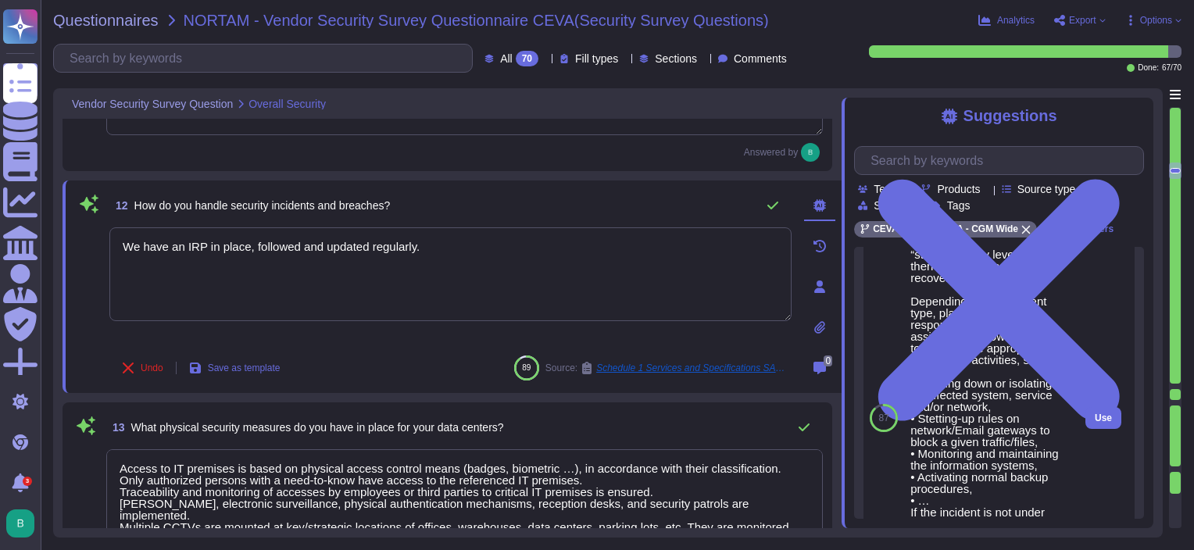
scroll to position [745, 0]
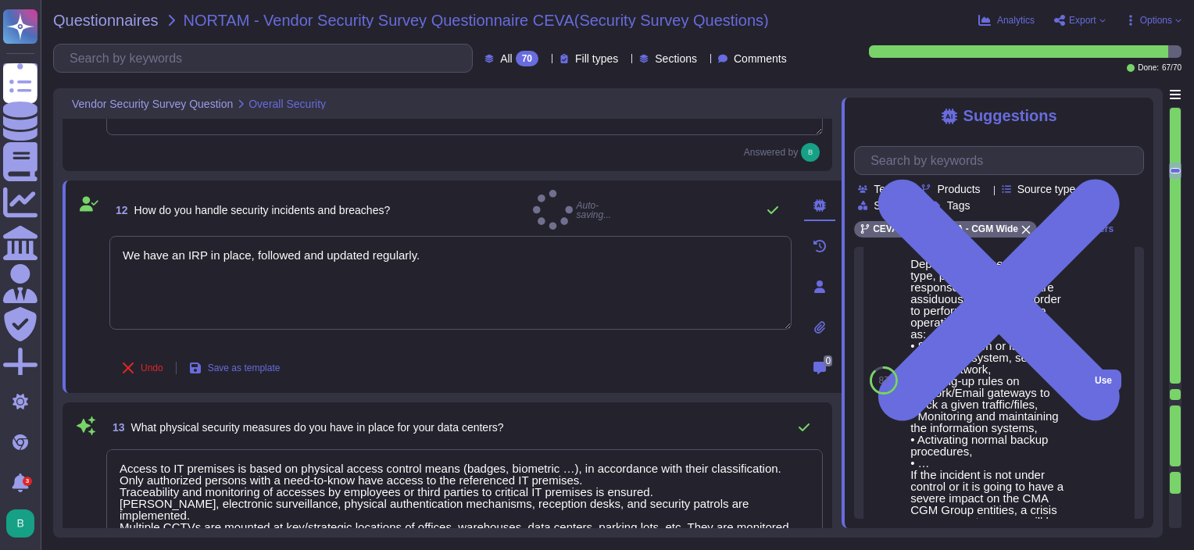
drag, startPoint x: 910, startPoint y: 275, endPoint x: 950, endPoint y: 305, distance: 50.2
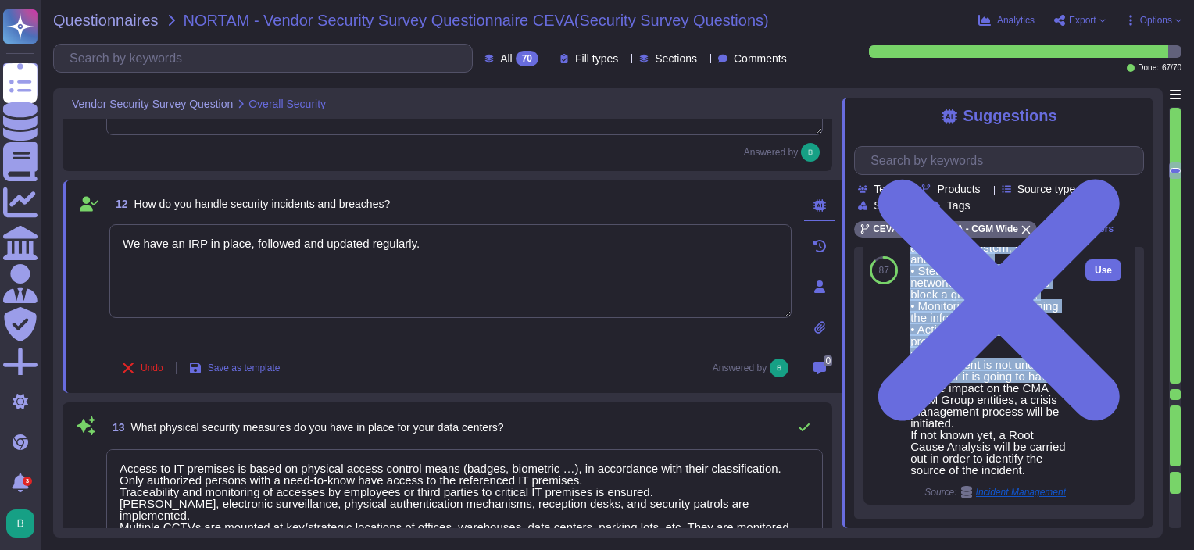
scroll to position [901, 0]
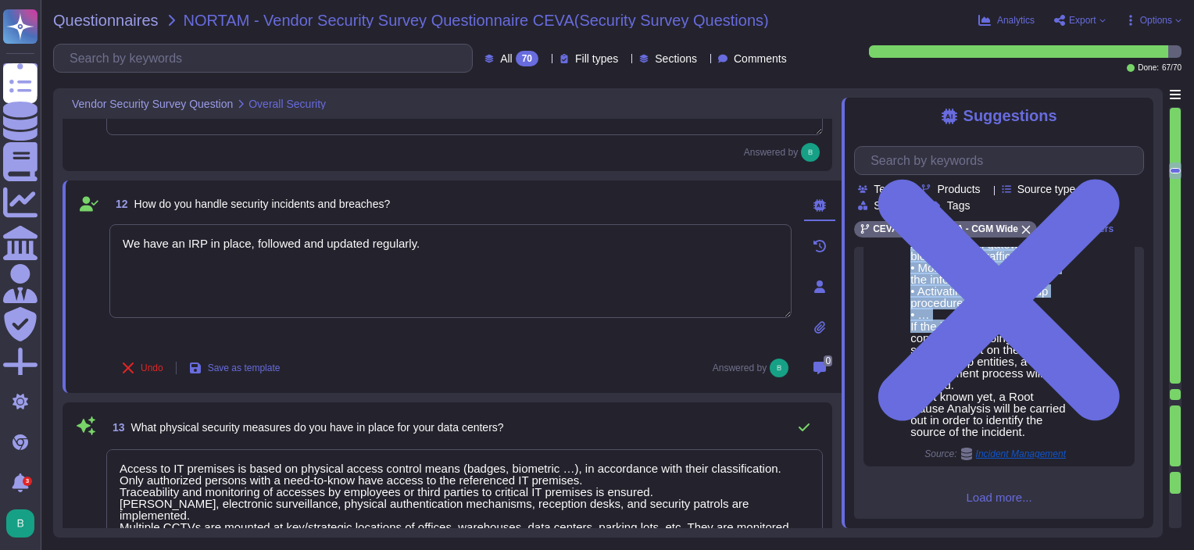
drag, startPoint x: 911, startPoint y: 277, endPoint x: 947, endPoint y: 357, distance: 88.1
click at [947, 357] on div "During the incident response, the main goal is to resume a “stable security lev…" at bounding box center [987, 238] width 155 height 398
click at [969, 437] on div "During the incident response, the main goal is to resume a “stable security lev…" at bounding box center [987, 238] width 155 height 398
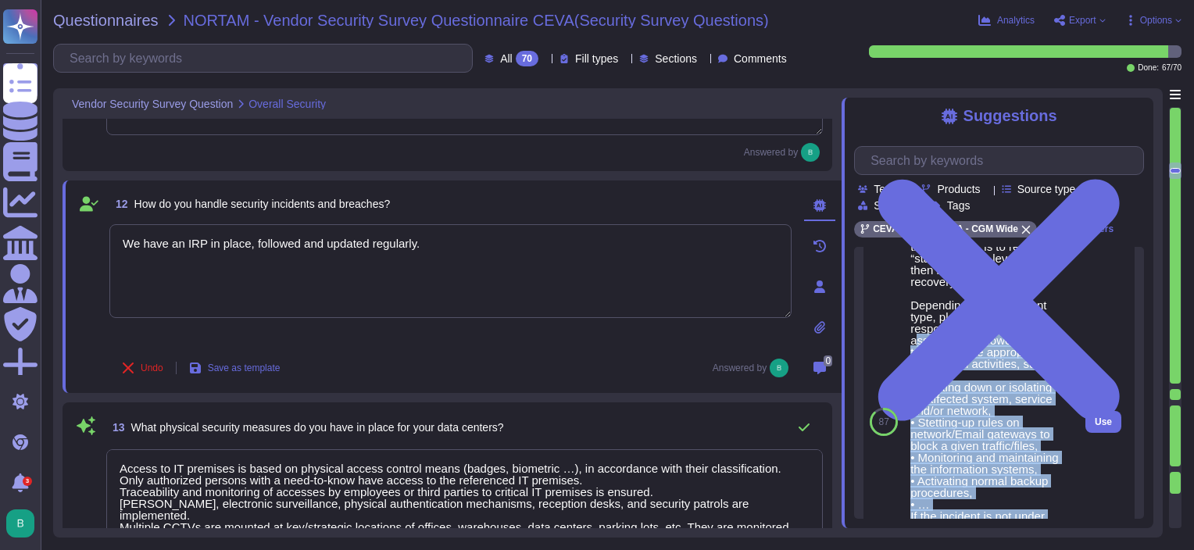
scroll to position [667, 0]
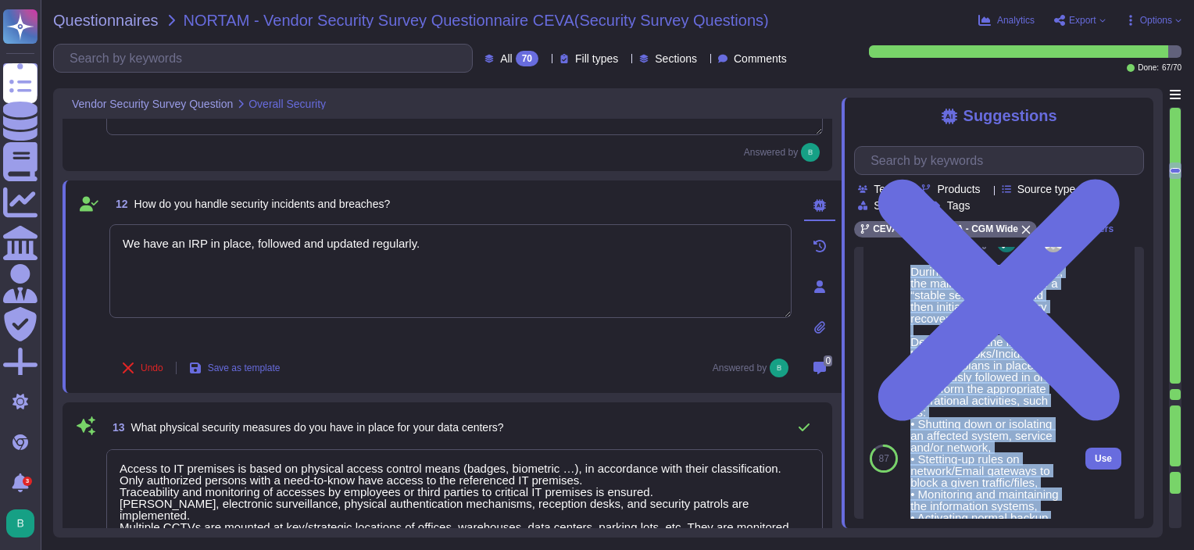
drag, startPoint x: 958, startPoint y: 487, endPoint x: 910, endPoint y: 287, distance: 205.8
click at [910, 287] on div "During the incident response, the main goal is to resume a “stable security lev…" at bounding box center [987, 465] width 155 height 398
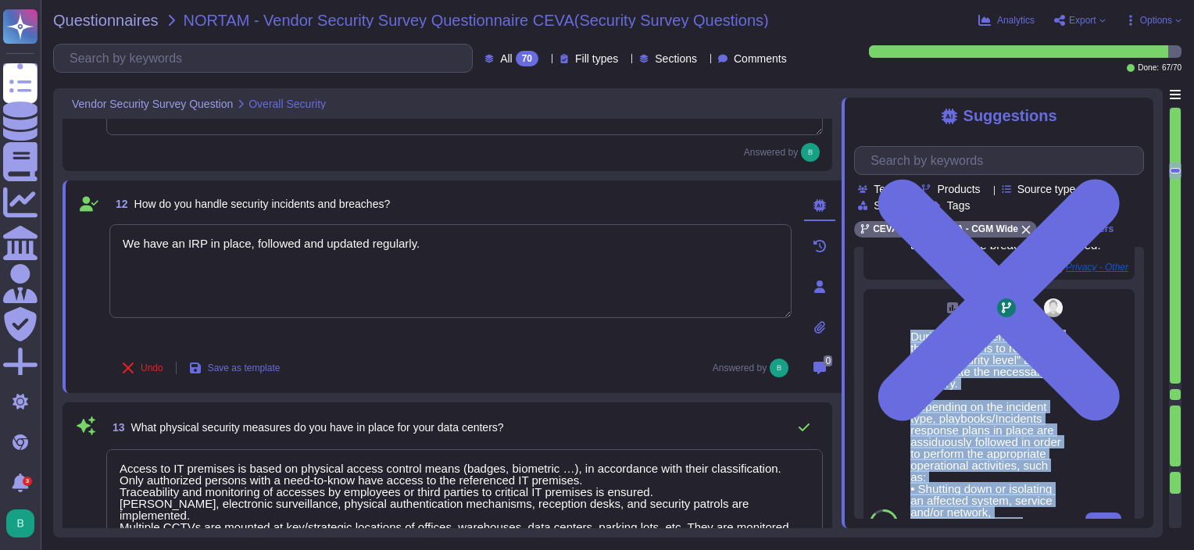
scroll to position [591, 0]
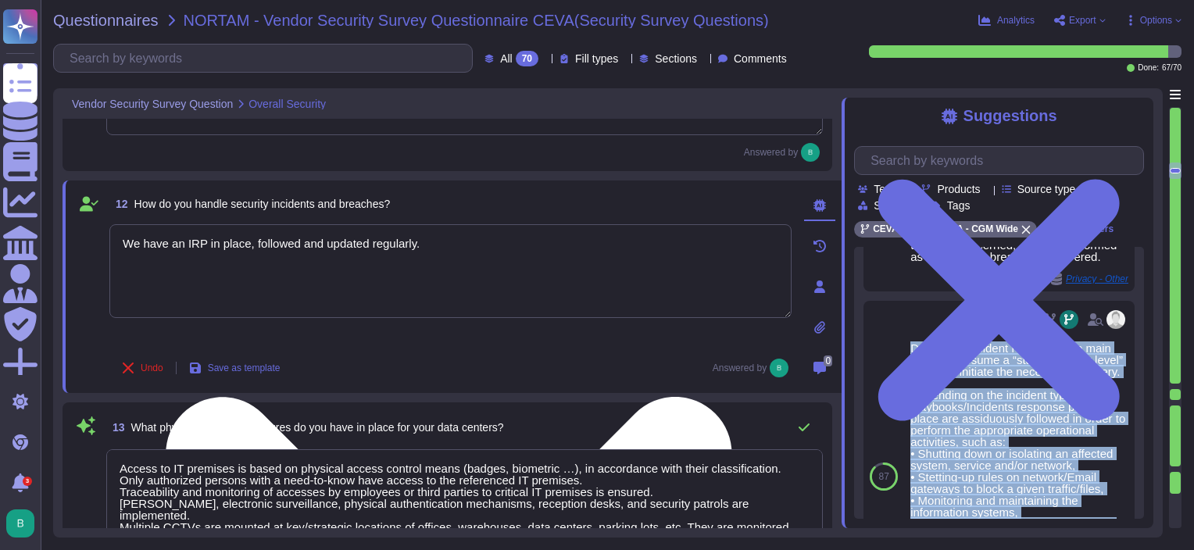
copy div "During the incident response, the main goal is to resume a “stable security lev…"
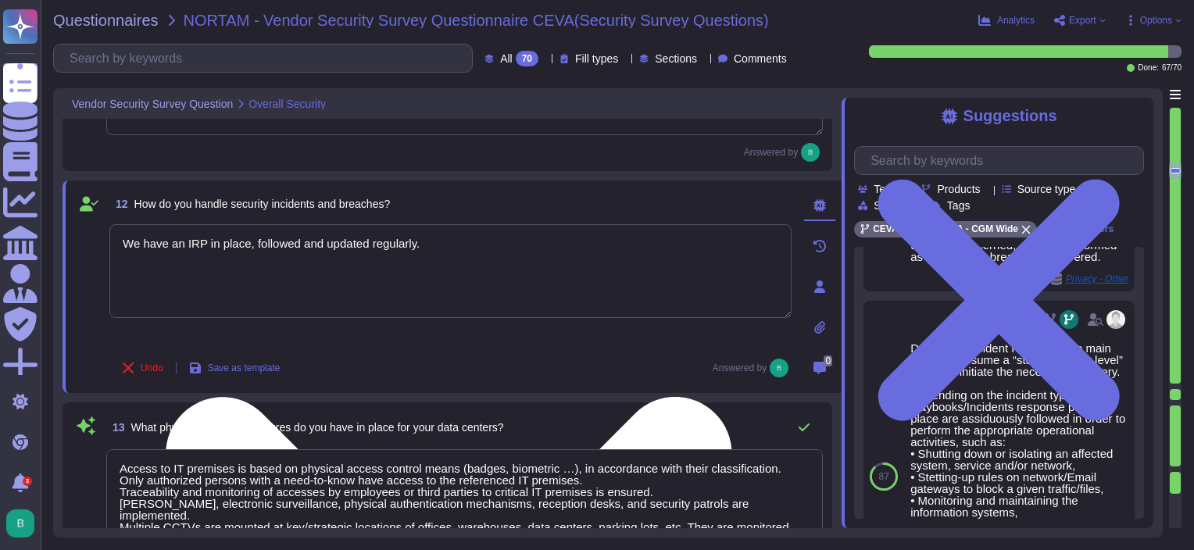
click at [437, 262] on textarea "We have an IRP in place, followed and updated regularly." at bounding box center [450, 271] width 682 height 94
paste textarea "During the incident response, the main goal is to resume a “stable security lev…"
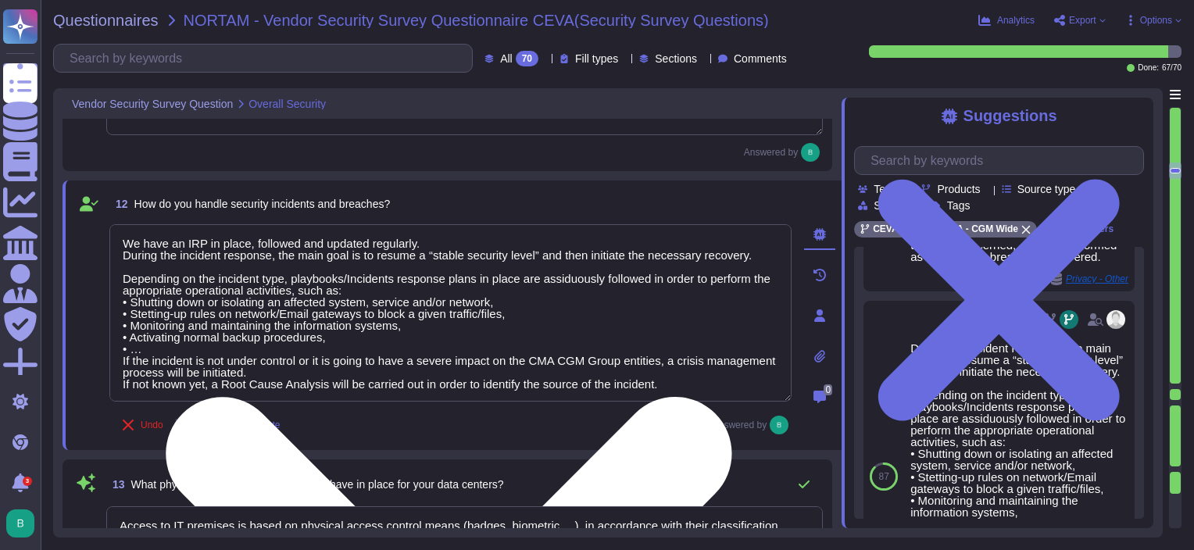
scroll to position [1, 0]
click at [425, 241] on textarea "We have an IRP in place, followed and updated regularly. During the incident re…" at bounding box center [450, 312] width 682 height 177
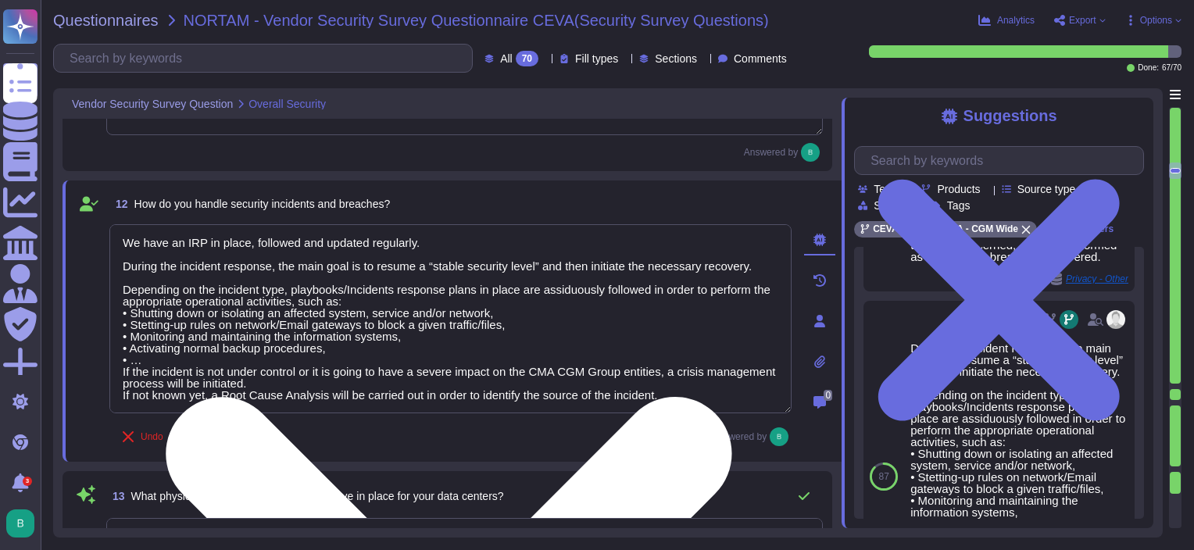
click at [378, 310] on textarea "We have an IRP in place, followed and updated regularly. During the incident re…" at bounding box center [450, 318] width 682 height 189
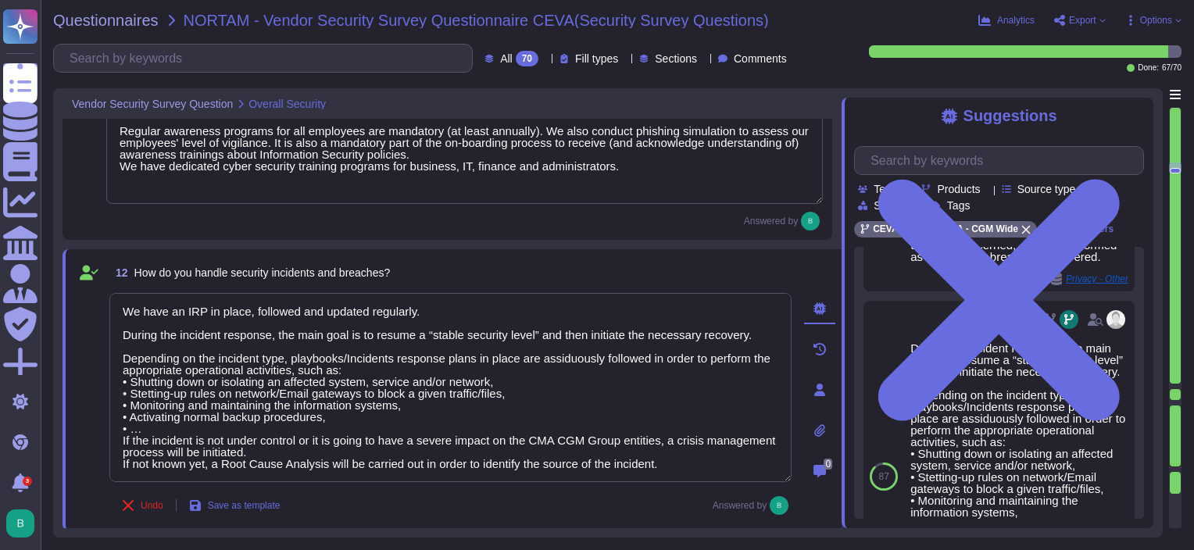
scroll to position [1856, 0]
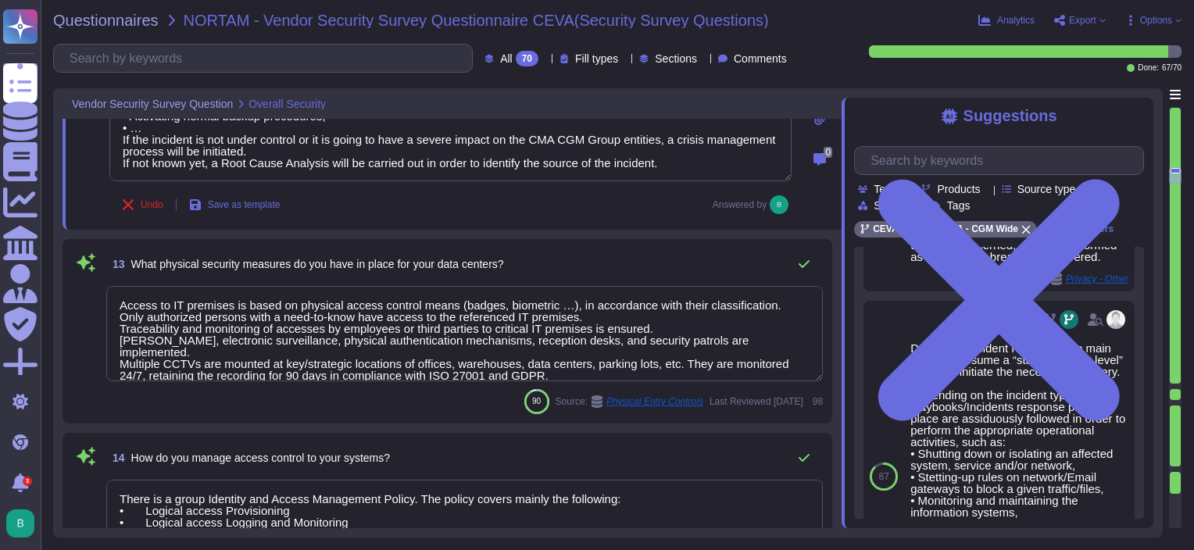
drag, startPoint x: 562, startPoint y: 348, endPoint x: 112, endPoint y: 283, distance: 453.8
click at [112, 286] on textarea "Access to IT premises is based on physical access control means (badges, biomet…" at bounding box center [464, 333] width 716 height 95
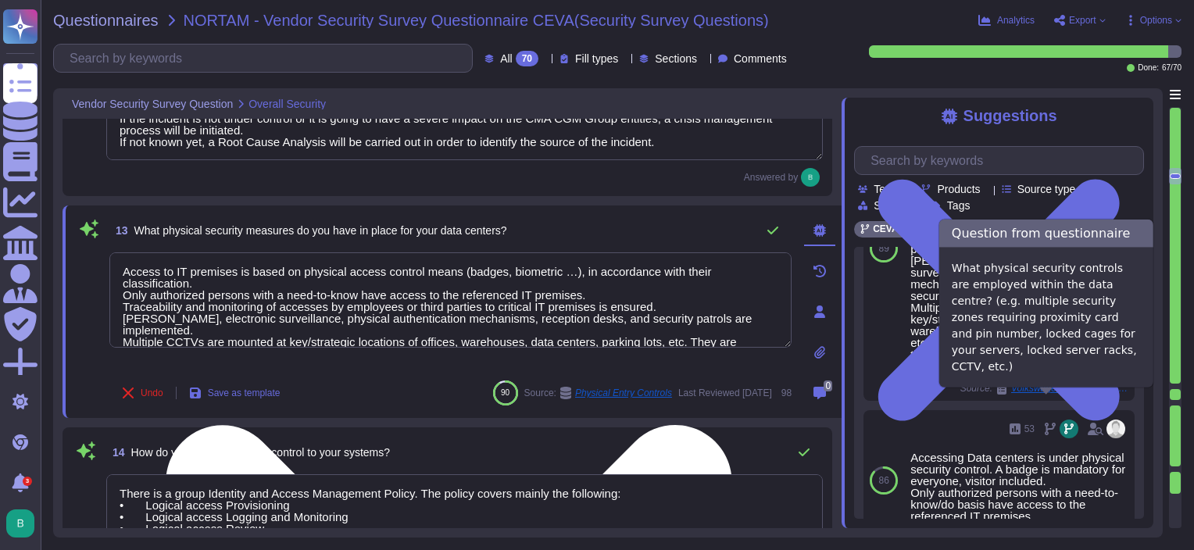
scroll to position [777, 0]
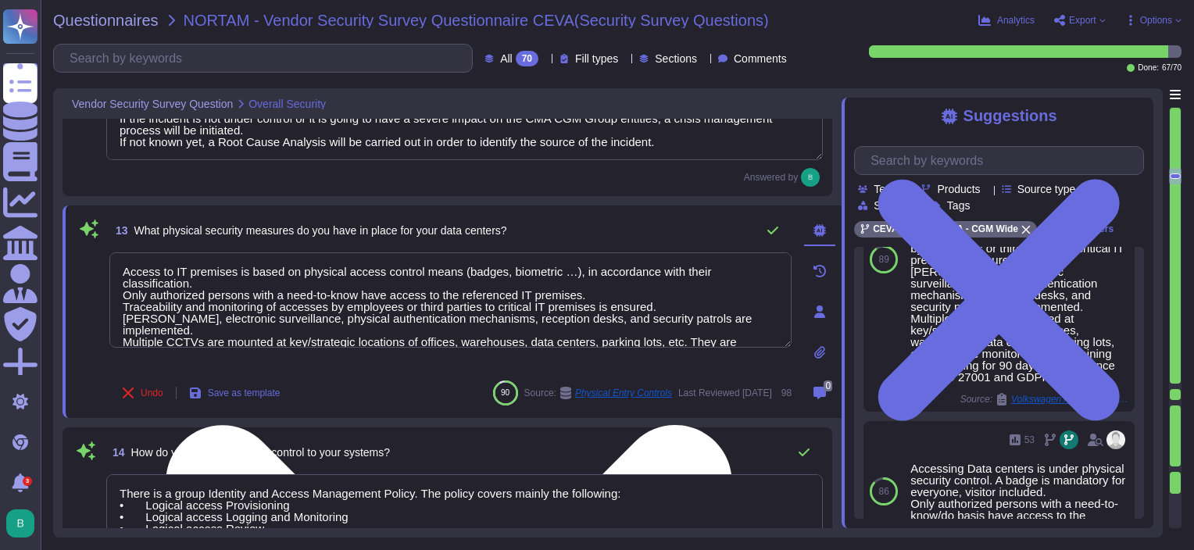
click at [640, 314] on textarea "Access to IT premises is based on physical access control means (badges, biomet…" at bounding box center [450, 299] width 682 height 95
click at [625, 336] on textarea "Access to IT premises is based on physical access control means (badges, biomet…" at bounding box center [450, 299] width 682 height 95
click at [632, 341] on textarea "Access to IT premises is based on physical access control means (badges, biomet…" at bounding box center [450, 299] width 682 height 95
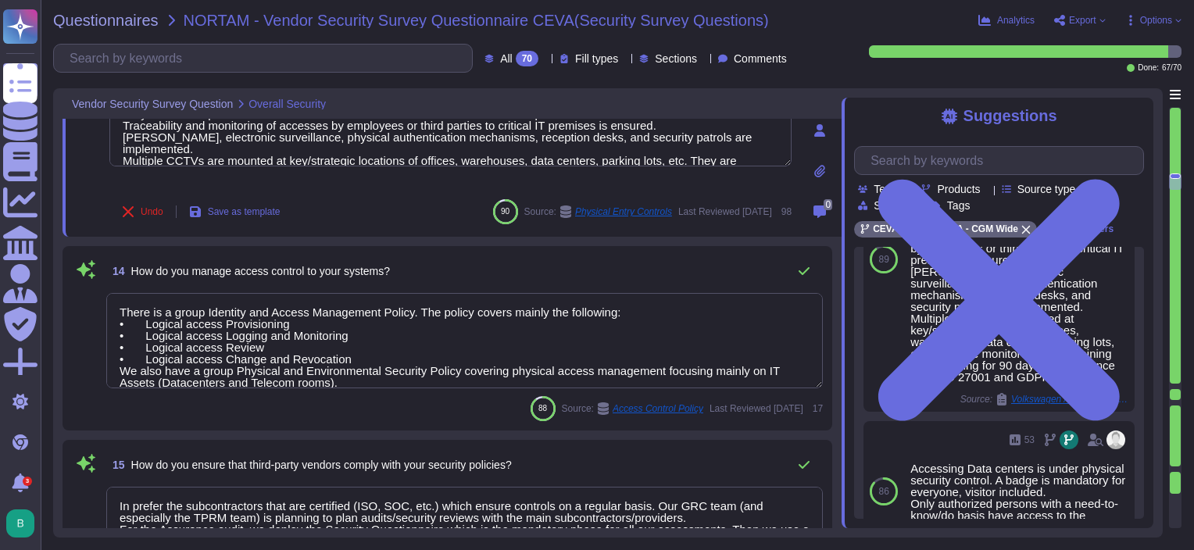
scroll to position [2090, 0]
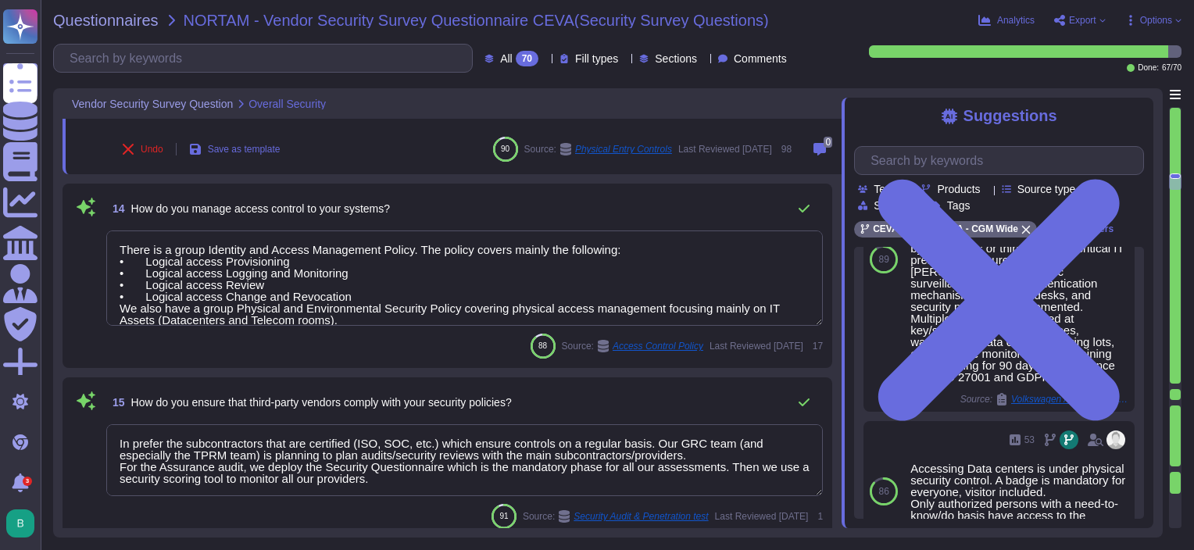
click at [360, 316] on textarea "There is a group Identity and Access Management Policy. The policy covers mainl…" at bounding box center [464, 277] width 716 height 95
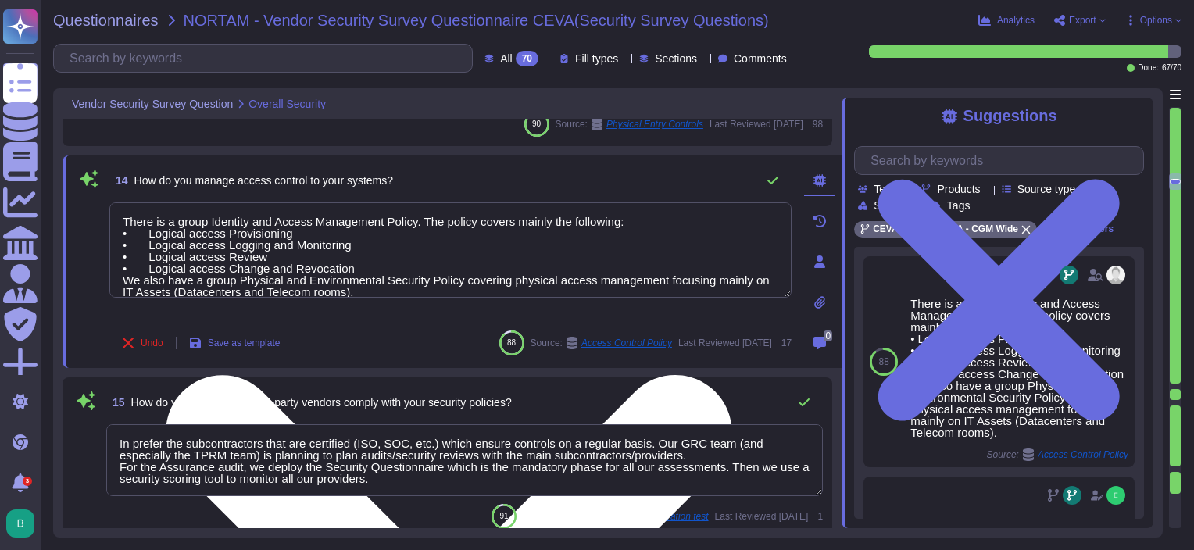
click at [369, 313] on div "There is a group Identity and Access Management Policy. The policy covers mainl…" at bounding box center [450, 261] width 682 height 119
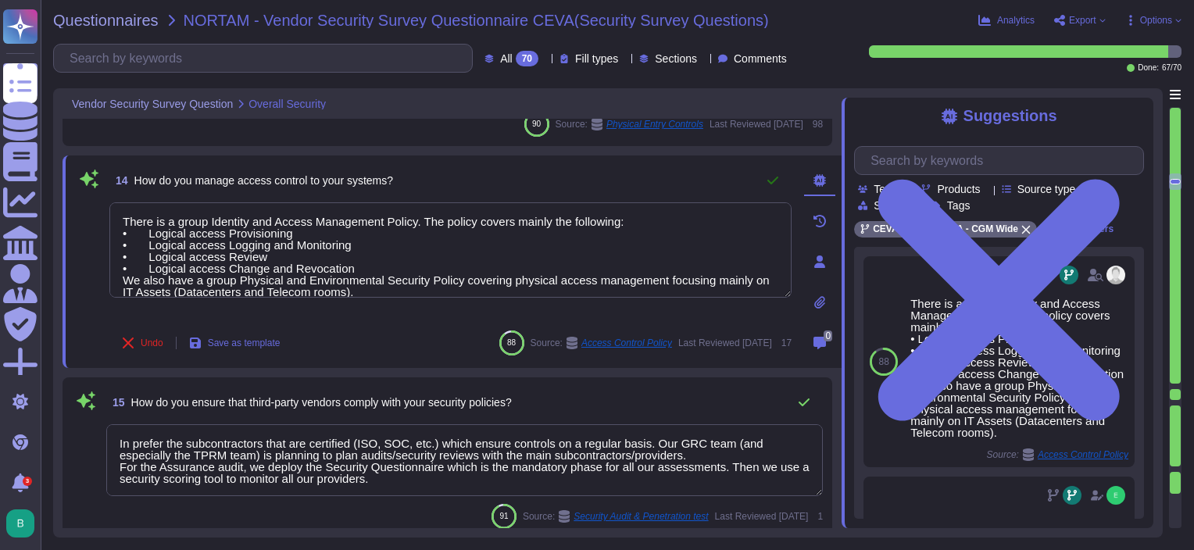
click at [776, 180] on icon at bounding box center [772, 180] width 12 height 12
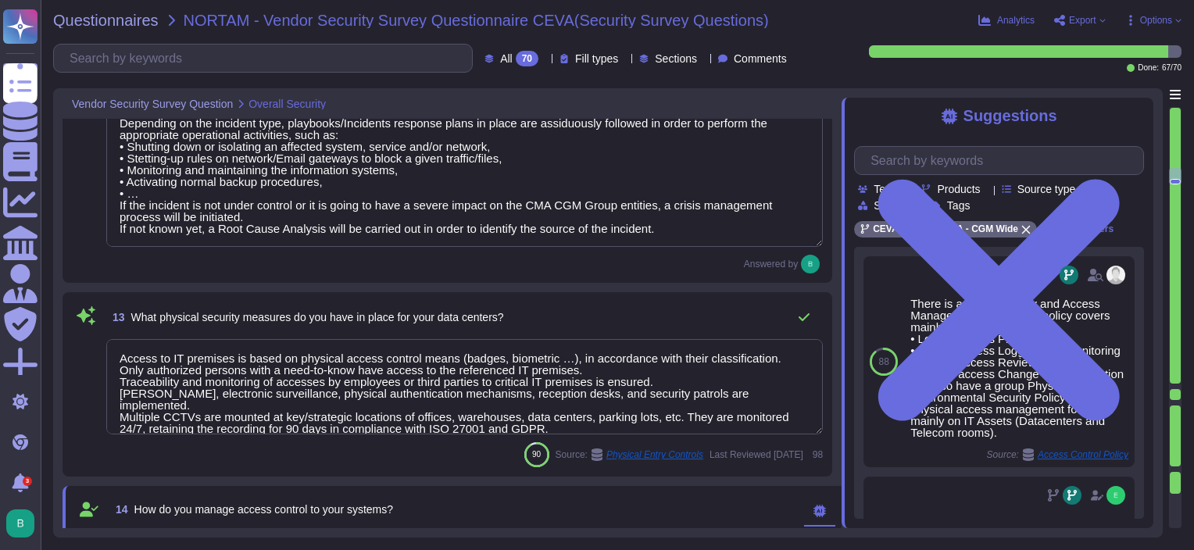
scroll to position [1749, 0]
click at [801, 315] on icon at bounding box center [804, 318] width 12 height 12
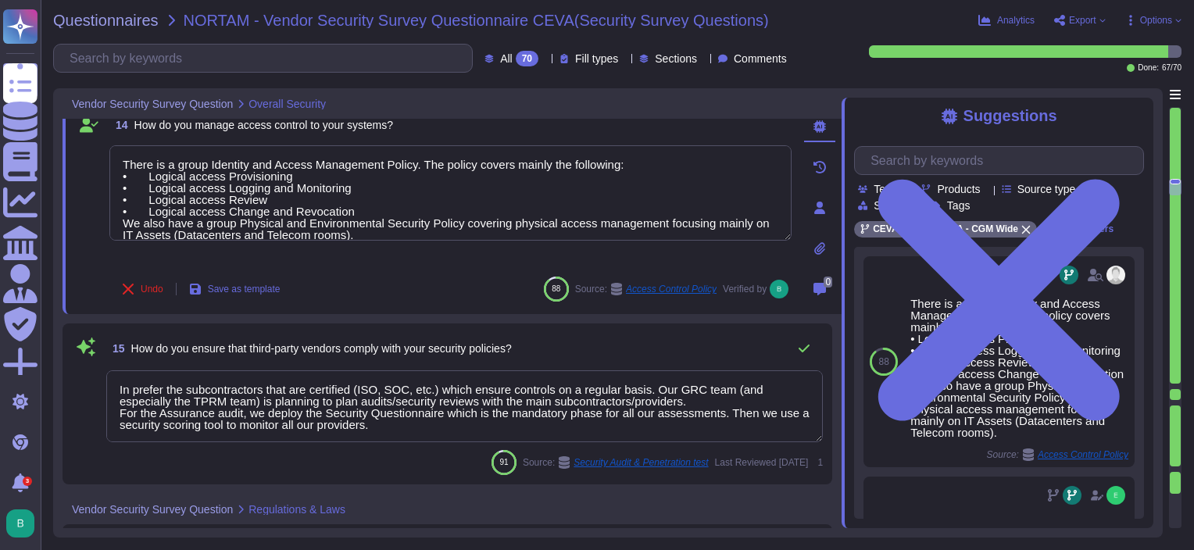
scroll to position [2140, 0]
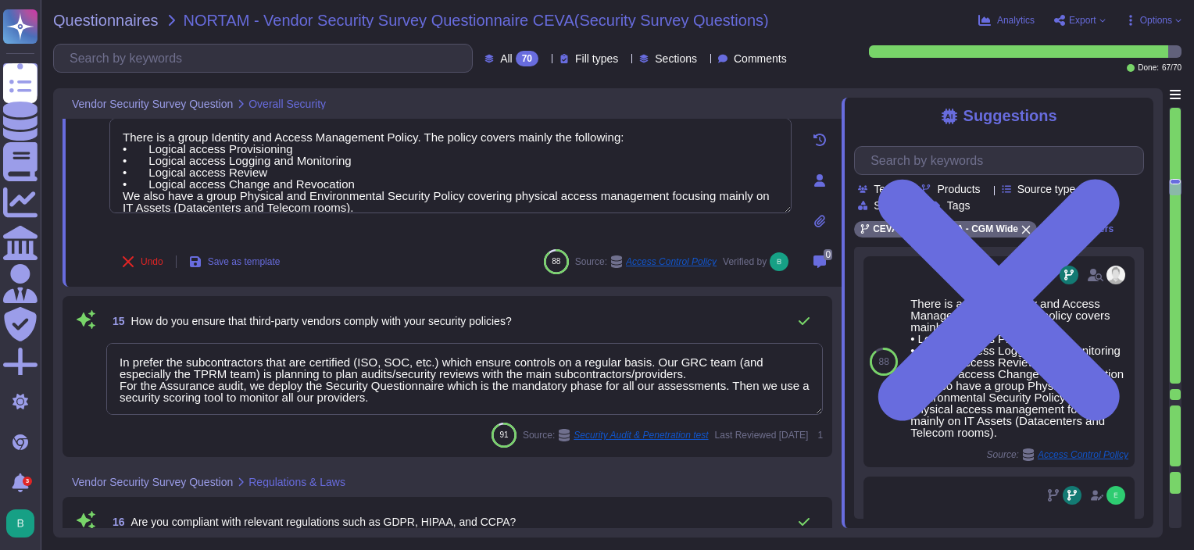
click at [398, 391] on textarea "In prefer the subcontractors that are certified (ISO, SOC, etc.) which ensure c…" at bounding box center [464, 379] width 716 height 72
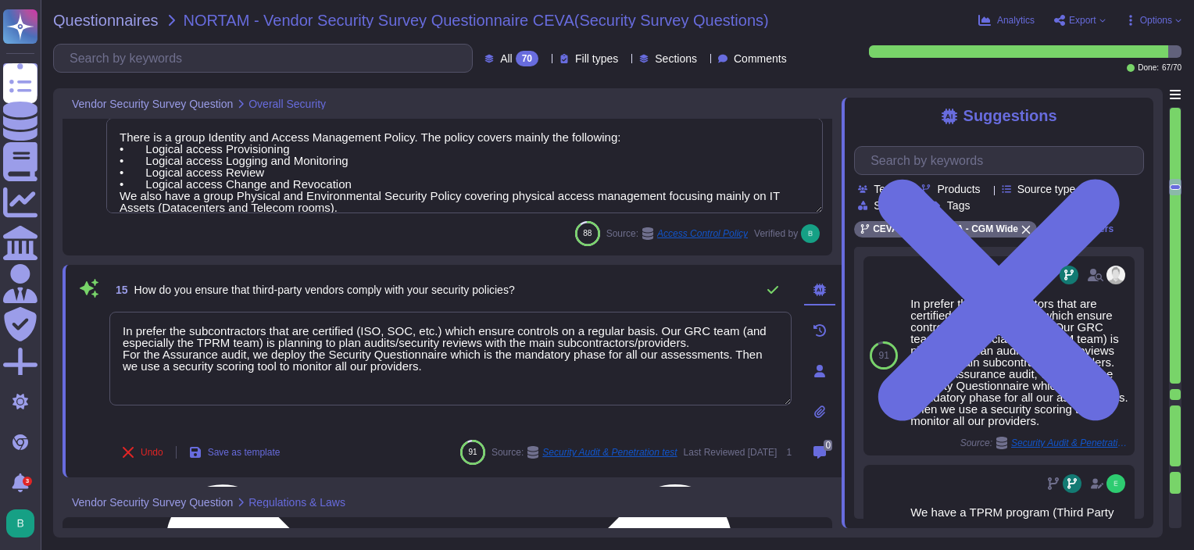
drag, startPoint x: 409, startPoint y: 373, endPoint x: 140, endPoint y: 325, distance: 273.8
click at [140, 325] on textarea "In prefer the subcontractors that are certified (ISO, SOC, etc.) which ensure c…" at bounding box center [450, 359] width 682 height 94
click at [575, 372] on textarea "In prefer the subcontractors that are certified (ISO, SOC, etc.) which ensure c…" at bounding box center [450, 359] width 682 height 94
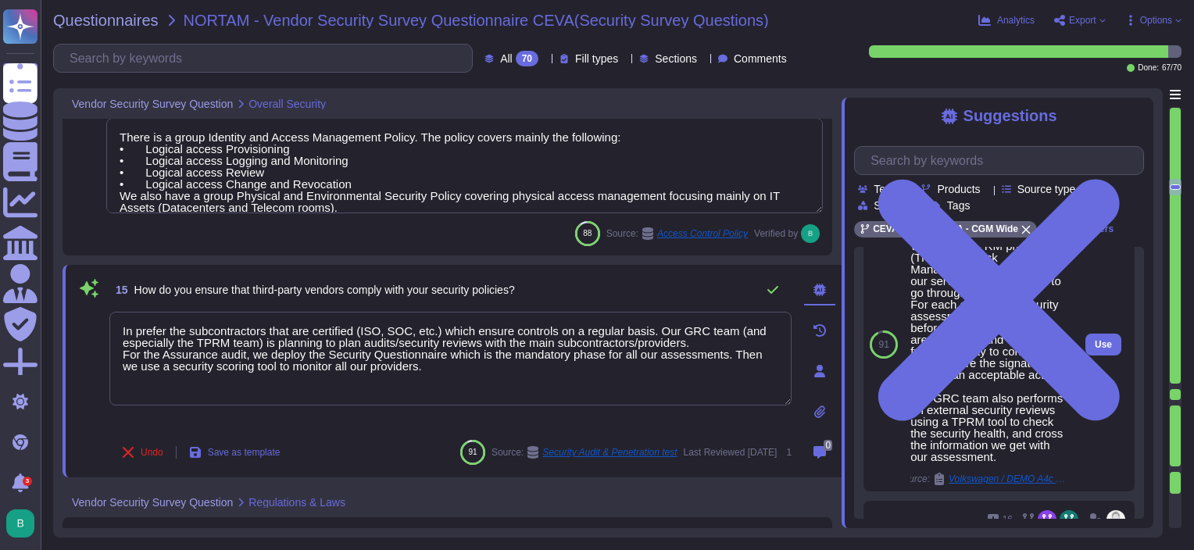
scroll to position [300, 0]
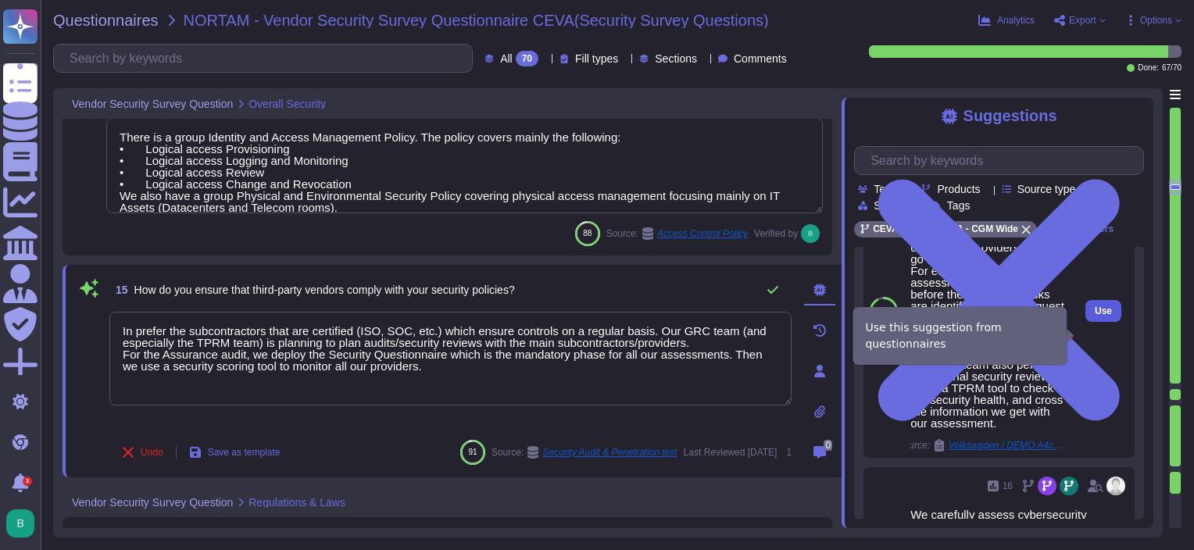
click at [1094, 316] on span "Use" at bounding box center [1102, 310] width 17 height 9
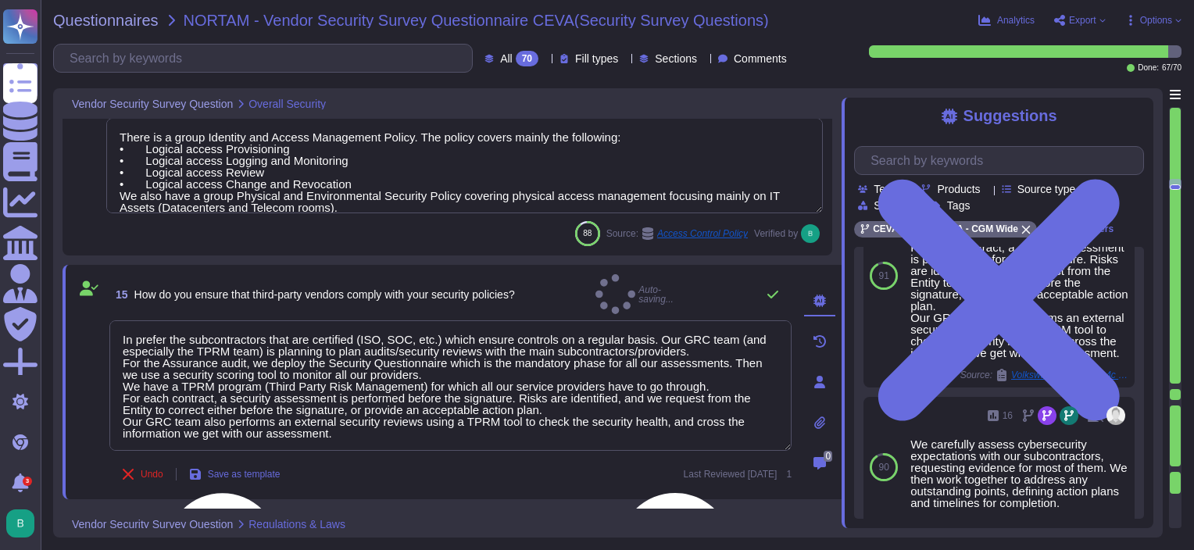
click at [451, 362] on textarea "In prefer the subcontractors that are certified (ISO, SOC, etc.) which ensure c…" at bounding box center [450, 385] width 682 height 130
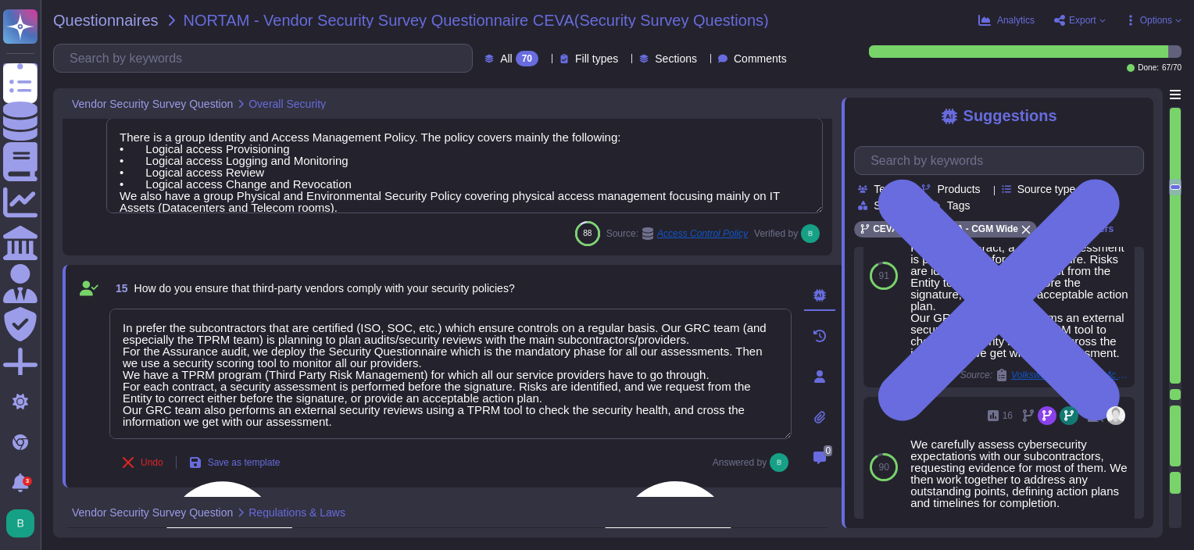
drag, startPoint x: 434, startPoint y: 362, endPoint x: 118, endPoint y: 325, distance: 318.6
click at [118, 325] on textarea "In prefer the subcontractors that are certified (ISO, SOC, etc.) which ensure c…" at bounding box center [450, 374] width 682 height 130
click at [684, 336] on textarea "In prefer the subcontractors that are certified (ISO, SOC, etc.) which ensure c…" at bounding box center [450, 374] width 682 height 130
drag, startPoint x: 698, startPoint y: 337, endPoint x: 105, endPoint y: 325, distance: 592.2
click at [105, 325] on div "15 How do you ensure that third-party vendors comply with your security policie…" at bounding box center [433, 376] width 716 height 204
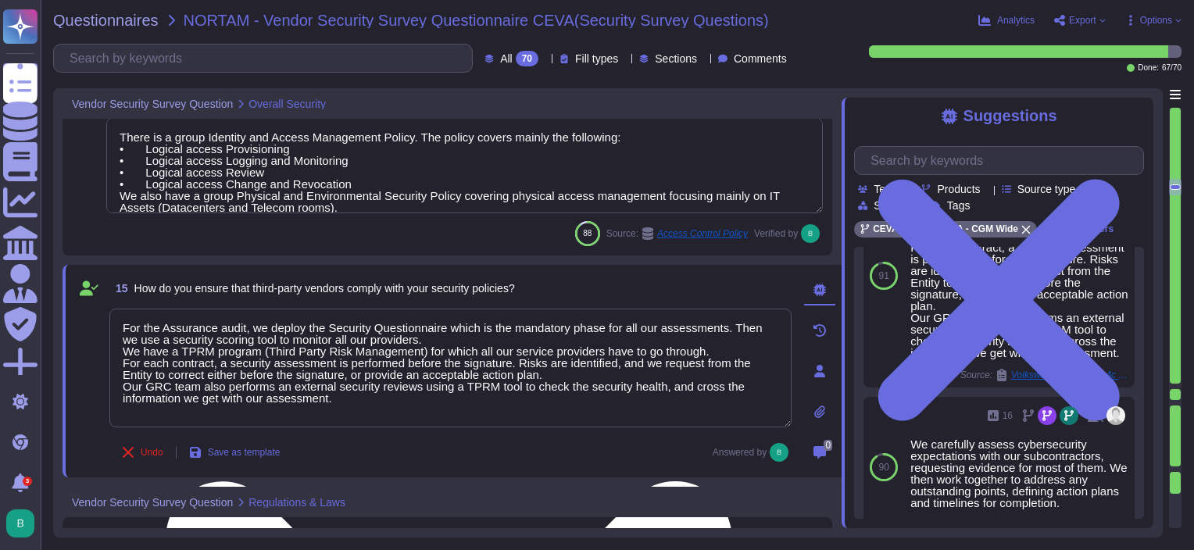
click at [122, 332] on textarea "For the Assurance audit, we deploy the Security Questionnaire which is the mand…" at bounding box center [450, 368] width 682 height 119
drag, startPoint x: 428, startPoint y: 334, endPoint x: 119, endPoint y: 328, distance: 309.4
click at [119, 328] on textarea "For the Assurance audit, we deploy the Security Questionnaire which is the mand…" at bounding box center [450, 362] width 682 height 107
drag, startPoint x: 459, startPoint y: 338, endPoint x: 120, endPoint y: 328, distance: 339.9
click at [120, 328] on textarea "For the Assurance audit, we deploy the Security Questionnaire which is the mand…" at bounding box center [450, 362] width 682 height 107
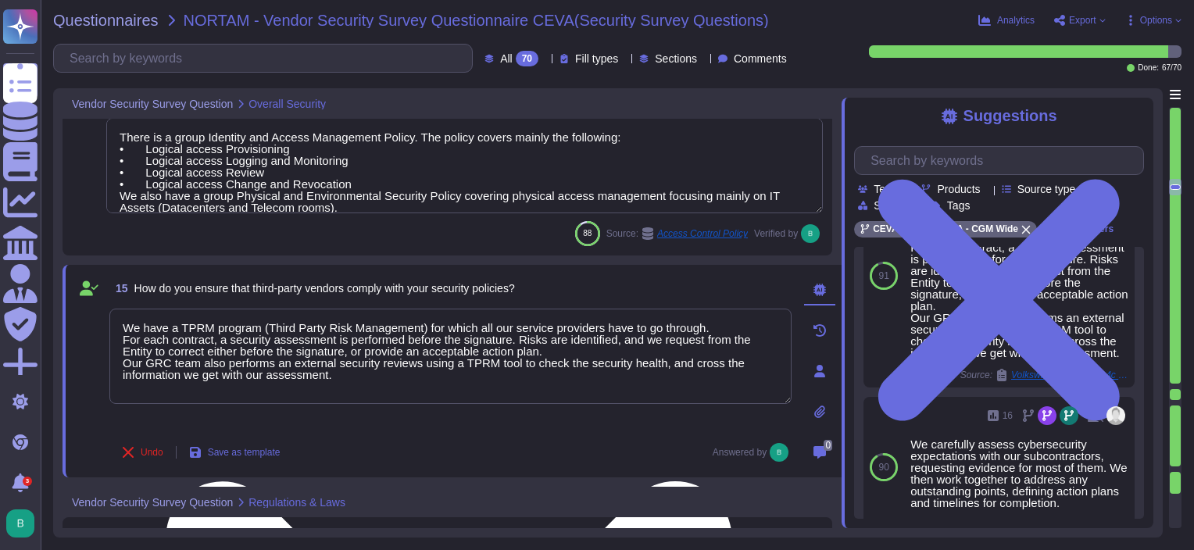
click at [121, 336] on textarea "We have a TPRM program (Third Party Risk Management) for which all our service …" at bounding box center [450, 356] width 682 height 95
click at [352, 373] on textarea "We have a TPRM program (Third Party Risk Management) for which all our service …" at bounding box center [450, 356] width 682 height 94
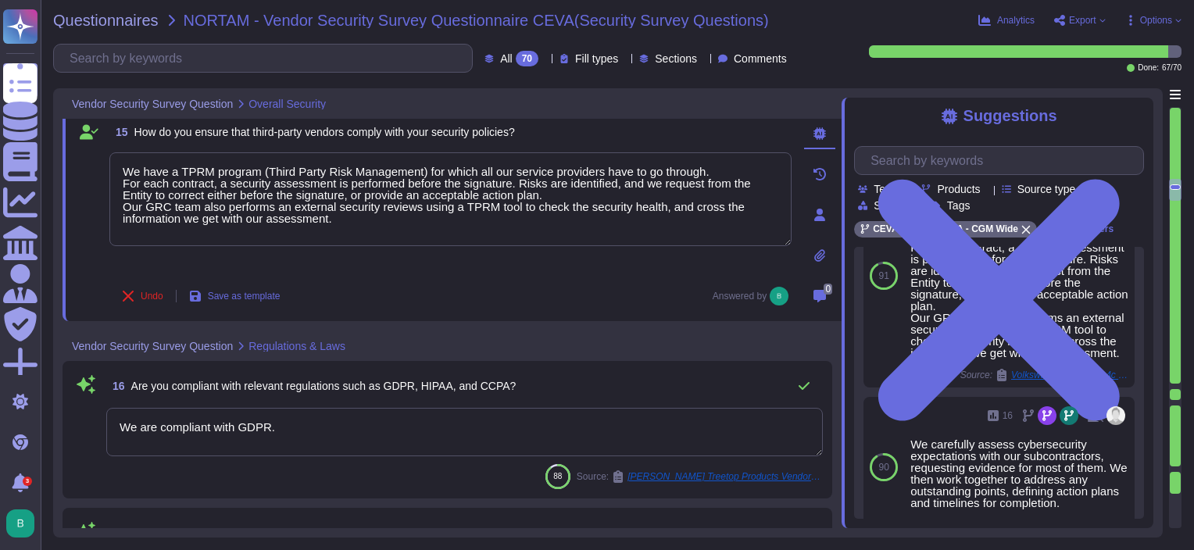
scroll to position [2374, 0]
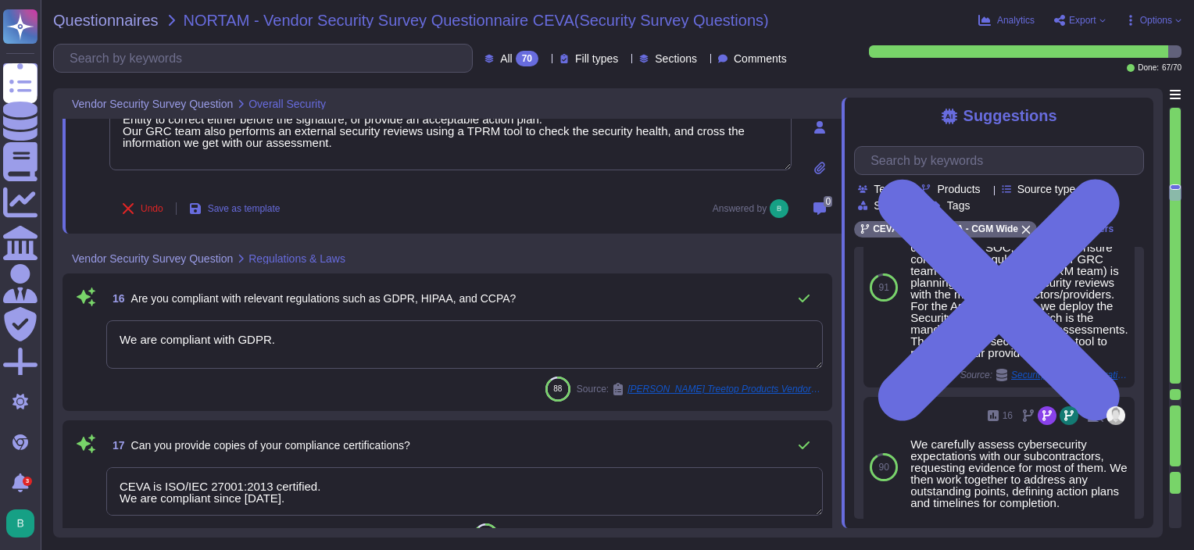
click at [312, 337] on textarea "We are compliant with GDPR." at bounding box center [464, 344] width 716 height 48
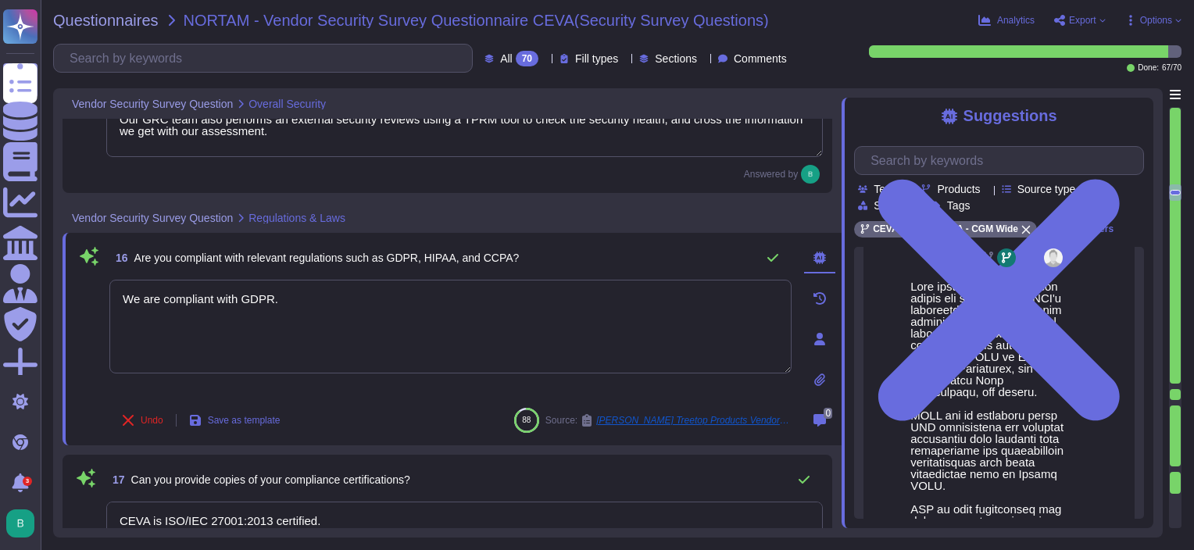
scroll to position [234, 0]
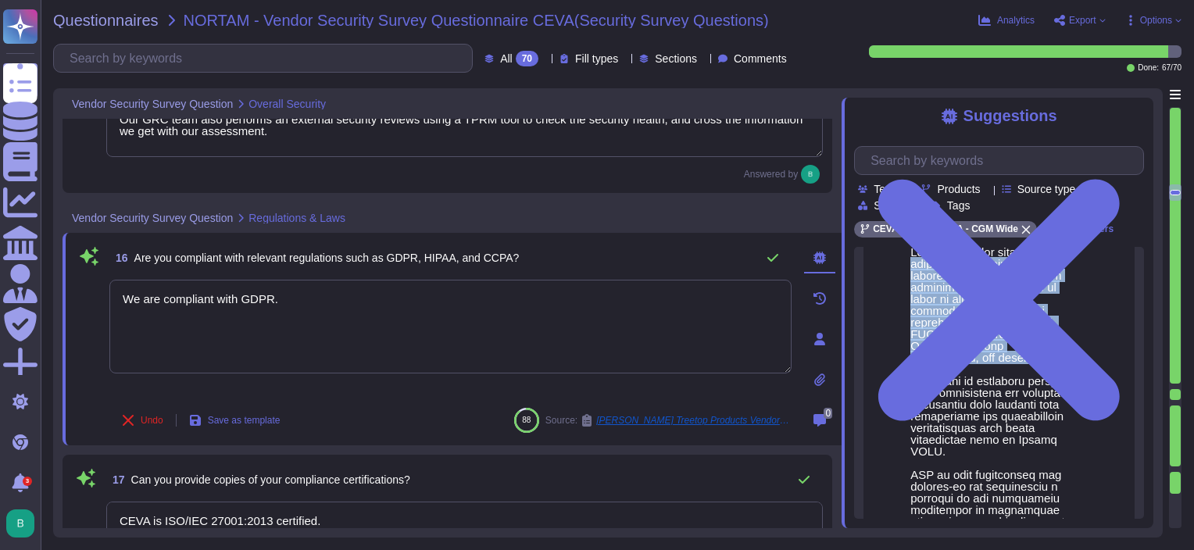
drag, startPoint x: 951, startPoint y: 368, endPoint x: 912, endPoint y: 269, distance: 106.9
drag, startPoint x: 912, startPoint y: 269, endPoint x: 947, endPoint y: 305, distance: 50.3
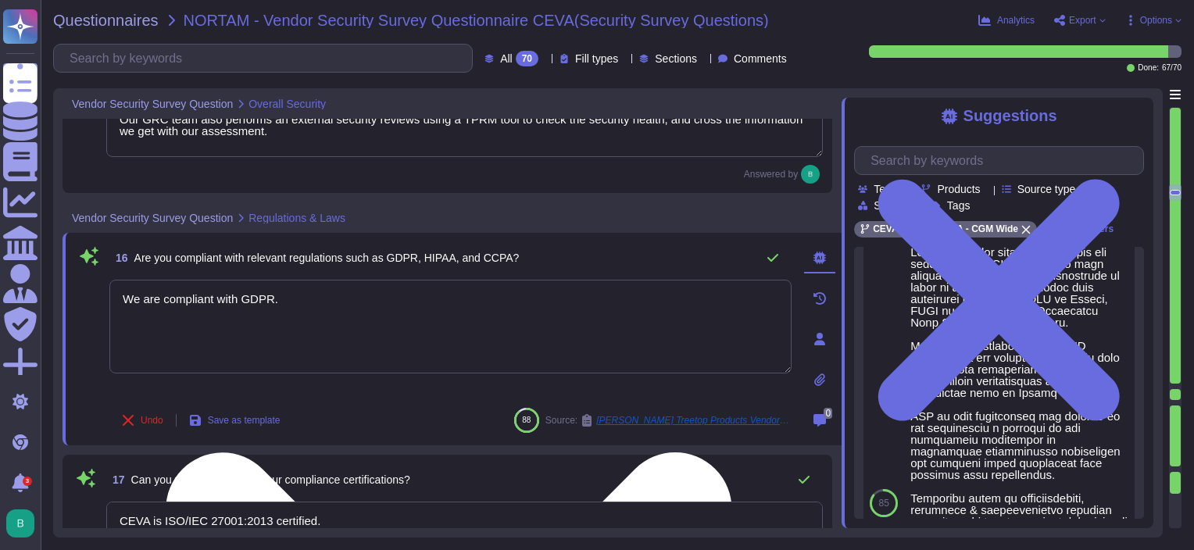
click at [515, 298] on textarea "We are compliant with GDPR." at bounding box center [450, 327] width 682 height 94
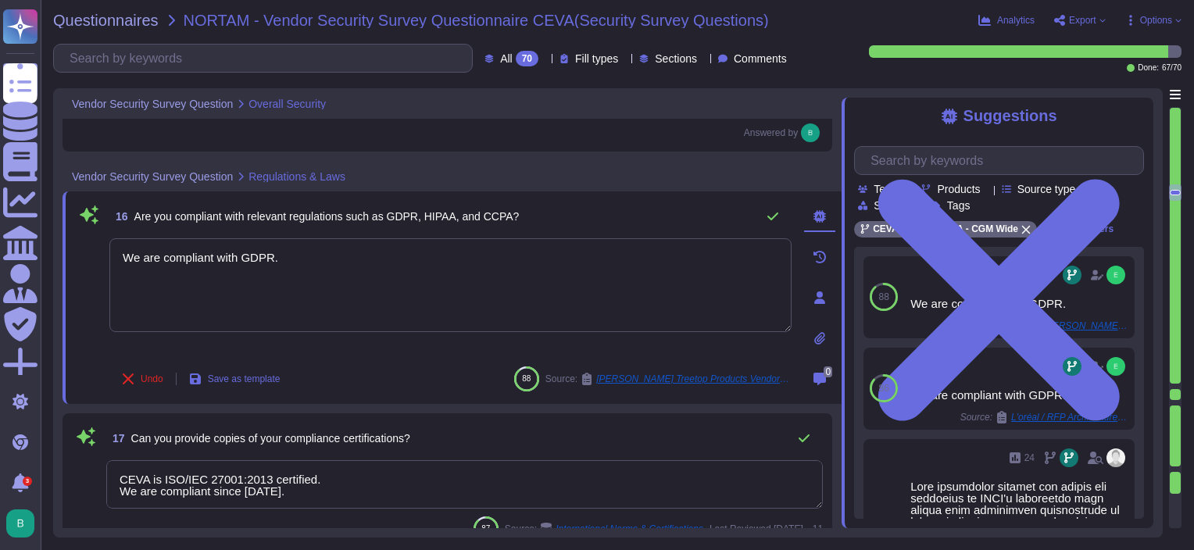
scroll to position [2452, 0]
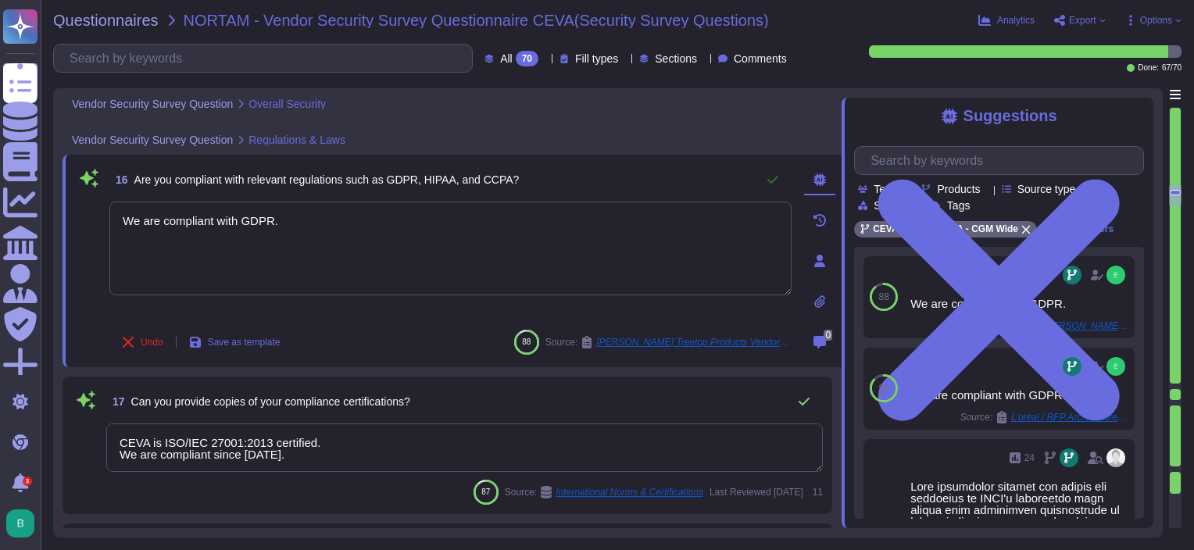
click at [773, 183] on icon at bounding box center [772, 179] width 12 height 12
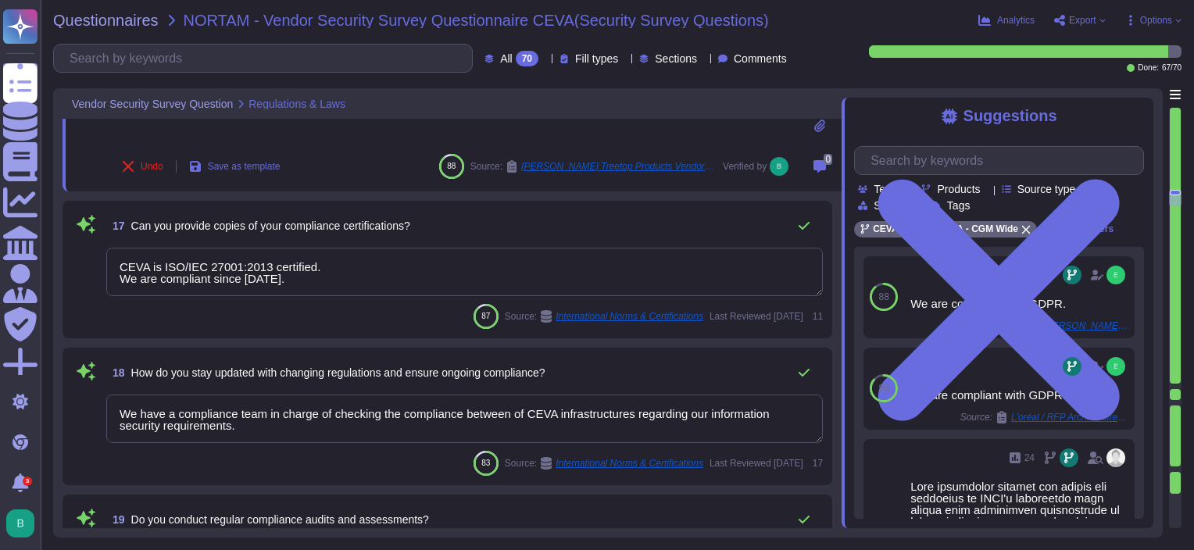
scroll to position [2608, 0]
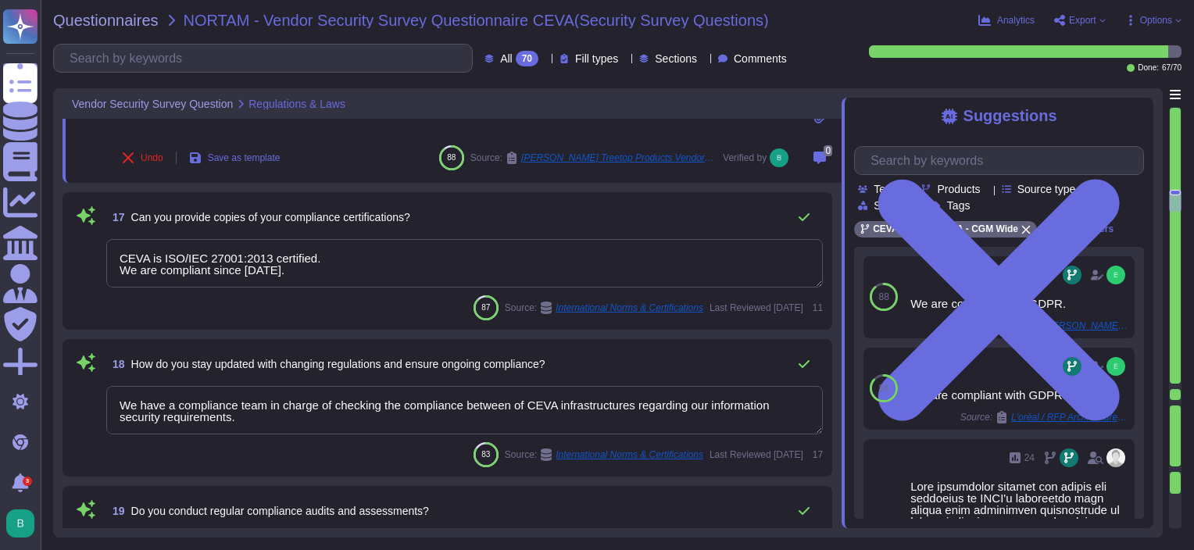
drag, startPoint x: 348, startPoint y: 273, endPoint x: 103, endPoint y: 250, distance: 245.6
click at [103, 250] on div "17 Can you provide copies of your compliance certifications? CEVA is ISO/IEC 27…" at bounding box center [447, 261] width 751 height 119
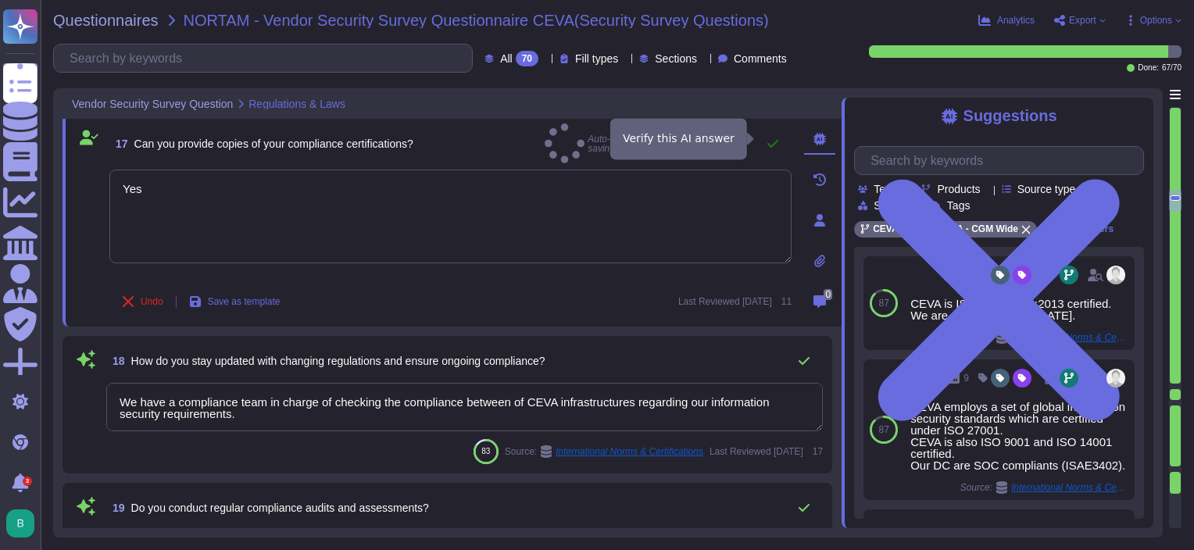
click at [773, 128] on button at bounding box center [772, 143] width 37 height 31
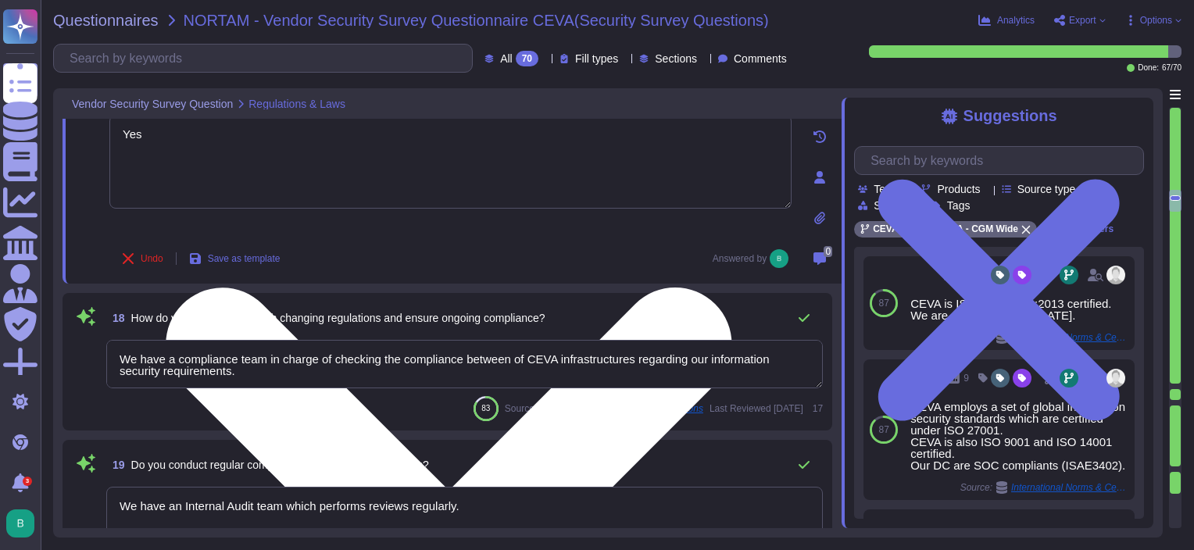
scroll to position [2686, 0]
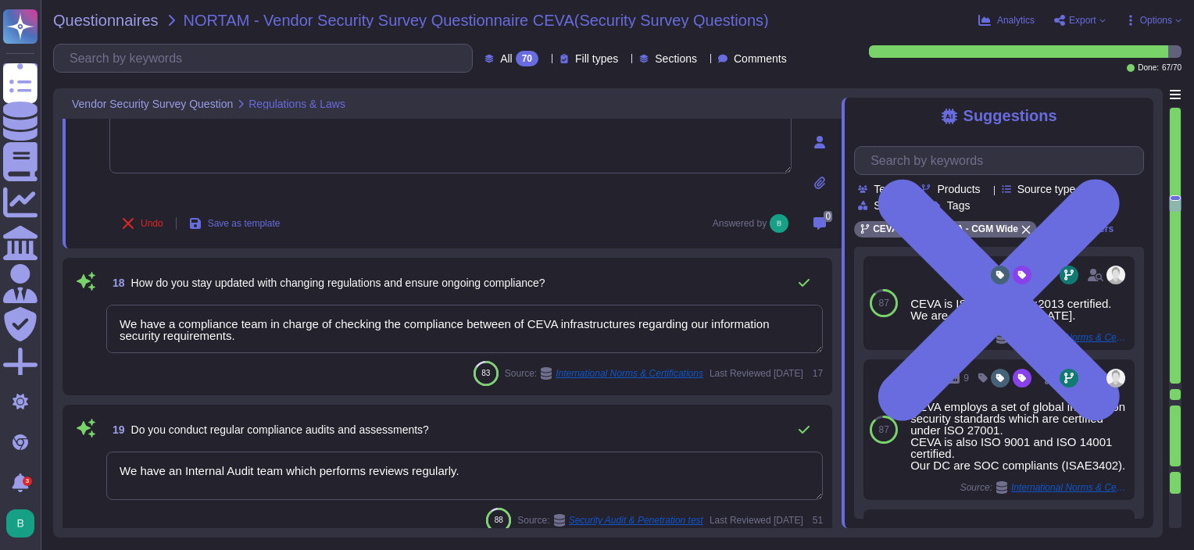
click at [306, 336] on textarea "We have a compliance team in charge of checking the compliance between of CEVA …" at bounding box center [464, 329] width 716 height 48
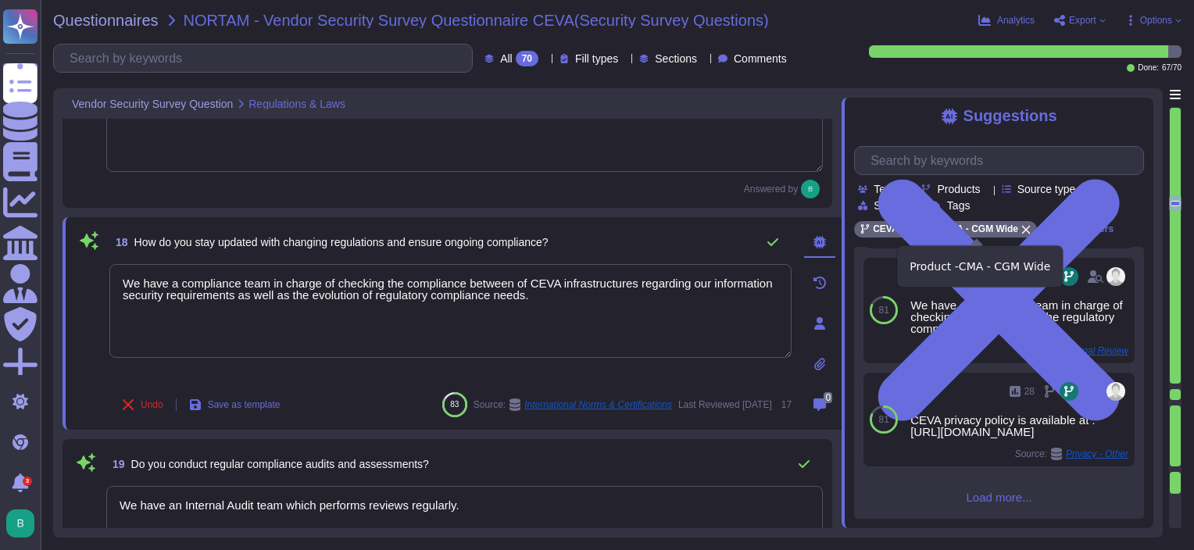
scroll to position [368, 0]
click at [966, 168] on input "text" at bounding box center [1002, 160] width 280 height 27
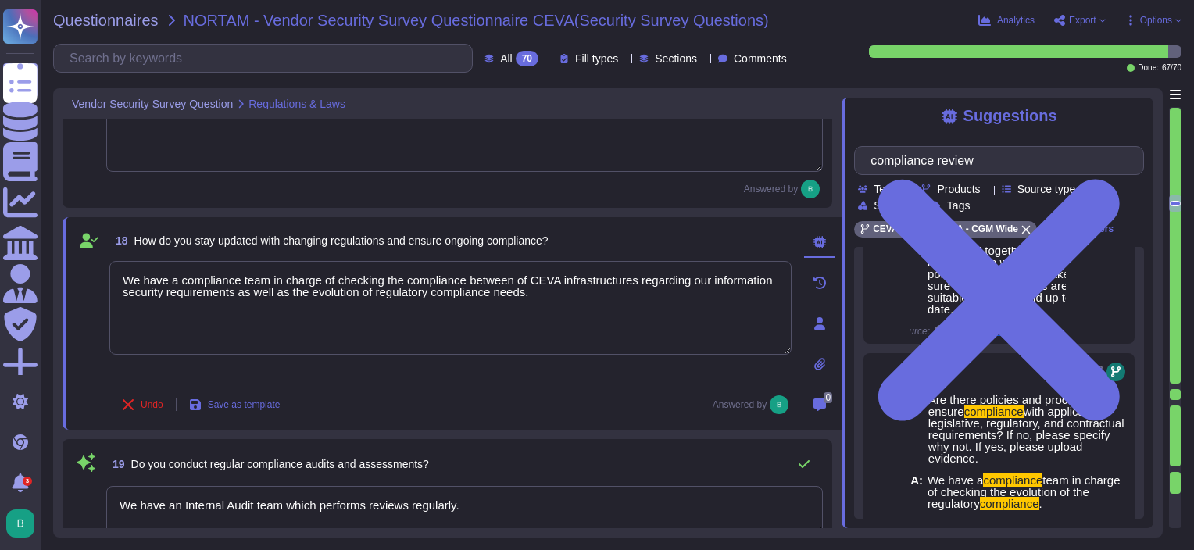
scroll to position [434, 0]
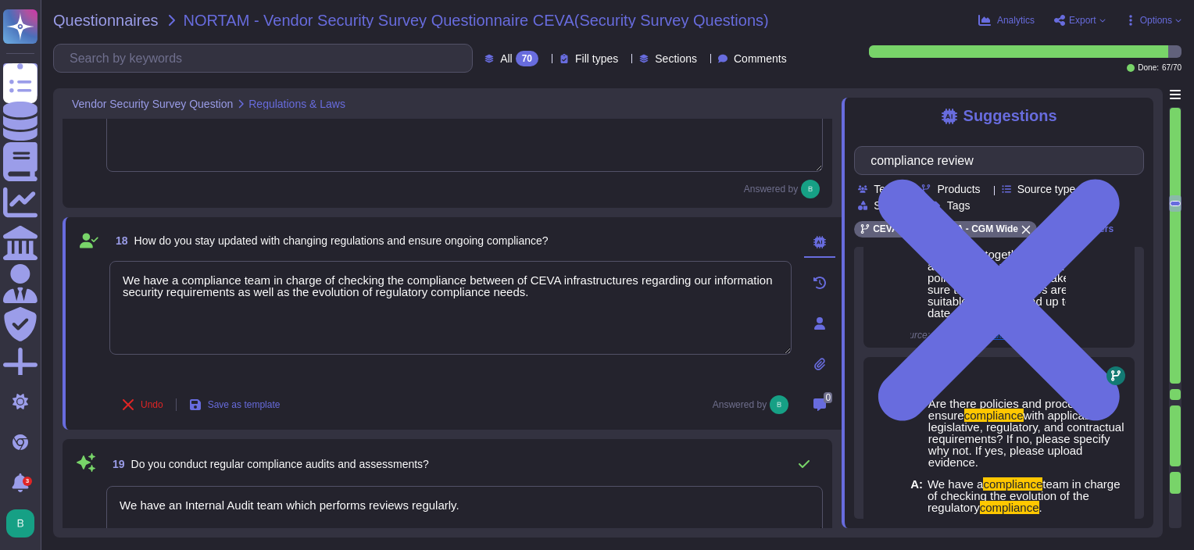
drag, startPoint x: 926, startPoint y: 252, endPoint x: 983, endPoint y: 280, distance: 62.5
click at [983, 280] on span "We have a compliance team in charge of checking the compliance between of CEVA …" at bounding box center [1004, 207] width 155 height 223
click at [953, 226] on span "between of CEVA infrastructures regarding our information security requirements…" at bounding box center [1002, 172] width 151 height 107
drag, startPoint x: 928, startPoint y: 292, endPoint x: 1004, endPoint y: 455, distance: 180.0
click at [1004, 319] on span "We have a compliance team in charge of checking the compliance between of CEVA …" at bounding box center [1004, 207] width 155 height 223
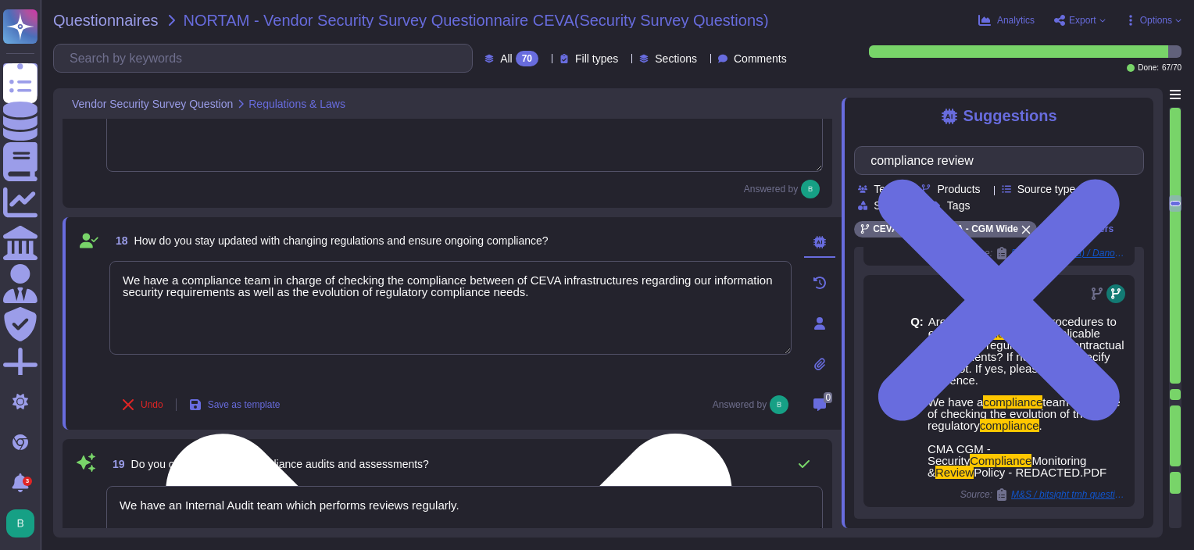
copy span "S Policies are maintained by a dedicated GRC team following a documentation rev…"
click at [567, 309] on textarea "We have a compliance team in charge of checking the compliance between of CEVA …" at bounding box center [450, 308] width 682 height 94
click at [553, 327] on textarea "We have a compliance team in charge of checking the compliance between of CEVA …" at bounding box center [450, 308] width 682 height 94
paste textarea "S Policies are maintained by a dedicated GRC team following a documentation rev…"
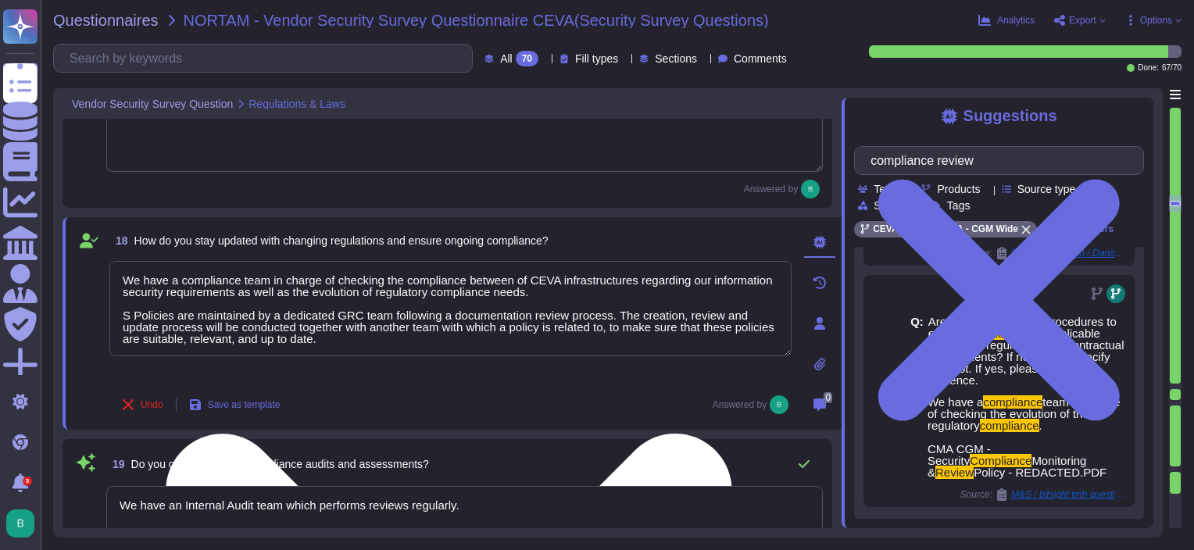
click at [122, 313] on textarea "We have a compliance team in charge of checking the compliance between of CEVA …" at bounding box center [450, 308] width 682 height 95
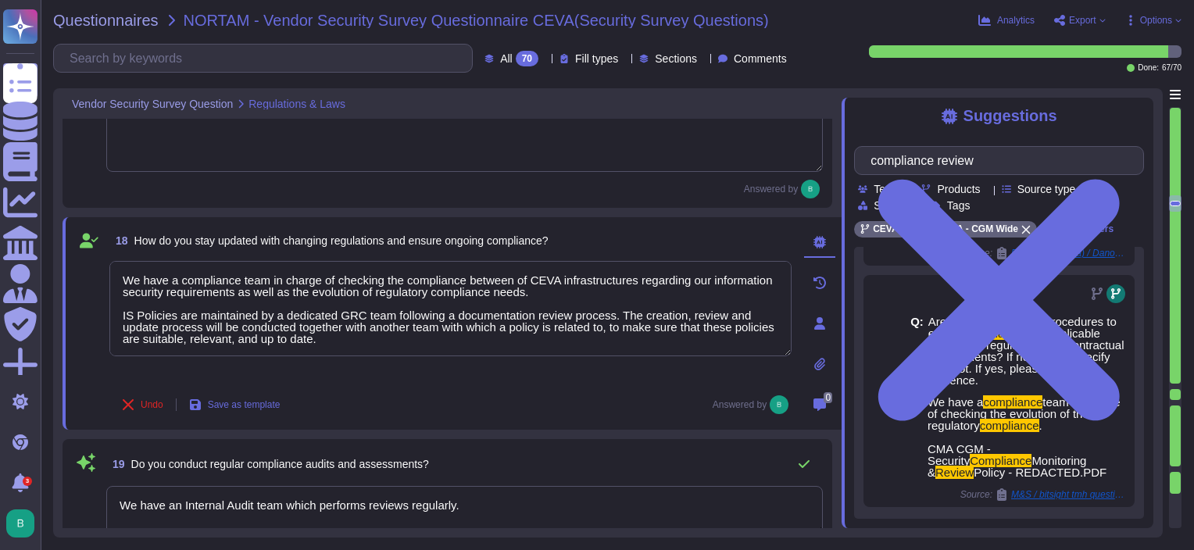
click at [541, 403] on div "Undo Save as template Answered by" at bounding box center [450, 404] width 682 height 31
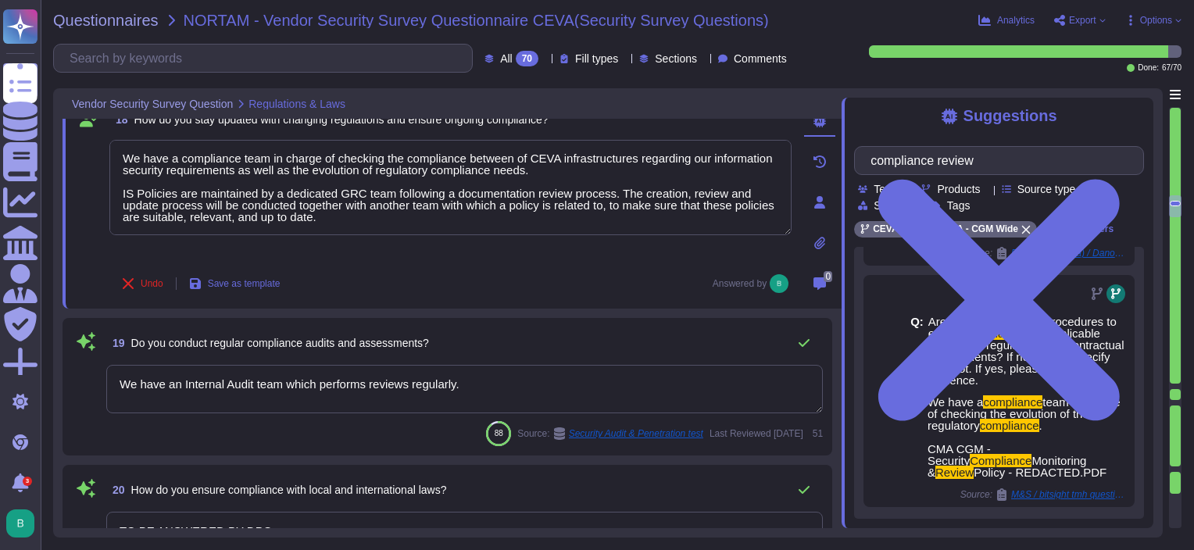
scroll to position [2843, 0]
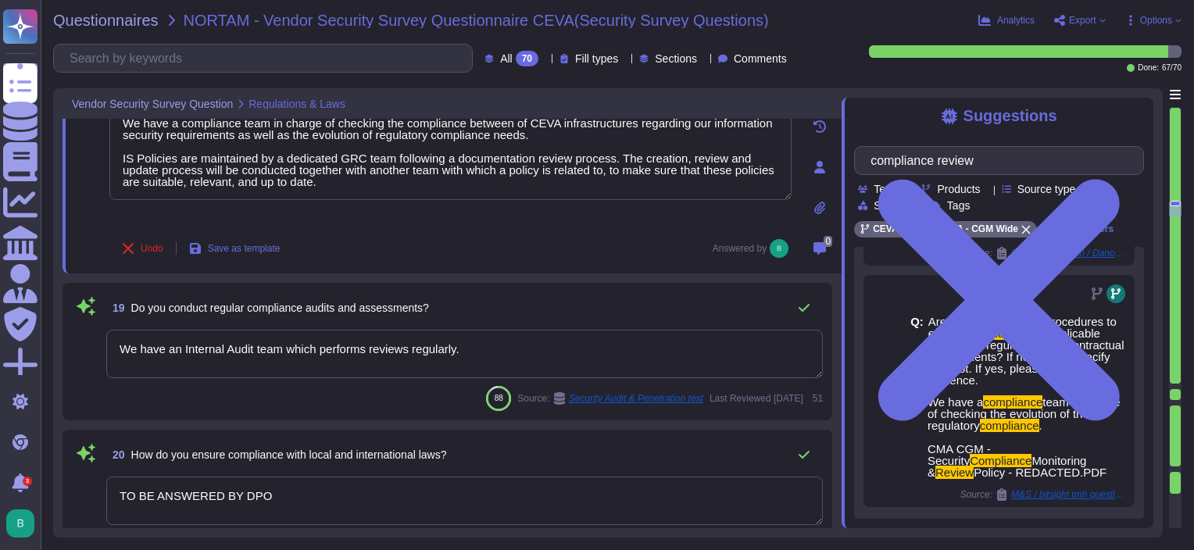
click at [489, 348] on textarea "We have an Internal Audit team which performs reviews regularly." at bounding box center [464, 354] width 716 height 48
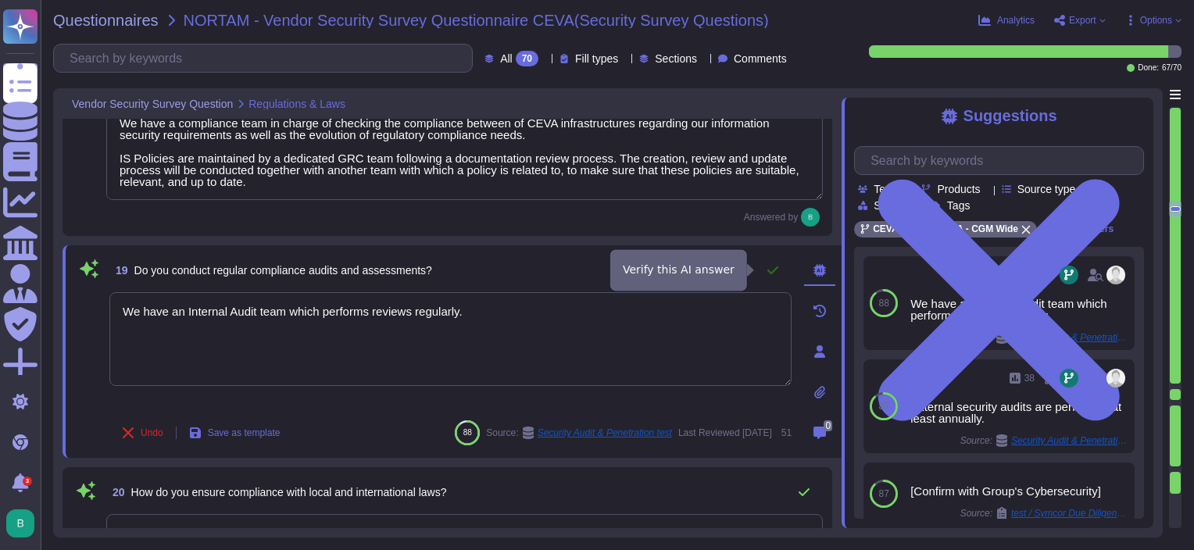
click at [769, 266] on icon at bounding box center [772, 270] width 12 height 12
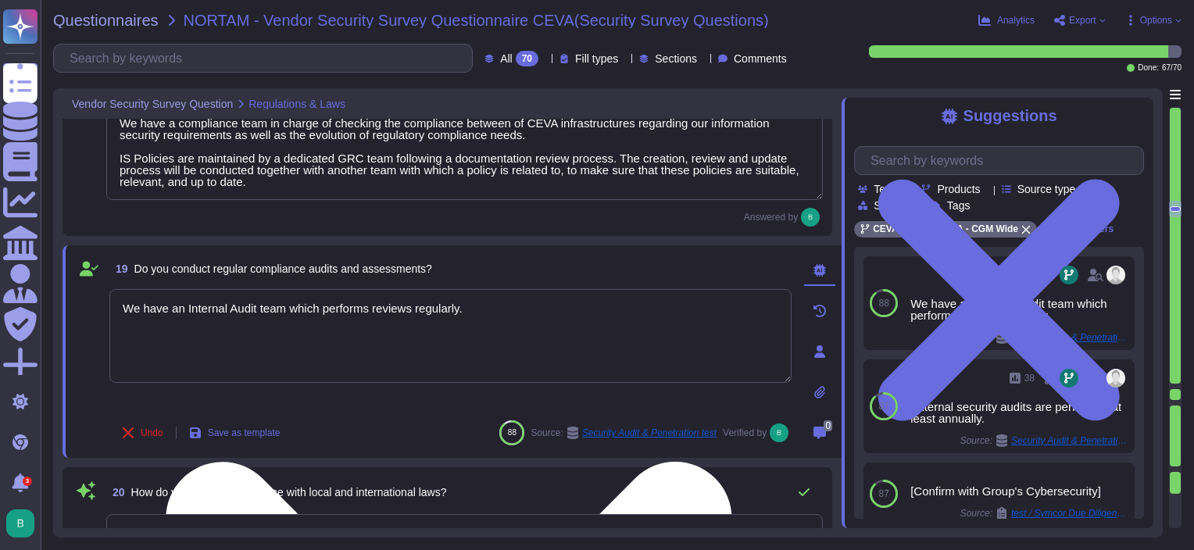
click at [546, 309] on textarea "We have an Internal Audit team which performs reviews regularly." at bounding box center [450, 336] width 682 height 94
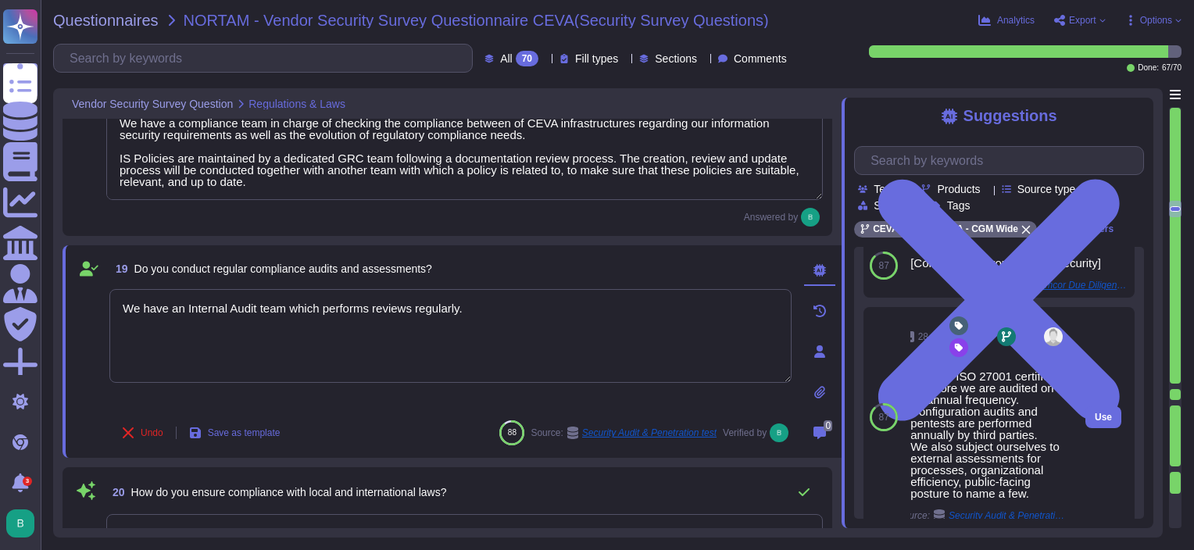
scroll to position [222, 0]
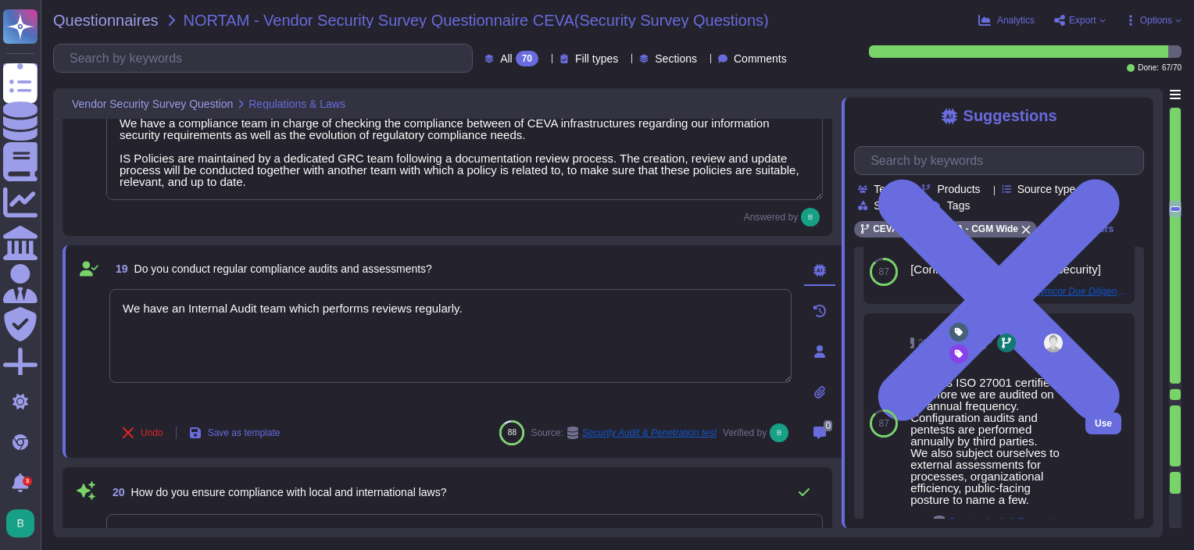
click at [913, 383] on div "CEVA is ISO 27001 certified, therefore we are audited on an annual frequency. C…" at bounding box center [987, 441] width 155 height 129
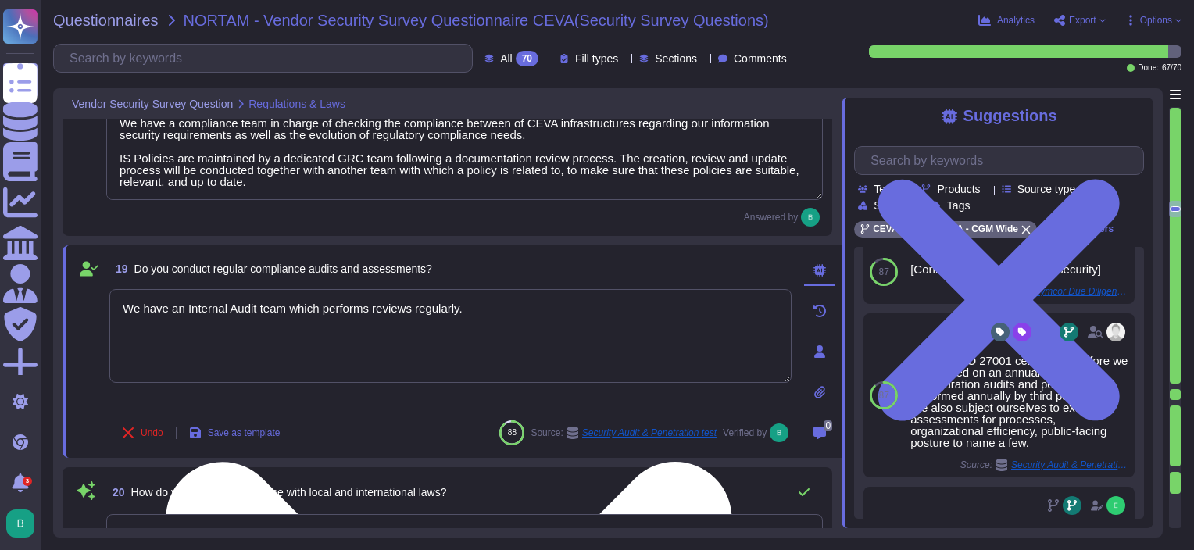
click at [542, 319] on textarea "We have an Internal Audit team which performs reviews regularly." at bounding box center [450, 336] width 682 height 94
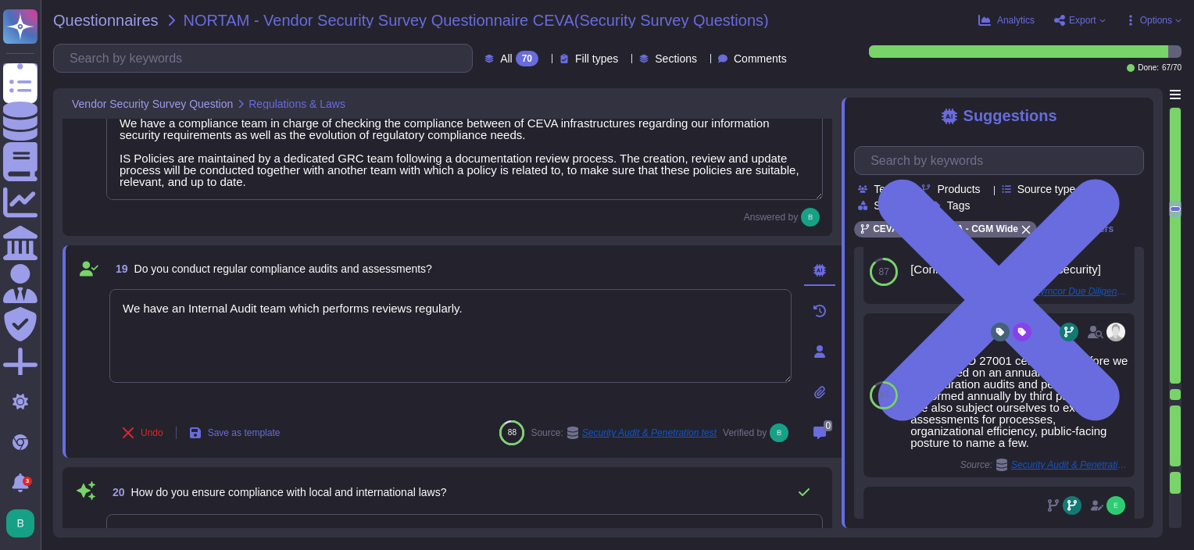
click at [494, 262] on div "19 Do you conduct regular compliance audits and assessments?" at bounding box center [450, 269] width 682 height 28
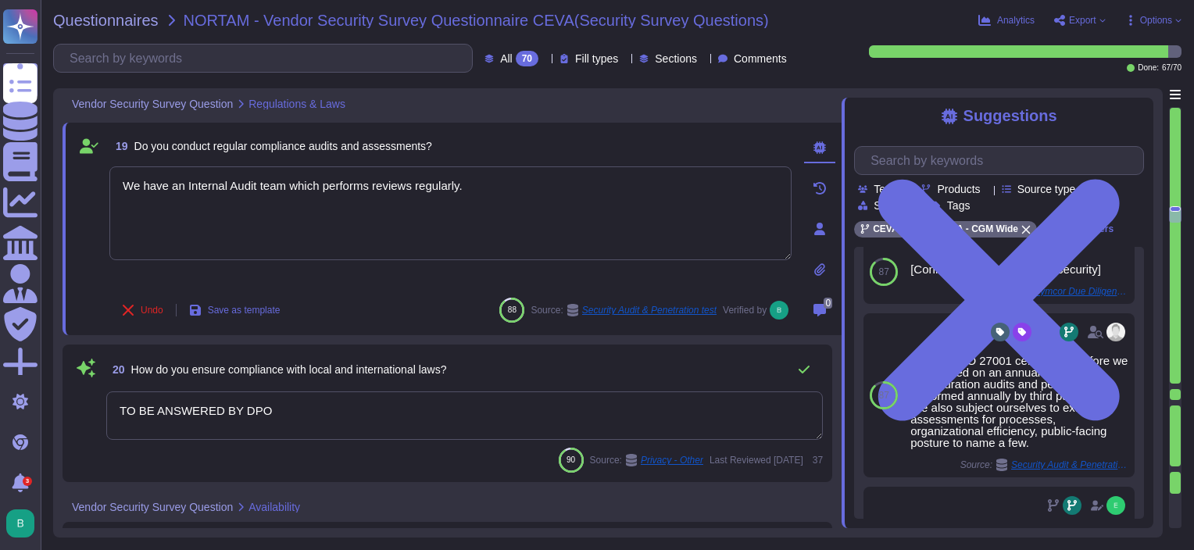
scroll to position [3077, 0]
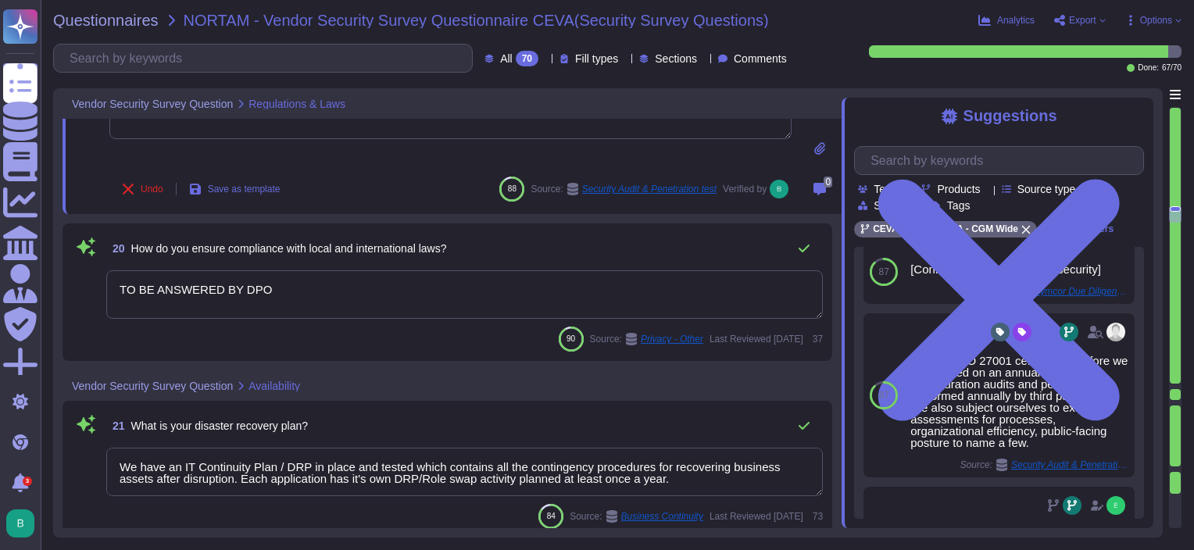
click at [668, 291] on textarea "TO BE ANSWERED BY DPO" at bounding box center [464, 294] width 716 height 48
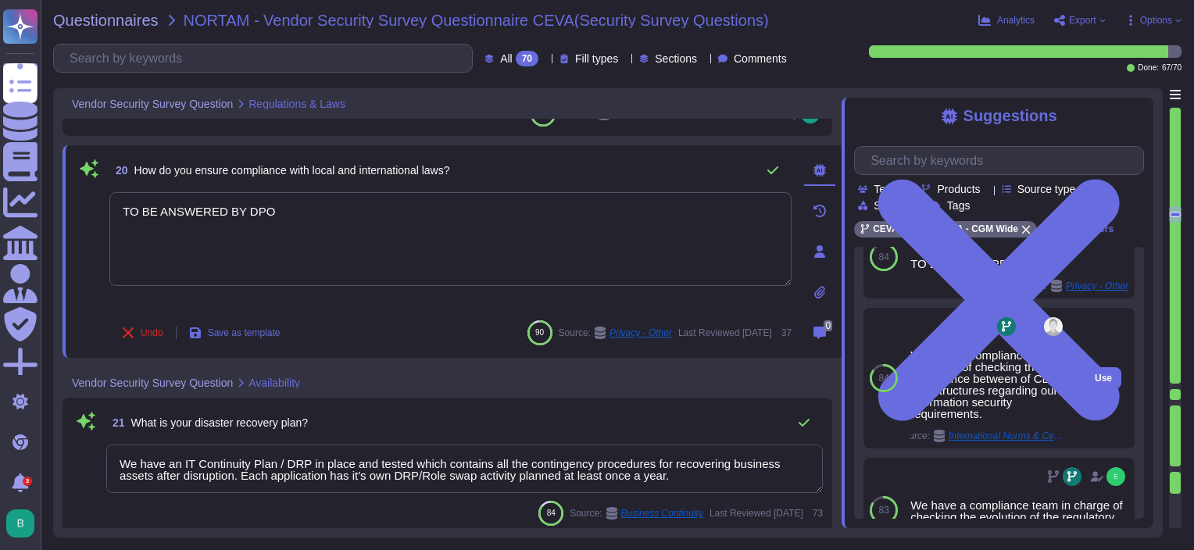
scroll to position [156, 0]
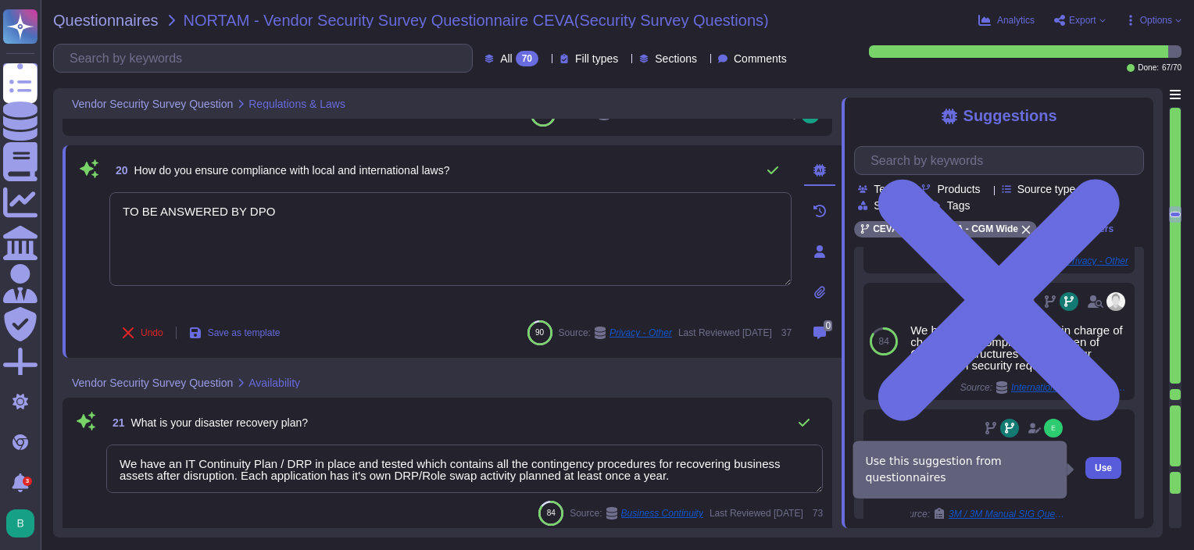
click at [1094, 472] on span "Use" at bounding box center [1102, 467] width 17 height 9
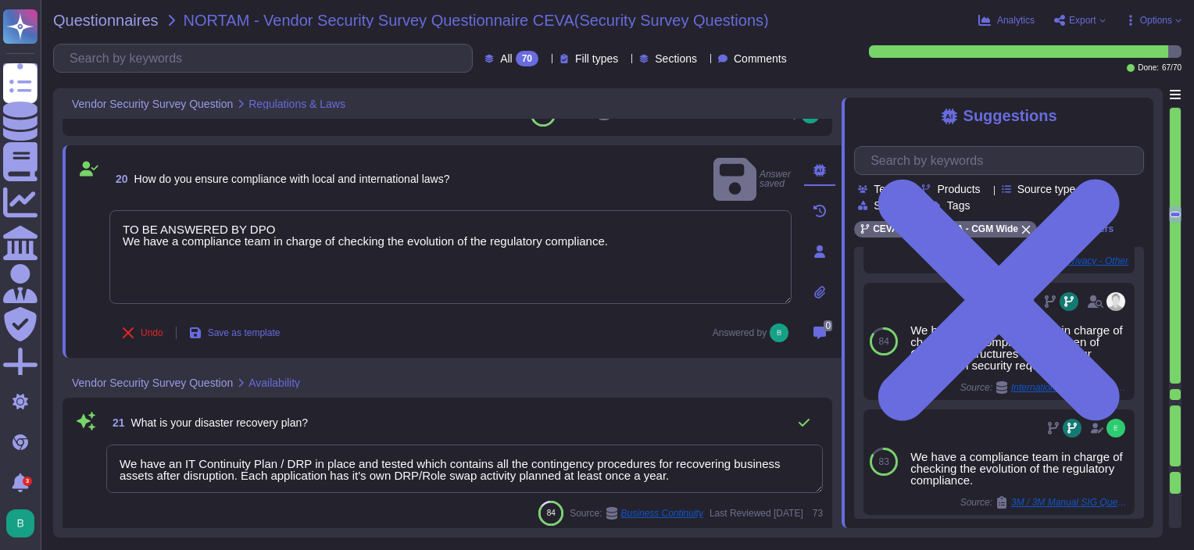
drag, startPoint x: 278, startPoint y: 206, endPoint x: 109, endPoint y: 205, distance: 169.5
click at [109, 205] on div "20 How do you ensure compliance with local and international laws? Answer saved…" at bounding box center [433, 252] width 716 height 194
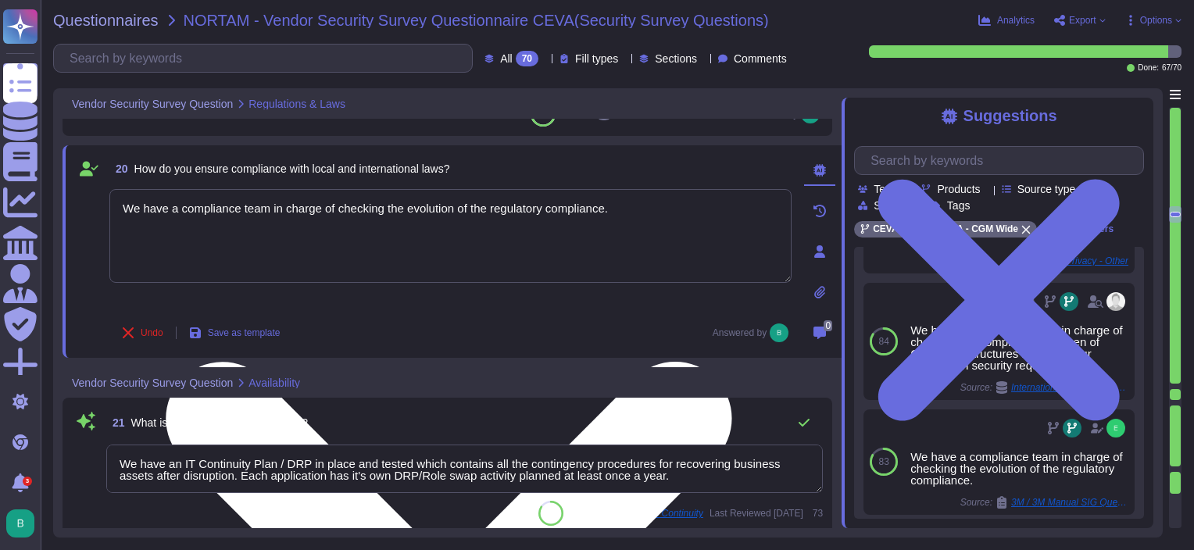
click at [122, 219] on textarea "We have a compliance team in charge of checking the evolution of the regulatory…" at bounding box center [450, 236] width 682 height 94
click at [269, 239] on textarea "We have a compliance team in charge of checking the evolution of the regulatory…" at bounding box center [450, 236] width 682 height 94
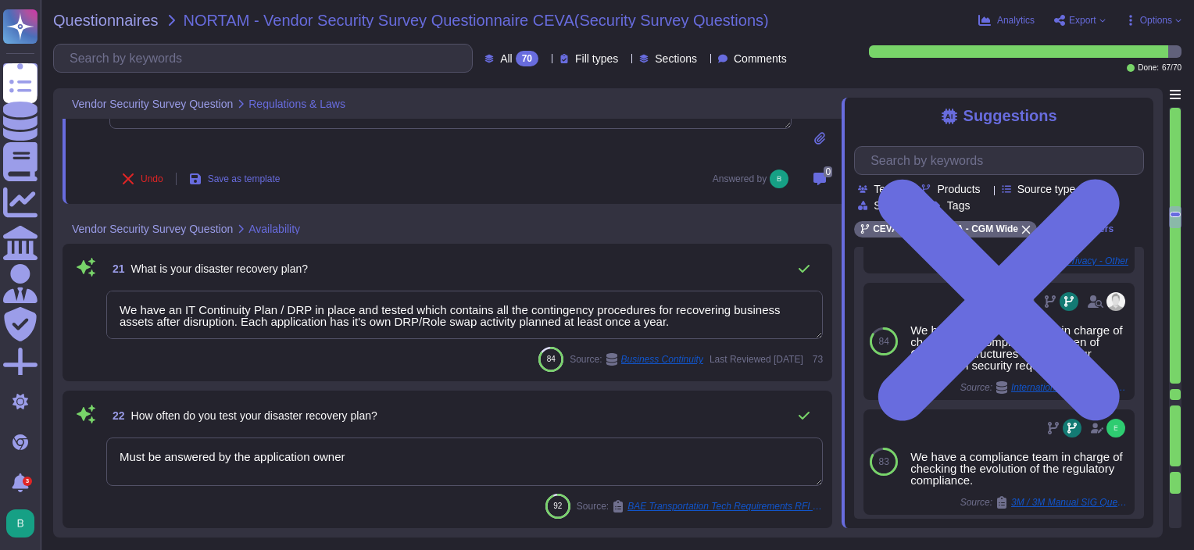
scroll to position [3233, 0]
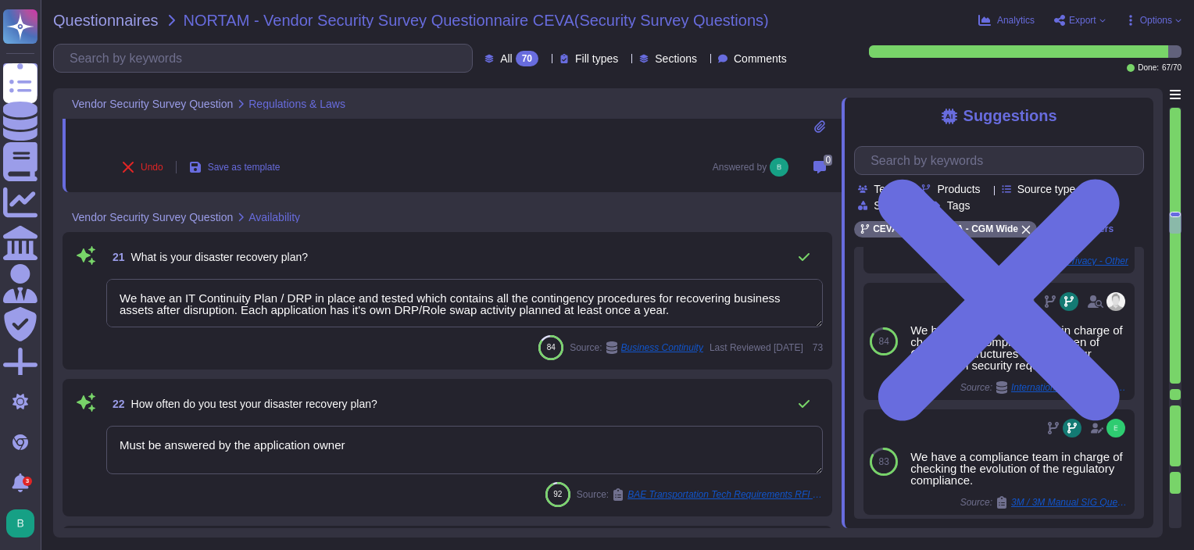
click at [260, 267] on span "21 What is your disaster recovery plan?" at bounding box center [207, 257] width 202 height 28
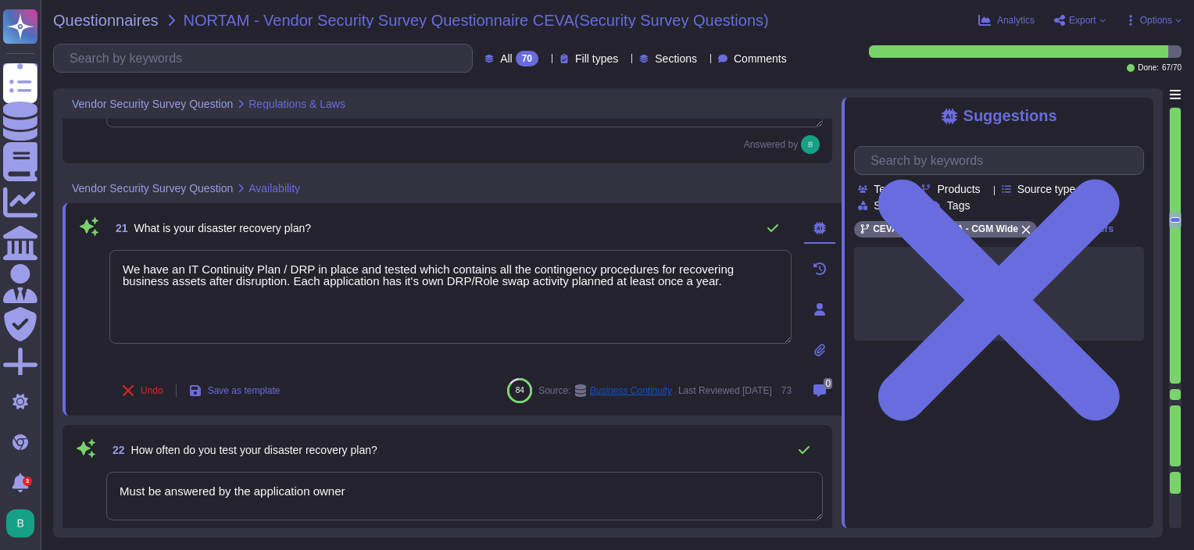
scroll to position [0, 0]
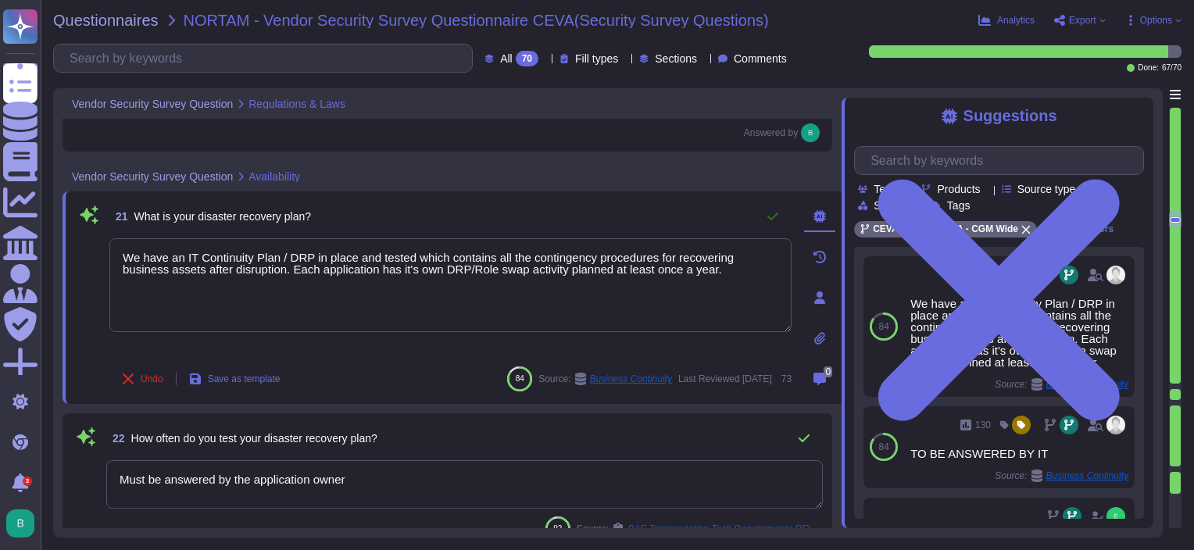
click at [775, 216] on icon at bounding box center [772, 216] width 12 height 12
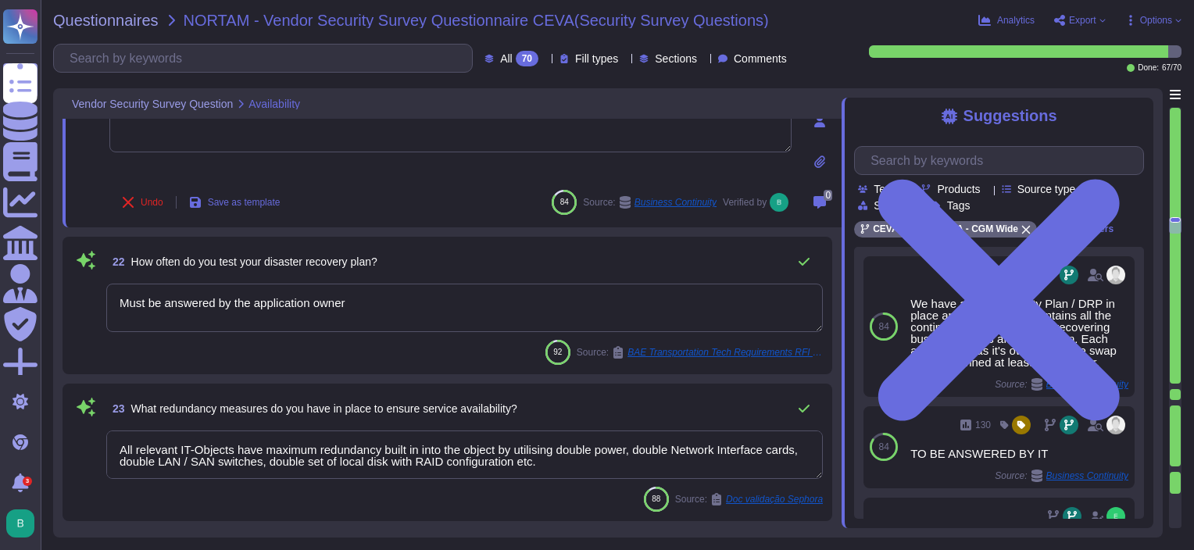
scroll to position [3389, 0]
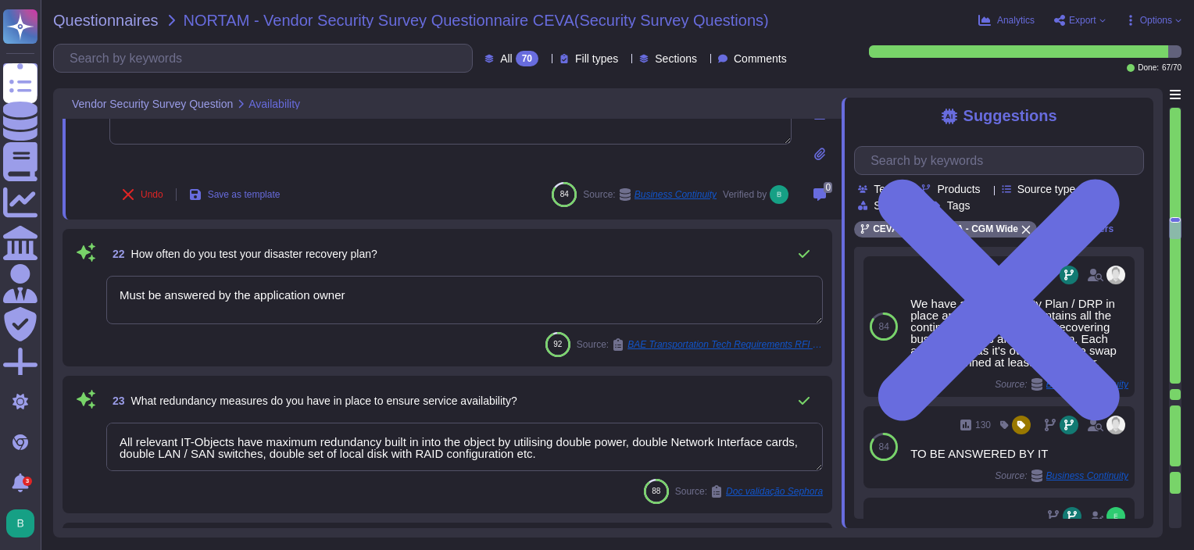
drag, startPoint x: 395, startPoint y: 293, endPoint x: 116, endPoint y: 291, distance: 279.7
click at [114, 292] on textarea "Must be answered by the application owner" at bounding box center [464, 300] width 716 height 48
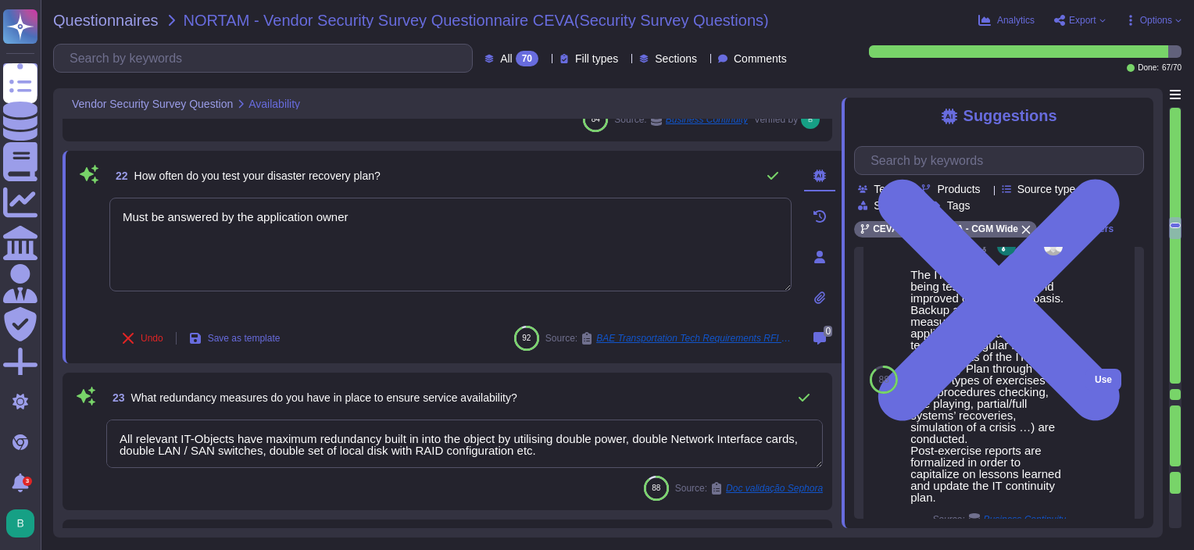
scroll to position [156, 0]
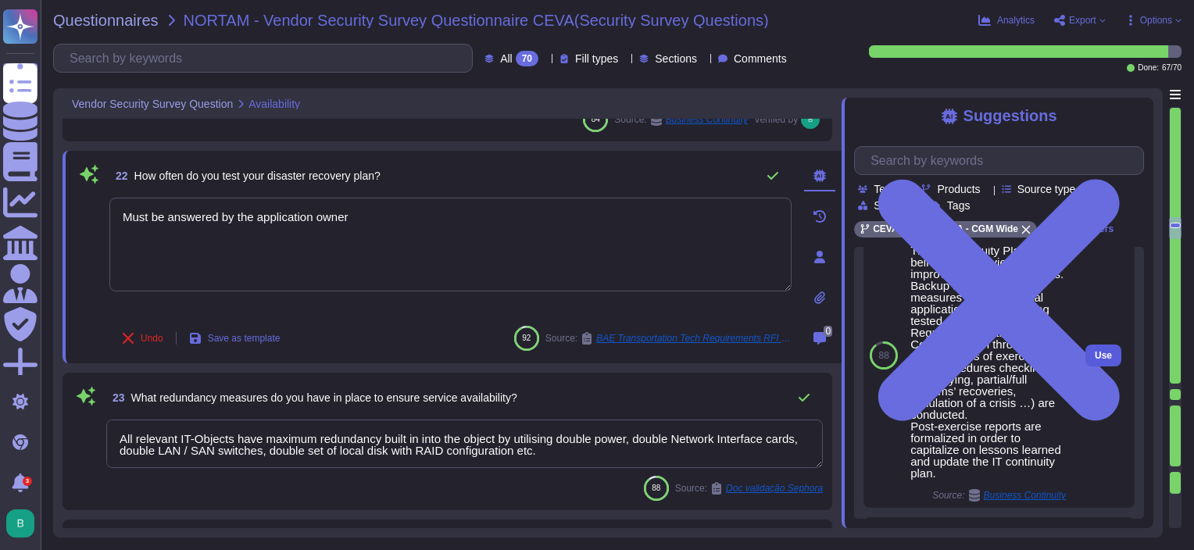
click at [1085, 353] on button "Use" at bounding box center [1103, 355] width 36 height 22
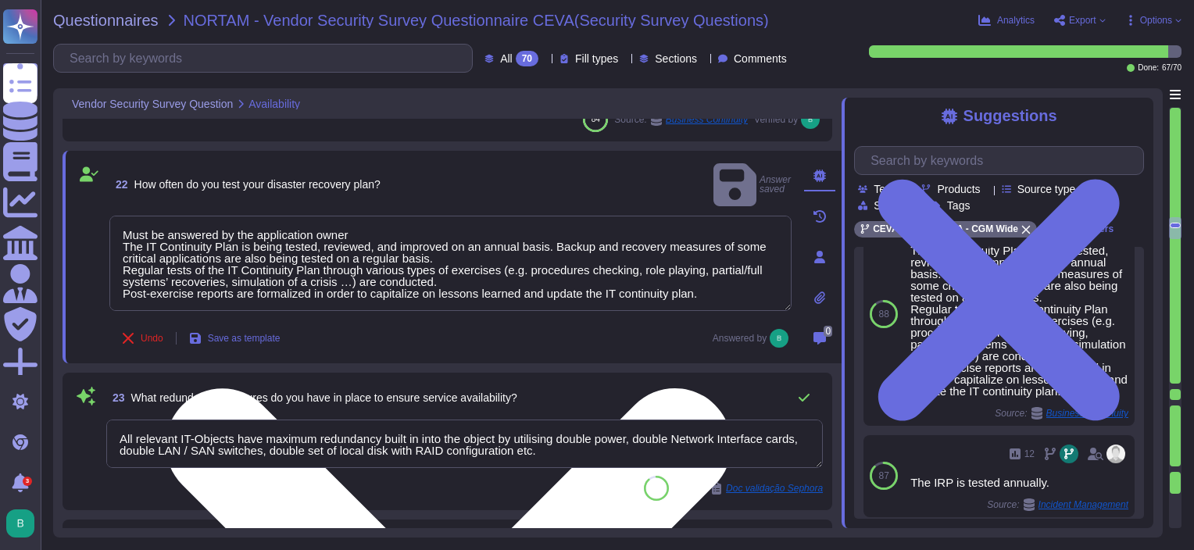
click at [422, 216] on textarea "Must be answered by the application owner The IT Continuity Plan is being teste…" at bounding box center [450, 263] width 682 height 95
drag, startPoint x: 373, startPoint y: 216, endPoint x: 119, endPoint y: 210, distance: 254.7
click at [119, 216] on textarea "Must be answered by the application owner The IT Continuity Plan is being teste…" at bounding box center [450, 263] width 682 height 95
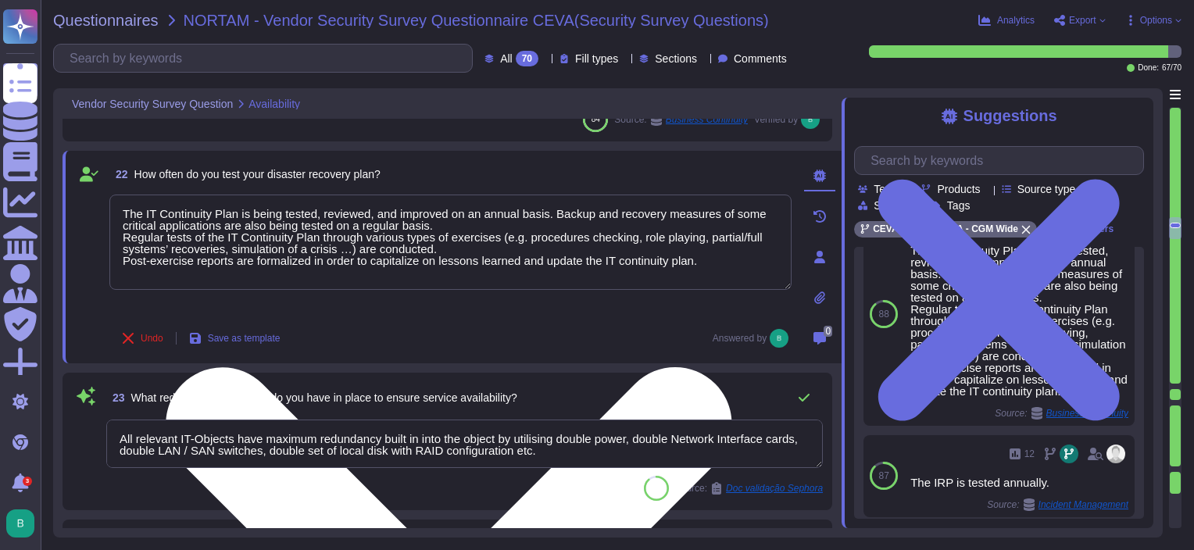
click at [123, 220] on textarea "The IT Continuity Plan is being tested, reviewed, and improved on an annual bas…" at bounding box center [450, 242] width 682 height 95
click at [721, 259] on textarea "The IT Continuity Plan is being tested, reviewed, and improved on an annual bas…" at bounding box center [450, 242] width 682 height 94
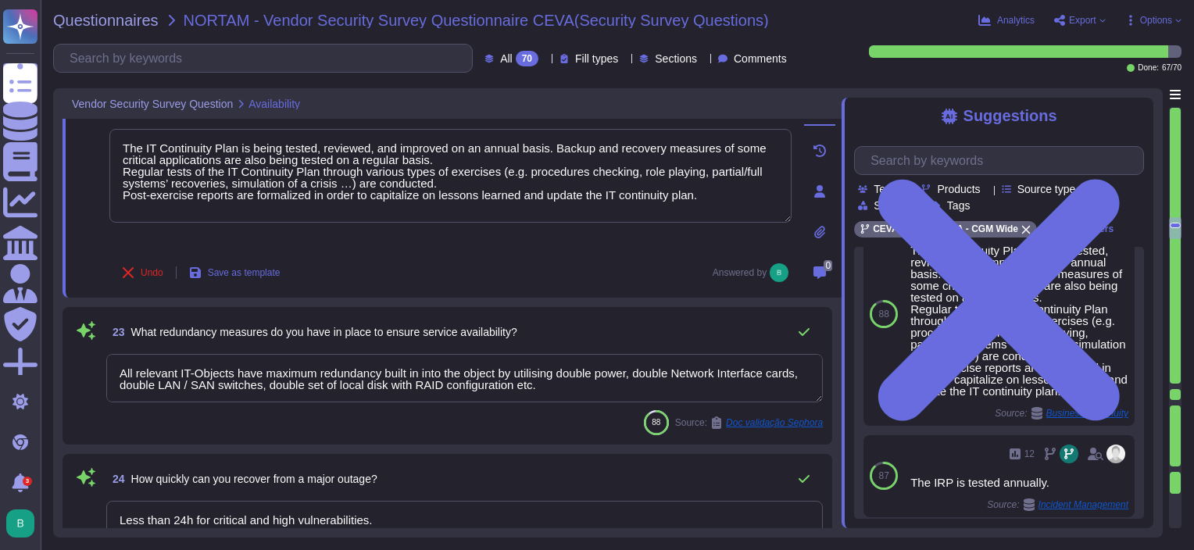
scroll to position [3467, 0]
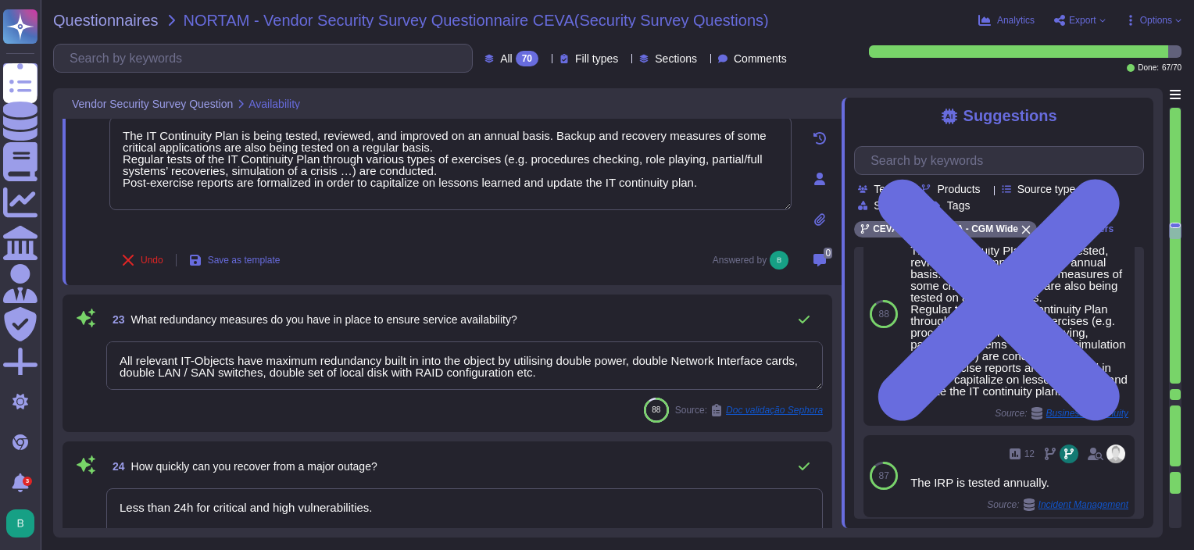
click at [356, 294] on div "23 What redundancy measures do you have in place to ensure service availability…" at bounding box center [446, 362] width 769 height 137
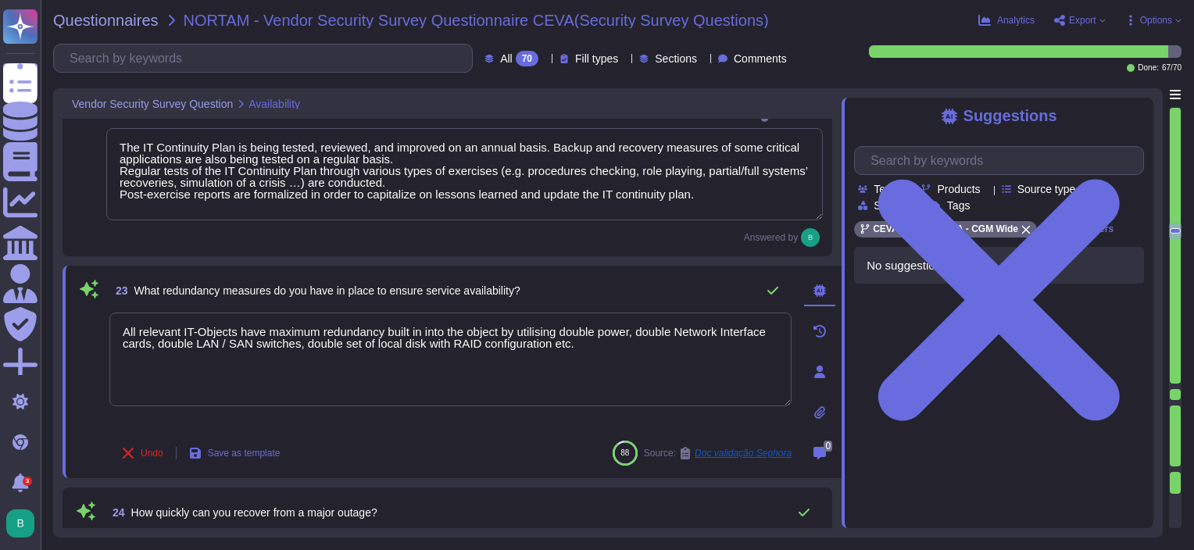
scroll to position [0, 0]
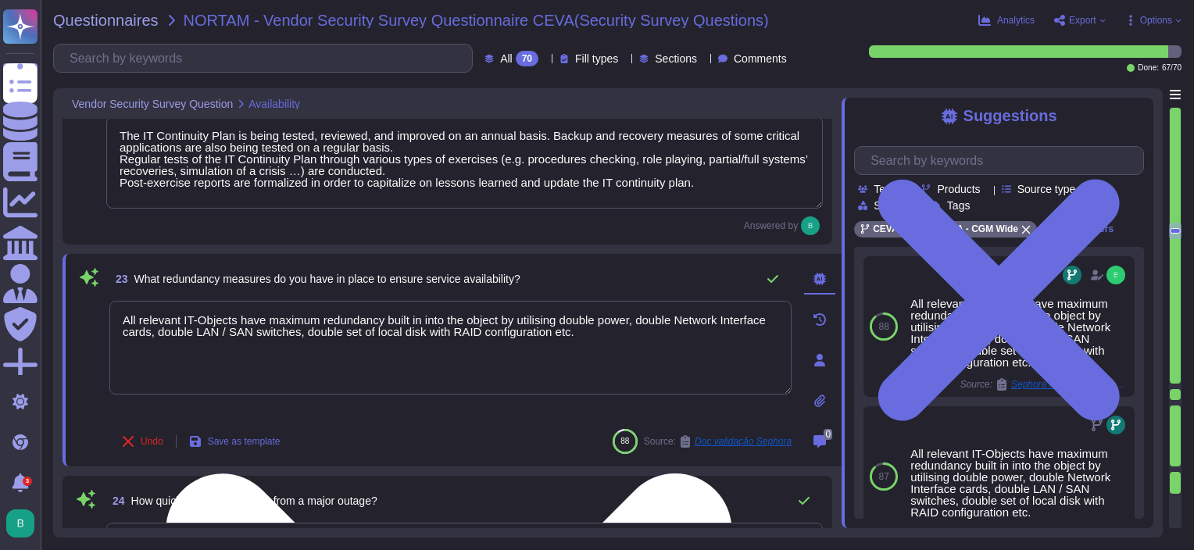
click at [602, 337] on textarea "All relevant IT-Objects have maximum redundancy built in into the object by uti…" at bounding box center [450, 348] width 682 height 94
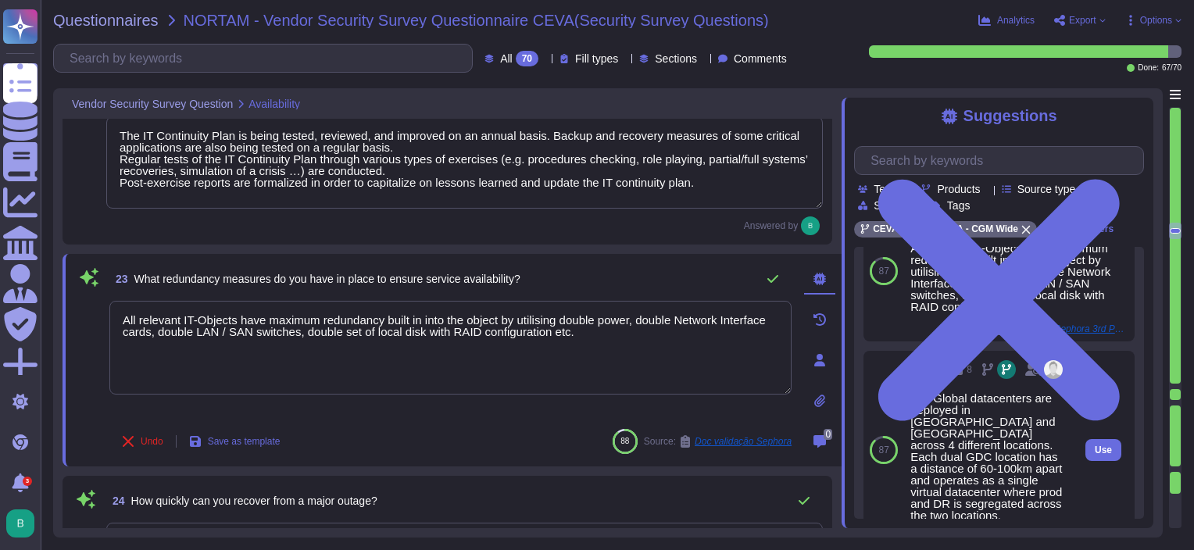
scroll to position [199, 0]
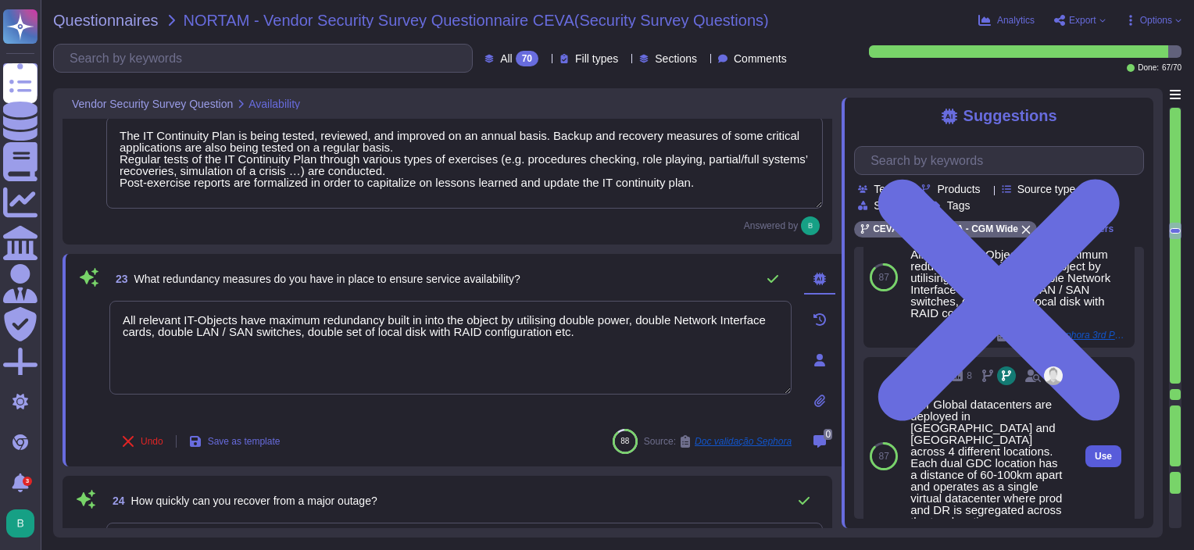
click at [1094, 451] on span "Use" at bounding box center [1102, 455] width 17 height 9
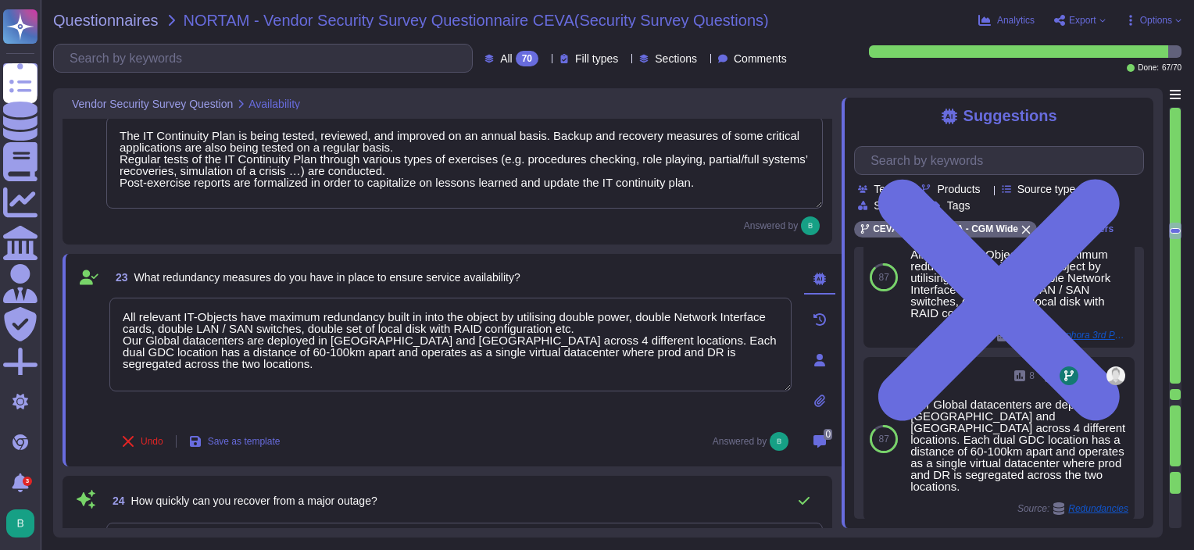
drag, startPoint x: 720, startPoint y: 351, endPoint x: 104, endPoint y: 341, distance: 616.4
click at [104, 341] on div "23 What redundancy measures do you have in place to ensure service availability…" at bounding box center [433, 360] width 716 height 194
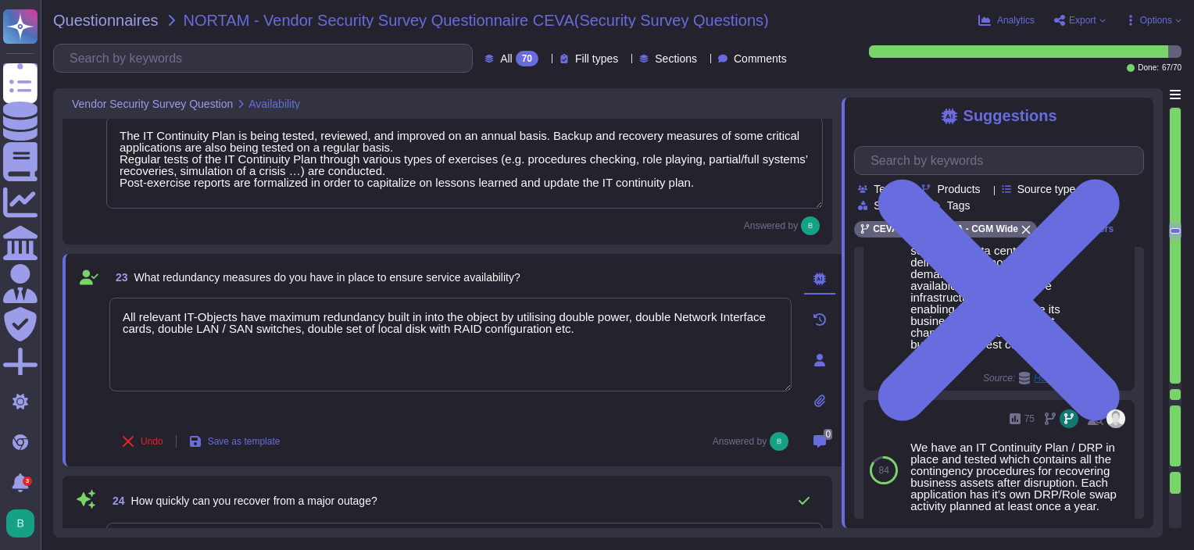
scroll to position [719, 0]
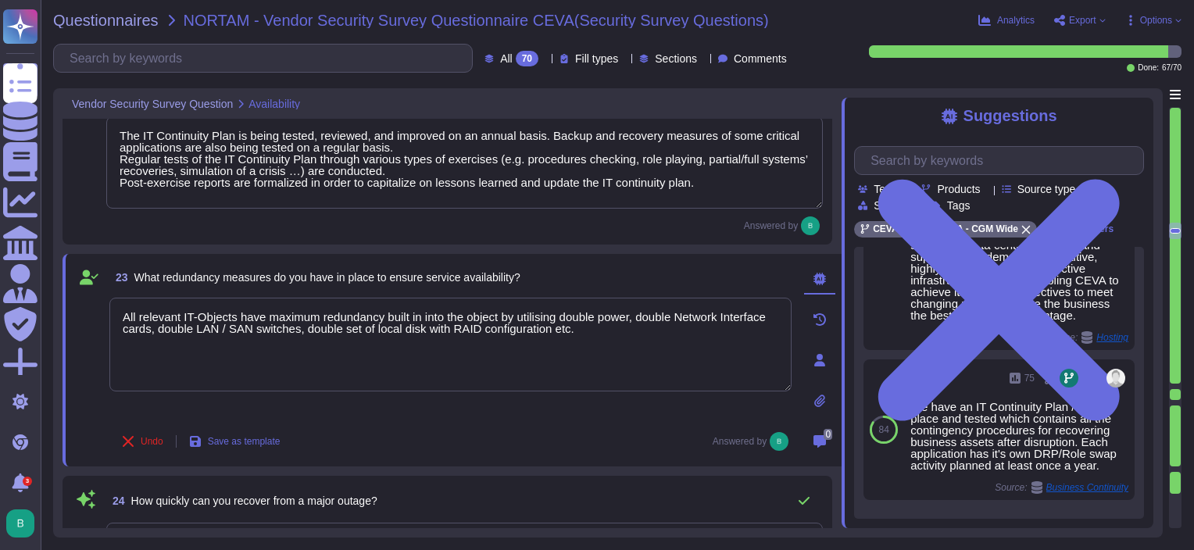
click at [979, 504] on div "88 All relevant IT-Objects have maximum redundancy built in into the object by …" at bounding box center [999, 383] width 290 height 272
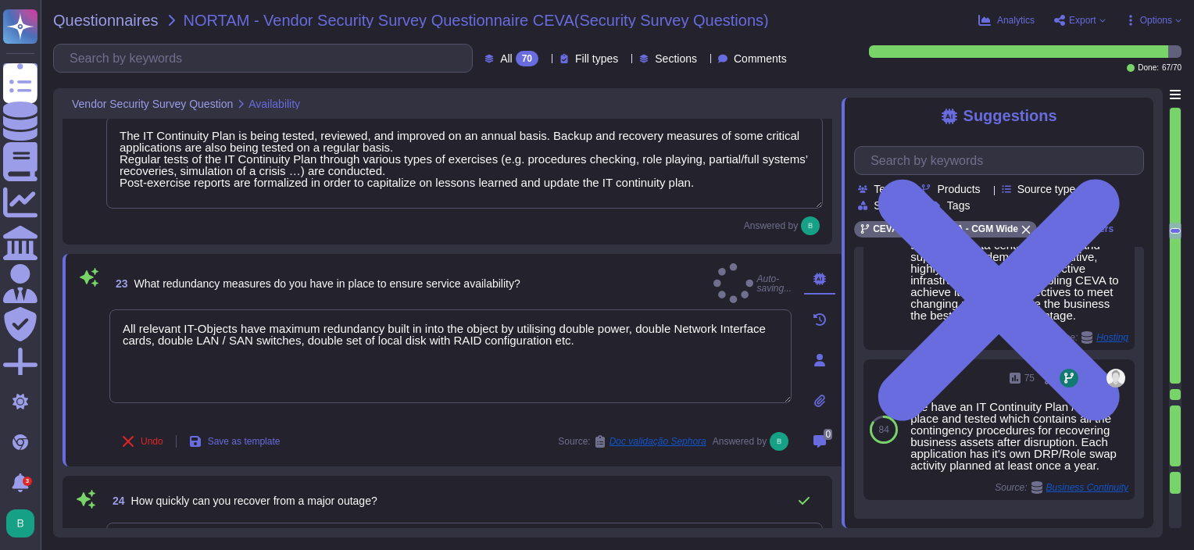
click at [981, 525] on span "Load more..." at bounding box center [999, 531] width 290 height 12
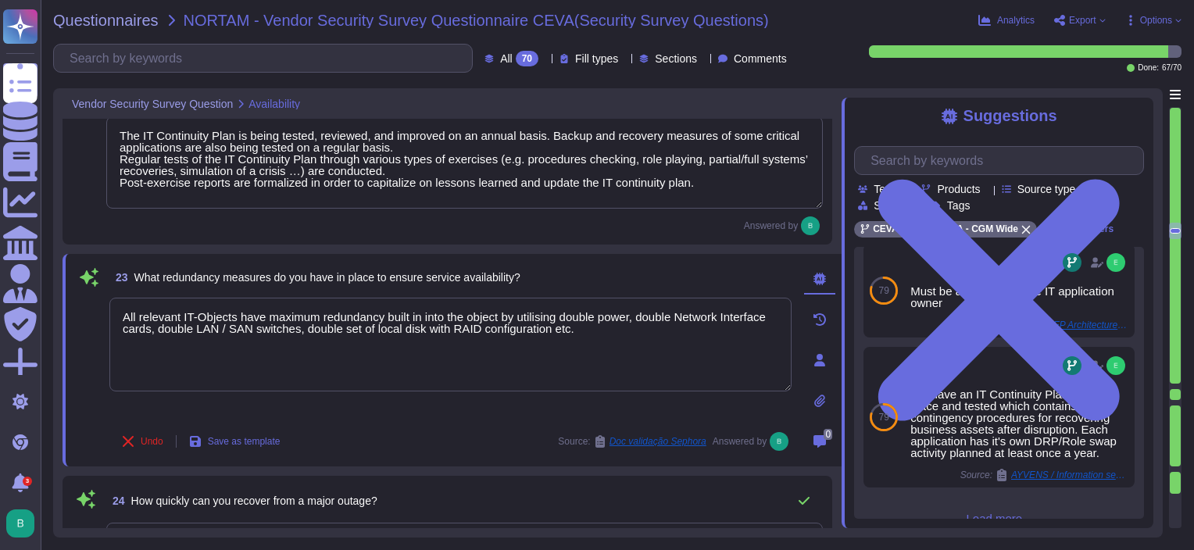
scroll to position [1892, 0]
click at [948, 170] on input "text" at bounding box center [1002, 160] width 280 height 27
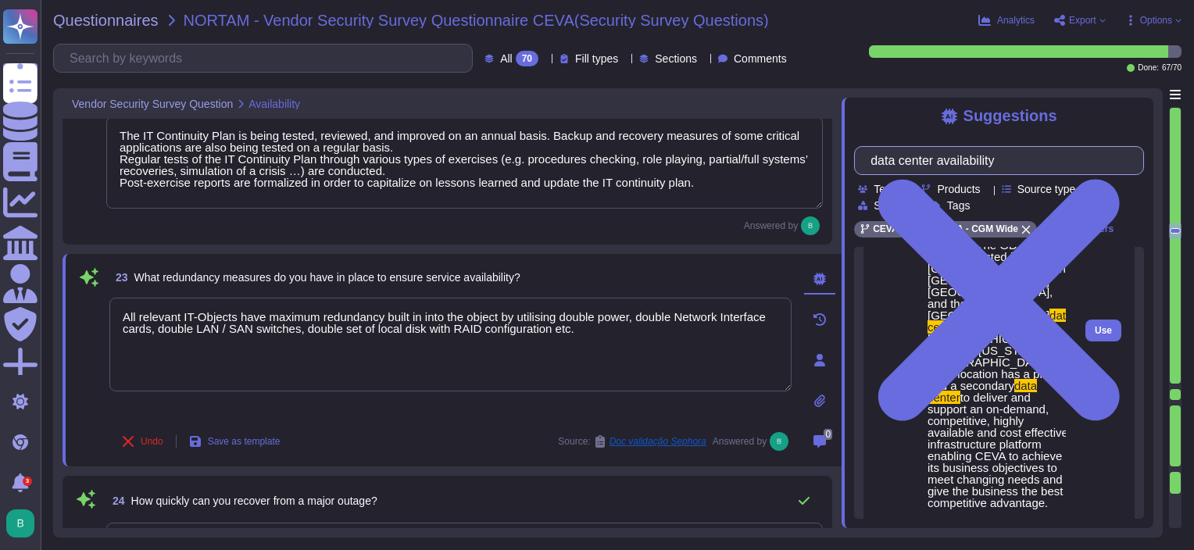
scroll to position [156, 0]
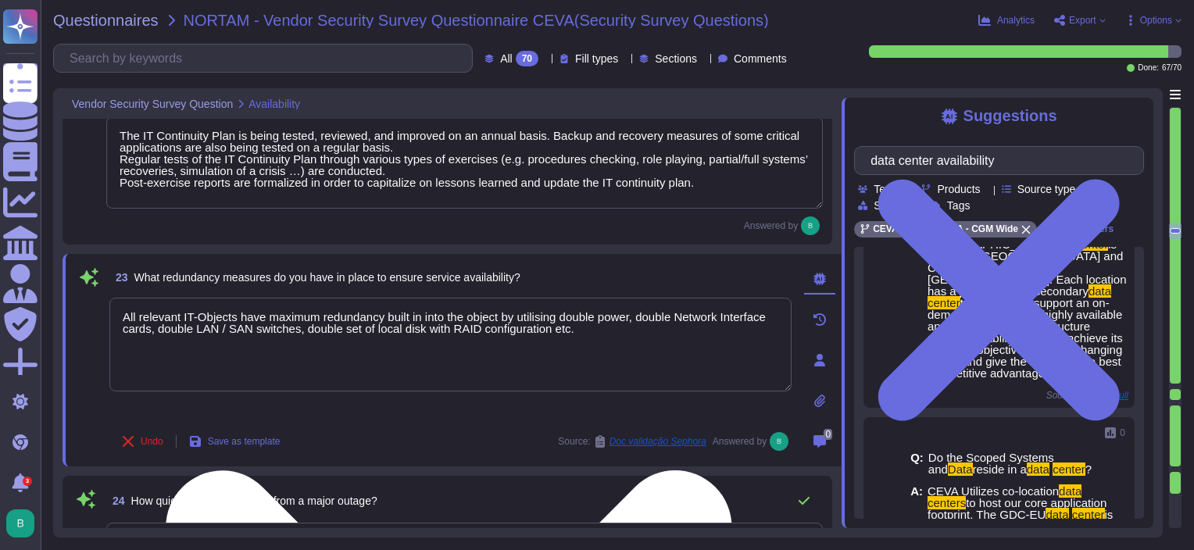
click at [606, 334] on textarea "All relevant IT-Objects have maximum redundancy built in into the object by uti…" at bounding box center [450, 345] width 682 height 94
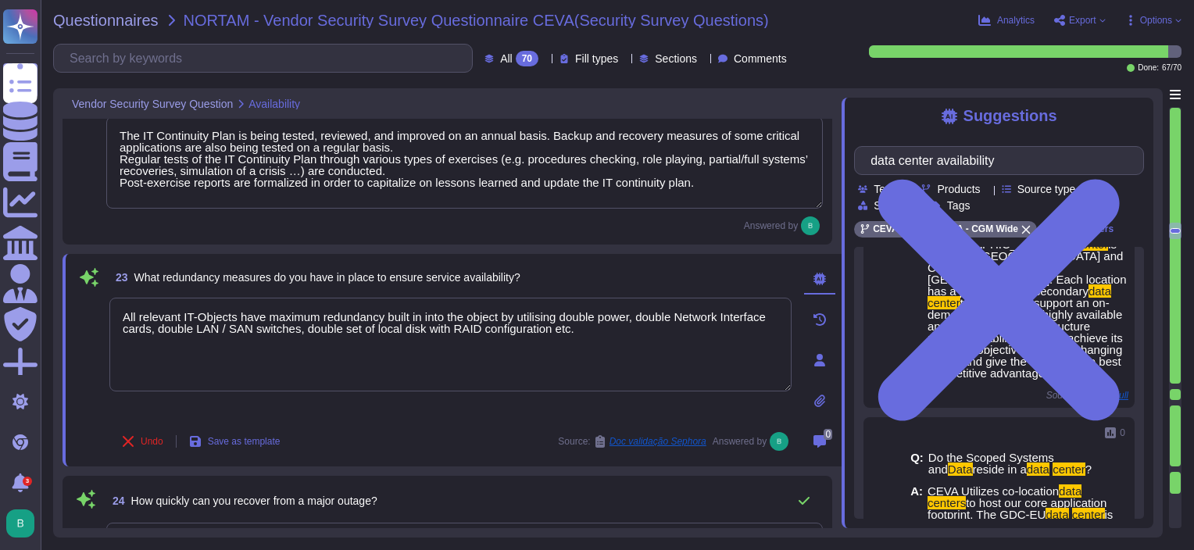
click at [641, 271] on div "23 What redundancy measures do you have in place to ensure service availability?" at bounding box center [450, 277] width 682 height 28
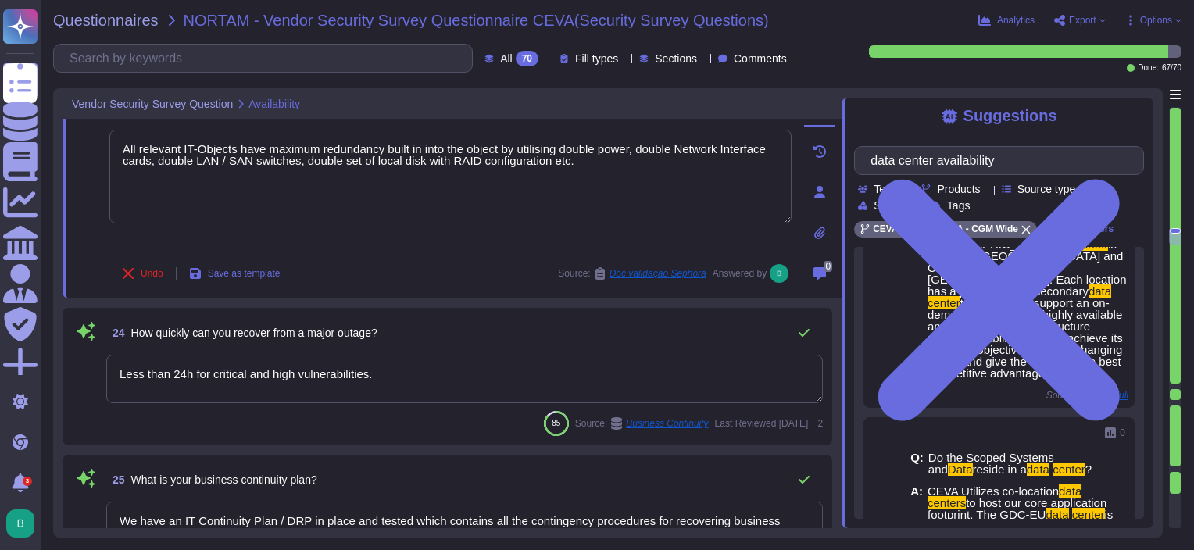
scroll to position [3702, 0]
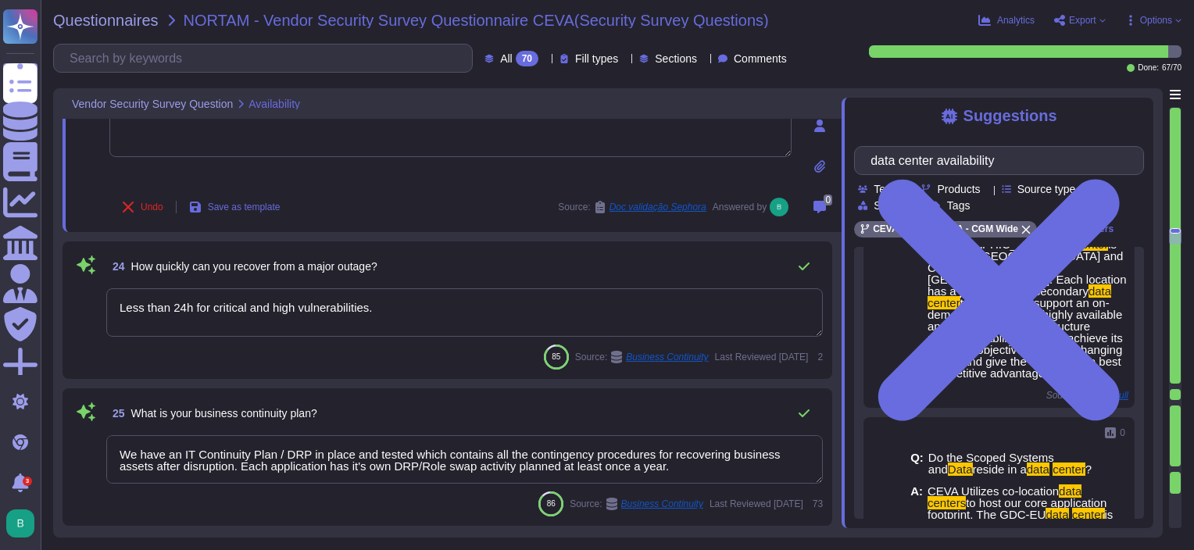
click at [441, 266] on div "24 How quickly can you recover from a major outage?" at bounding box center [464, 266] width 716 height 31
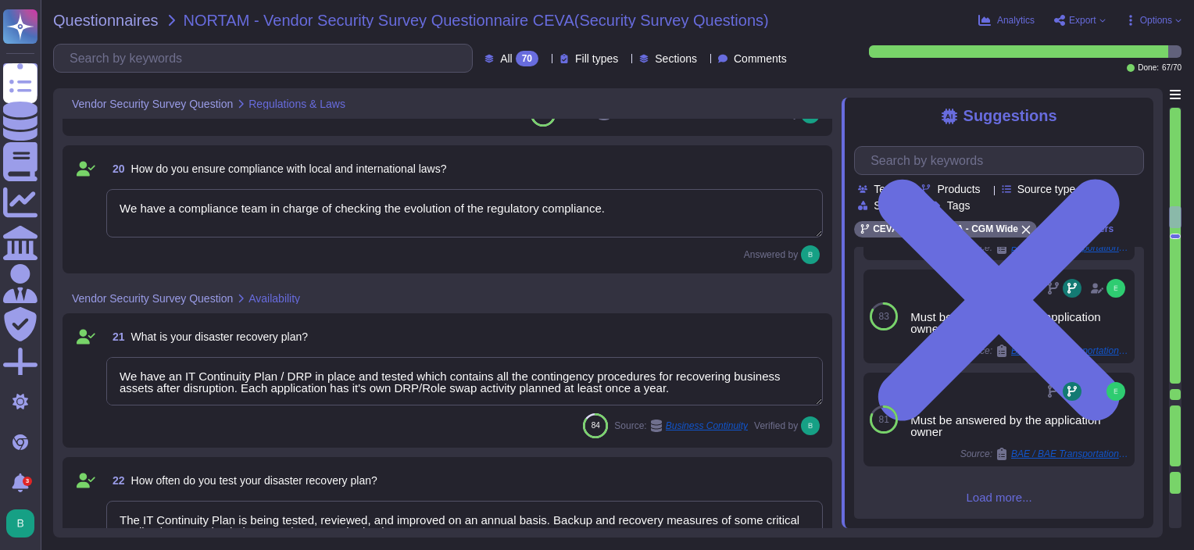
scroll to position [3068, 0]
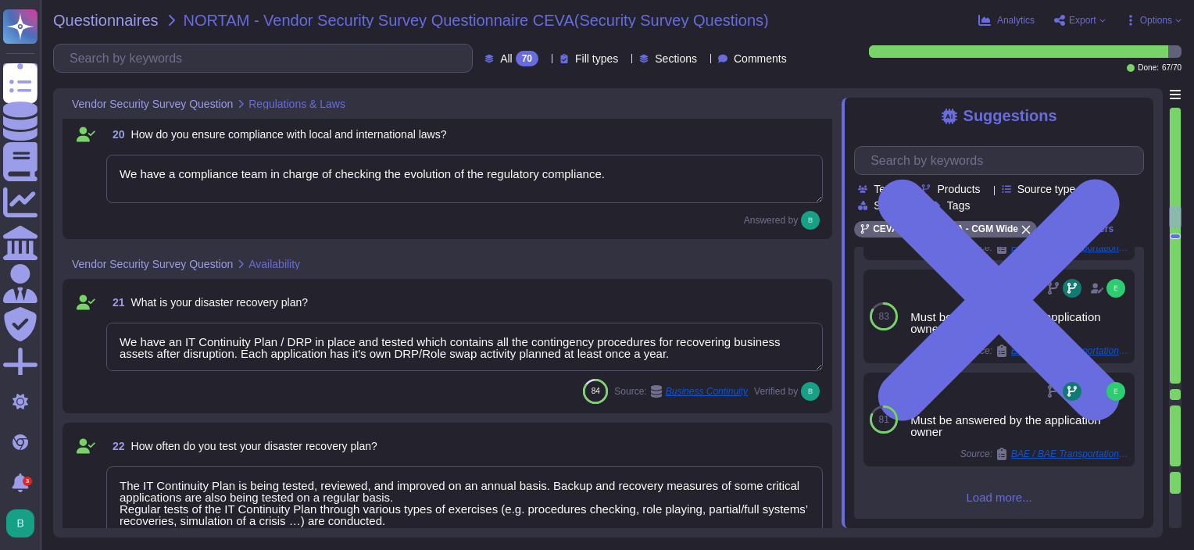
drag, startPoint x: 668, startPoint y: 357, endPoint x: 91, endPoint y: 334, distance: 576.9
click at [91, 334] on div "21 What is your disaster recovery plan? We have an IT Continuity Plan / DRP in …" at bounding box center [447, 346] width 751 height 116
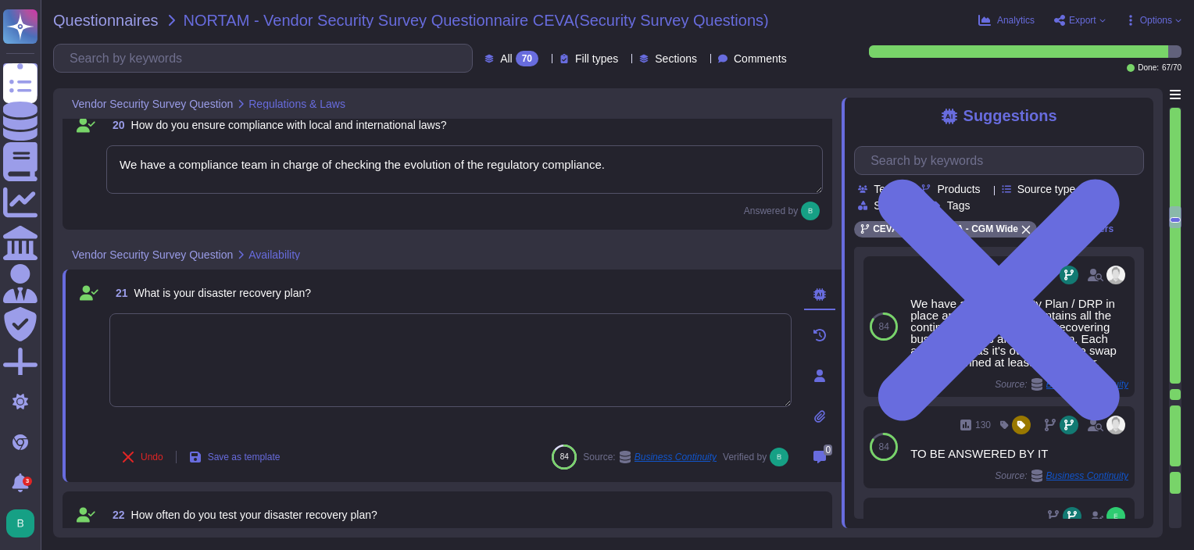
click at [365, 280] on div "21 What is your disaster recovery plan?" at bounding box center [450, 293] width 682 height 28
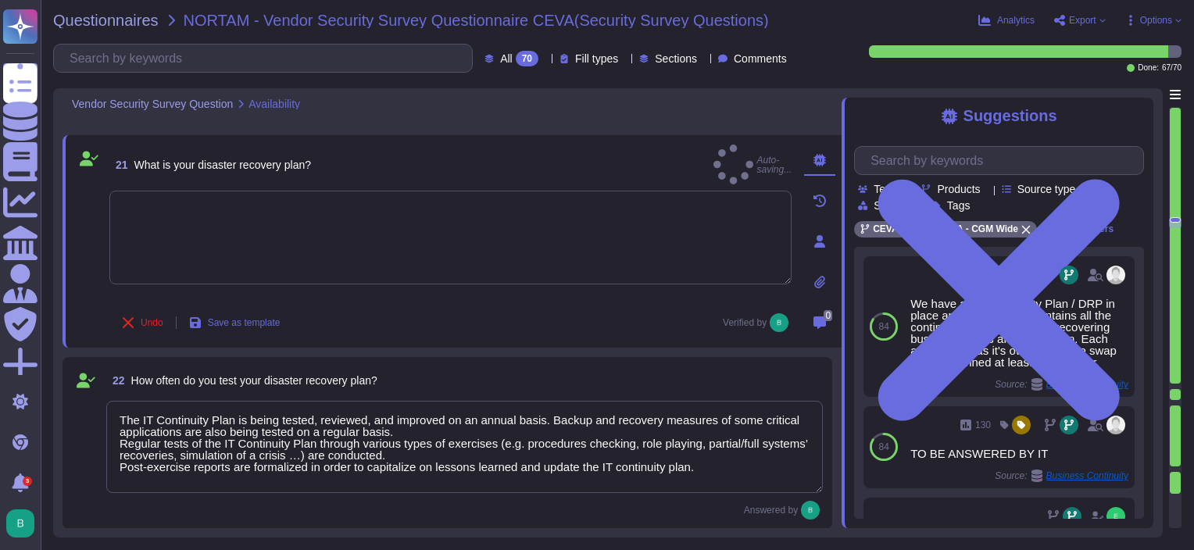
scroll to position [3224, 0]
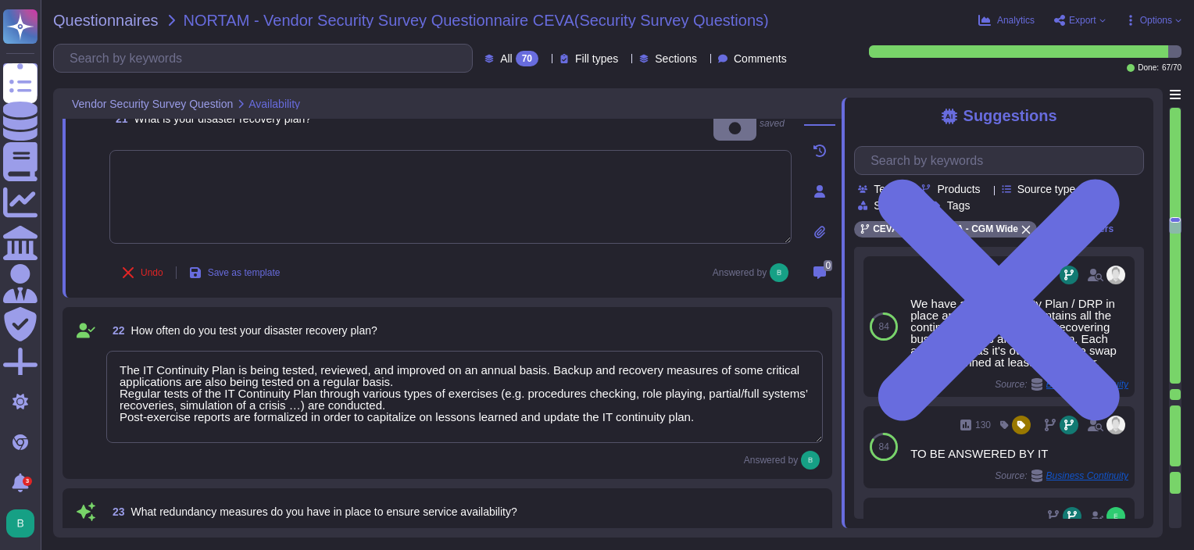
click at [492, 409] on textarea "The IT Continuity Plan is being tested, reviewed, and improved on an annual bas…" at bounding box center [464, 397] width 716 height 92
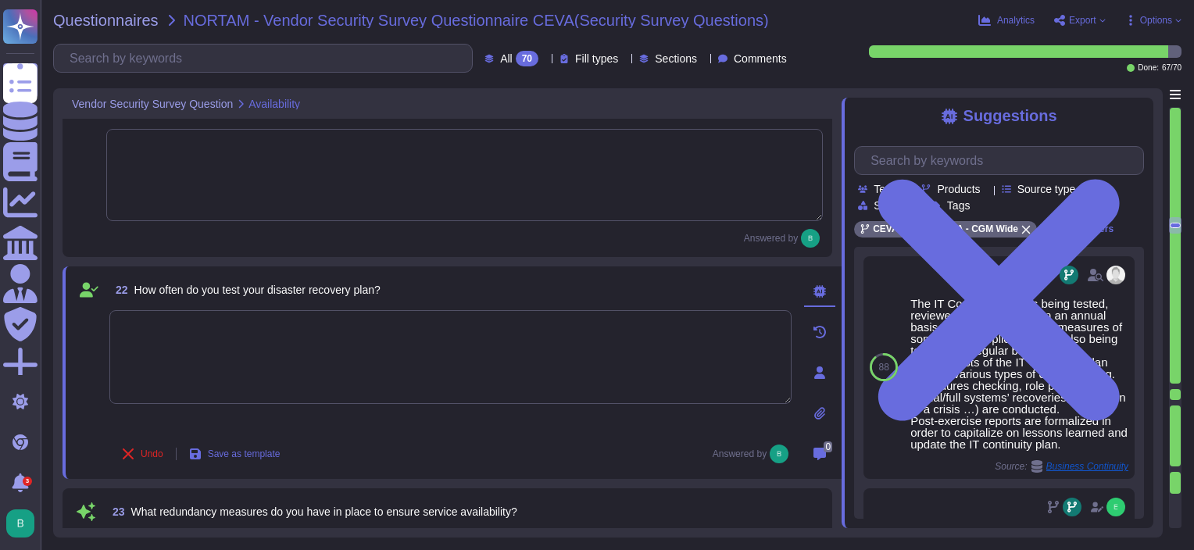
click at [451, 438] on div "Undo Save as template Answered by" at bounding box center [450, 453] width 682 height 31
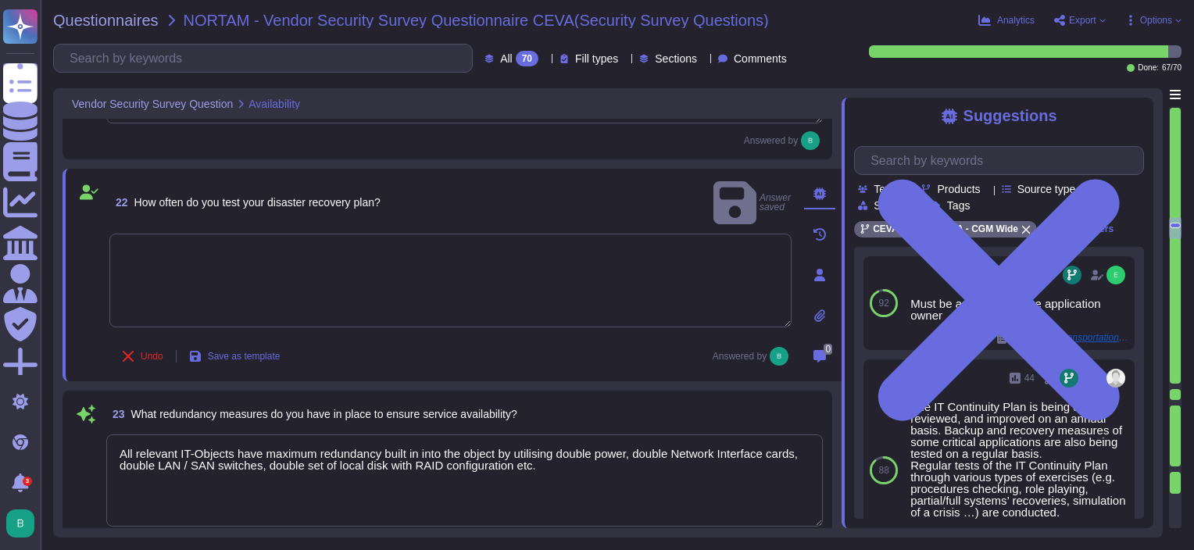
scroll to position [3380, 0]
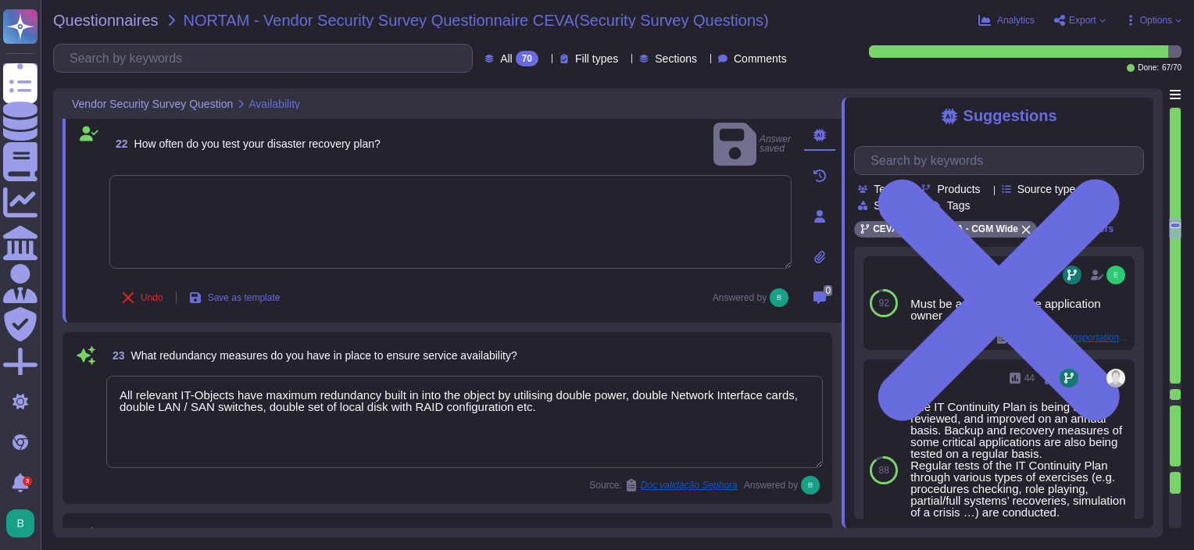
click at [340, 419] on textarea "All relevant IT-Objects have maximum redundancy built in into the object by uti…" at bounding box center [464, 422] width 716 height 92
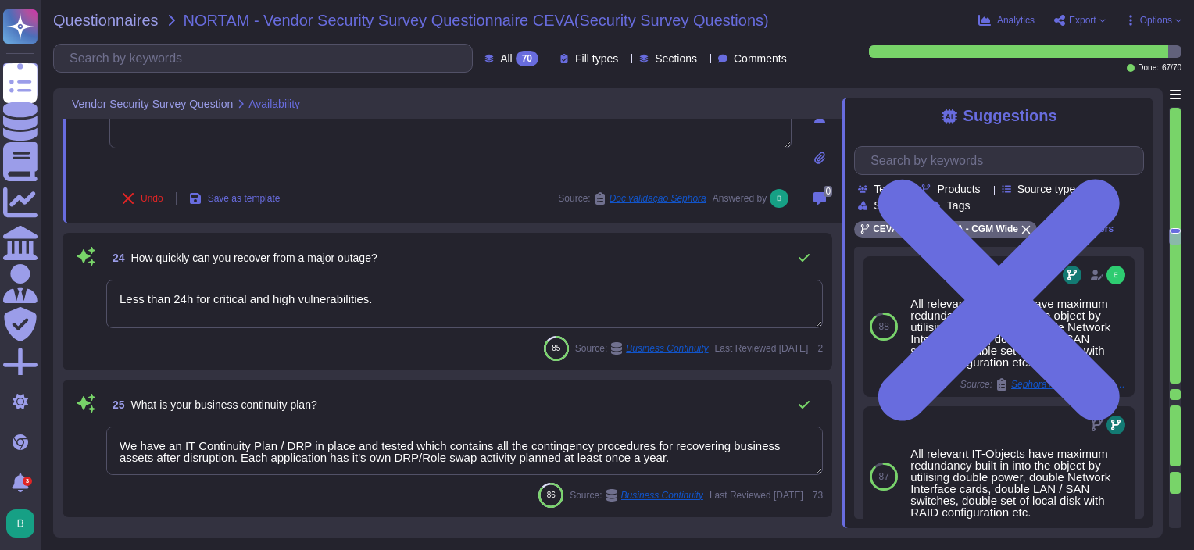
scroll to position [3692, 0]
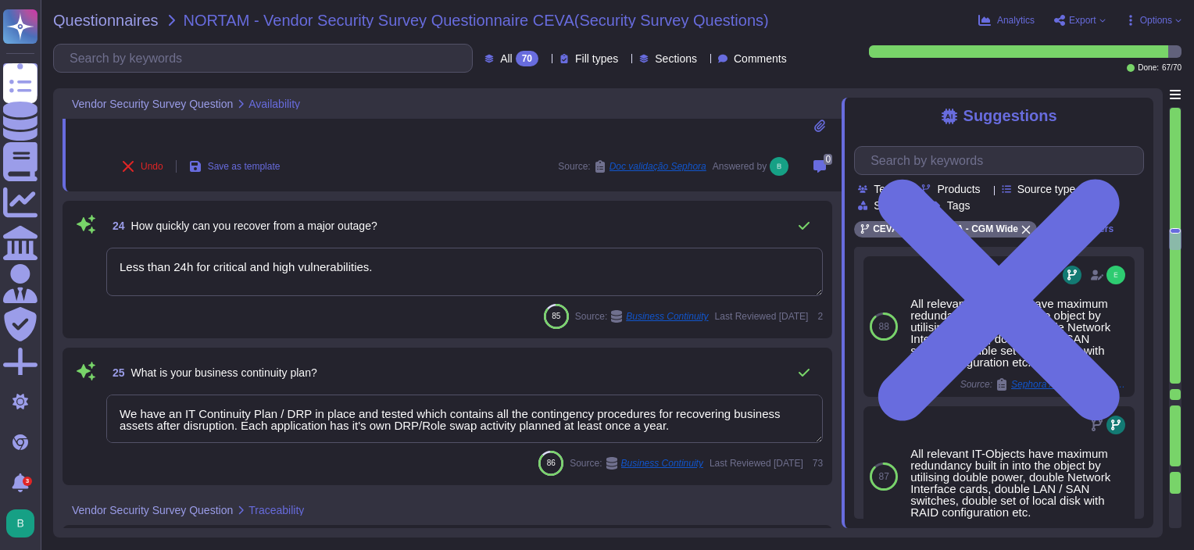
click at [398, 274] on textarea "Less than 24h for critical and high vulnerabilities." at bounding box center [464, 272] width 716 height 48
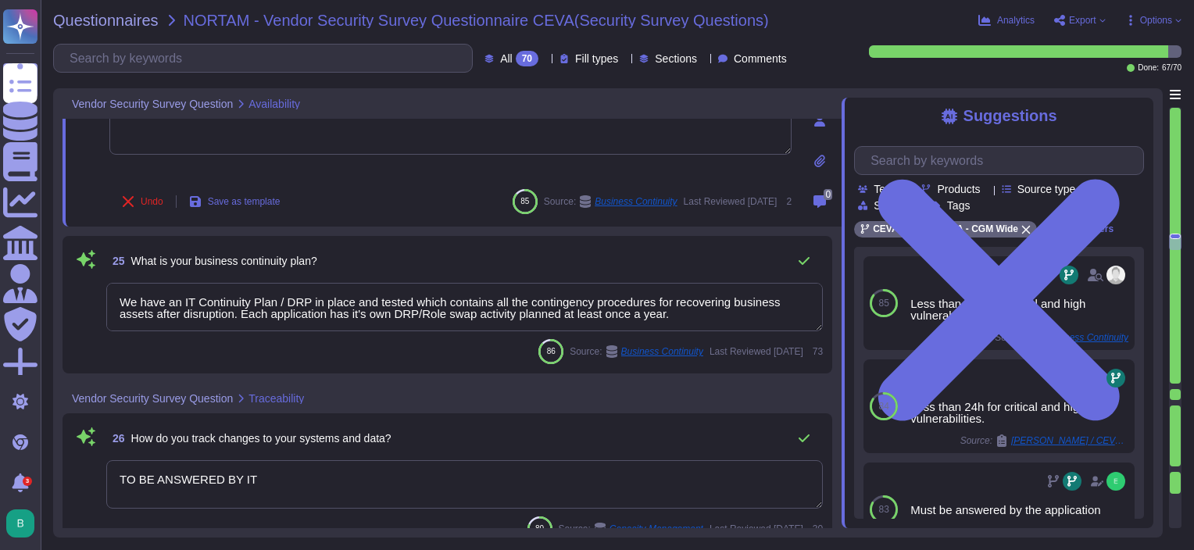
scroll to position [3849, 0]
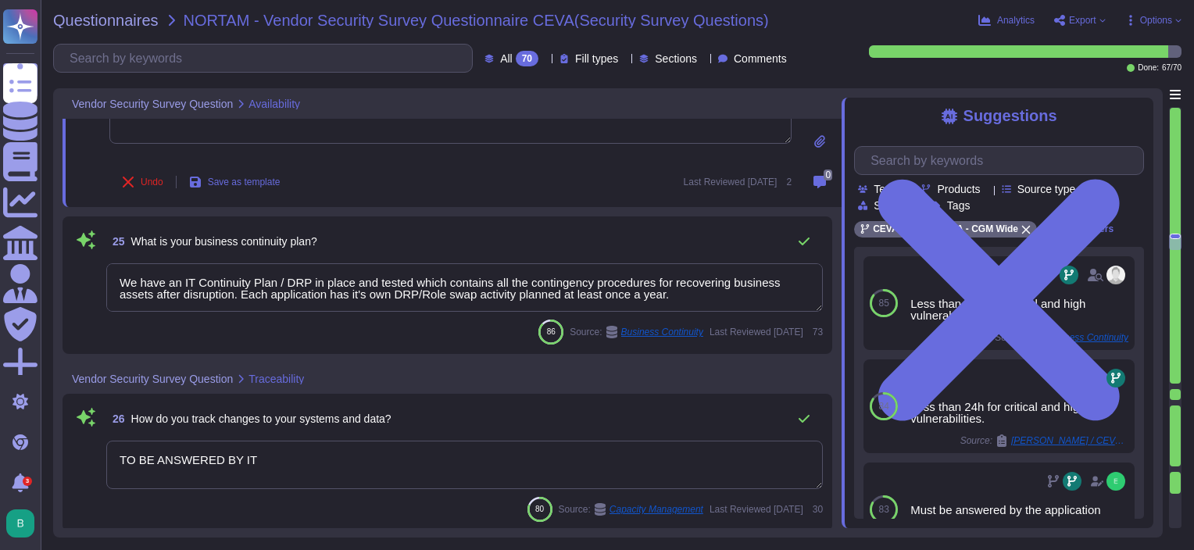
click at [284, 287] on textarea "We have an IT Continuity Plan / DRP in place and tested which contains all the …" at bounding box center [464, 287] width 716 height 48
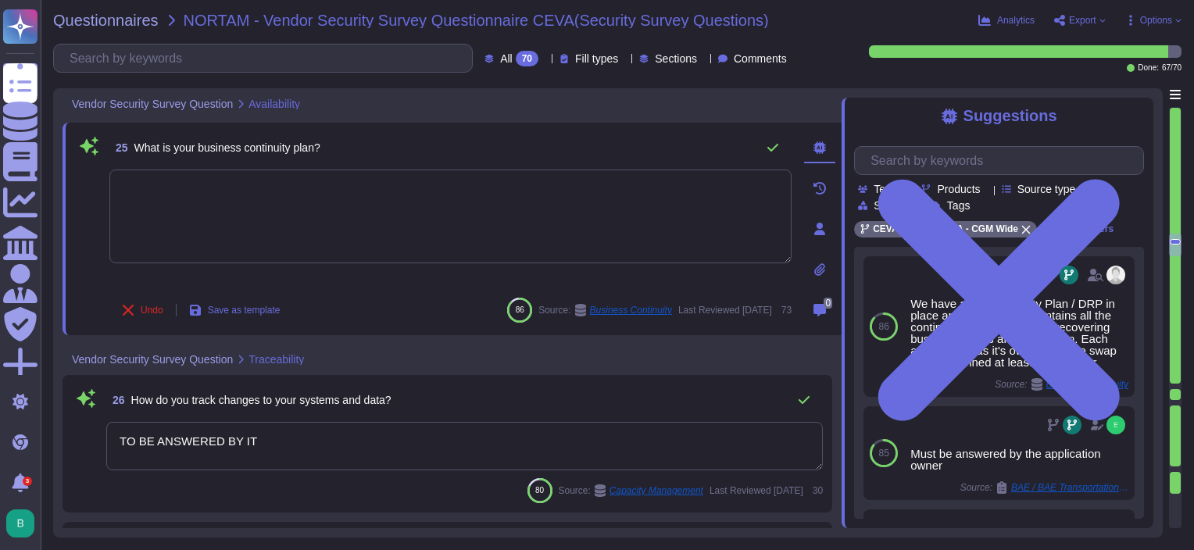
scroll to position [3927, 0]
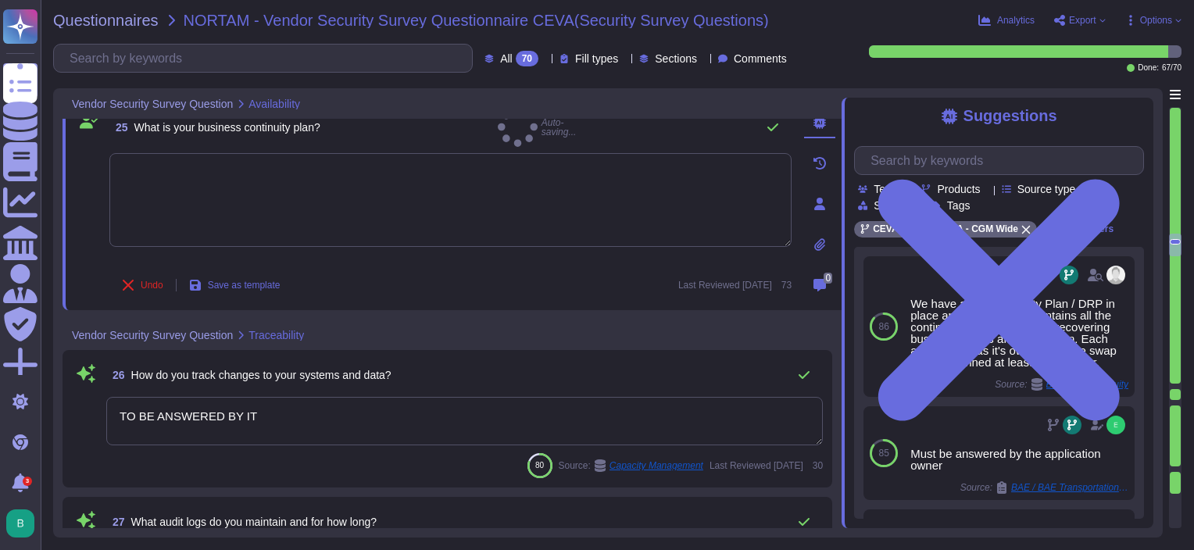
click at [278, 410] on textarea "TO BE ANSWERED BY IT" at bounding box center [464, 421] width 716 height 48
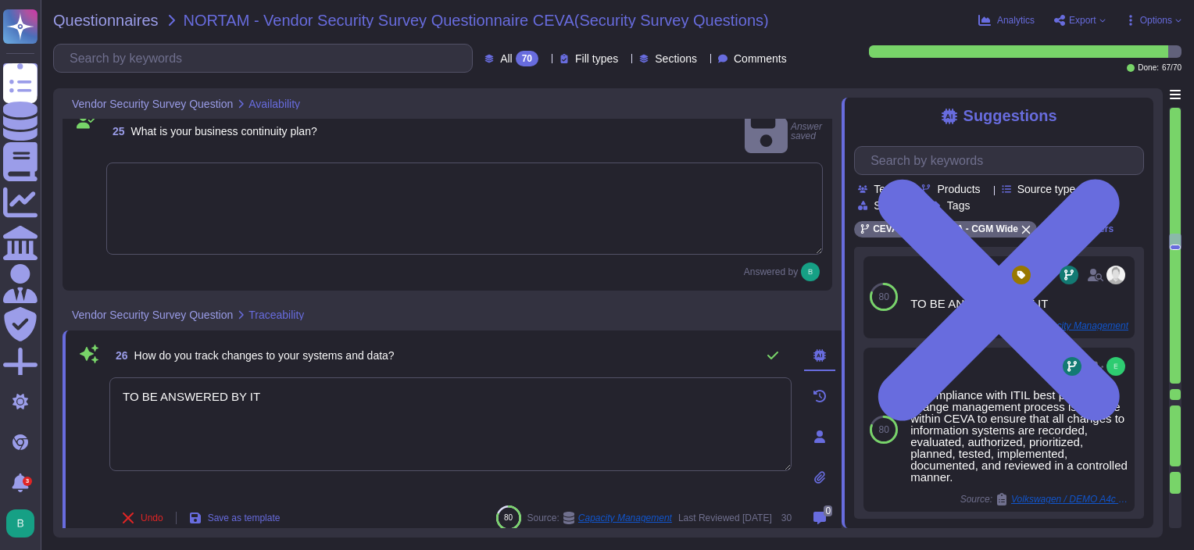
drag, startPoint x: 276, startPoint y: 384, endPoint x: 108, endPoint y: 386, distance: 168.0
click at [108, 386] on div "26 How do you track changes to your systems and data? TO BE ANSWERED BY IT Undo…" at bounding box center [433, 437] width 716 height 194
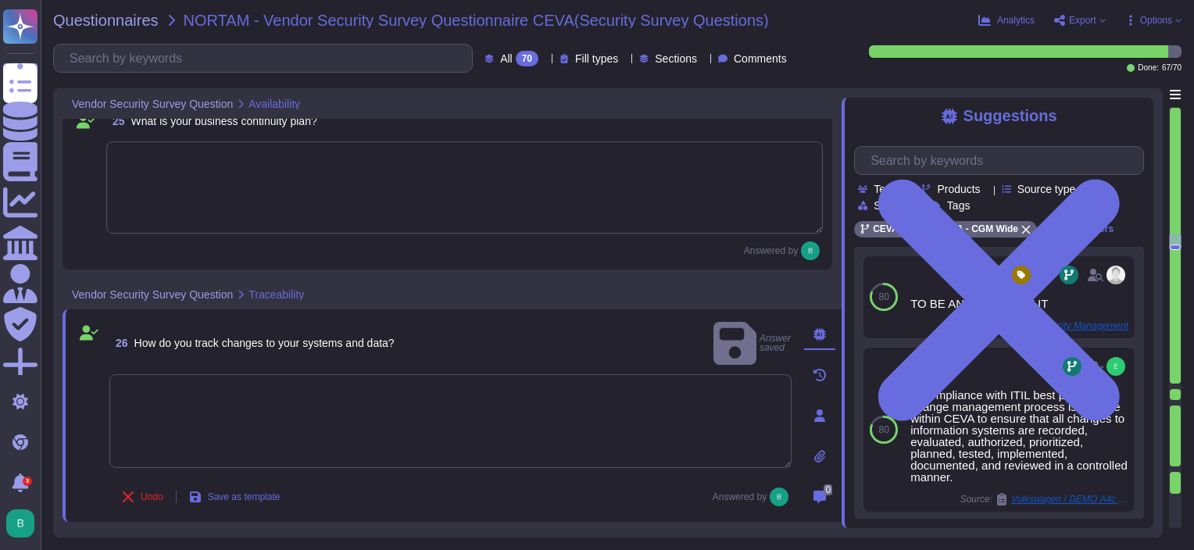
click at [375, 384] on textarea at bounding box center [450, 421] width 682 height 94
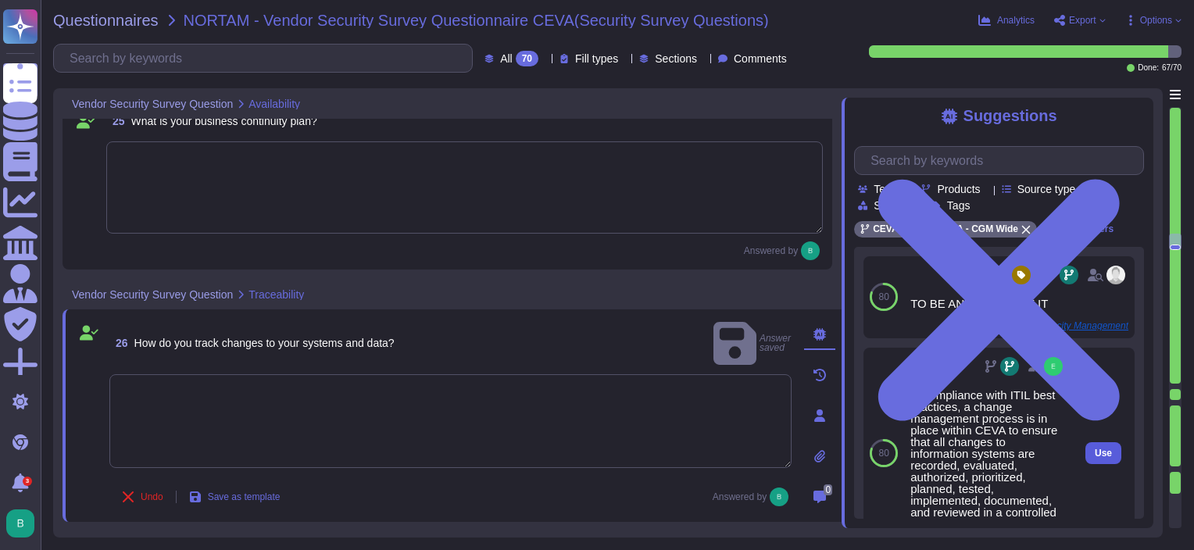
click at [1085, 456] on button "Use" at bounding box center [1103, 453] width 36 height 22
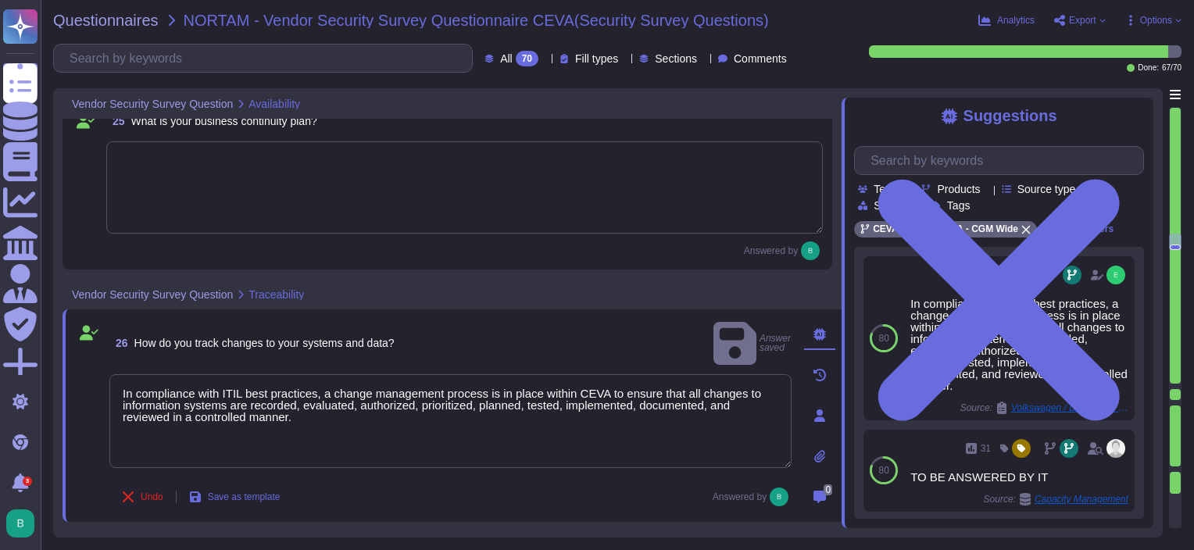
click at [473, 324] on div "26 How do you track changes to your systems and data? Answer saved" at bounding box center [450, 343] width 682 height 49
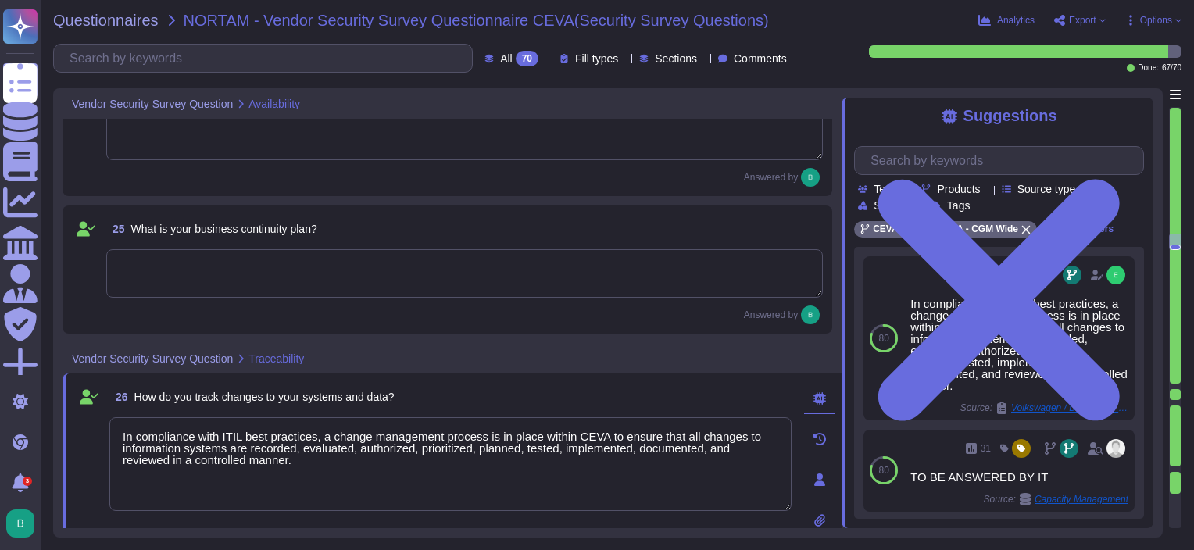
scroll to position [3715, 0]
